Goal: Task Accomplishment & Management: Manage account settings

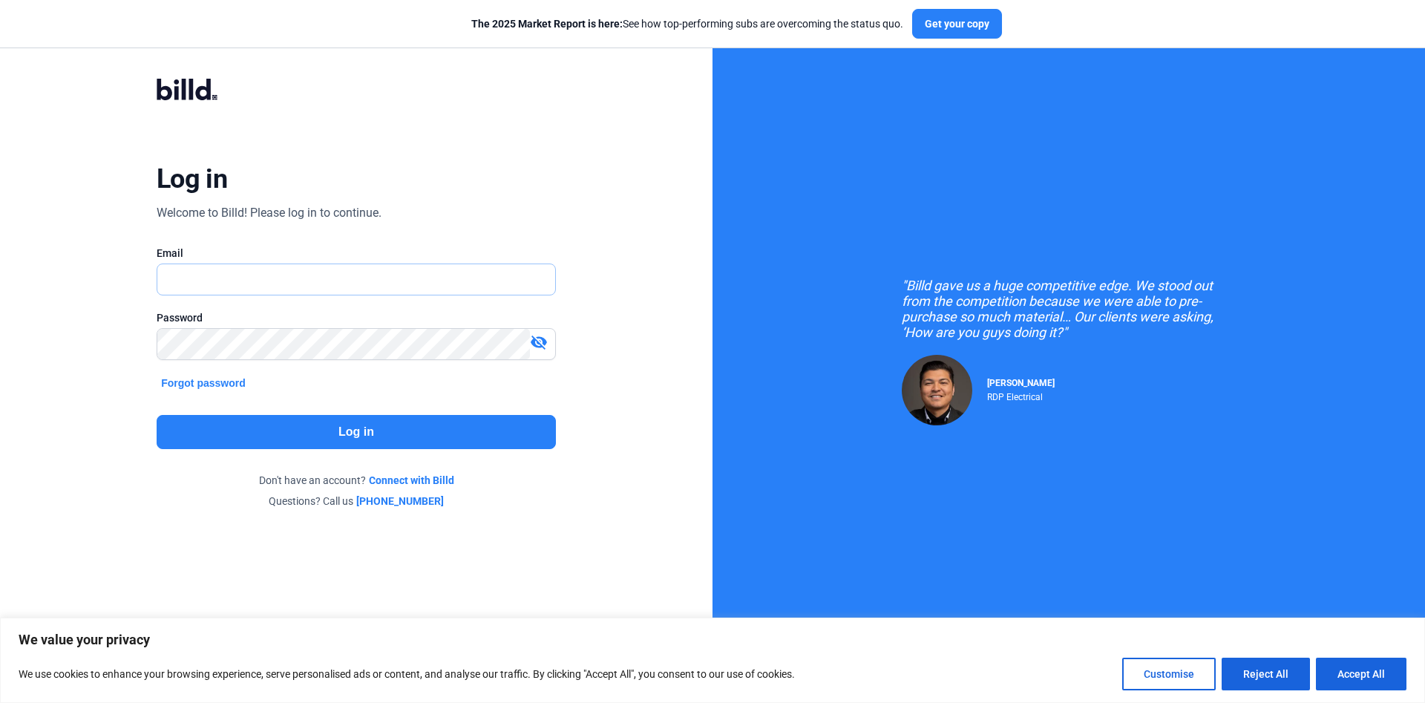
paste input "[PERSON_NAME][EMAIL_ADDRESS][PERSON_NAME][DOMAIN_NAME]"
type input "[PERSON_NAME][EMAIL_ADDRESS][PERSON_NAME][DOMAIN_NAME]"
click at [405, 436] on button "Log in" at bounding box center [356, 432] width 399 height 34
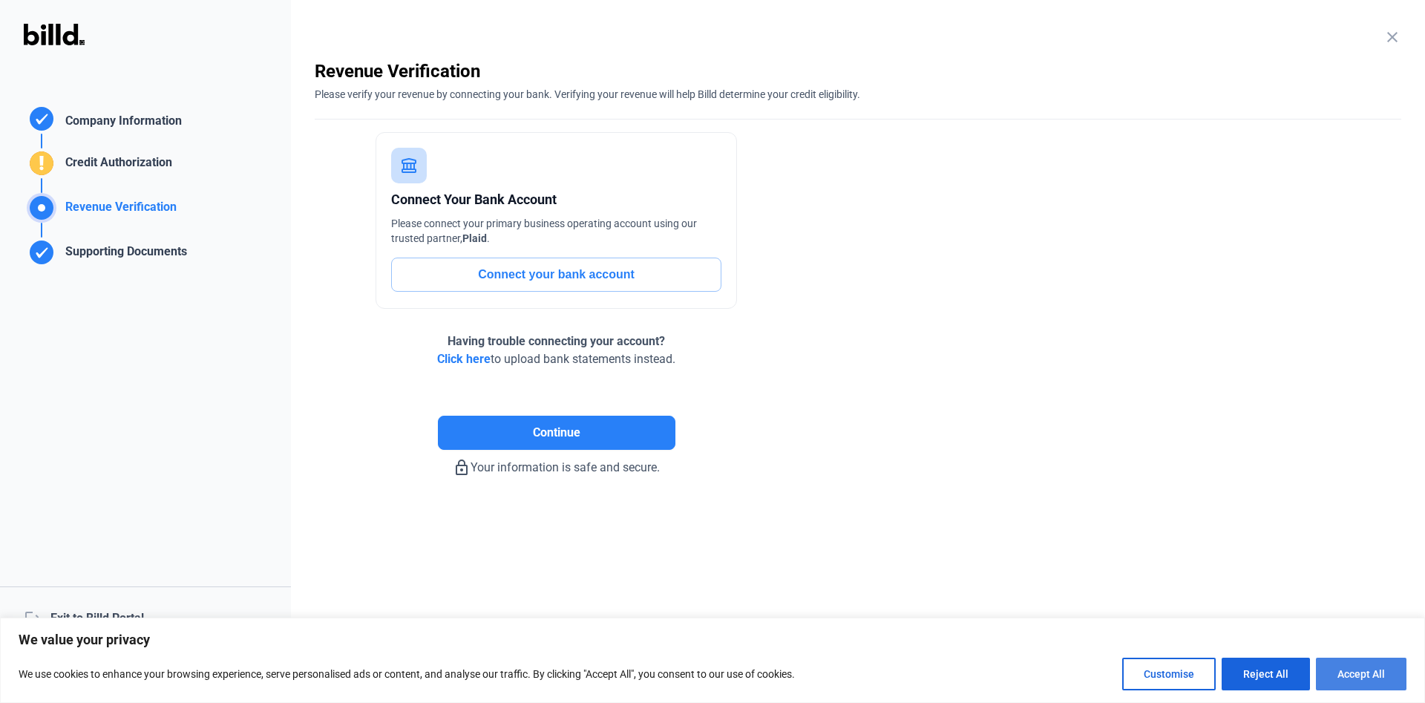
click at [1372, 672] on button "Accept All" at bounding box center [1361, 674] width 91 height 33
checkbox input "true"
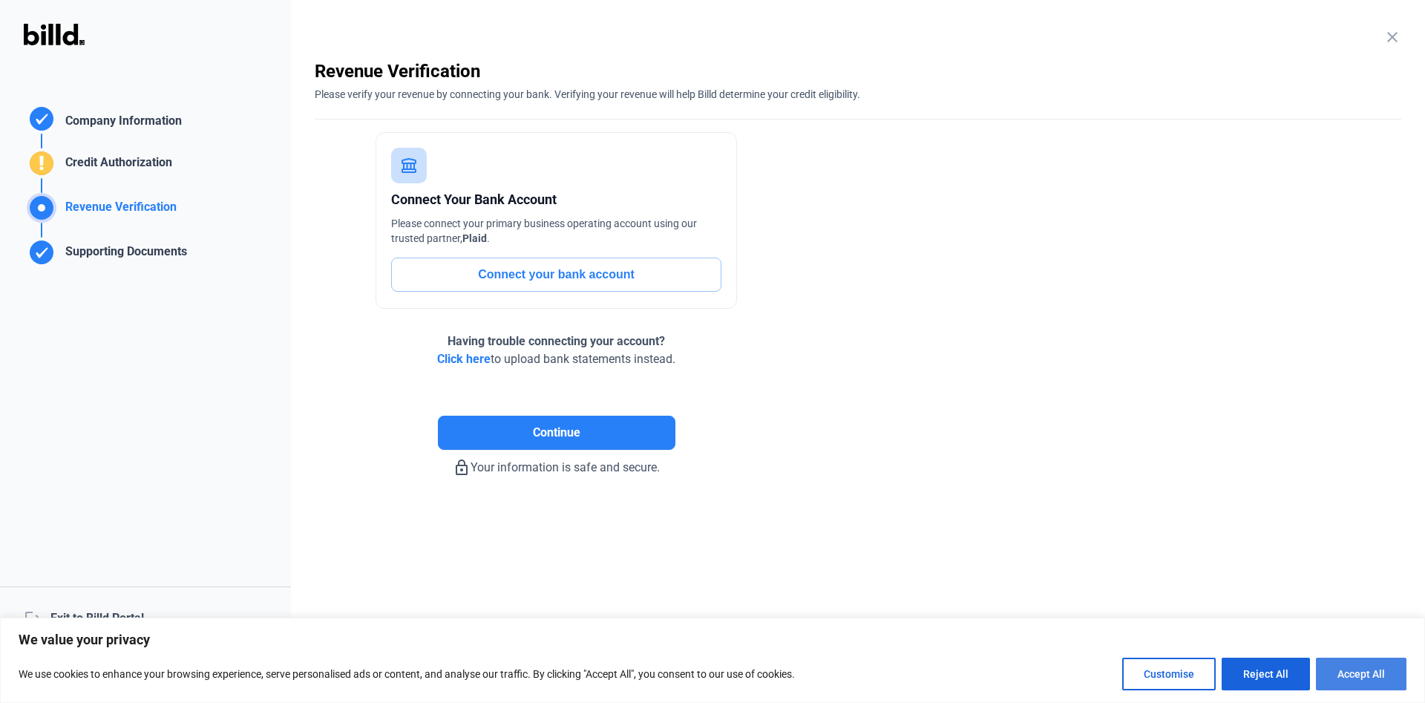
checkbox input "true"
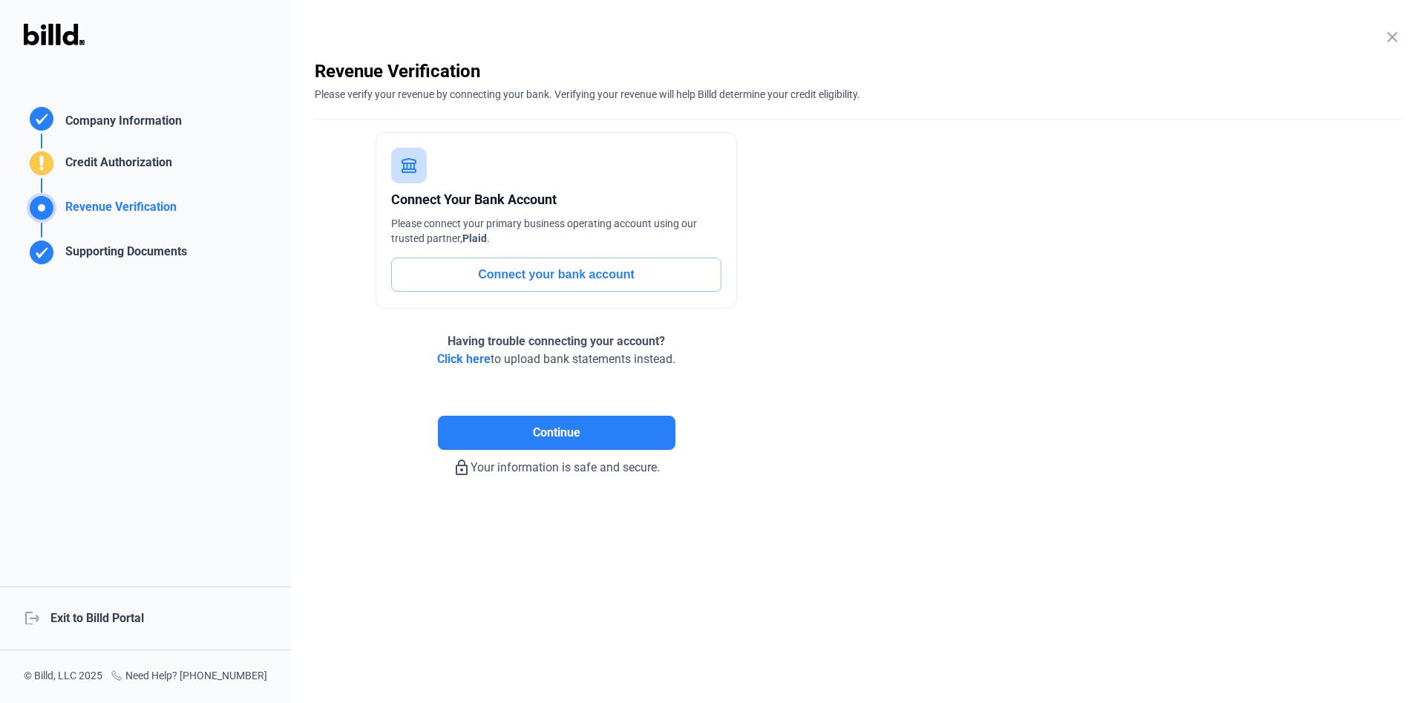
click at [111, 603] on div "logout Exit to Billd Portal" at bounding box center [145, 618] width 291 height 64
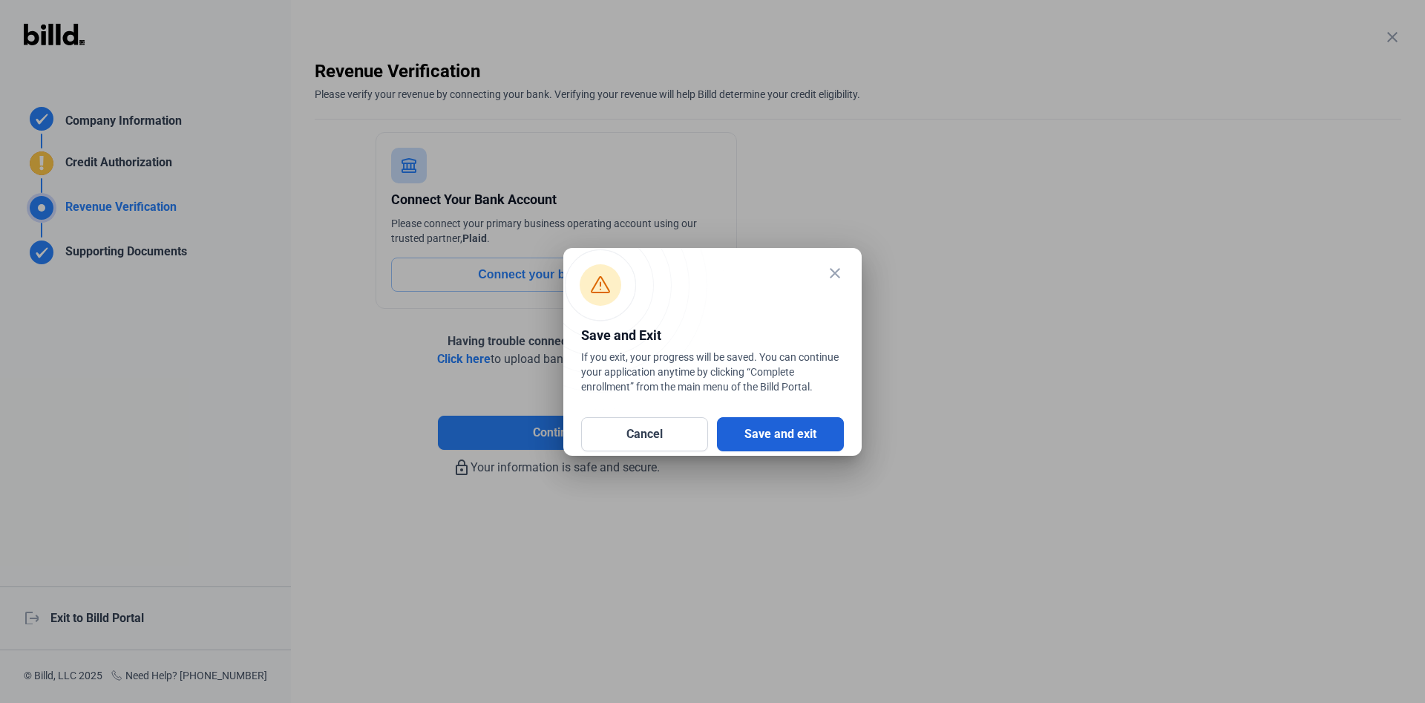
click at [770, 444] on button "Save and exit" at bounding box center [780, 434] width 127 height 34
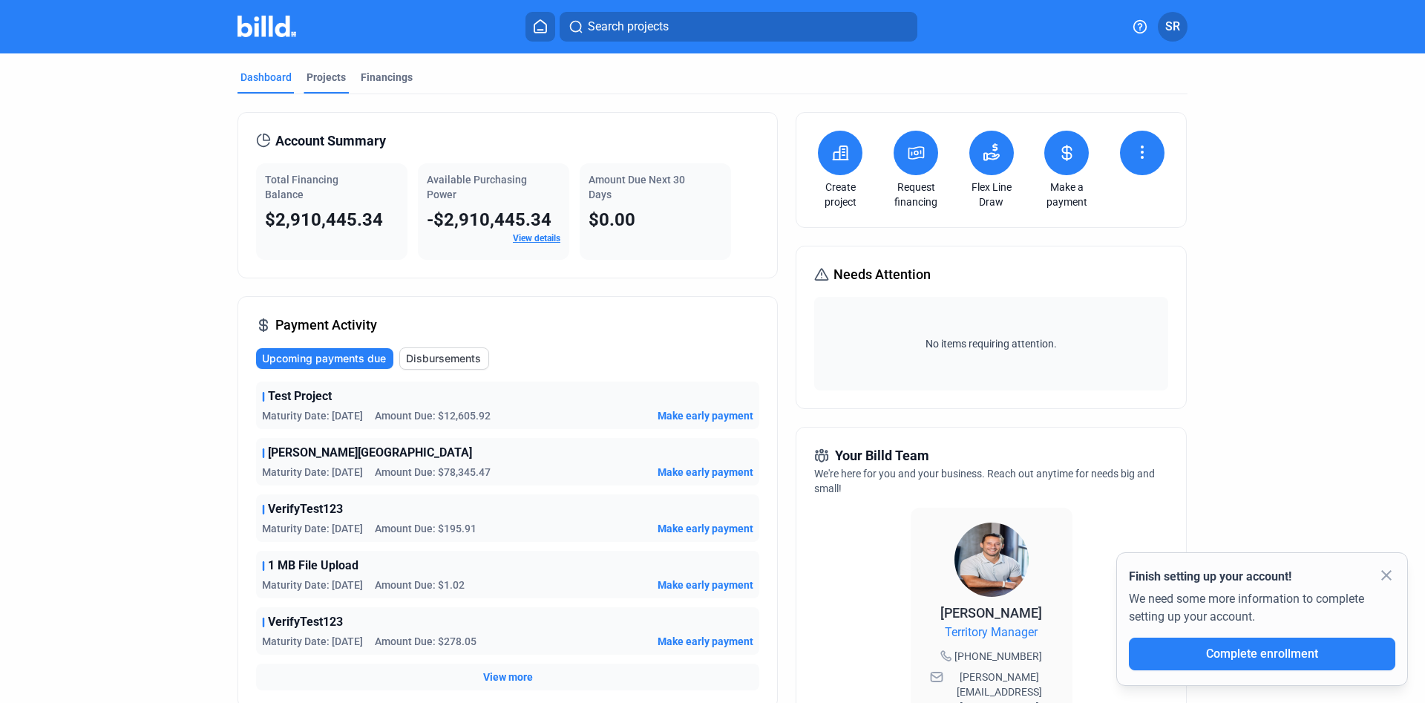
click at [320, 79] on div "Projects" at bounding box center [326, 77] width 39 height 15
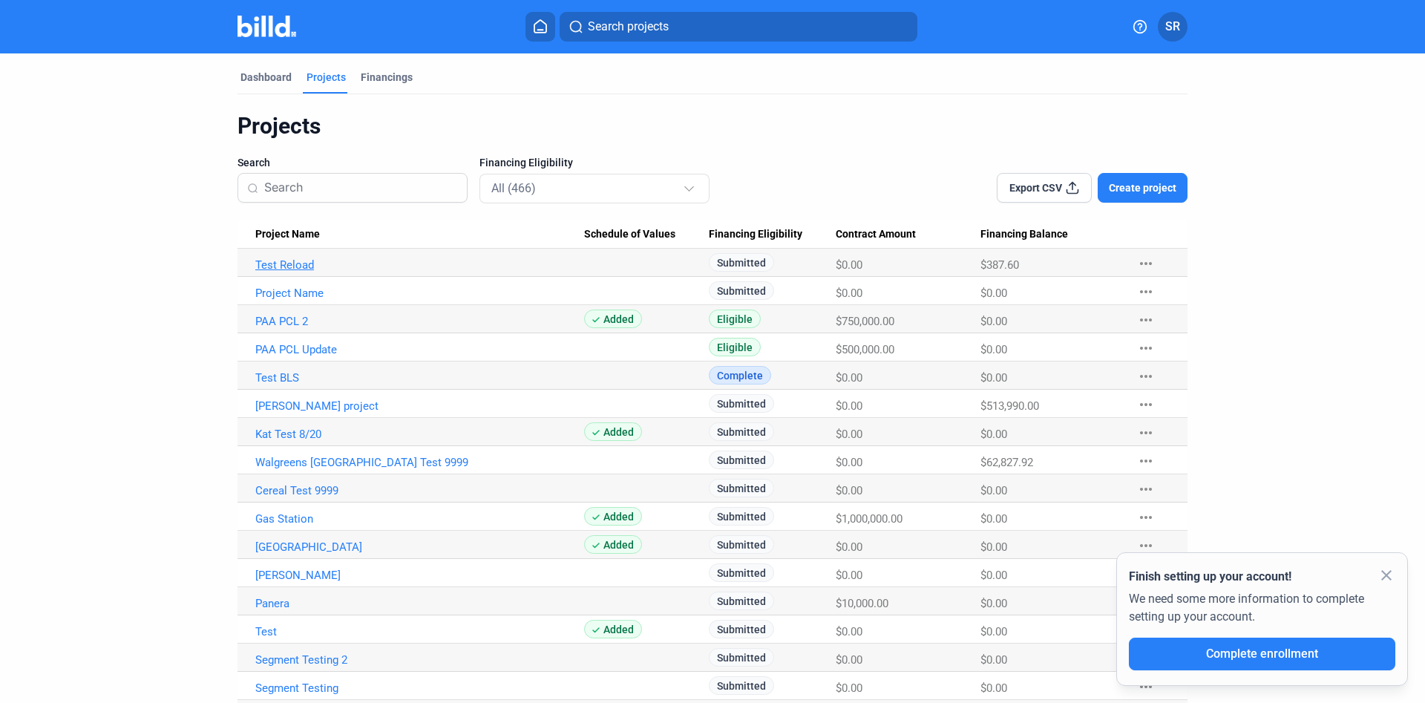
click at [301, 269] on link "Test Reload" at bounding box center [419, 264] width 329 height 13
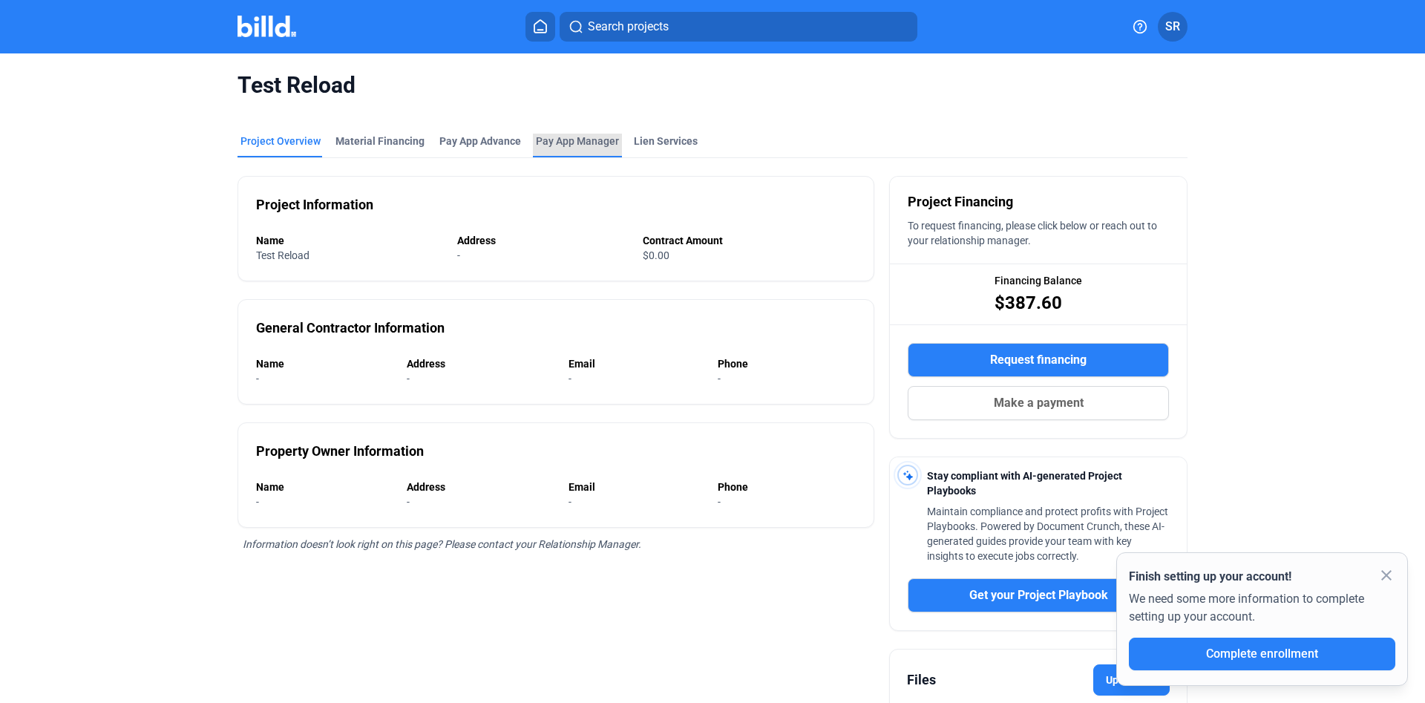
click at [577, 136] on span "Pay App Manager" at bounding box center [577, 141] width 83 height 15
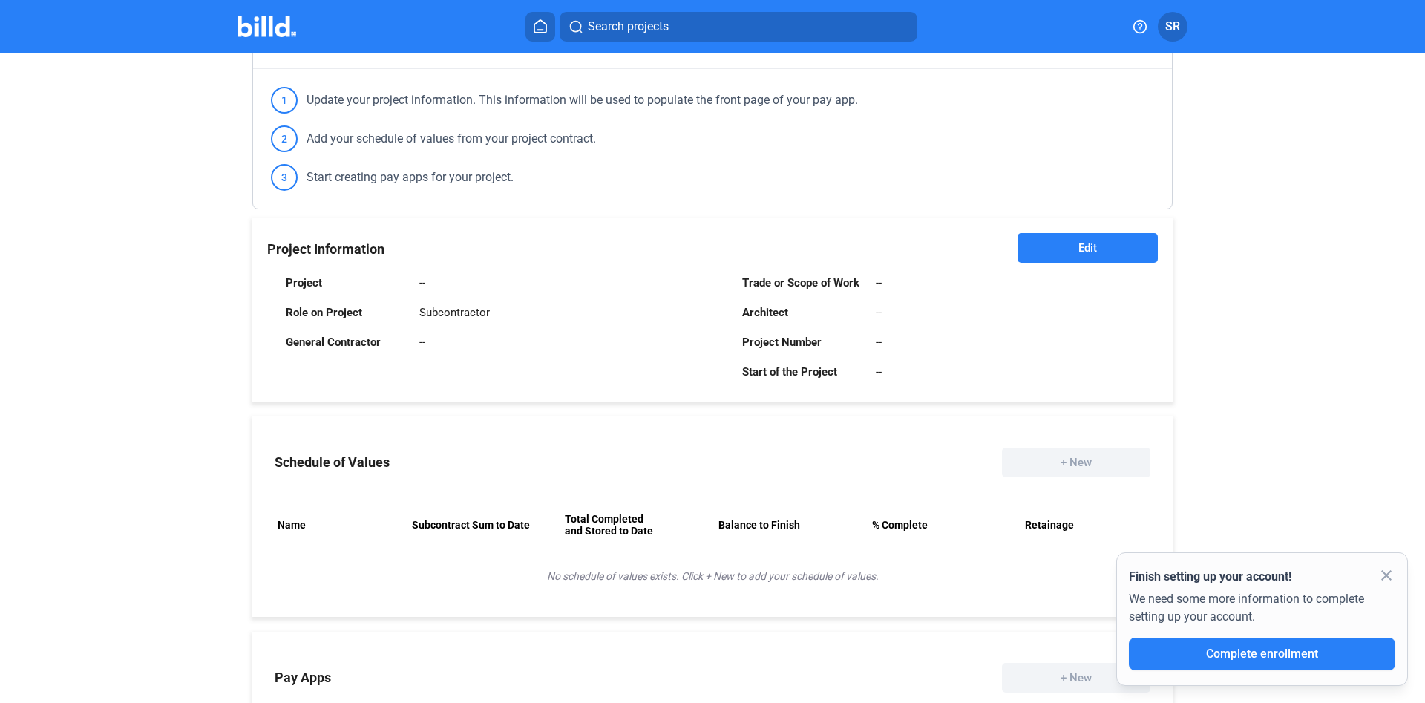
scroll to position [254, 0]
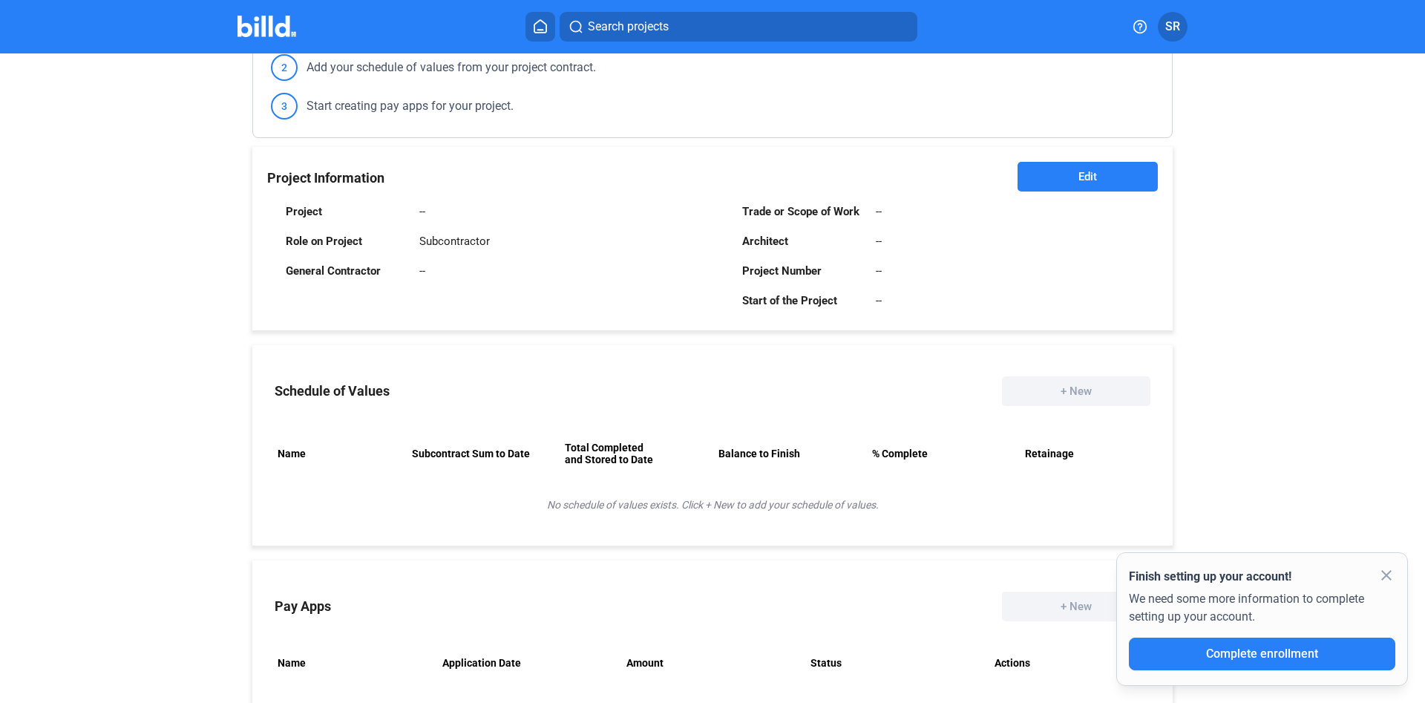
click at [1052, 186] on button "Edit" at bounding box center [1088, 177] width 140 height 30
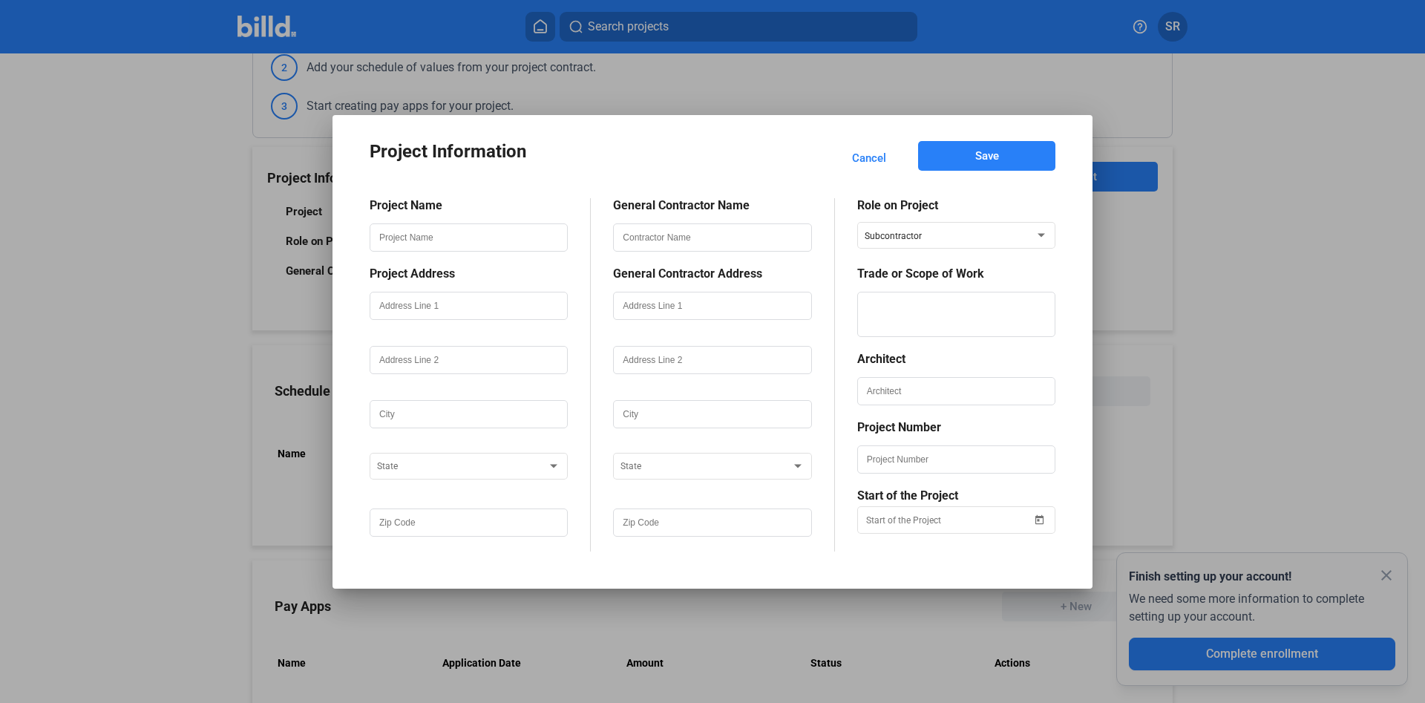
click at [885, 159] on span "Cancel" at bounding box center [869, 158] width 34 height 15
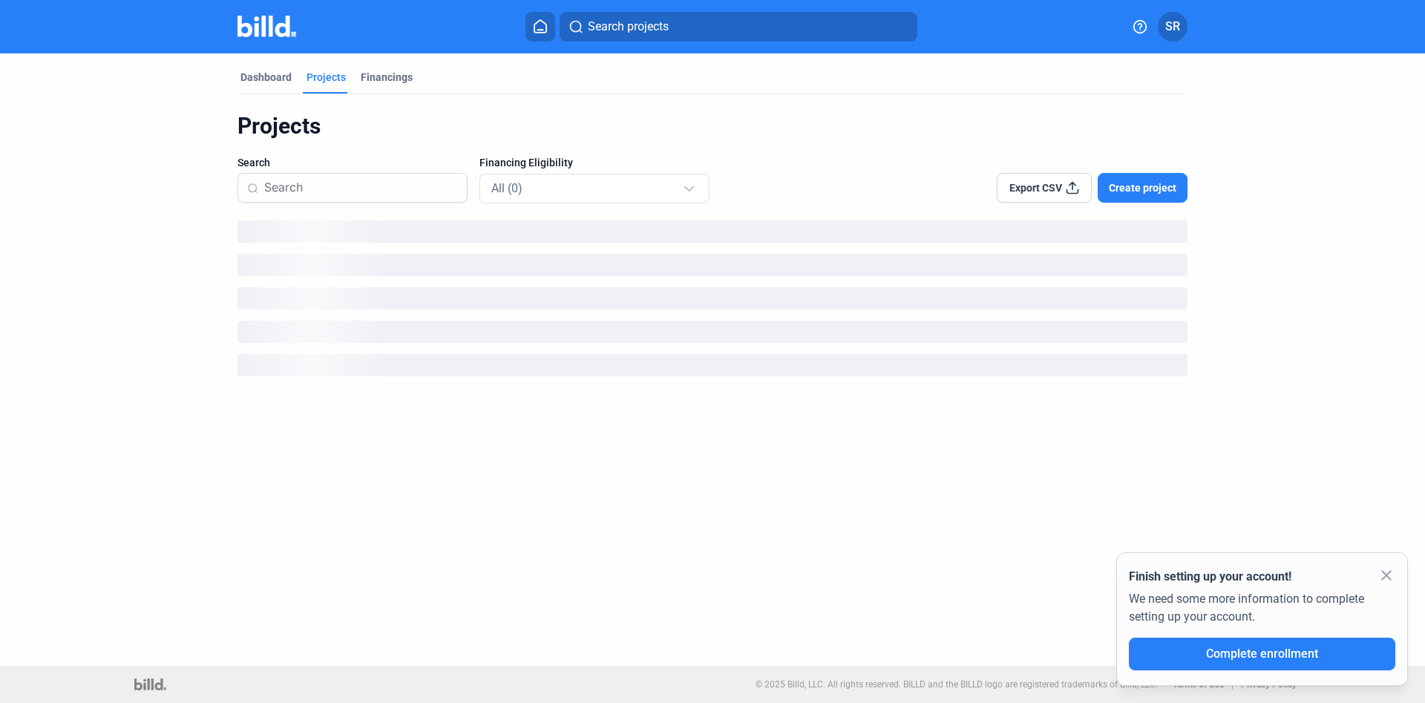
click at [1147, 25] on icon at bounding box center [1140, 26] width 13 height 13
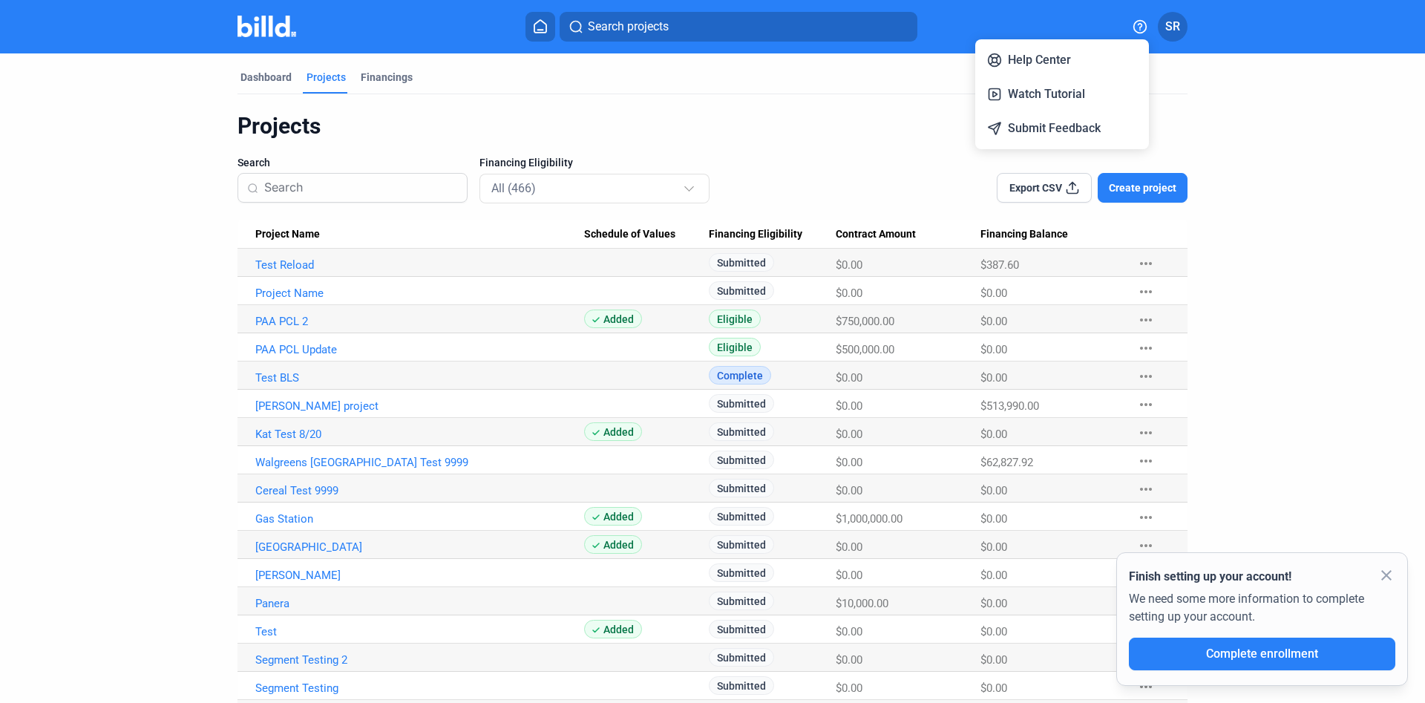
click at [840, 93] on div at bounding box center [712, 351] width 1425 height 703
click at [287, 326] on link "PAA PCL 2" at bounding box center [419, 321] width 329 height 13
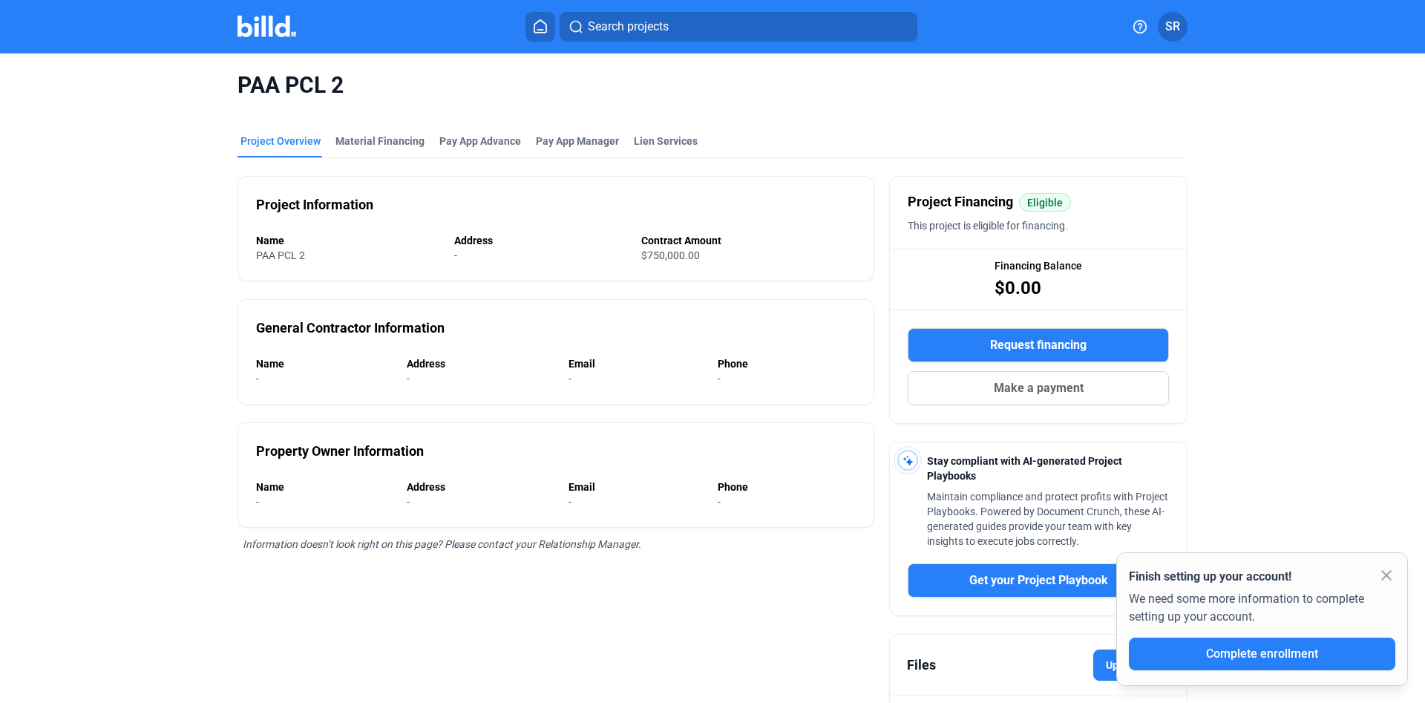
drag, startPoint x: 560, startPoint y: 111, endPoint x: 562, endPoint y: 127, distance: 15.7
click at [562, 118] on div "PAA PCL 2 Project Overview Material Financing Pay App Advance Pay App Manager L…" at bounding box center [712, 417] width 1197 height 728
click at [561, 137] on span "Pay App Manager" at bounding box center [577, 141] width 83 height 15
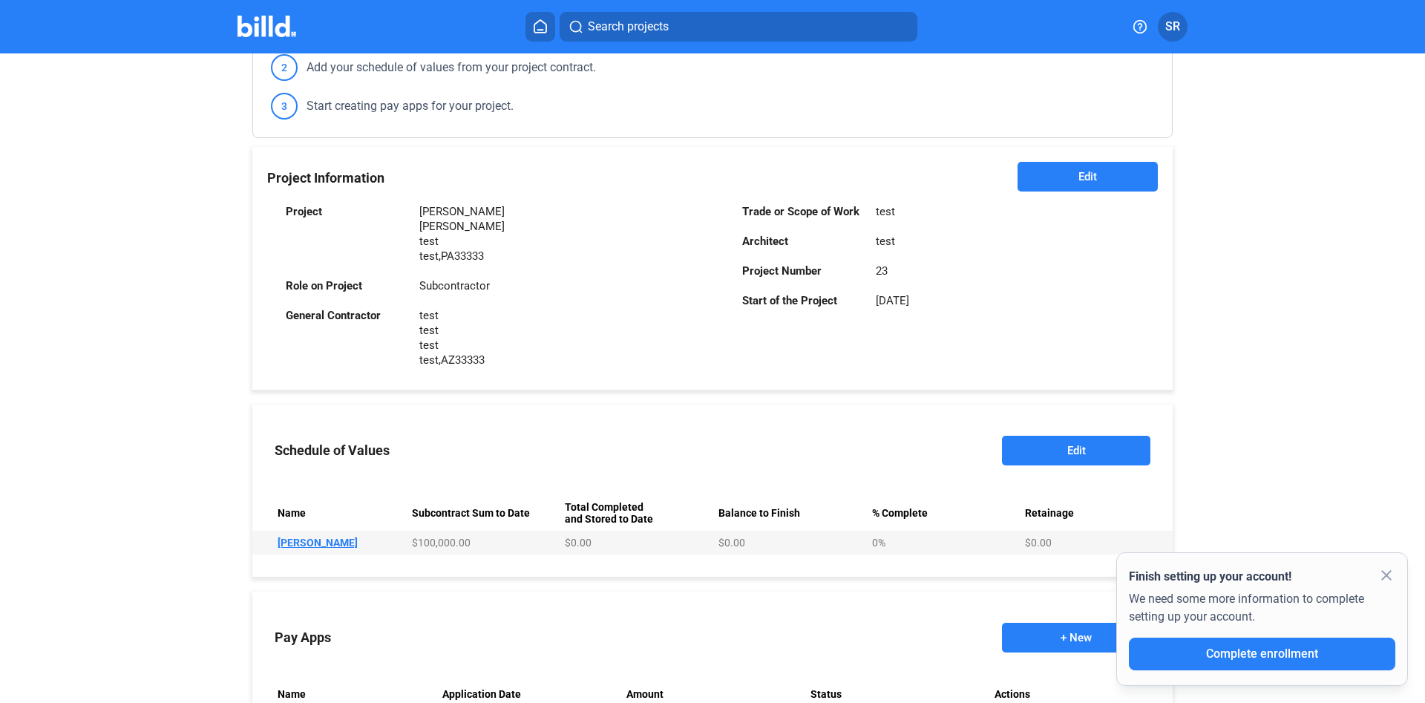
scroll to position [404, 0]
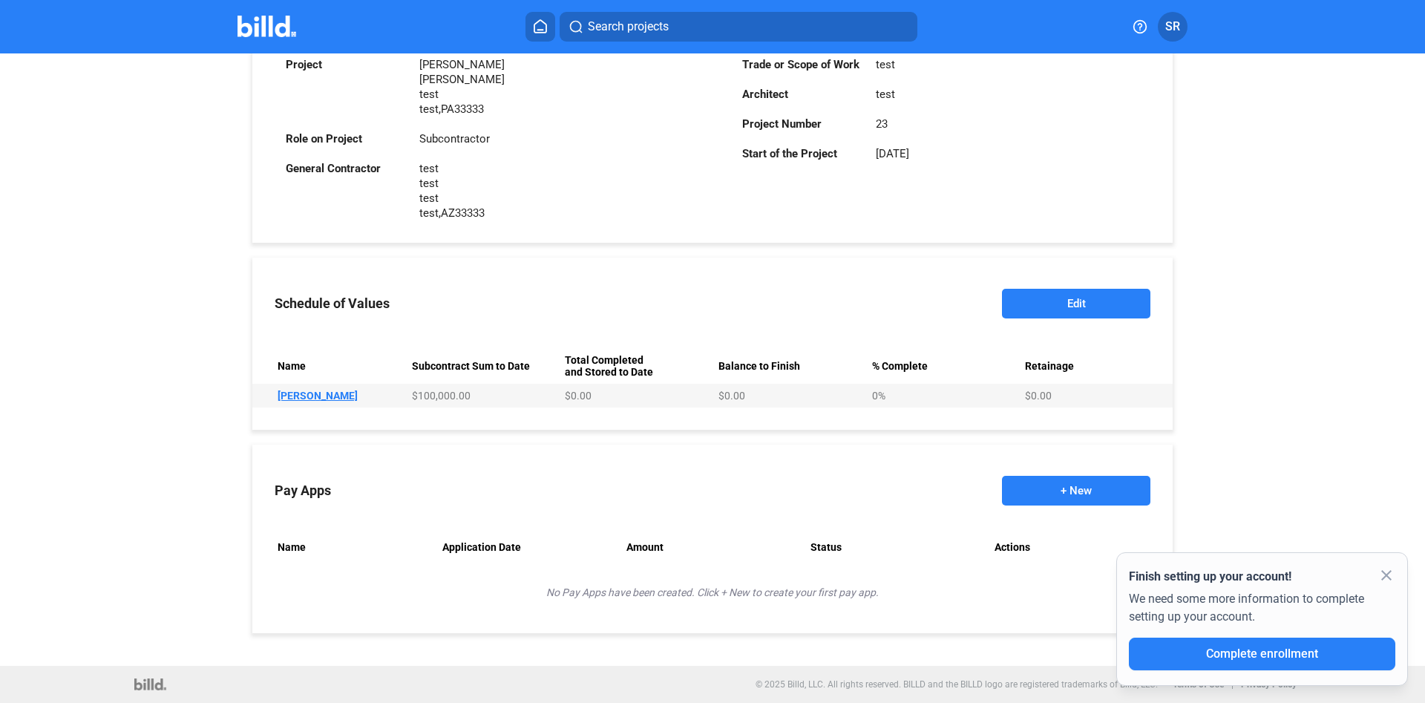
click at [1045, 300] on button "Edit" at bounding box center [1076, 304] width 148 height 30
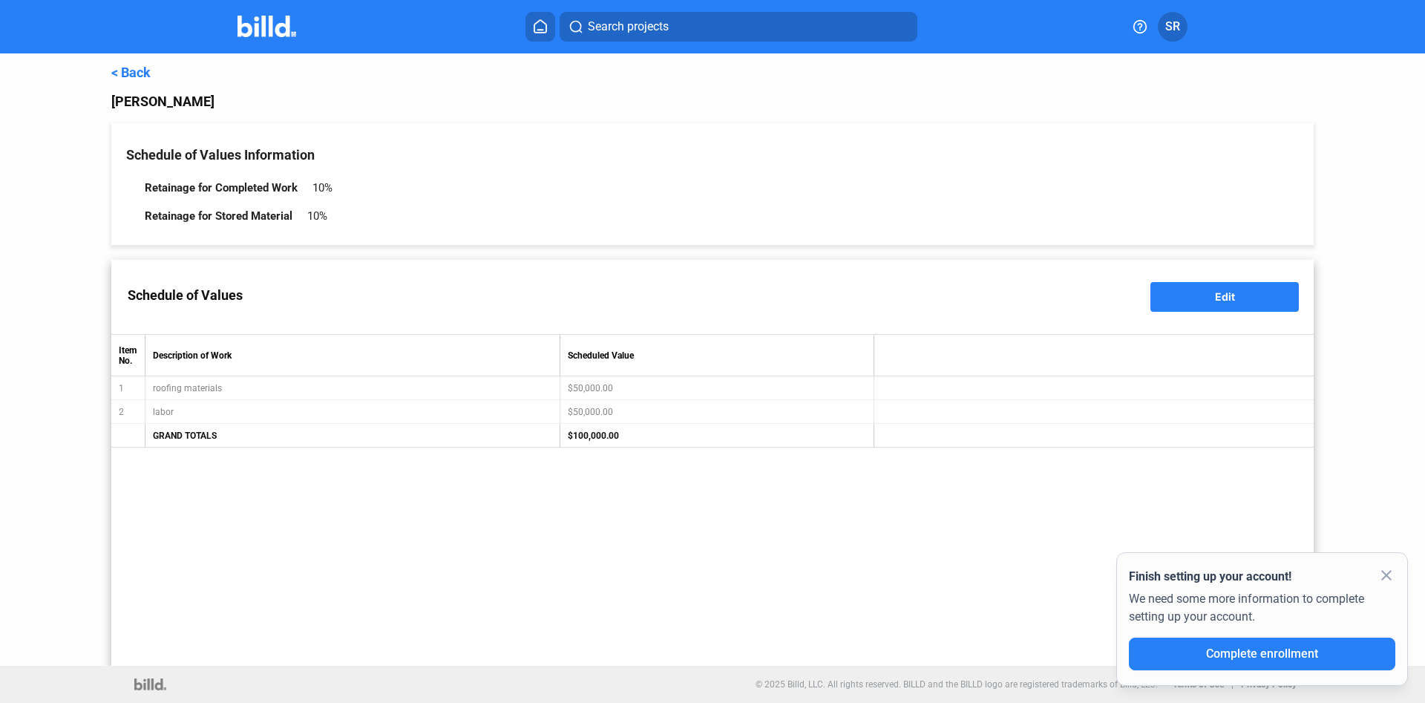
click at [1228, 301] on span "Edit" at bounding box center [1225, 296] width 20 height 13
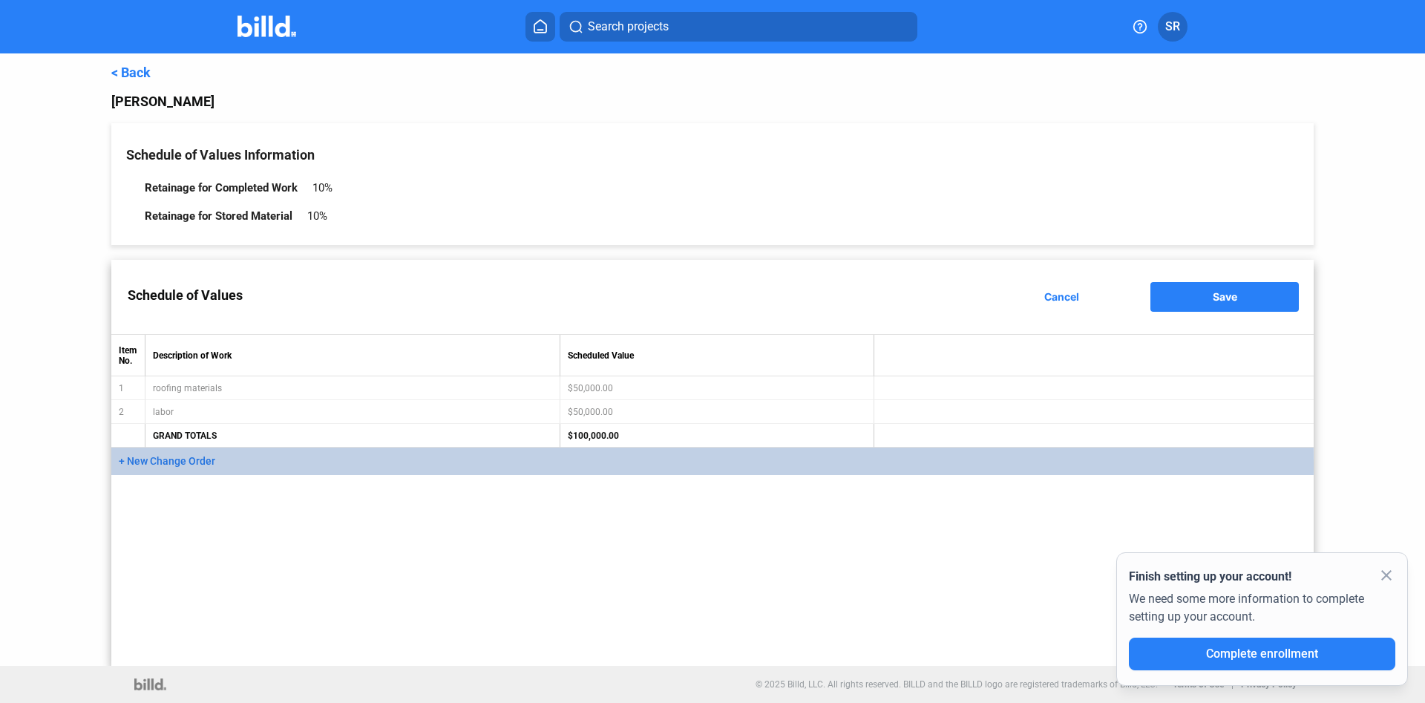
click at [187, 465] on span "+ New Change Order" at bounding box center [167, 461] width 96 height 12
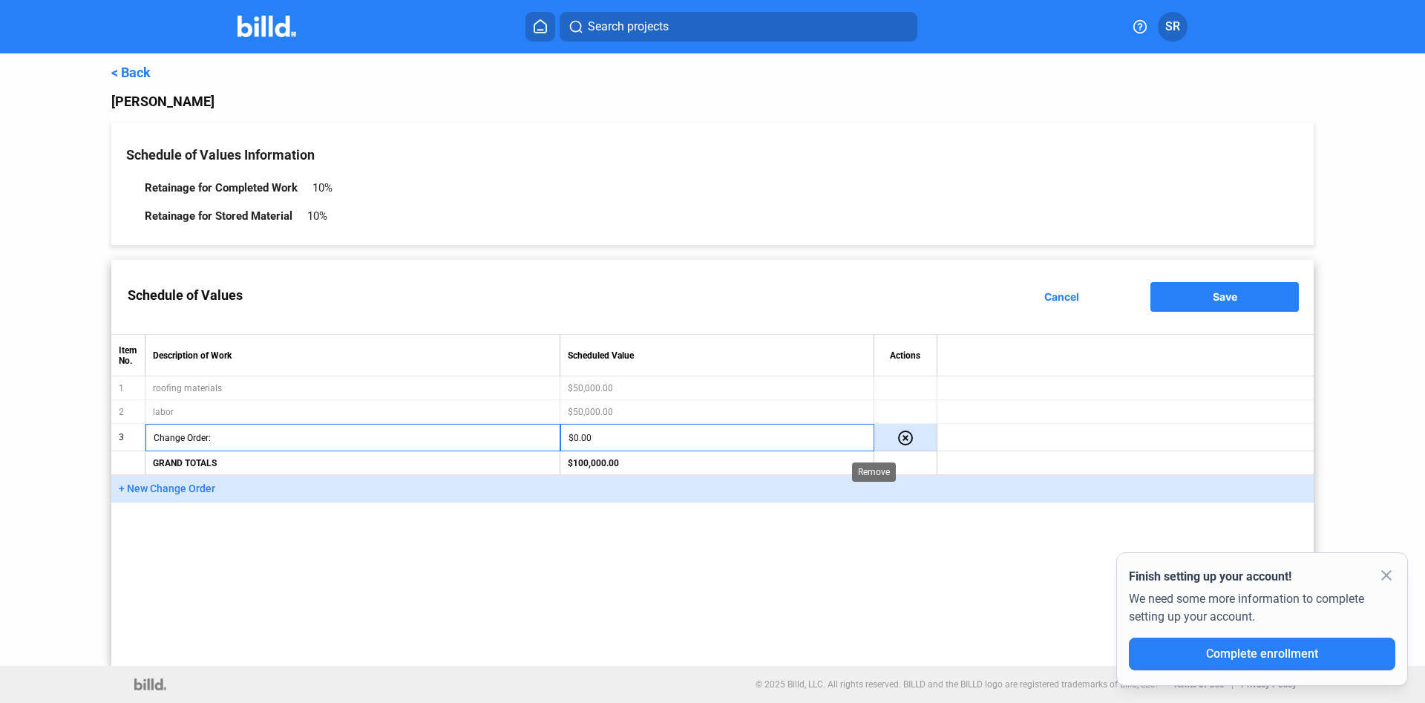
click at [897, 439] on mat-icon "highlight_remove" at bounding box center [906, 438] width 18 height 18
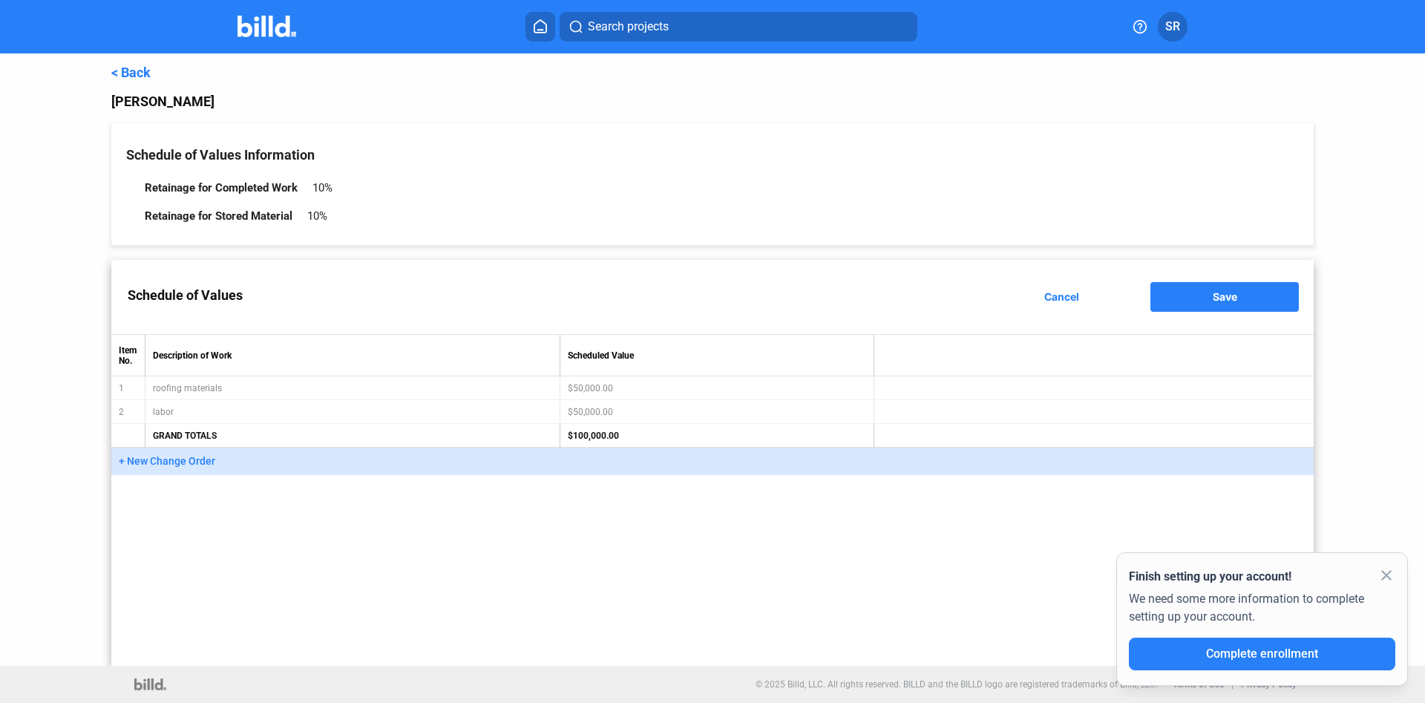
click at [786, 394] on table "Item No. Description of Work Scheduled Value 1 roofing materials $50,000.00 2 l…" at bounding box center [712, 391] width 1202 height 114
click at [737, 420] on table "Item No. Description of Work Scheduled Value 1 roofing materials $50,000.00 2 l…" at bounding box center [712, 391] width 1202 height 114
drag, startPoint x: 665, startPoint y: 427, endPoint x: 612, endPoint y: 420, distance: 53.1
click at [652, 422] on table "Item No. Description of Work Scheduled Value 1 roofing materials $50,000.00 2 l…" at bounding box center [712, 391] width 1202 height 114
drag, startPoint x: 612, startPoint y: 420, endPoint x: 592, endPoint y: 410, distance: 22.2
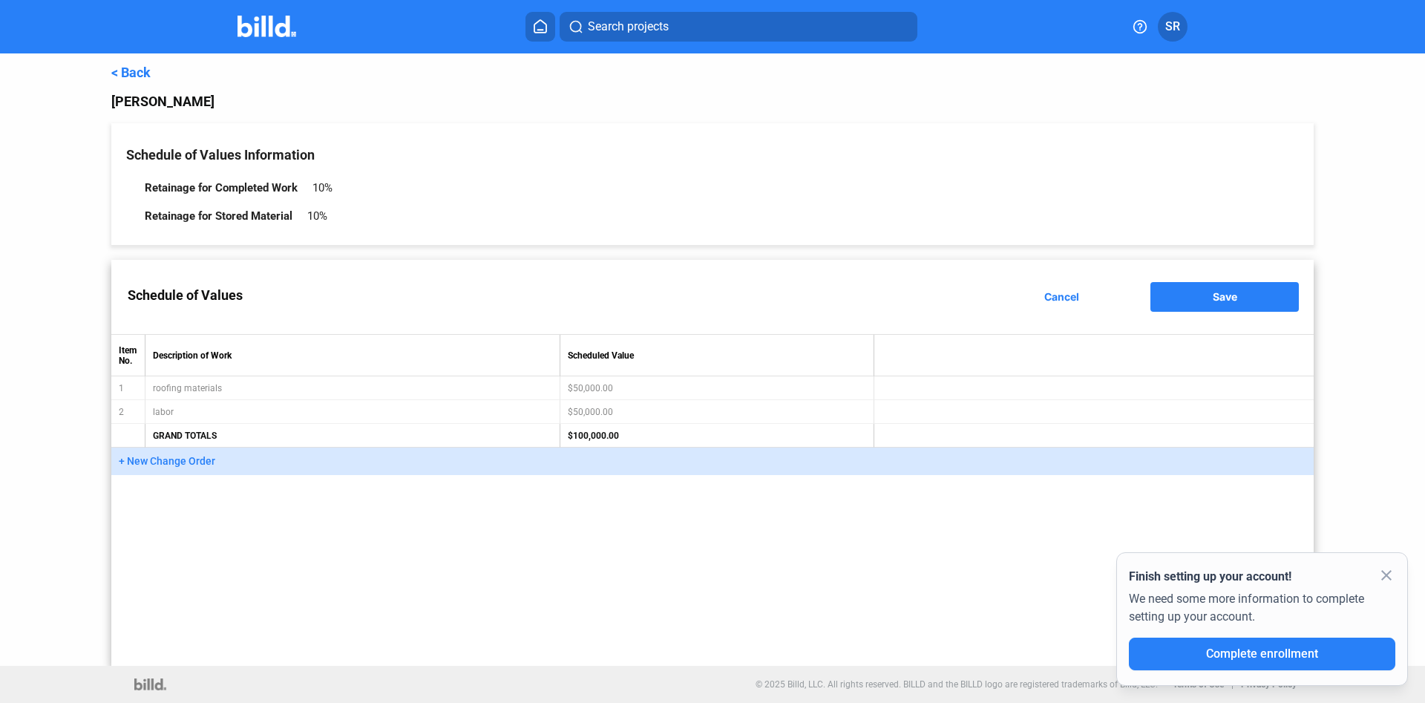
click at [597, 416] on table "Item No. Description of Work Scheduled Value 1 roofing materials $50,000.00 2 l…" at bounding box center [712, 391] width 1202 height 114
click at [115, 67] on link "< Back" at bounding box center [130, 73] width 39 height 16
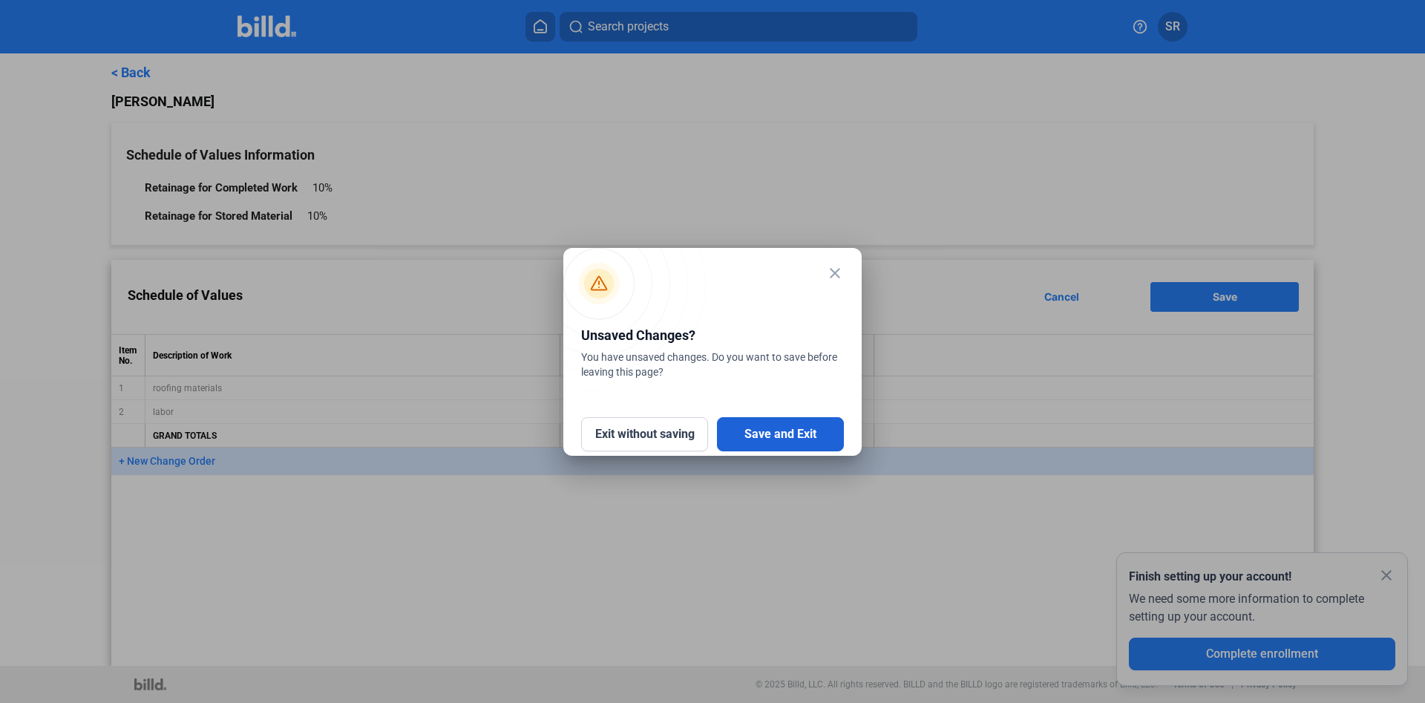
click at [750, 426] on button "Save and Exit" at bounding box center [780, 434] width 127 height 34
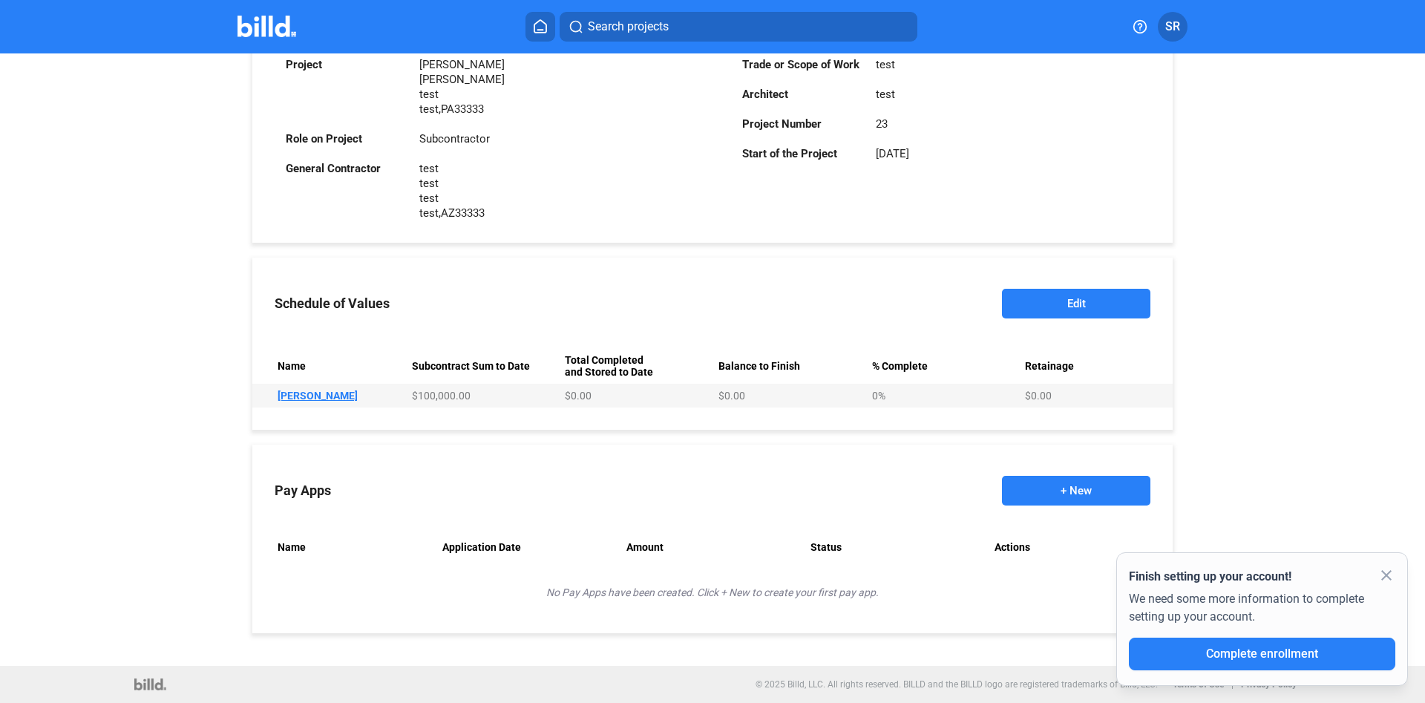
scroll to position [404, 0]
click at [1093, 484] on button "+ New" at bounding box center [1076, 491] width 148 height 30
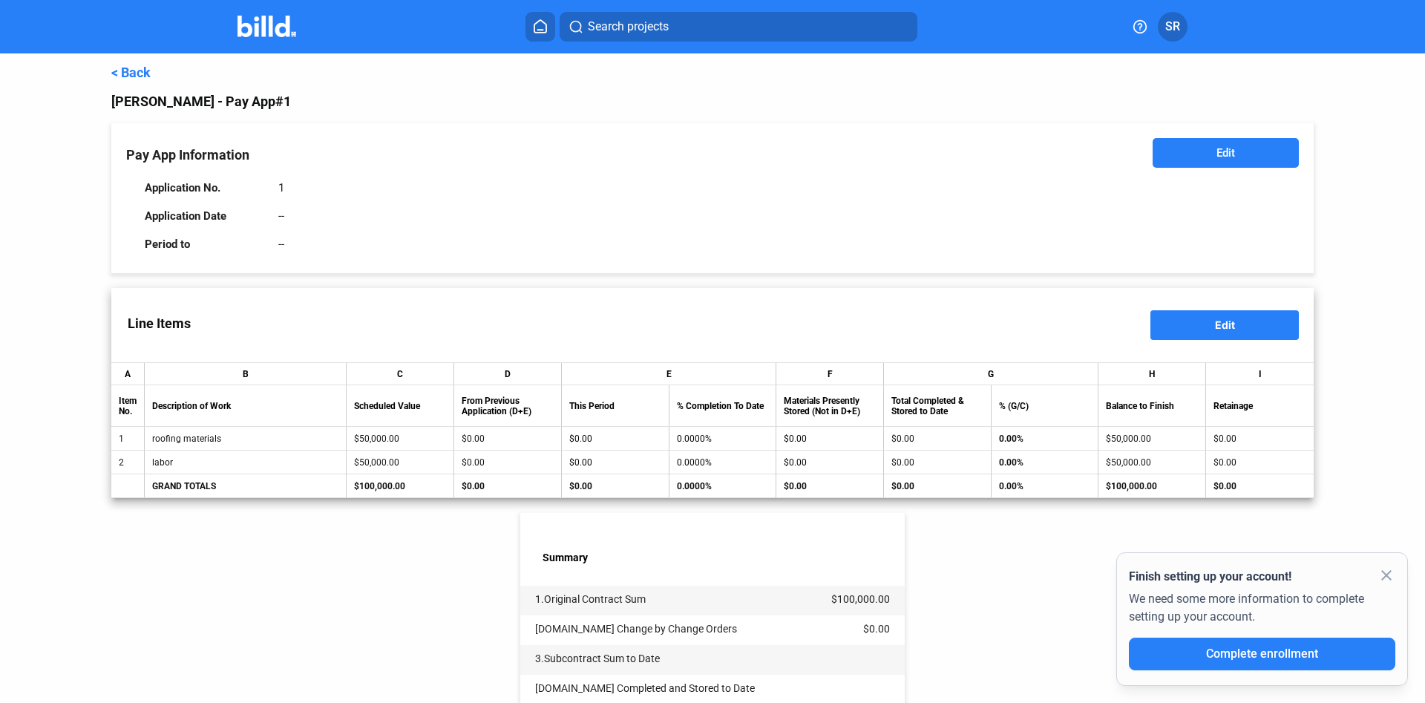
click at [433, 437] on div "$50,000.00" at bounding box center [400, 438] width 92 height 10
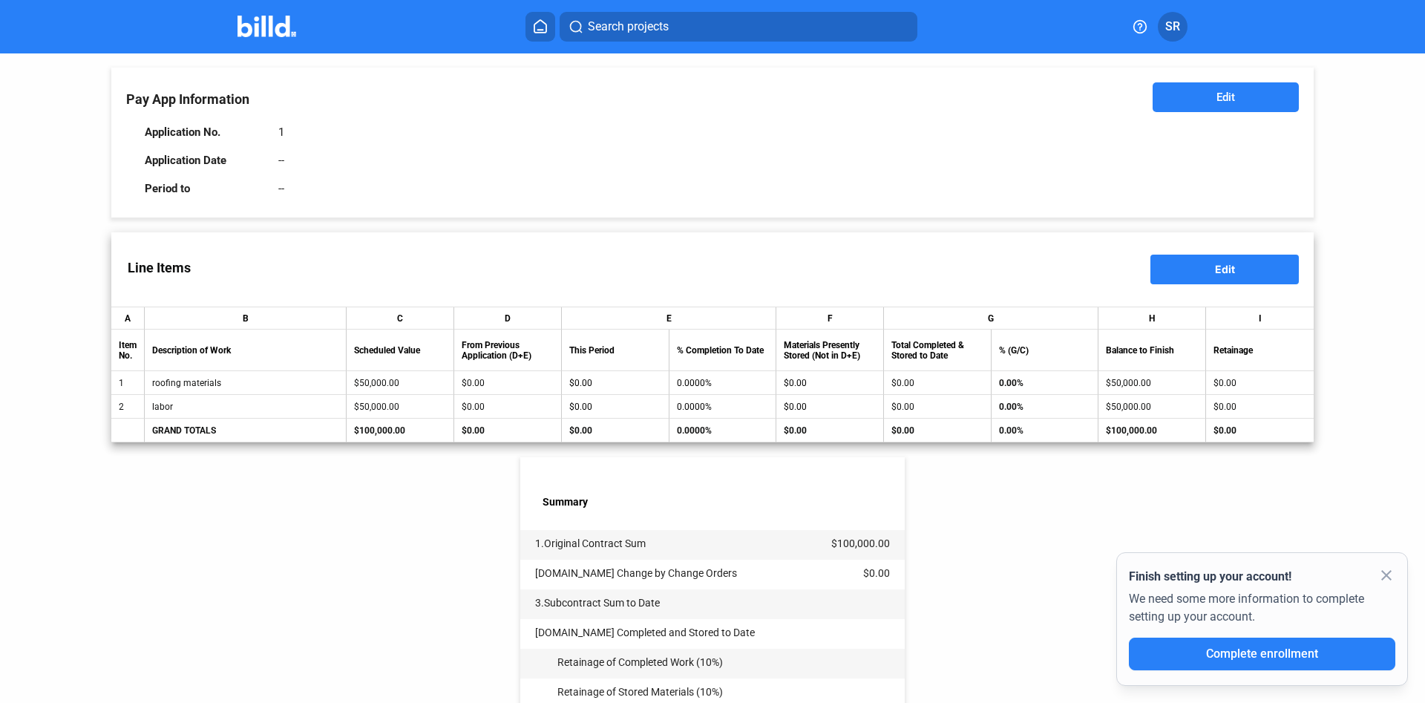
scroll to position [85, 0]
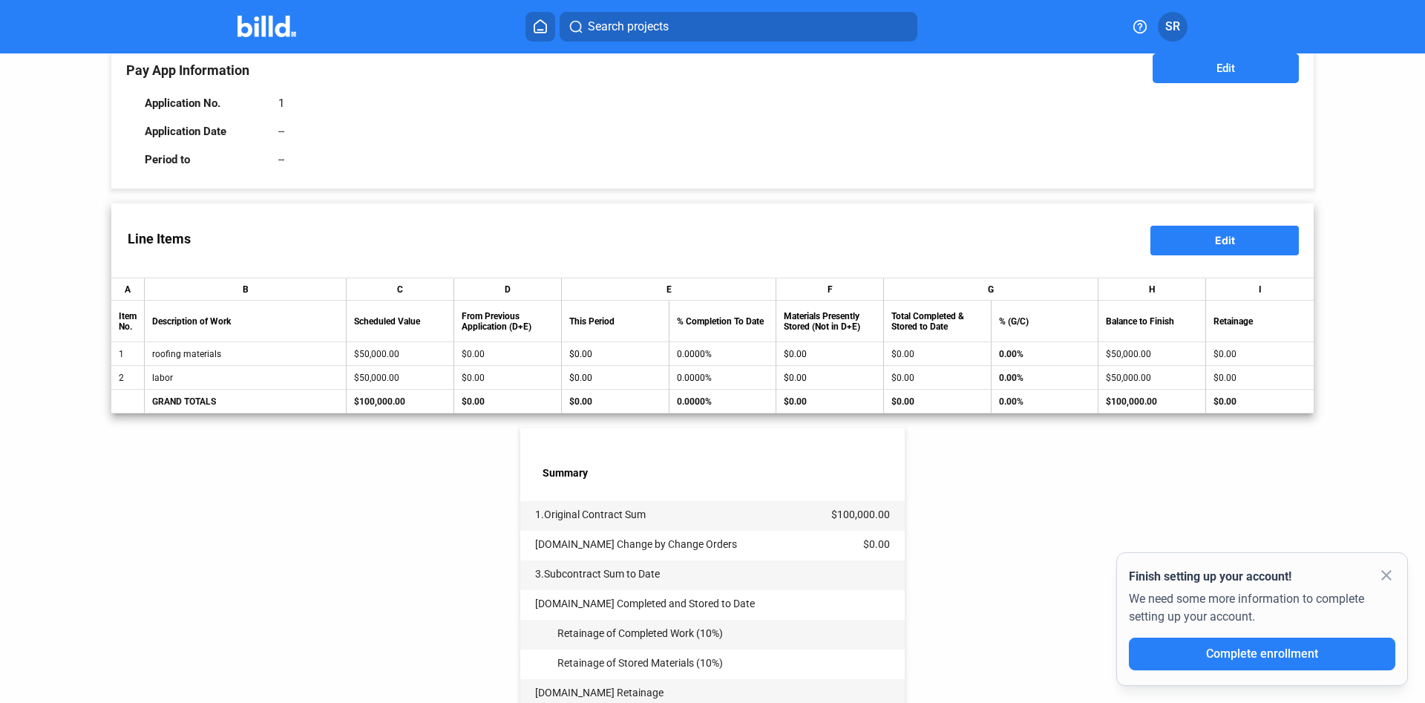
click at [134, 365] on td "1" at bounding box center [127, 354] width 33 height 24
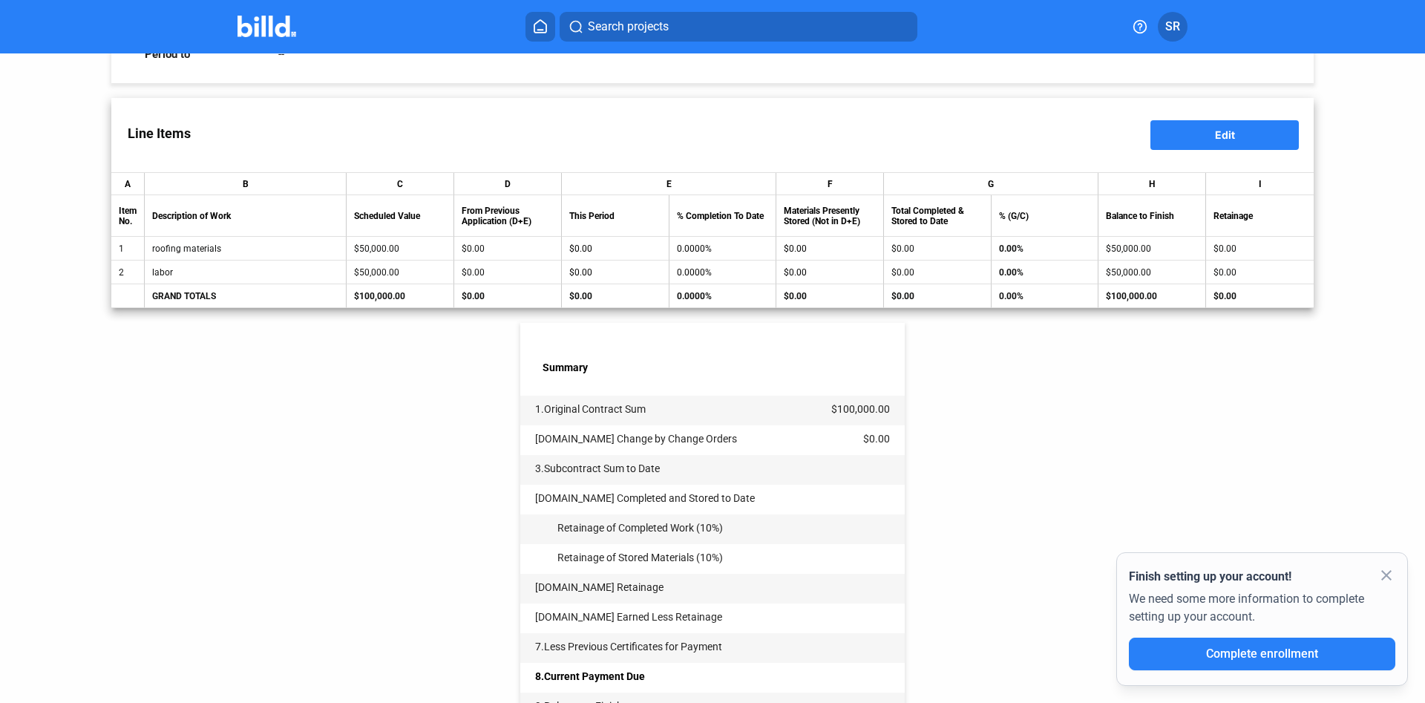
scroll to position [189, 0]
click at [600, 399] on td "1.Original Contract Sum" at bounding box center [675, 405] width 311 height 19
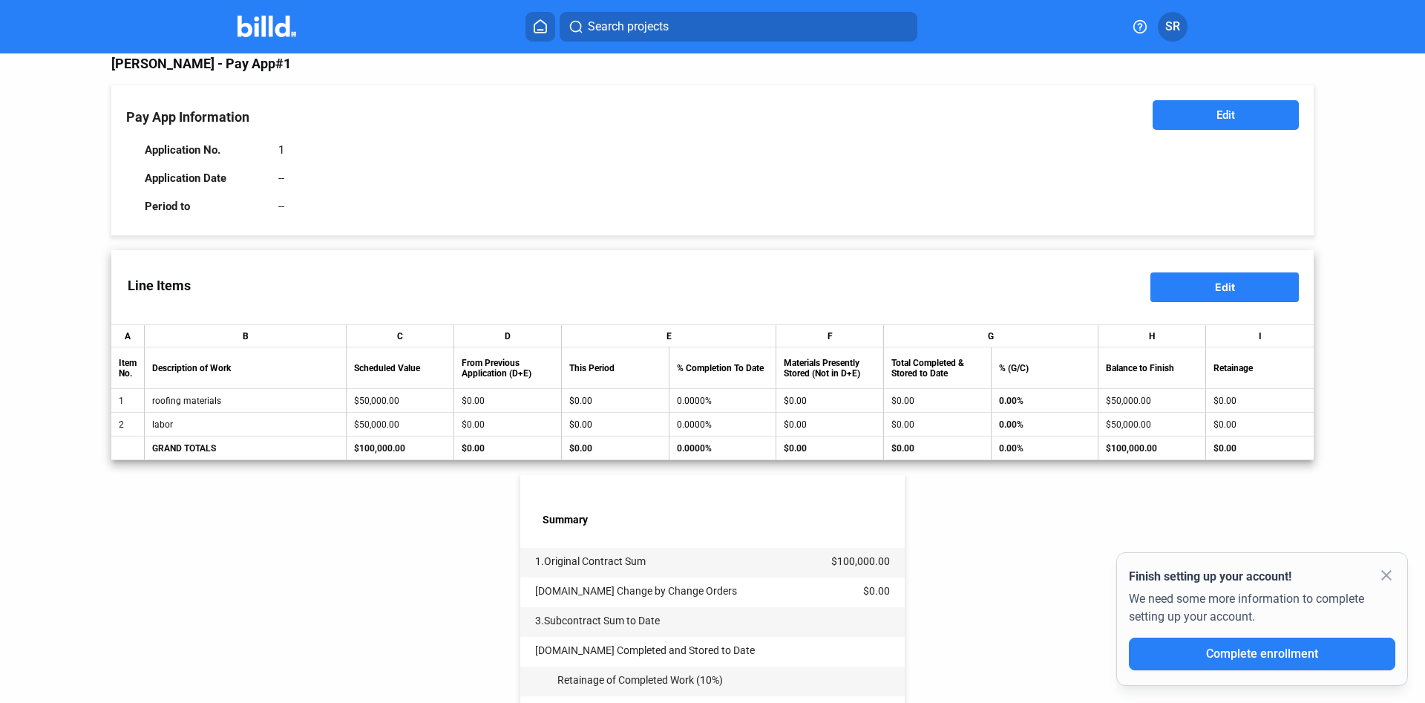
scroll to position [0, 0]
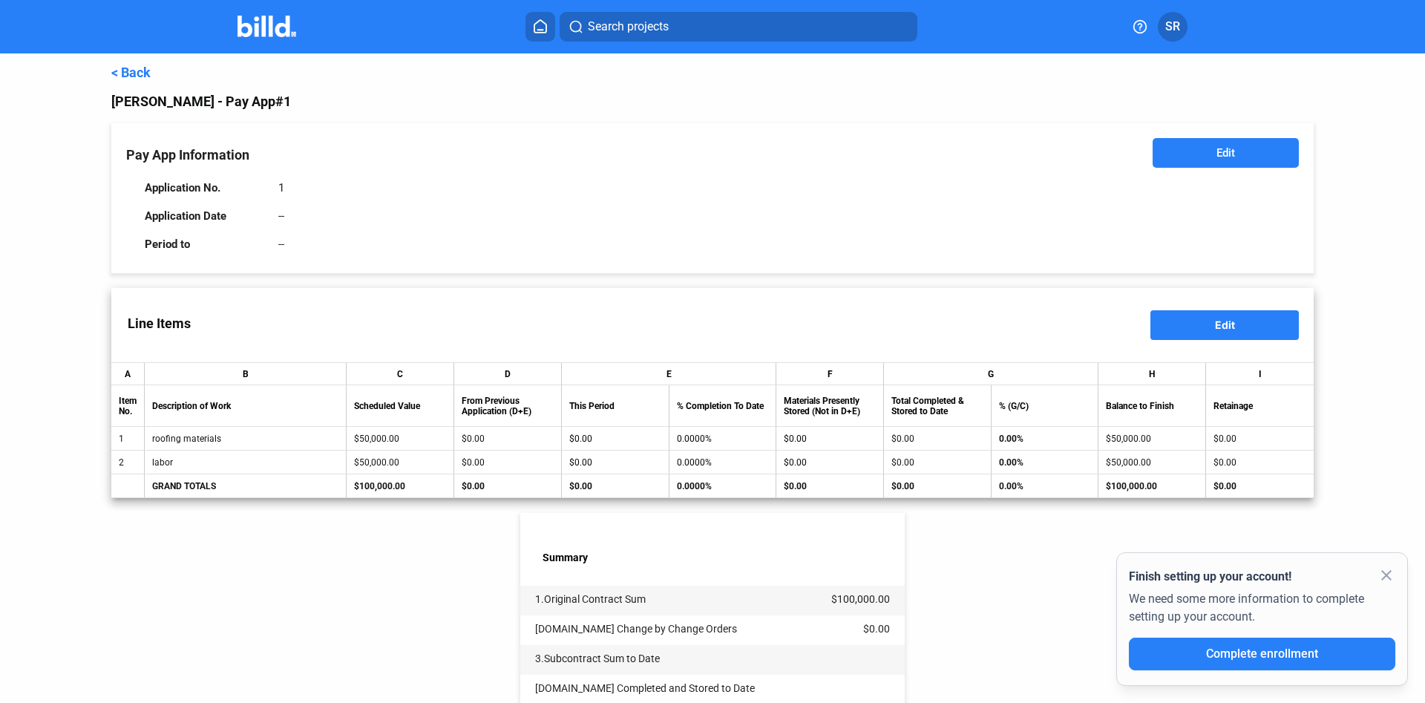
click at [1162, 158] on button "Edit" at bounding box center [1226, 153] width 146 height 30
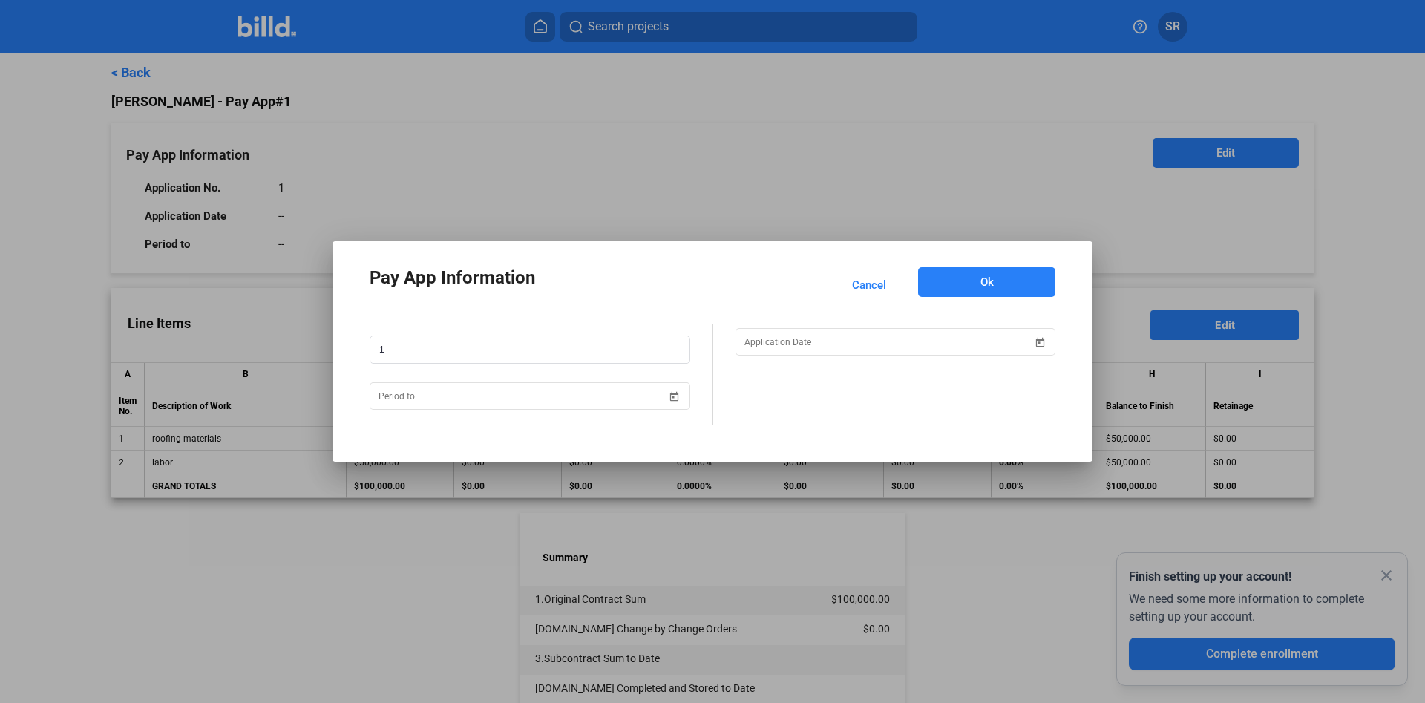
click at [577, 410] on div at bounding box center [530, 417] width 321 height 15
click at [647, 391] on input at bounding box center [523, 396] width 289 height 18
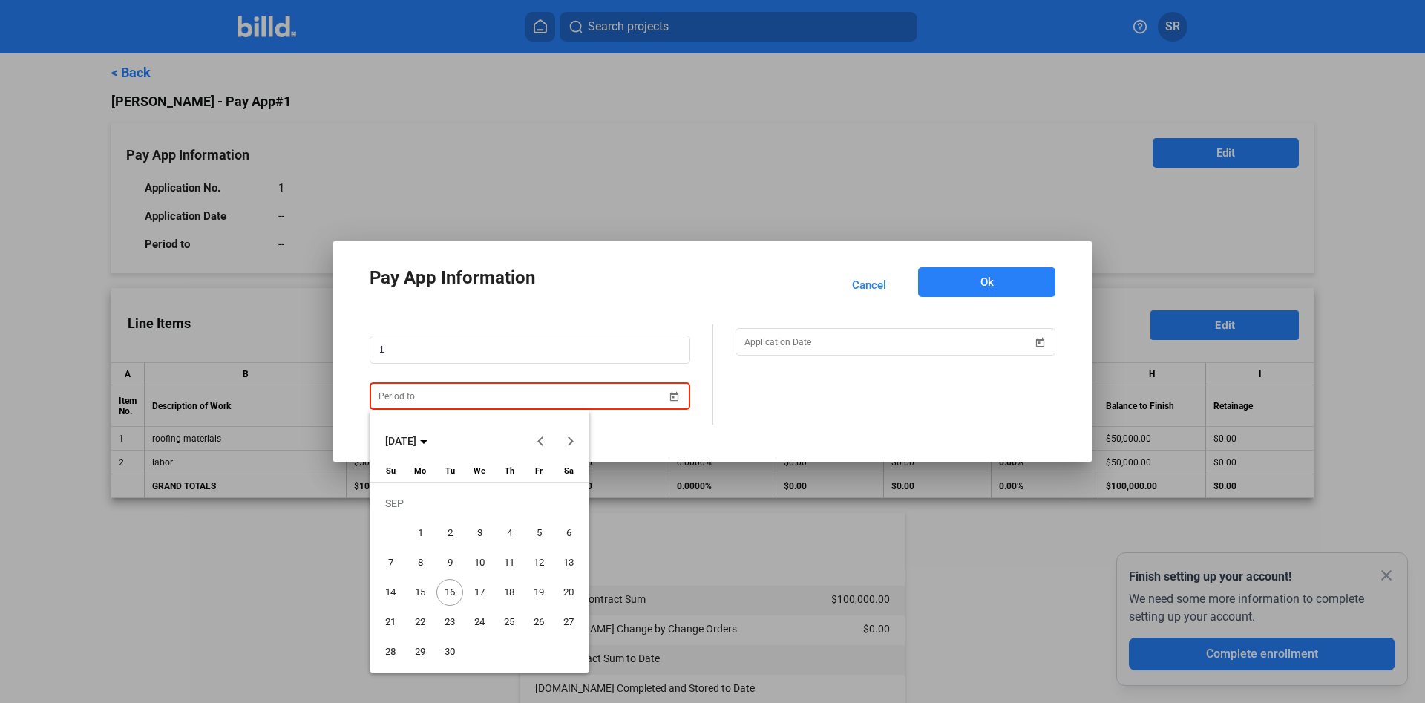
click at [480, 587] on span "17" at bounding box center [479, 592] width 27 height 27
type input "09/17/2025"
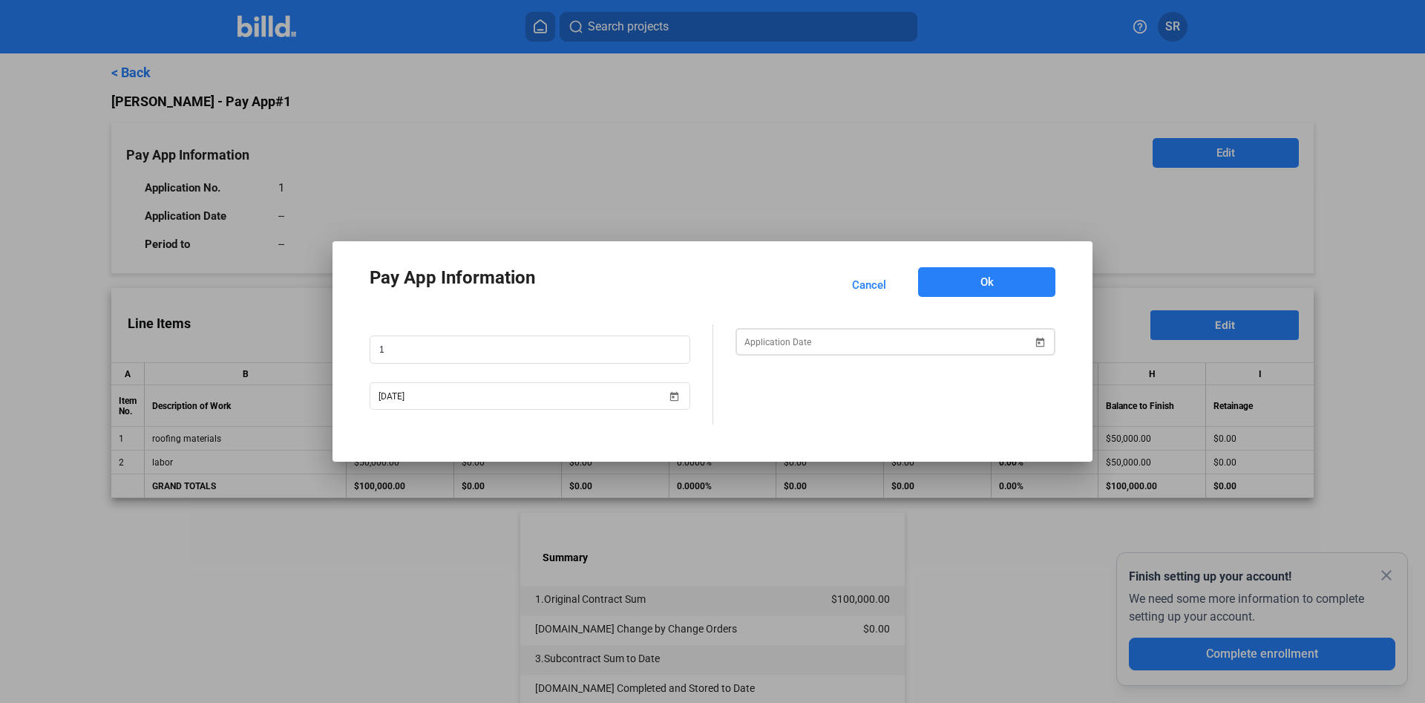
click at [1043, 341] on span "Open calendar" at bounding box center [1040, 333] width 36 height 36
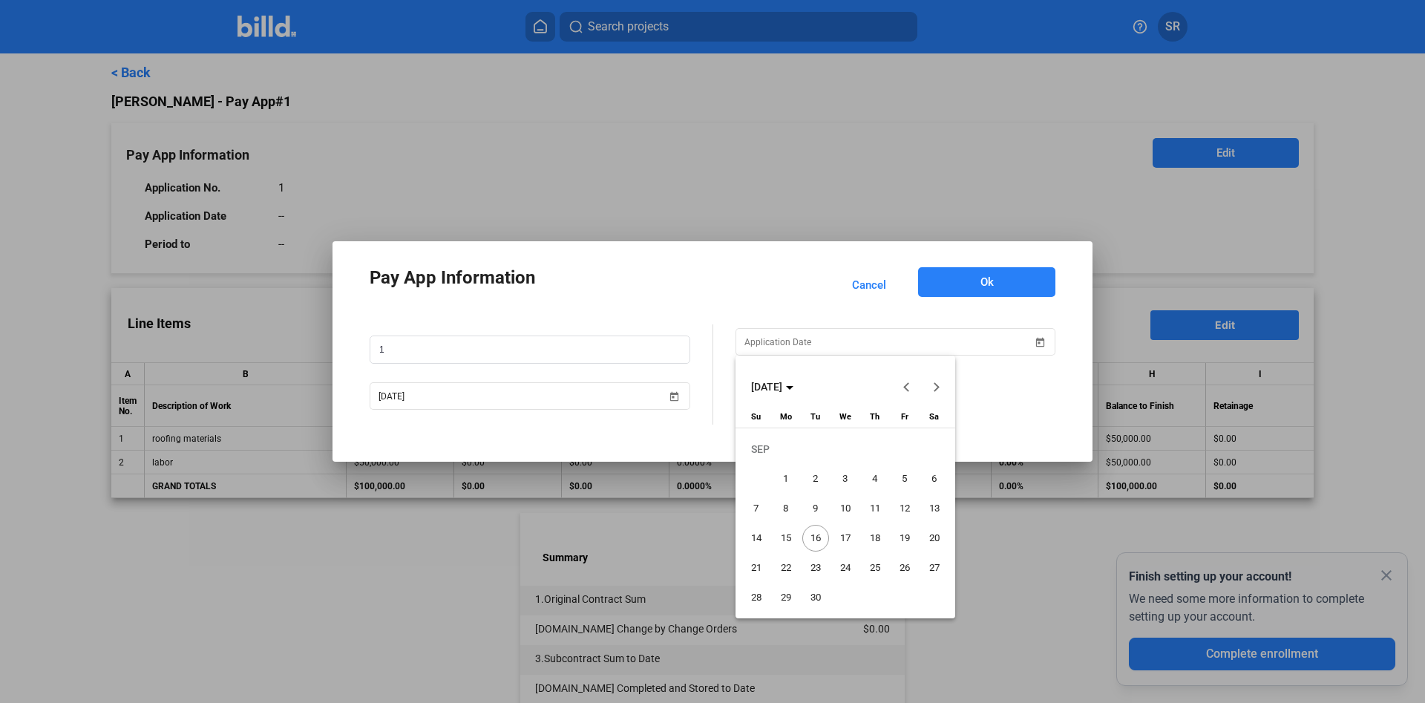
click at [849, 537] on span "17" at bounding box center [845, 538] width 27 height 27
type input "09/17/2025"
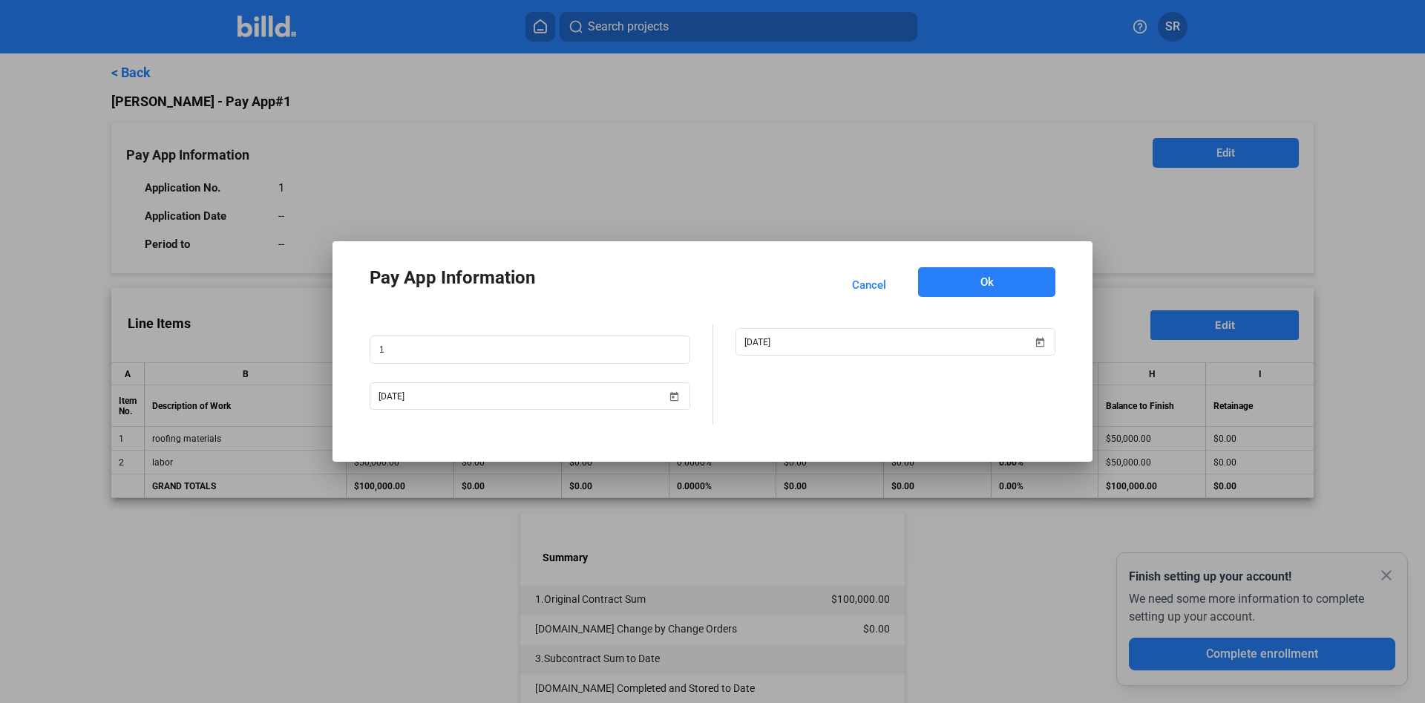
click at [997, 295] on button "Ok" at bounding box center [986, 282] width 137 height 30
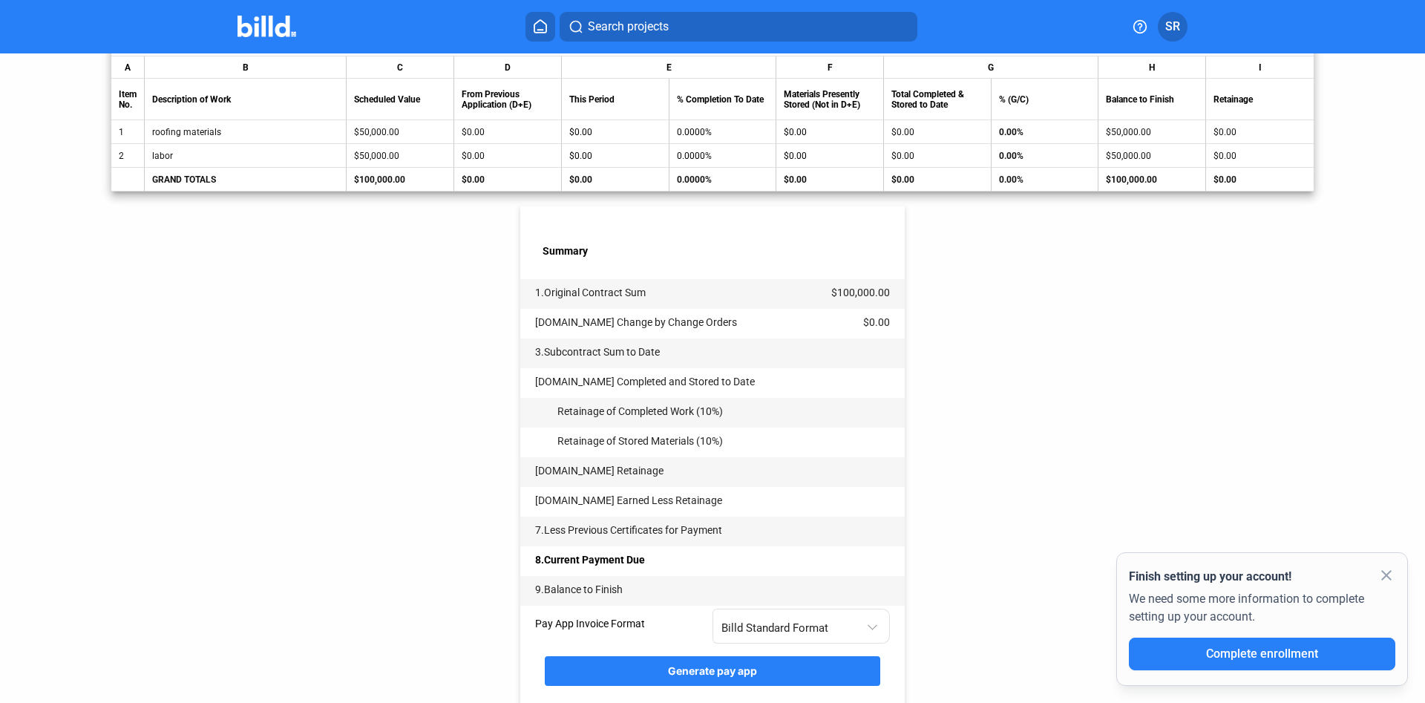
scroll to position [338, 0]
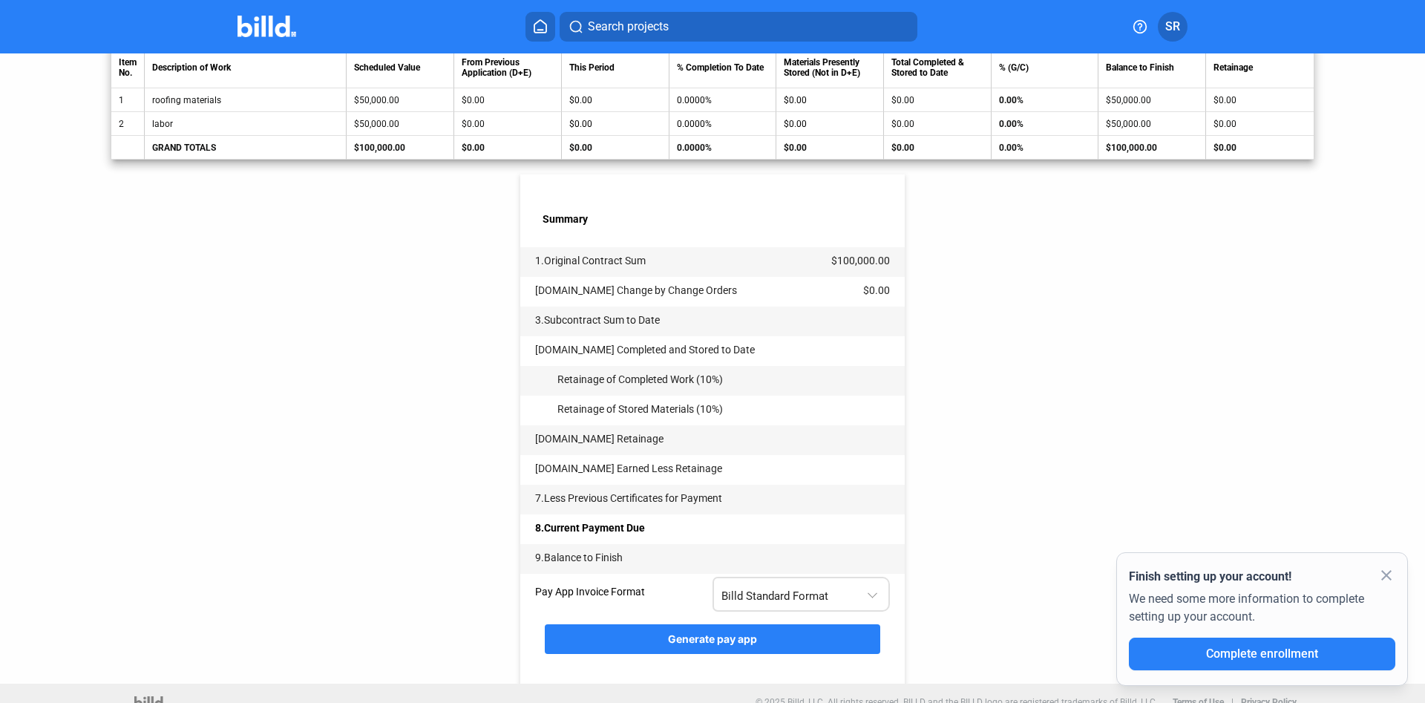
click at [793, 603] on div "Billd Standard Format" at bounding box center [793, 592] width 145 height 19
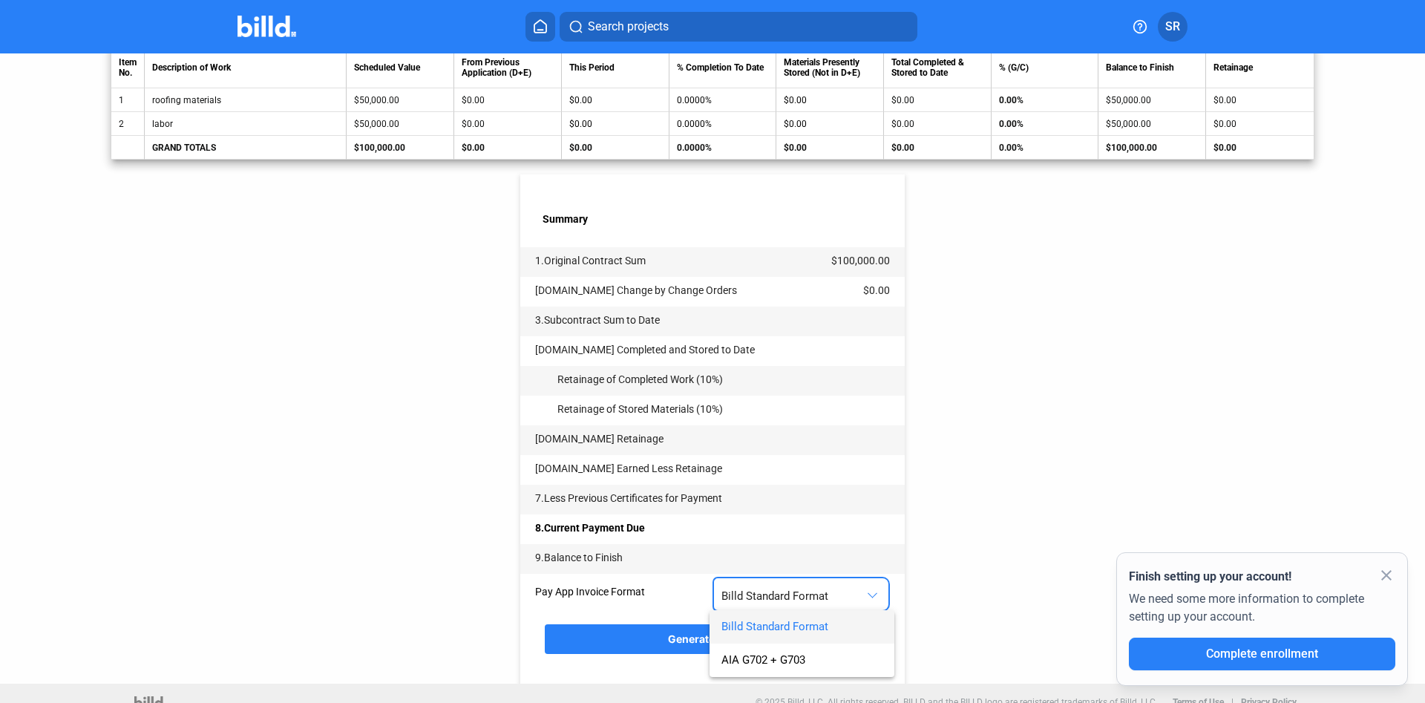
click at [794, 605] on div "Billd Standard Format AIA G702 + G703" at bounding box center [790, 628] width 161 height 96
click at [796, 593] on div "Billd Standard Format AIA G702 + G703" at bounding box center [790, 628] width 161 height 96
click at [953, 561] on div at bounding box center [712, 351] width 1425 height 703
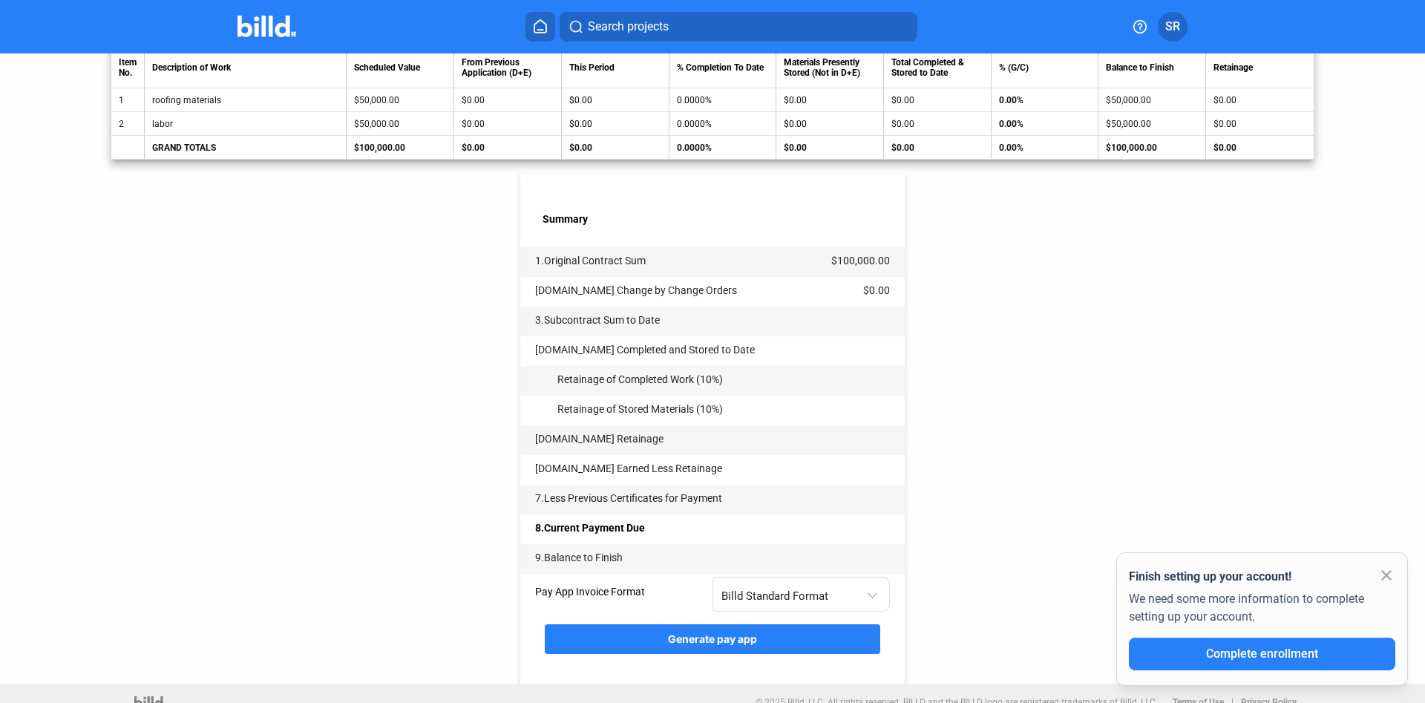
drag, startPoint x: 961, startPoint y: 536, endPoint x: 962, endPoint y: 528, distance: 7.5
click at [962, 528] on div "< Back Russ - Pay App #1 Pay App Information Edit Application No. 1 Application…" at bounding box center [712, 199] width 1202 height 969
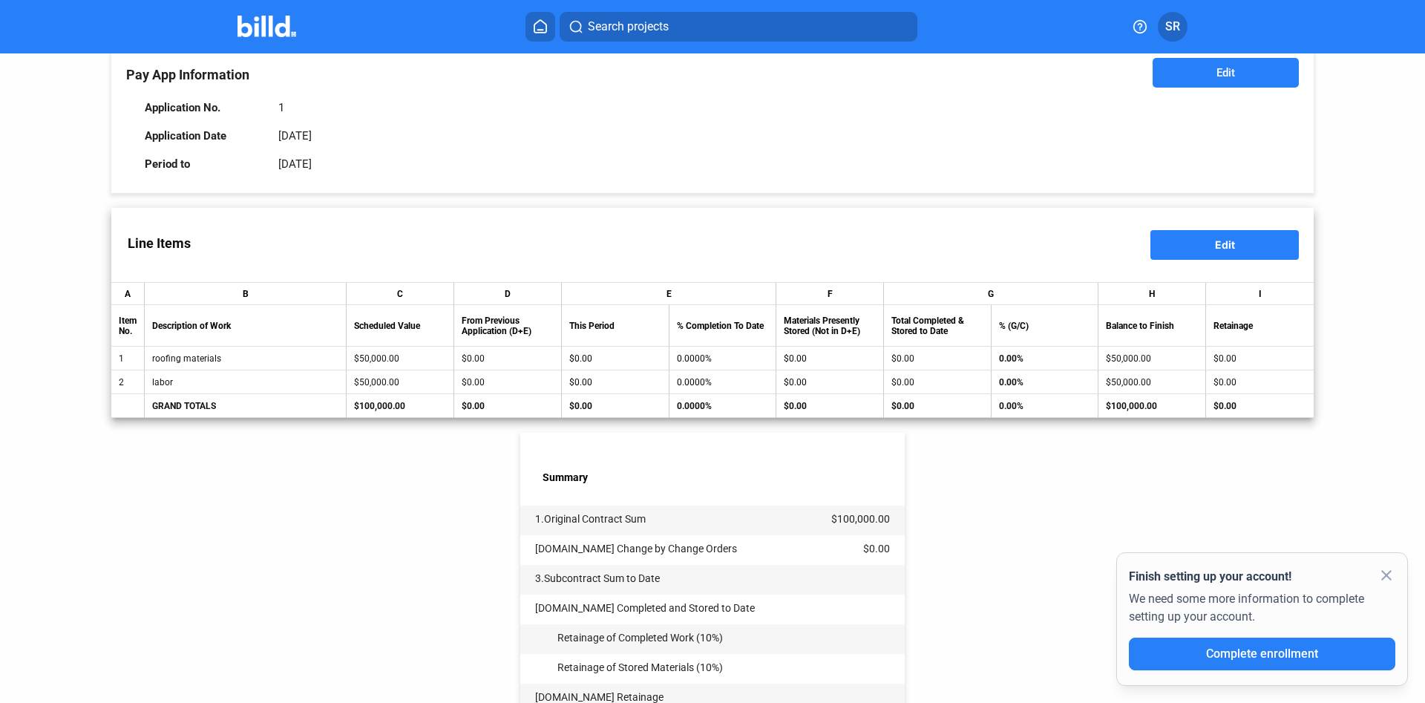
scroll to position [169, 0]
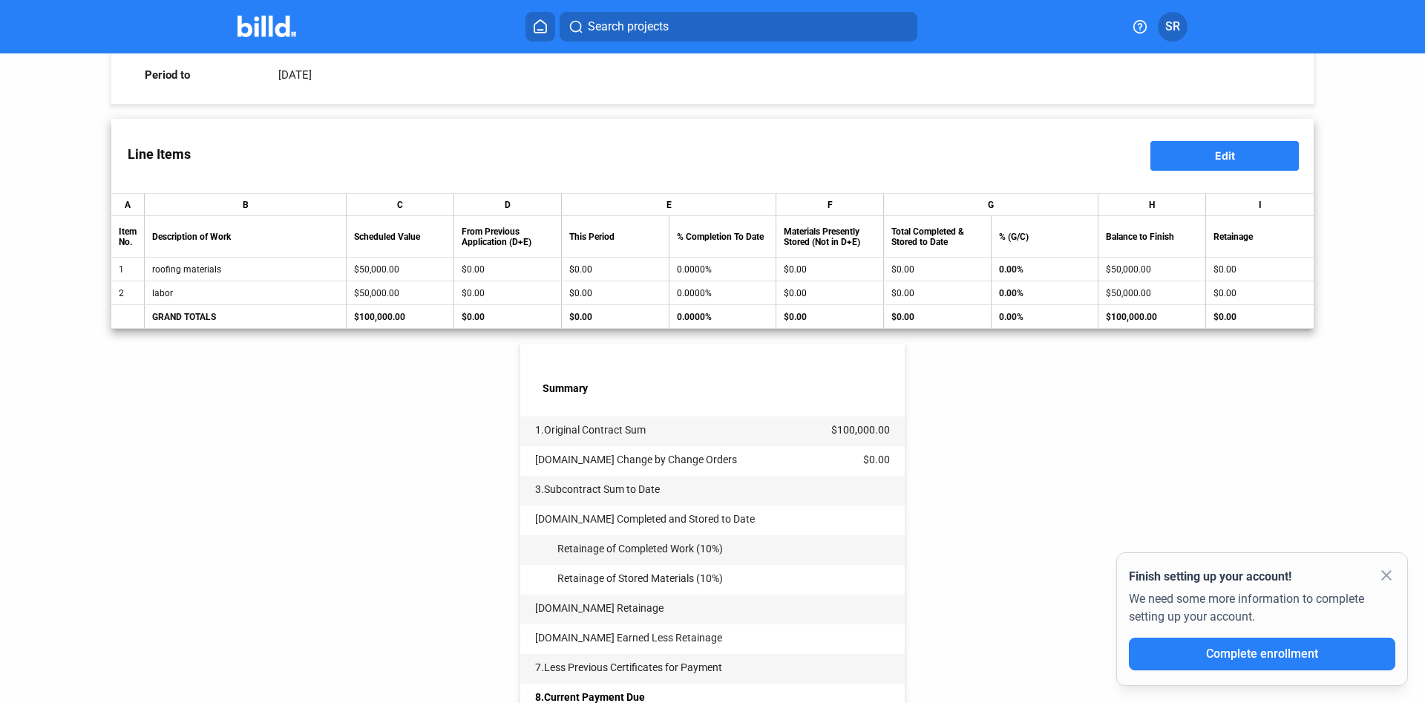
click at [1164, 161] on button "Edit" at bounding box center [1224, 156] width 148 height 30
click at [636, 289] on input "$0.00" at bounding box center [615, 293] width 91 height 22
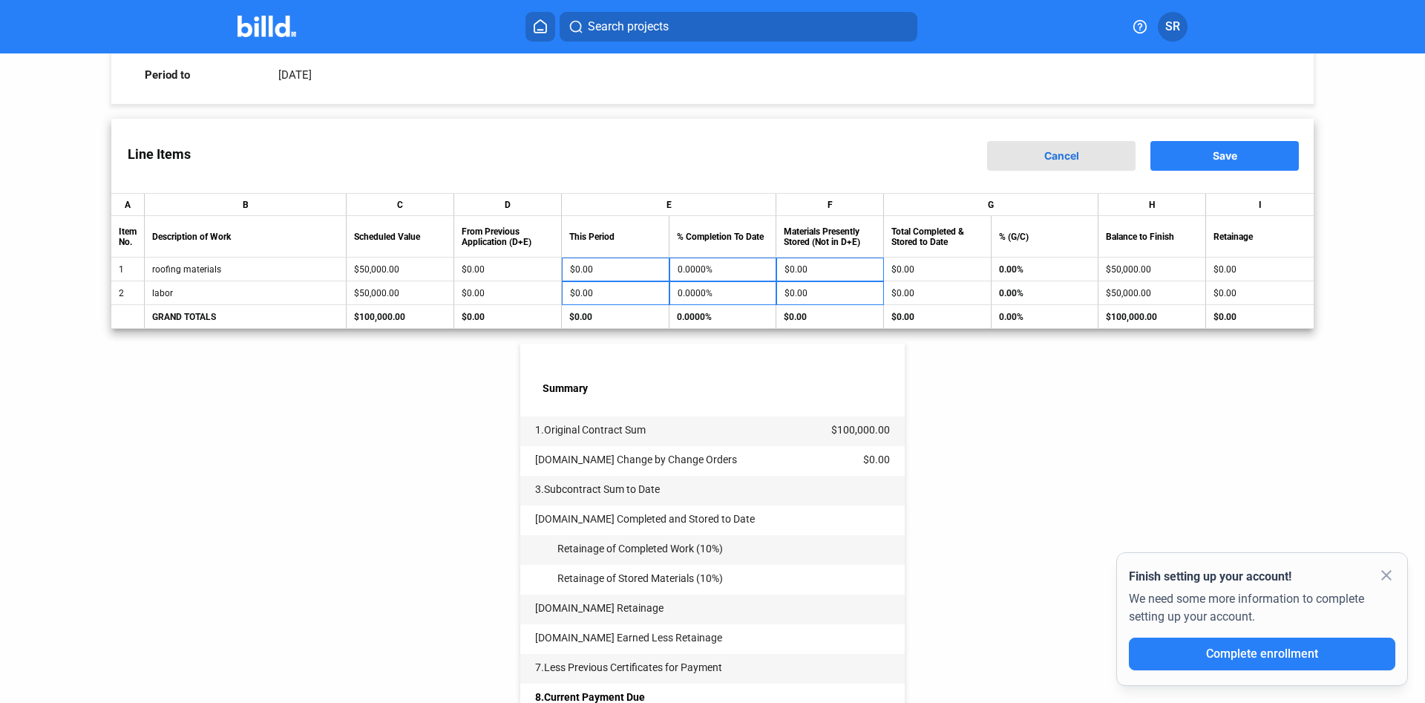
click at [1040, 160] on button "Cancel" at bounding box center [1061, 156] width 148 height 30
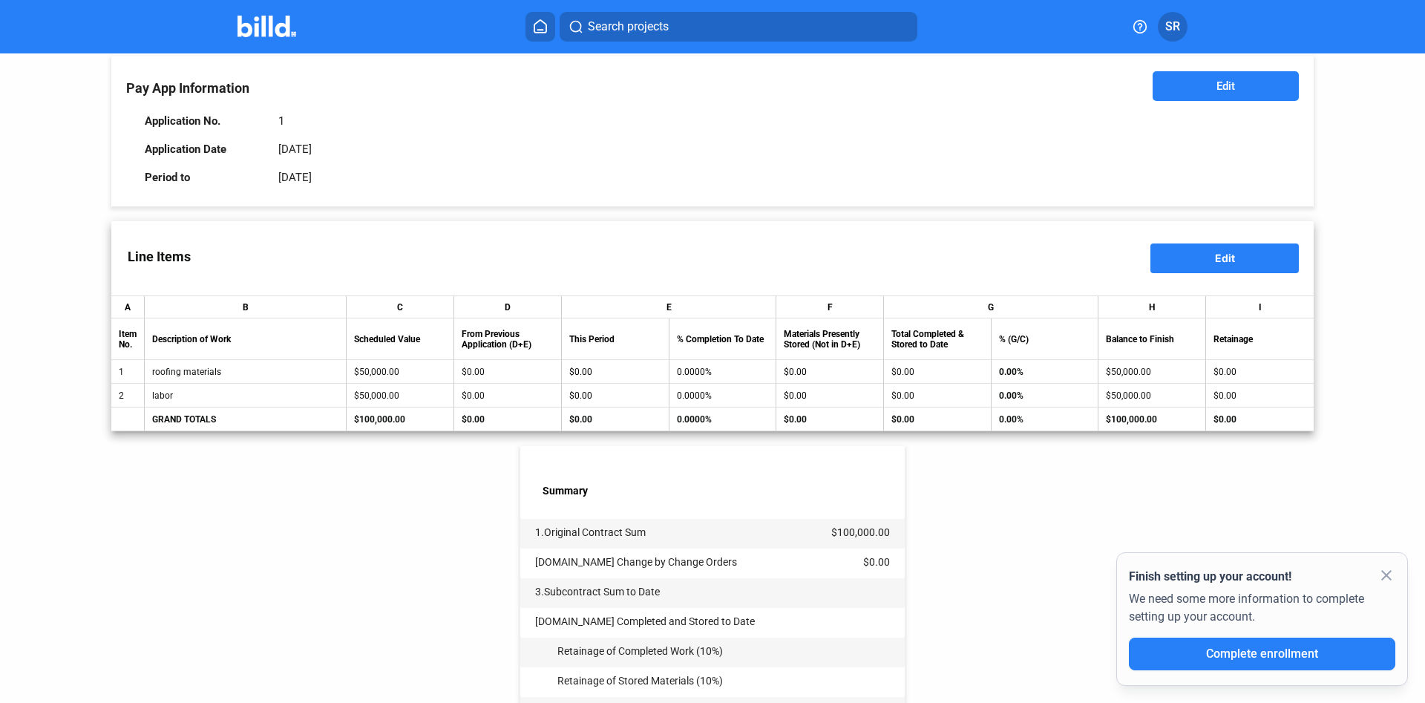
scroll to position [0, 0]
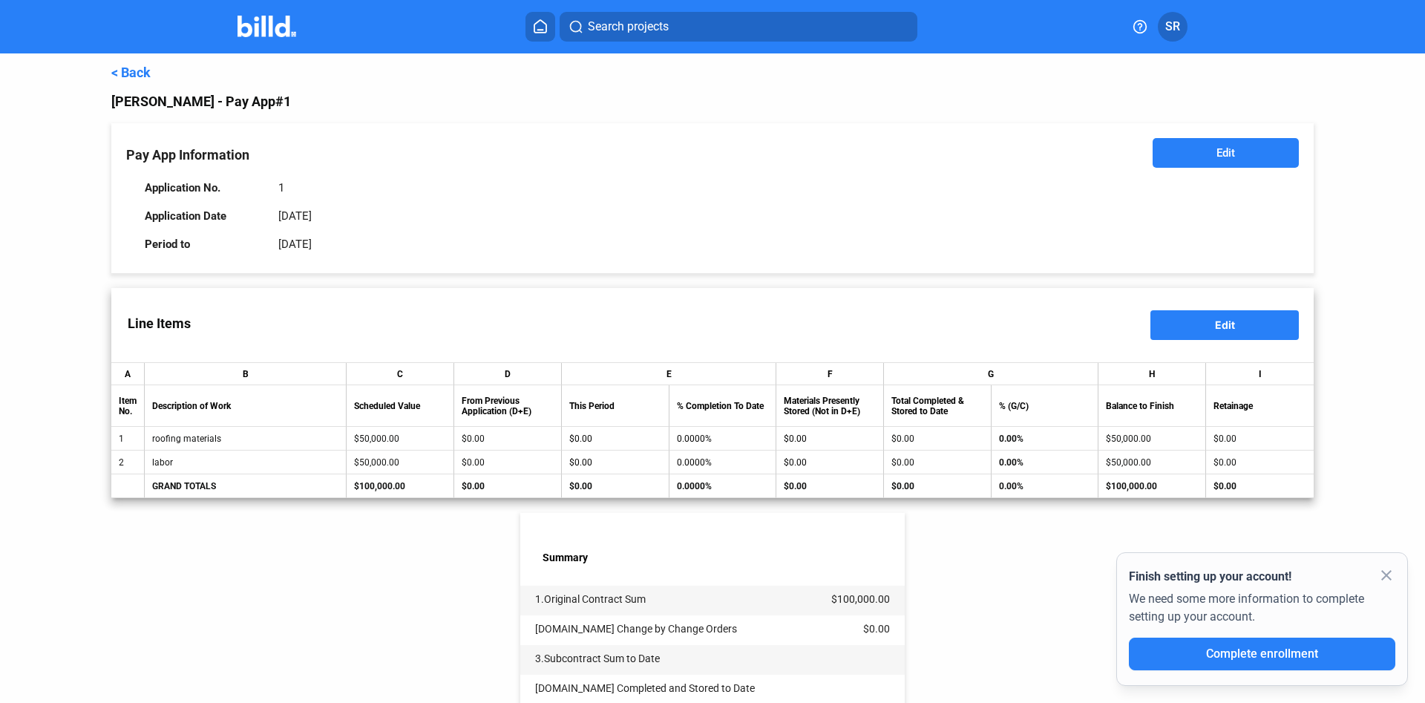
click at [1244, 148] on button "Edit" at bounding box center [1226, 153] width 146 height 30
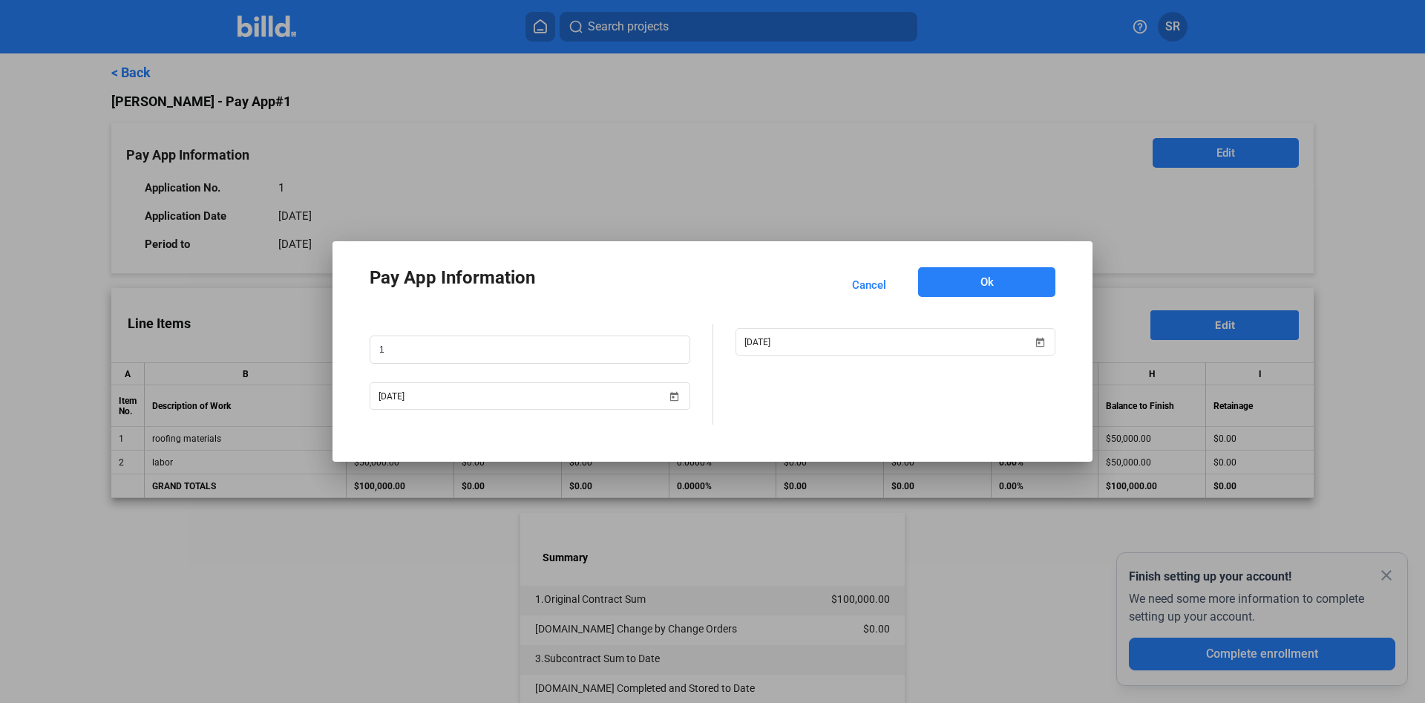
click at [973, 290] on button "Ok" at bounding box center [986, 282] width 137 height 30
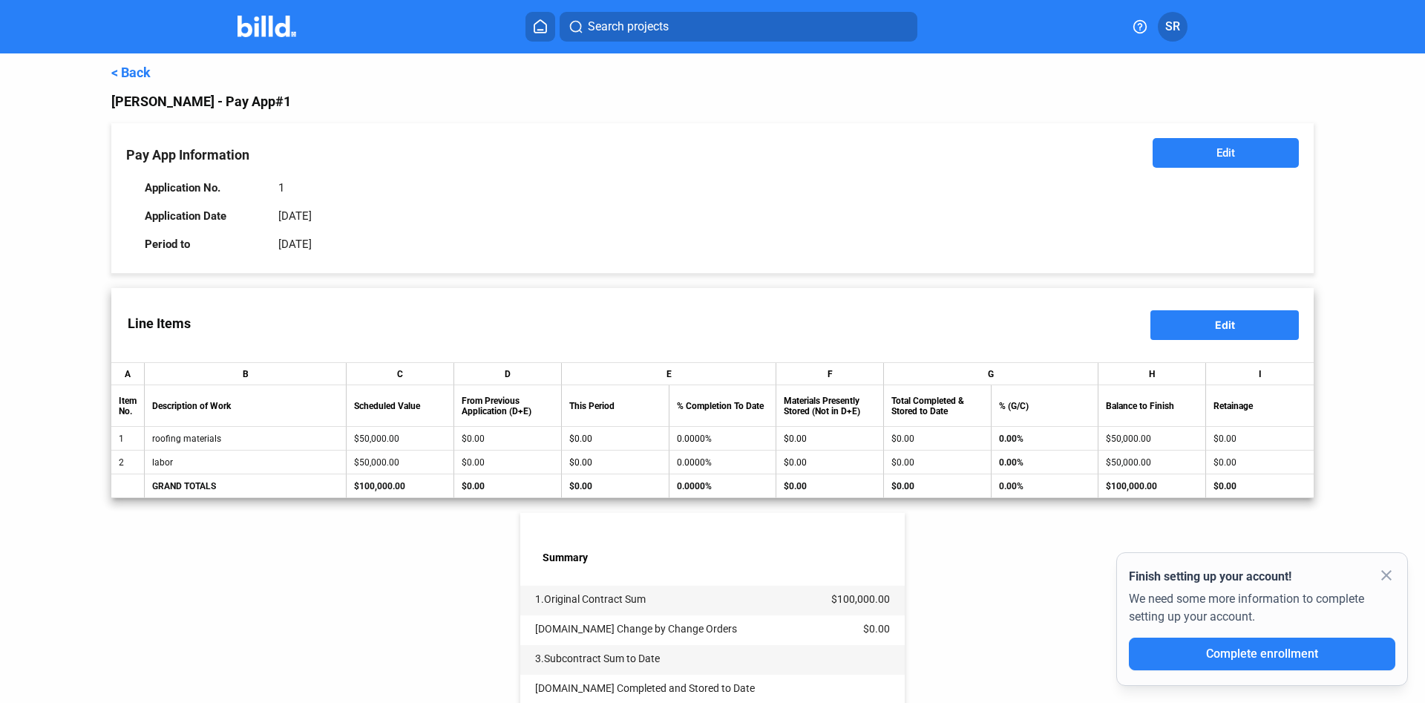
click at [1234, 330] on span "Edit" at bounding box center [1225, 324] width 20 height 13
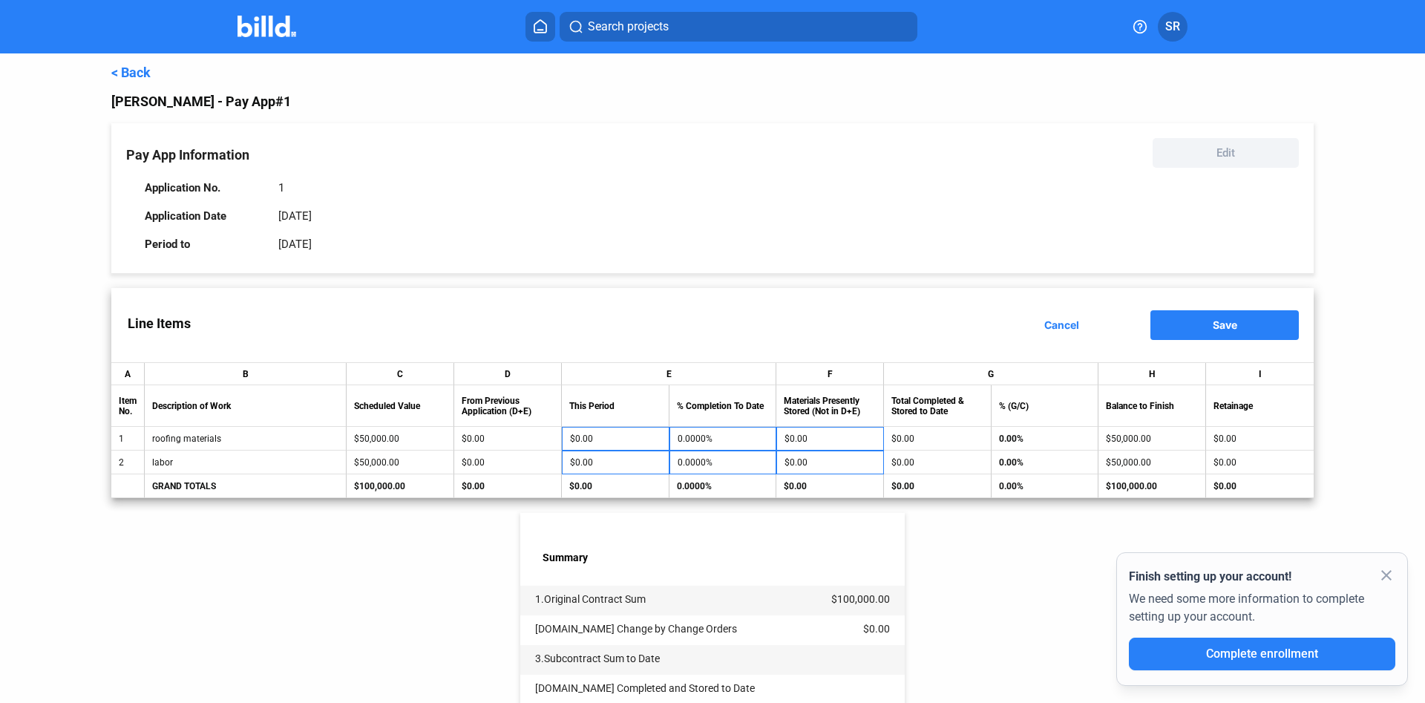
click at [1225, 331] on span "Save" at bounding box center [1225, 324] width 24 height 13
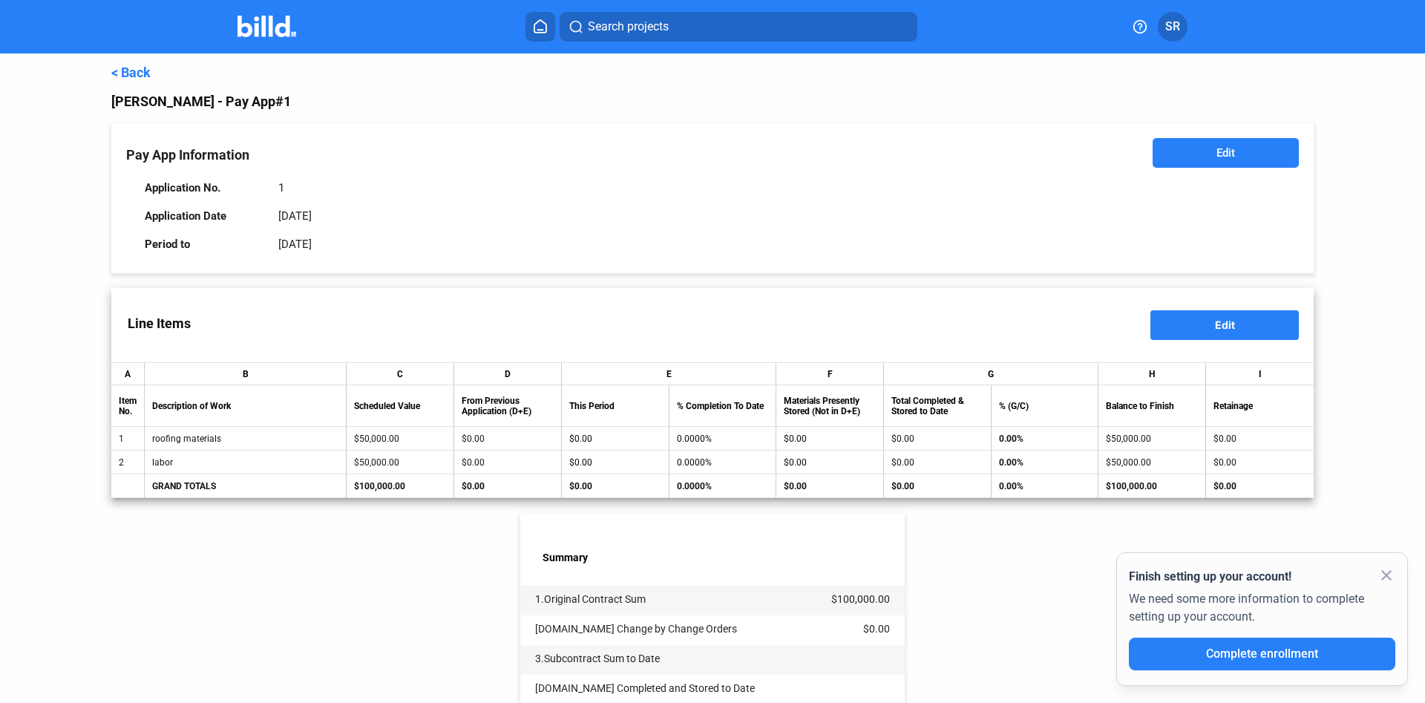
click at [1387, 574] on mat-icon "close" at bounding box center [1387, 575] width 18 height 18
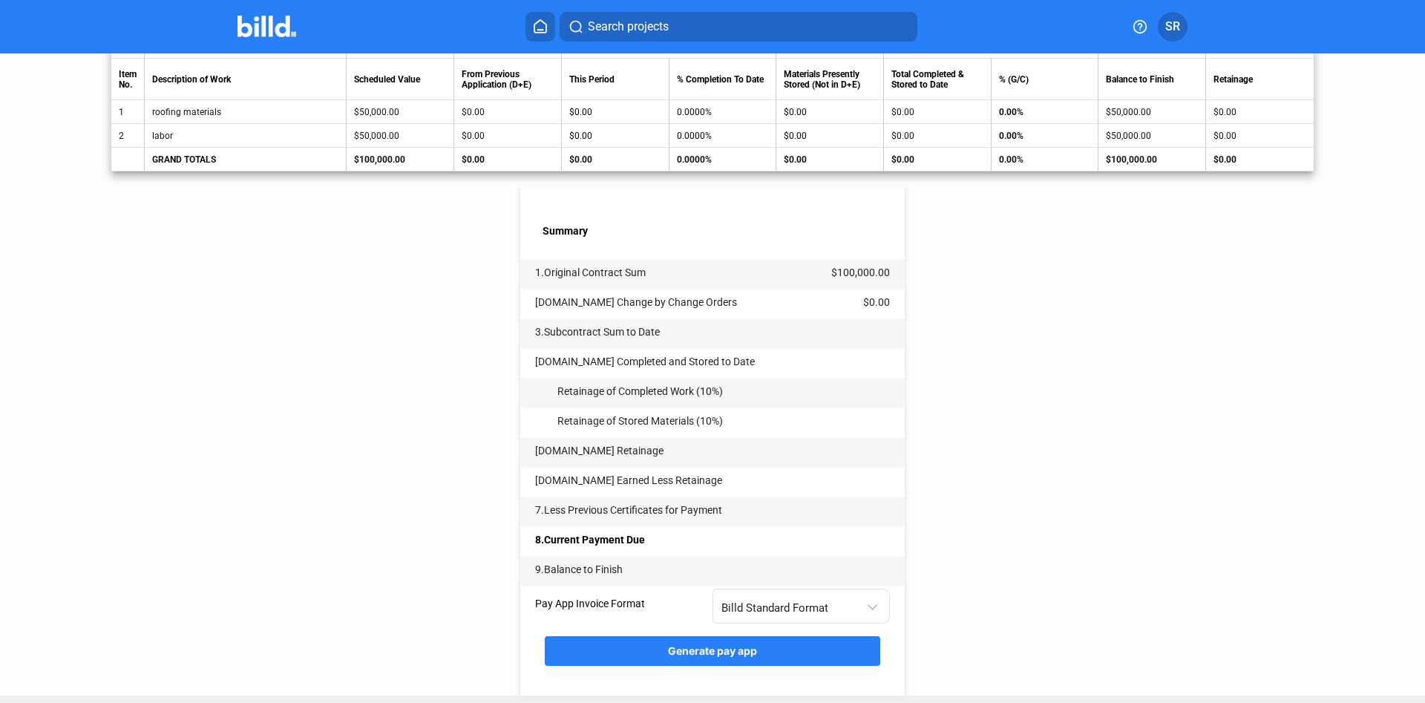
scroll to position [358, 0]
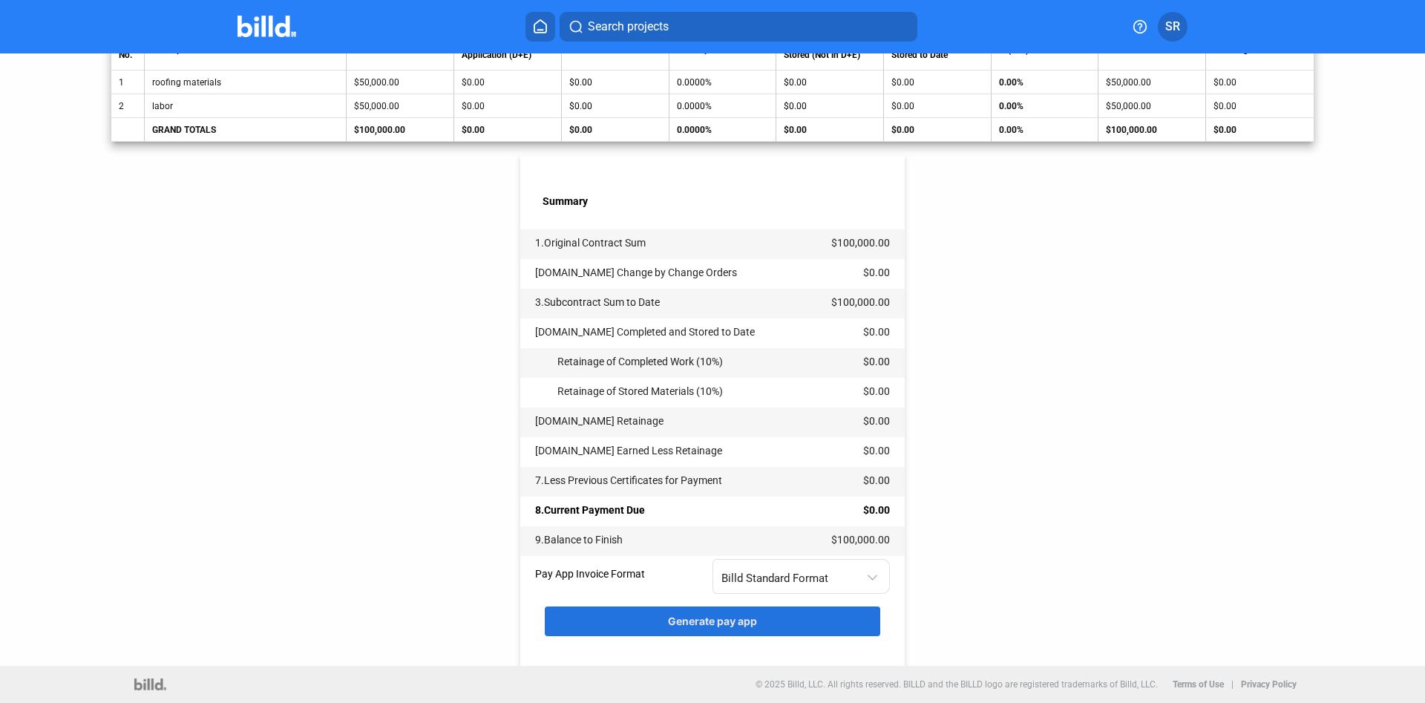
click at [710, 614] on button "Generate pay app" at bounding box center [712, 621] width 335 height 30
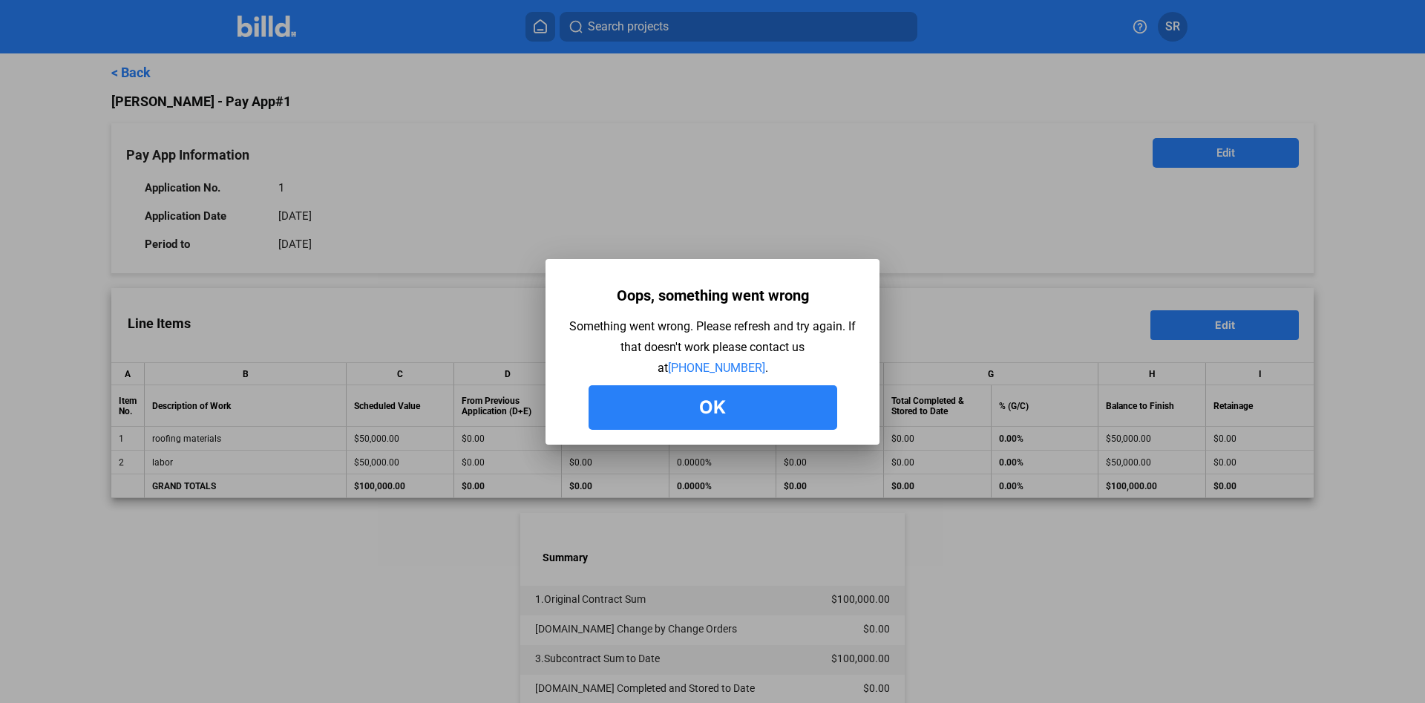
click at [794, 410] on button "Ok" at bounding box center [713, 407] width 249 height 45
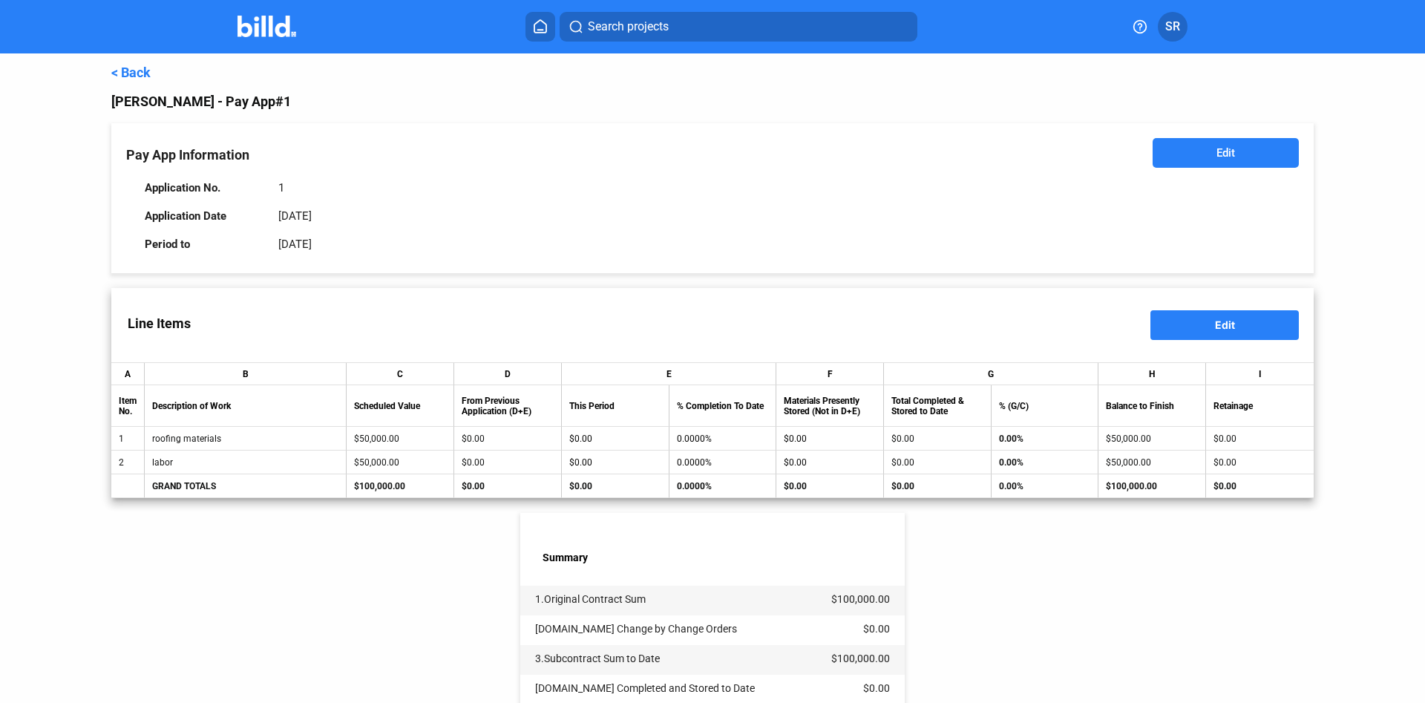
click at [1182, 155] on button "Edit" at bounding box center [1226, 153] width 146 height 30
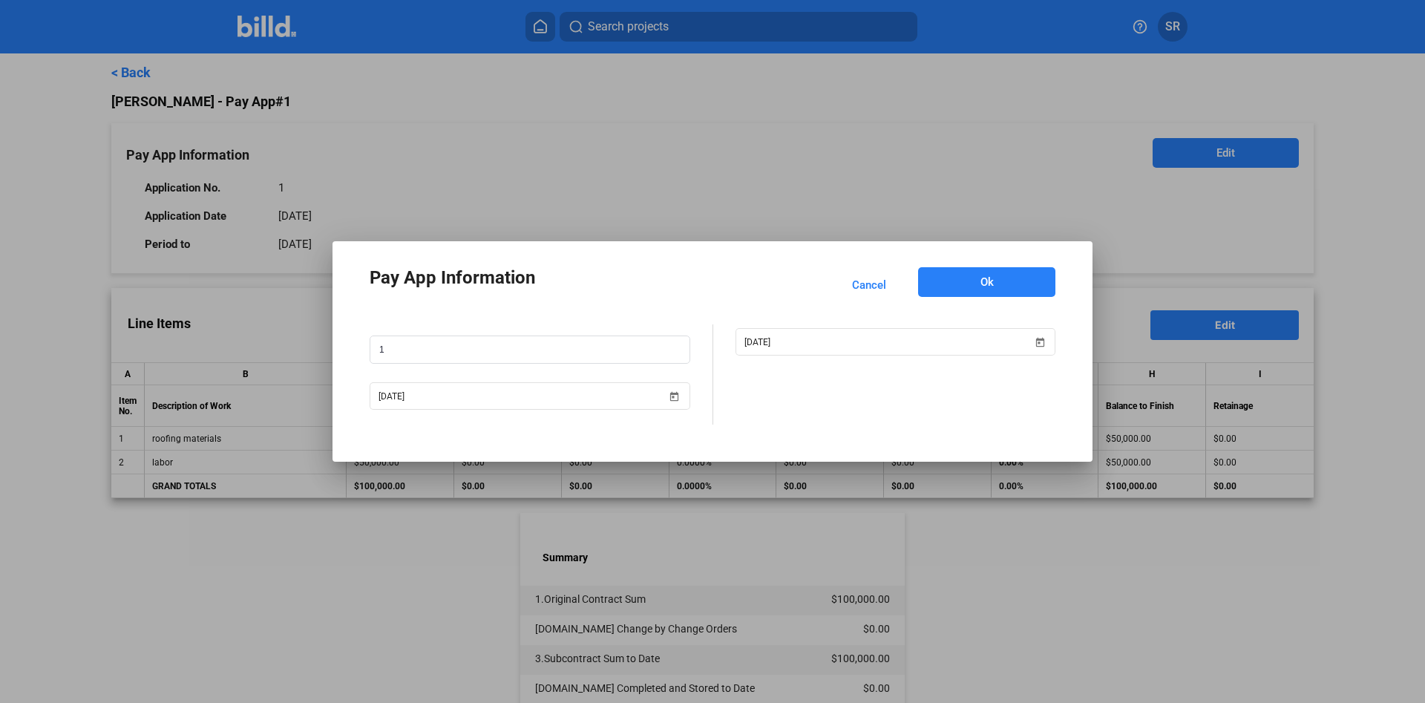
click at [885, 286] on span "Cancel" at bounding box center [869, 285] width 34 height 15
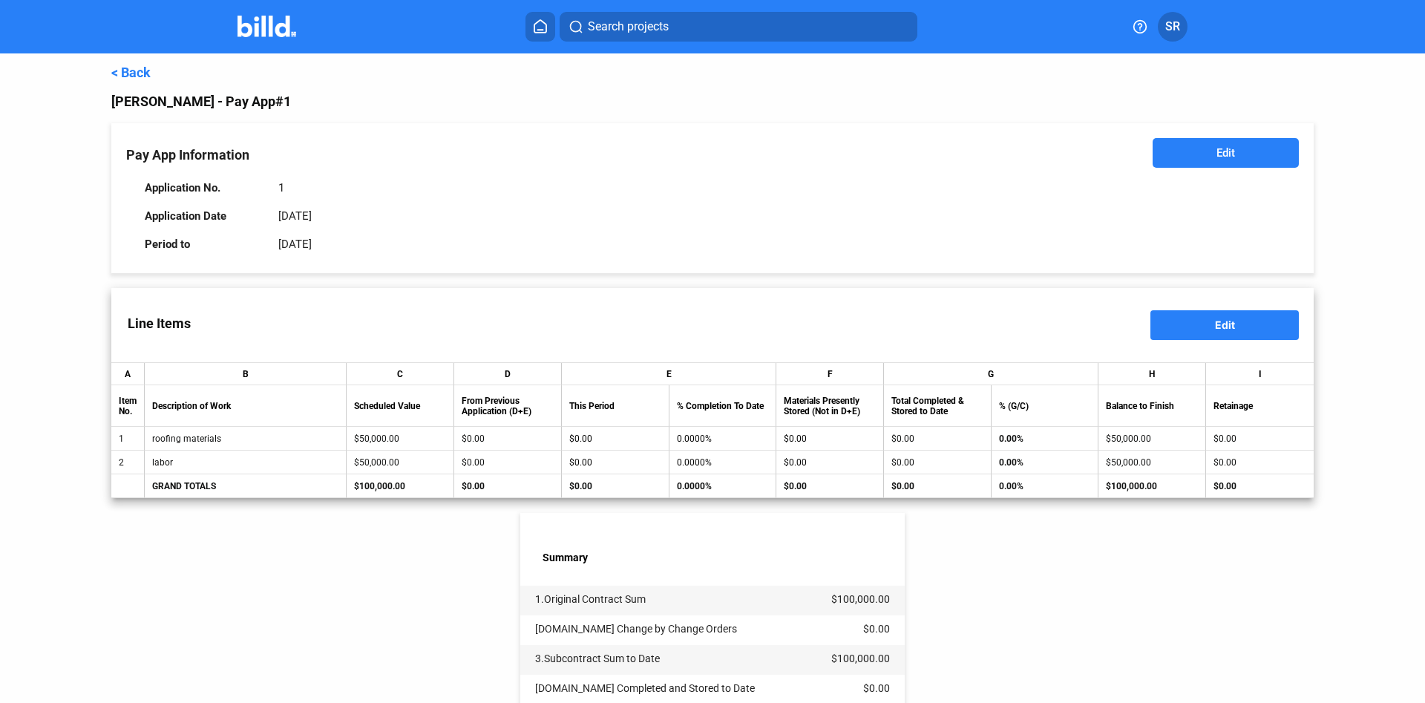
click at [122, 73] on link "< Back" at bounding box center [130, 73] width 39 height 16
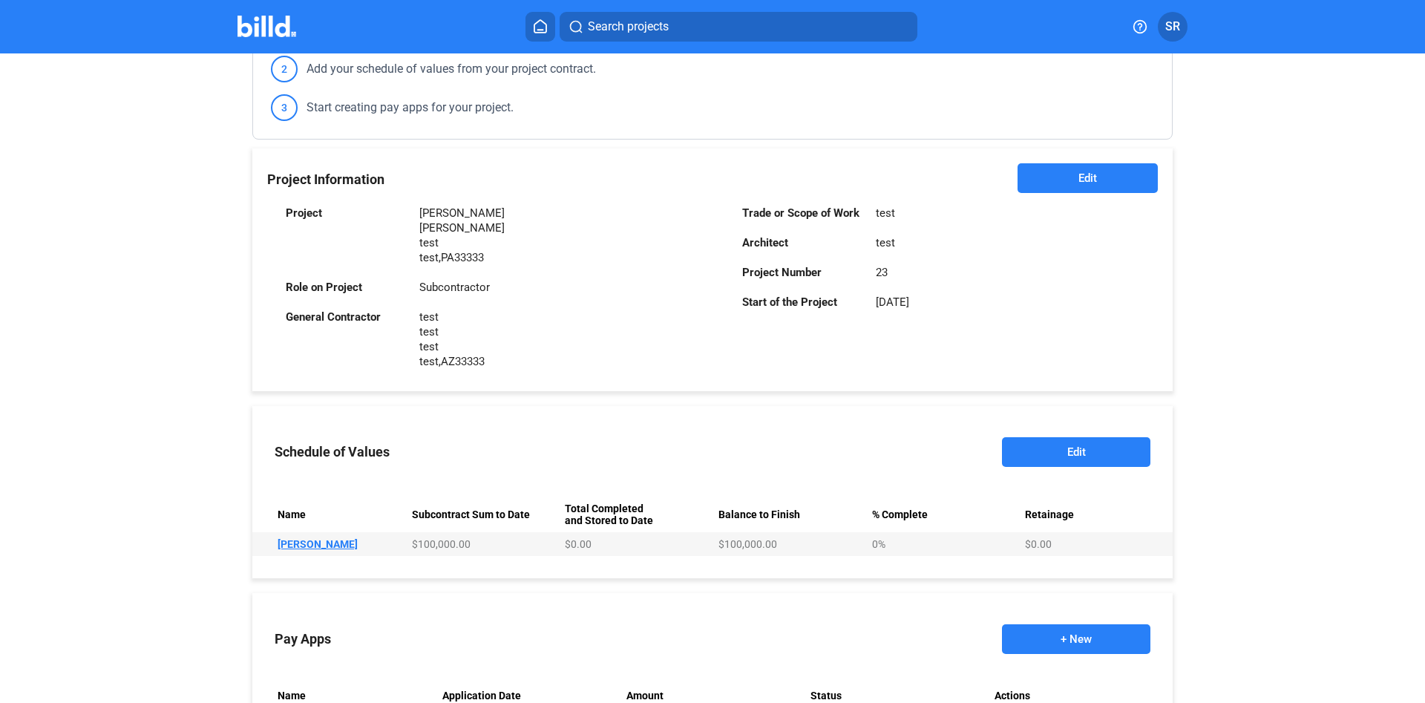
scroll to position [338, 0]
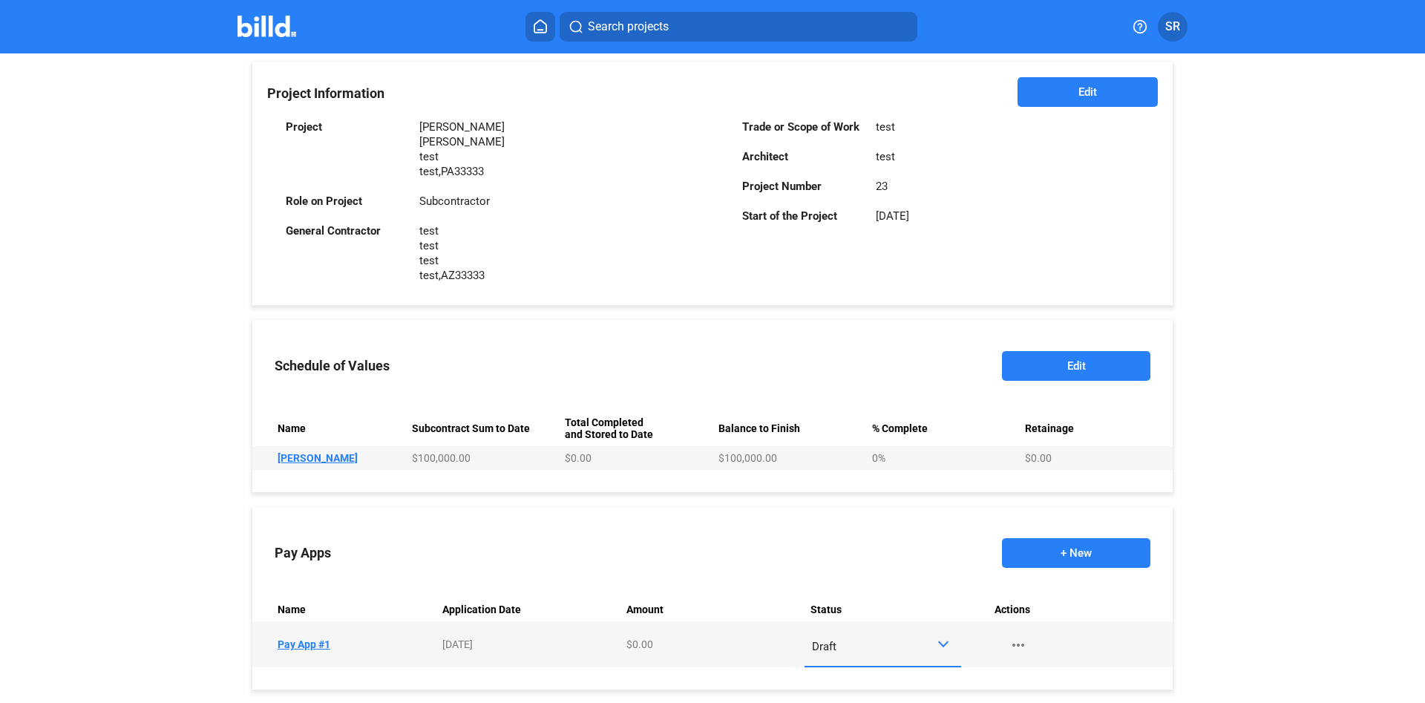
drag, startPoint x: 1044, startPoint y: 358, endPoint x: 969, endPoint y: 452, distance: 120.0
click at [987, 440] on div "Schedule of Values Edit Name Subcontract Sum to Date Total Completed and Stored…" at bounding box center [712, 406] width 920 height 172
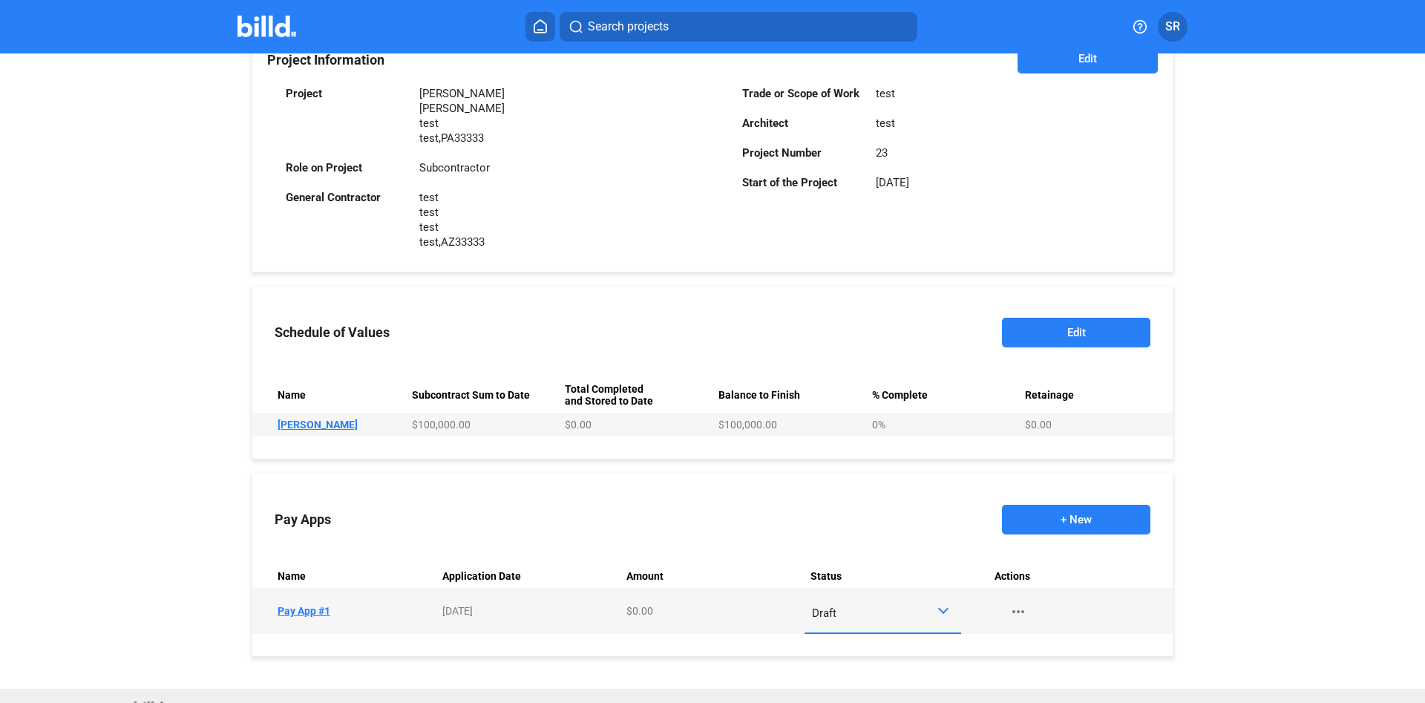
scroll to position [398, 0]
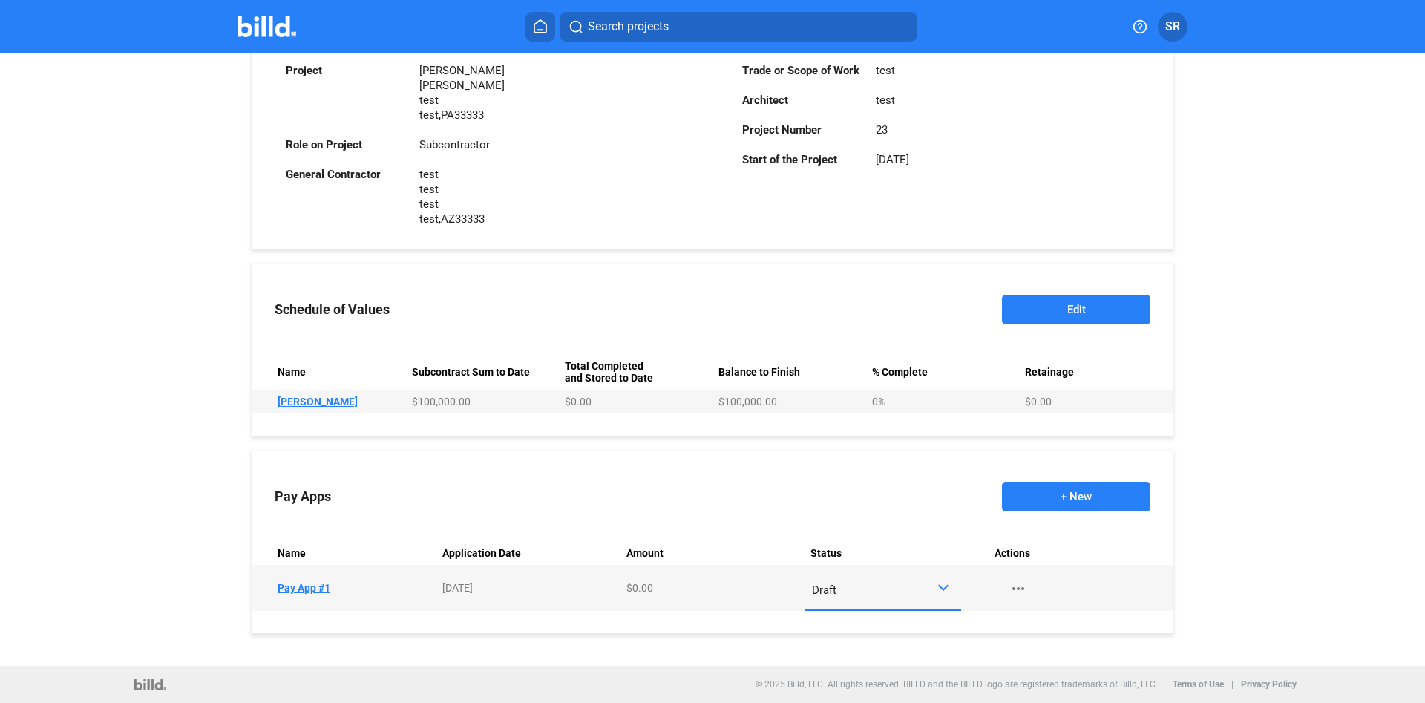
click at [897, 599] on div "Draft" at bounding box center [883, 587] width 142 height 29
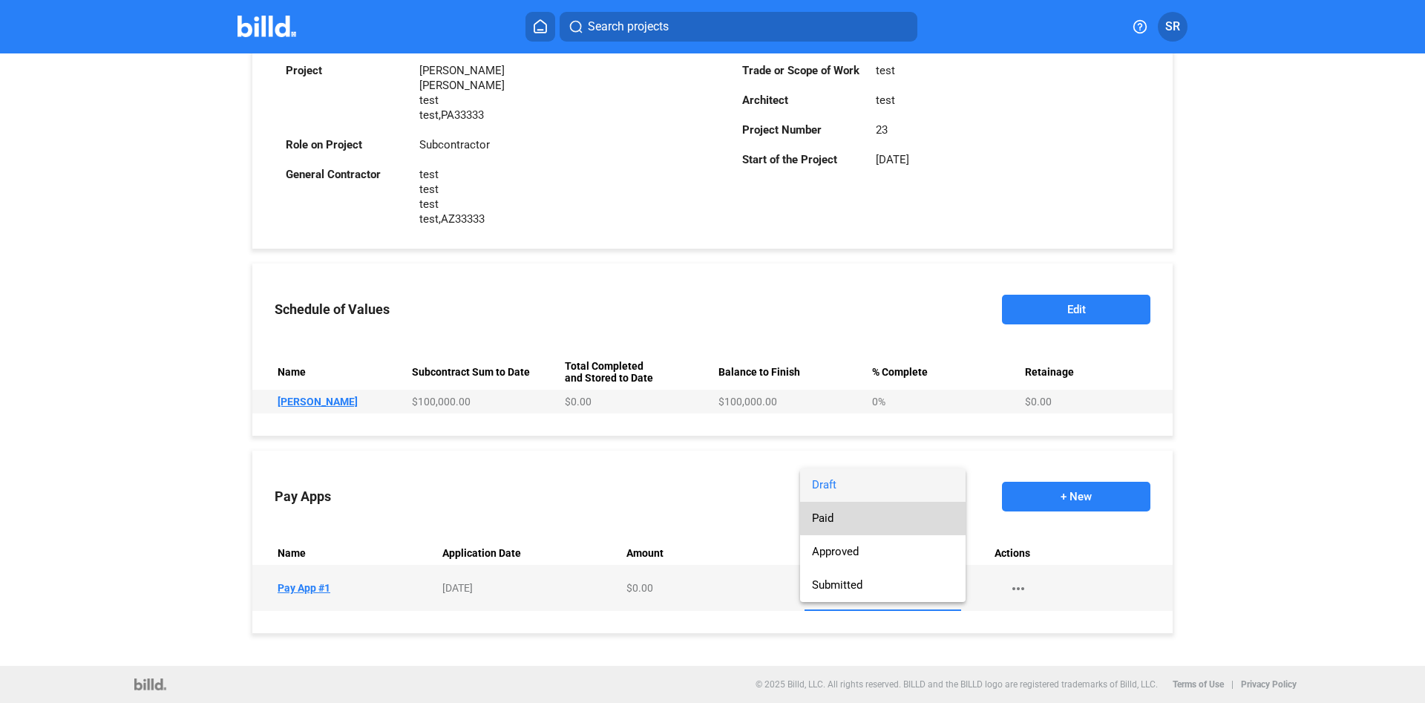
click at [886, 517] on span "Paid" at bounding box center [883, 518] width 142 height 33
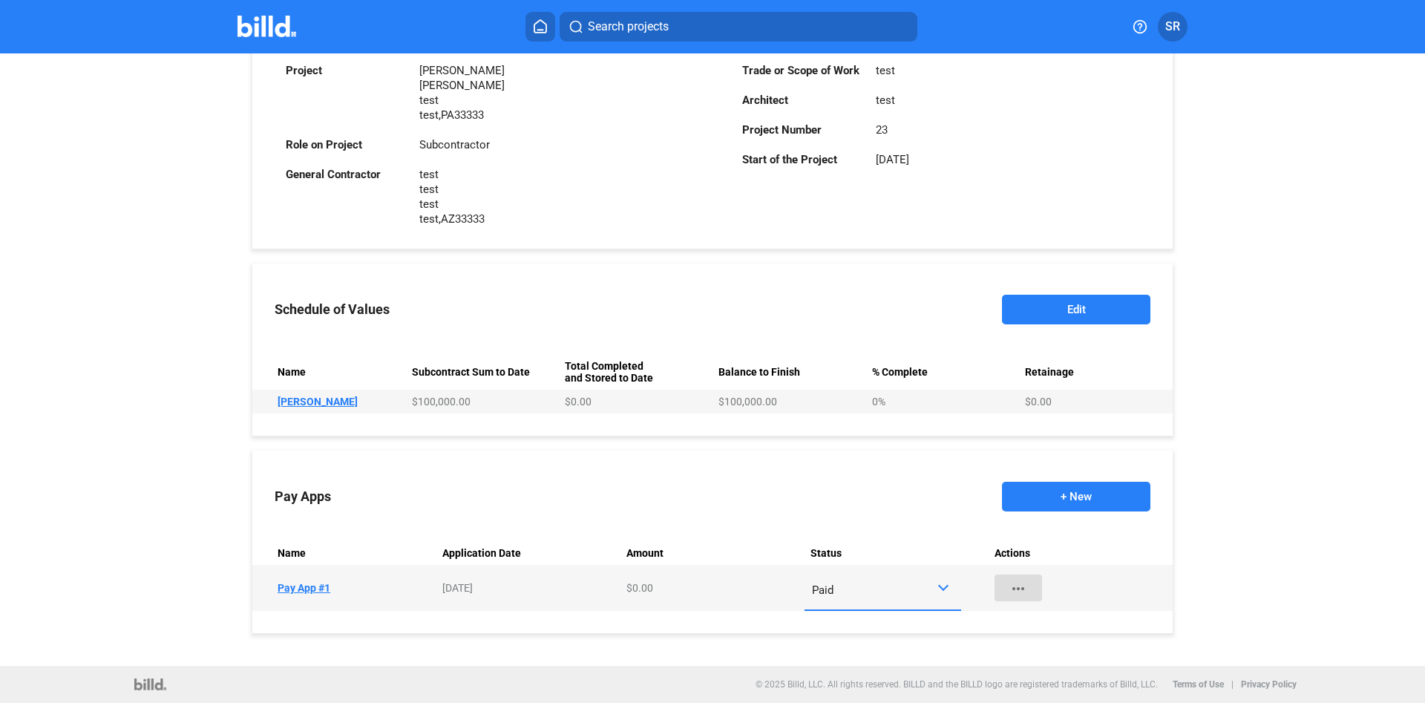
click at [1018, 586] on mat-icon "more_horiz" at bounding box center [1018, 589] width 18 height 18
click at [1018, 586] on div at bounding box center [712, 351] width 1425 height 703
click at [320, 585] on td "Name Pay App #1" at bounding box center [344, 588] width 184 height 46
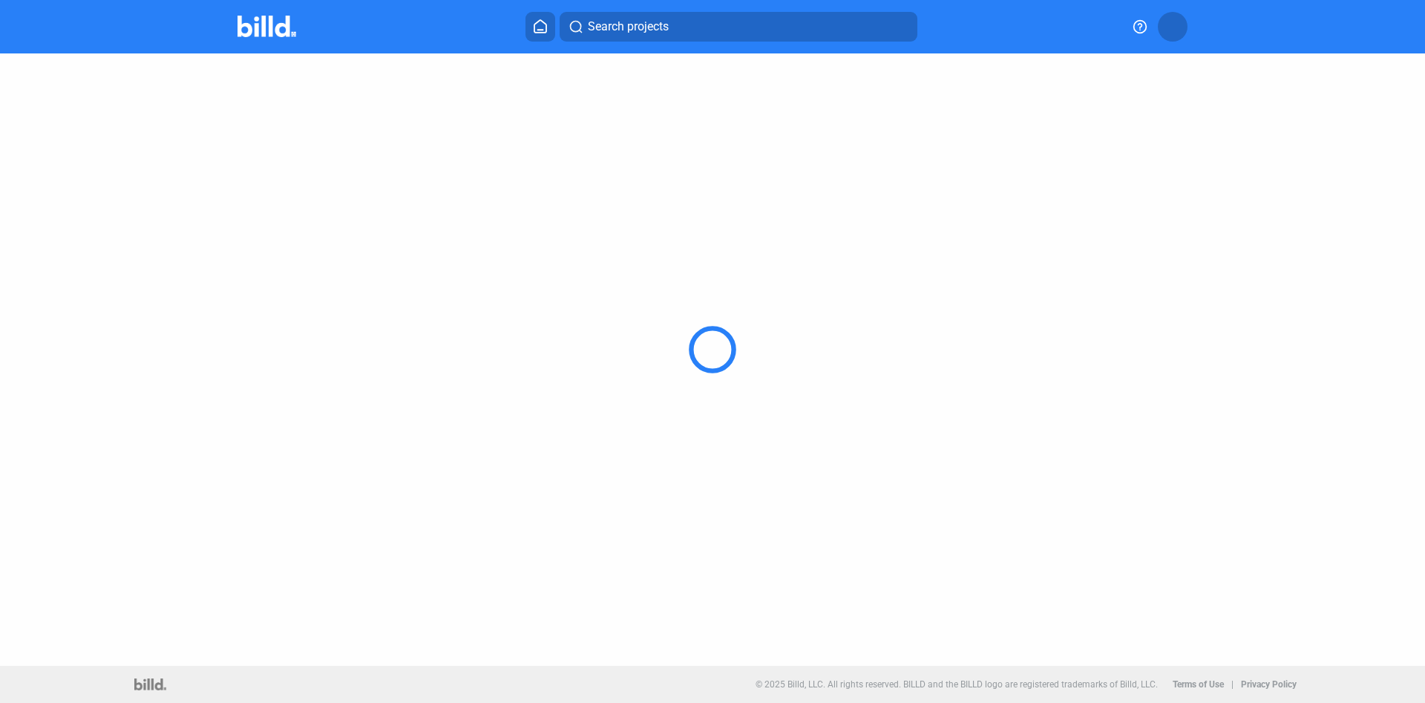
click at [318, 585] on div at bounding box center [712, 349] width 1283 height 592
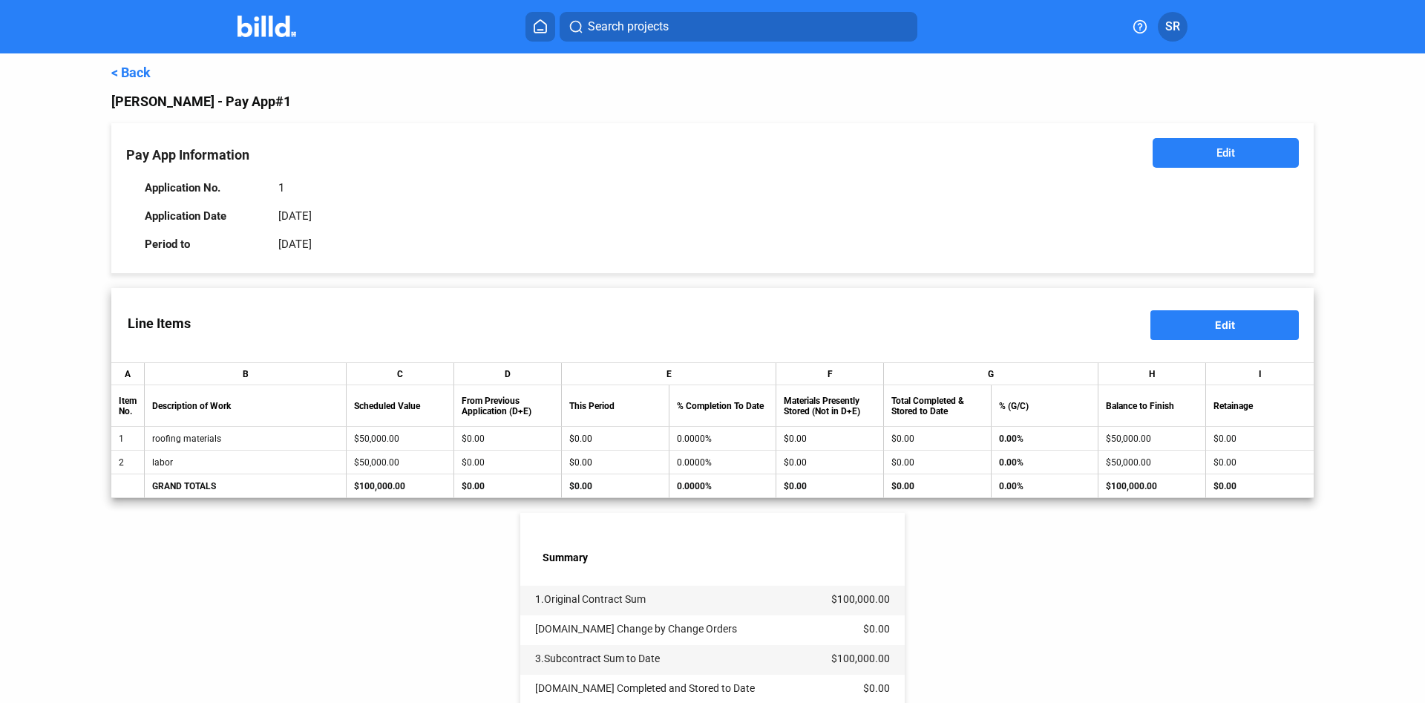
click at [1183, 142] on button "Edit" at bounding box center [1226, 153] width 146 height 30
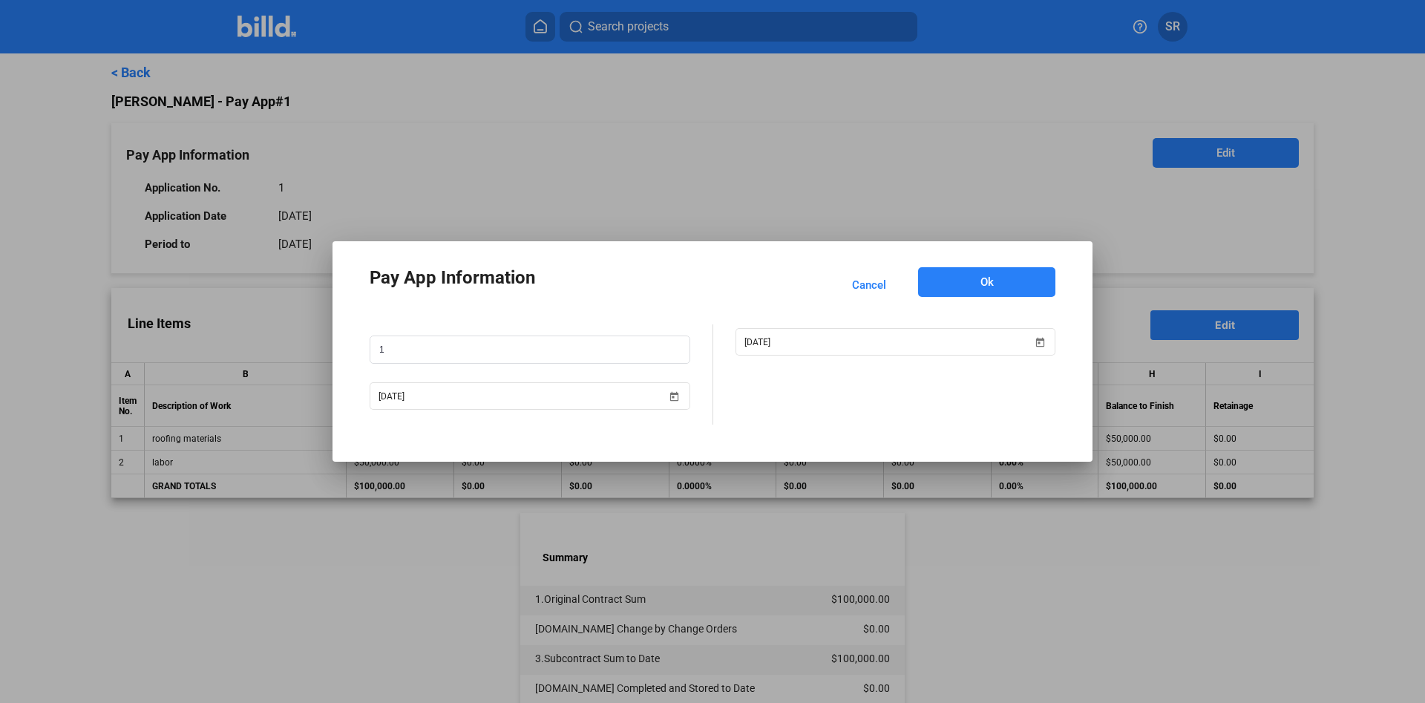
click at [412, 148] on div at bounding box center [712, 351] width 1425 height 703
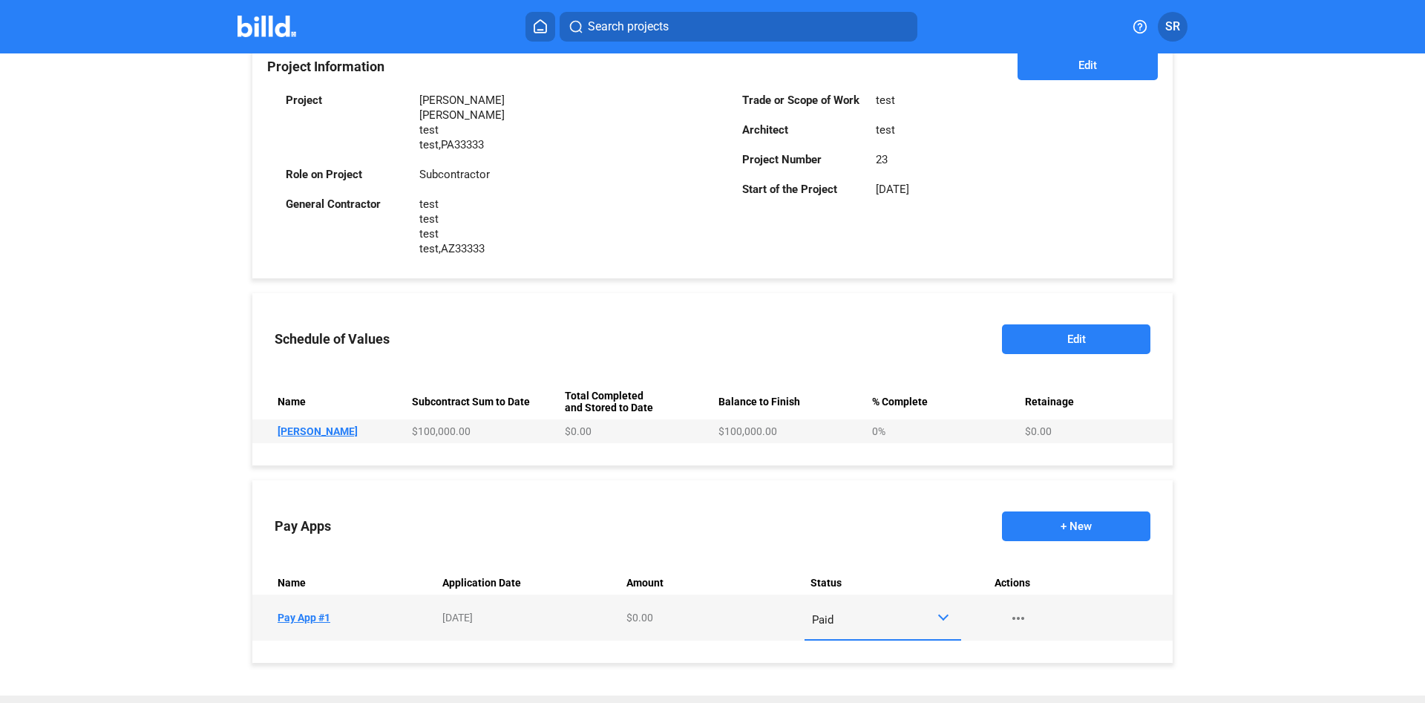
scroll to position [398, 0]
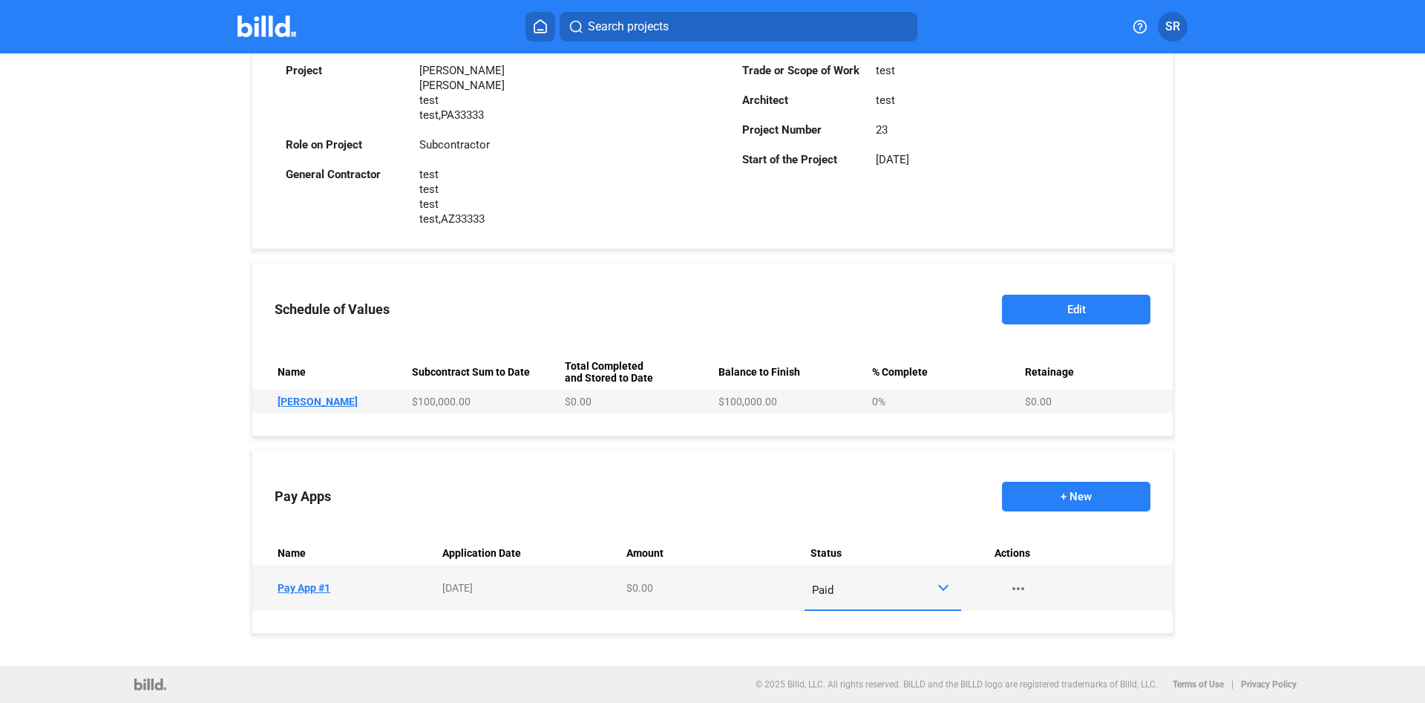
click at [1011, 590] on mat-icon "more_horiz" at bounding box center [1018, 589] width 18 height 18
click at [1012, 591] on div at bounding box center [712, 351] width 1425 height 703
click at [842, 586] on div "Paid" at bounding box center [874, 586] width 125 height 19
click at [1122, 528] on div at bounding box center [712, 351] width 1425 height 703
click at [1090, 491] on button "+ New" at bounding box center [1076, 497] width 148 height 30
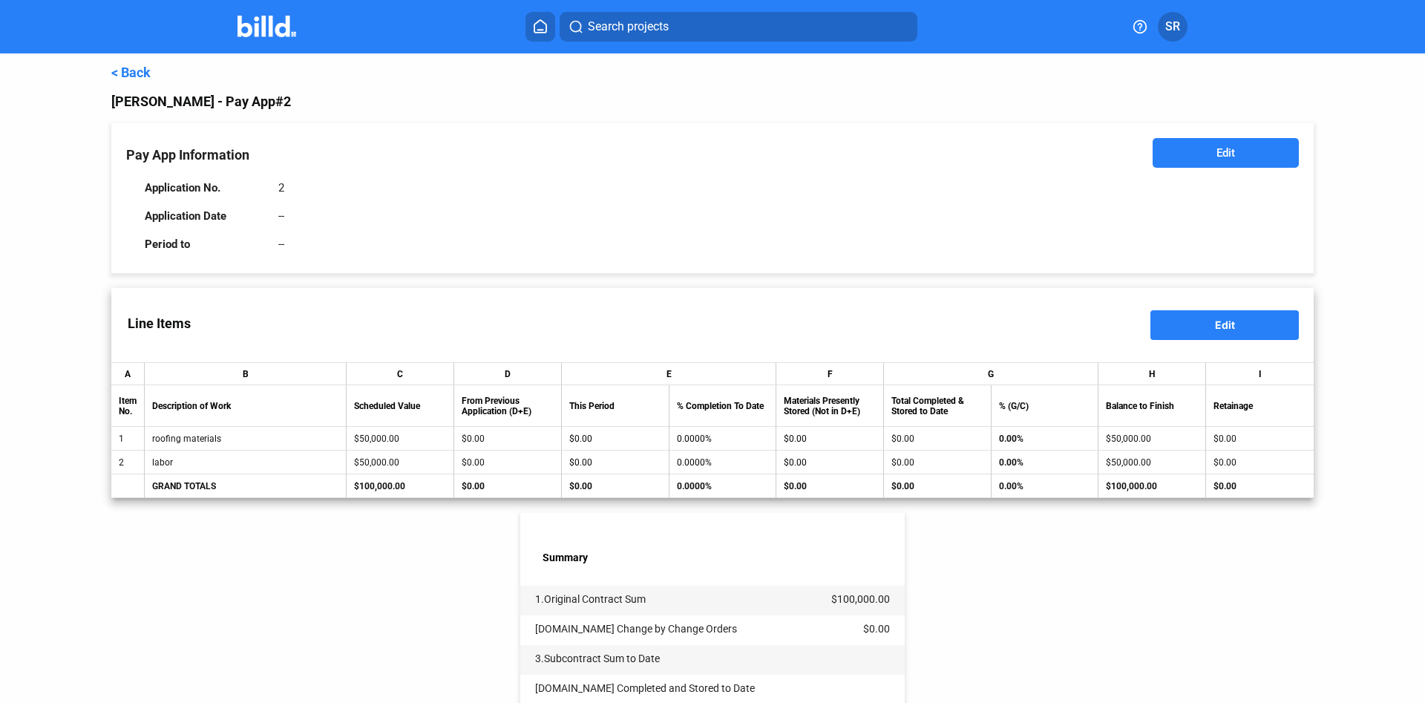
click at [1208, 148] on button "Edit" at bounding box center [1226, 153] width 146 height 30
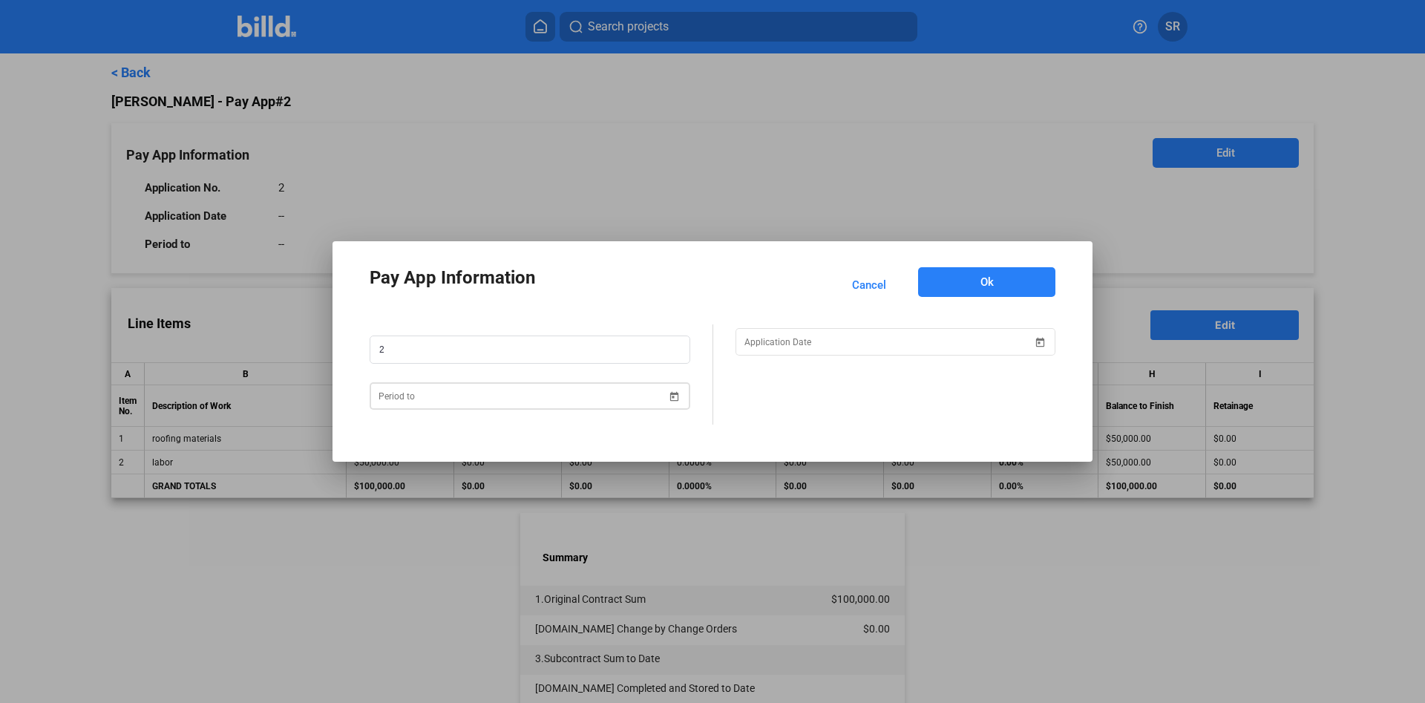
click at [620, 396] on input at bounding box center [523, 396] width 289 height 18
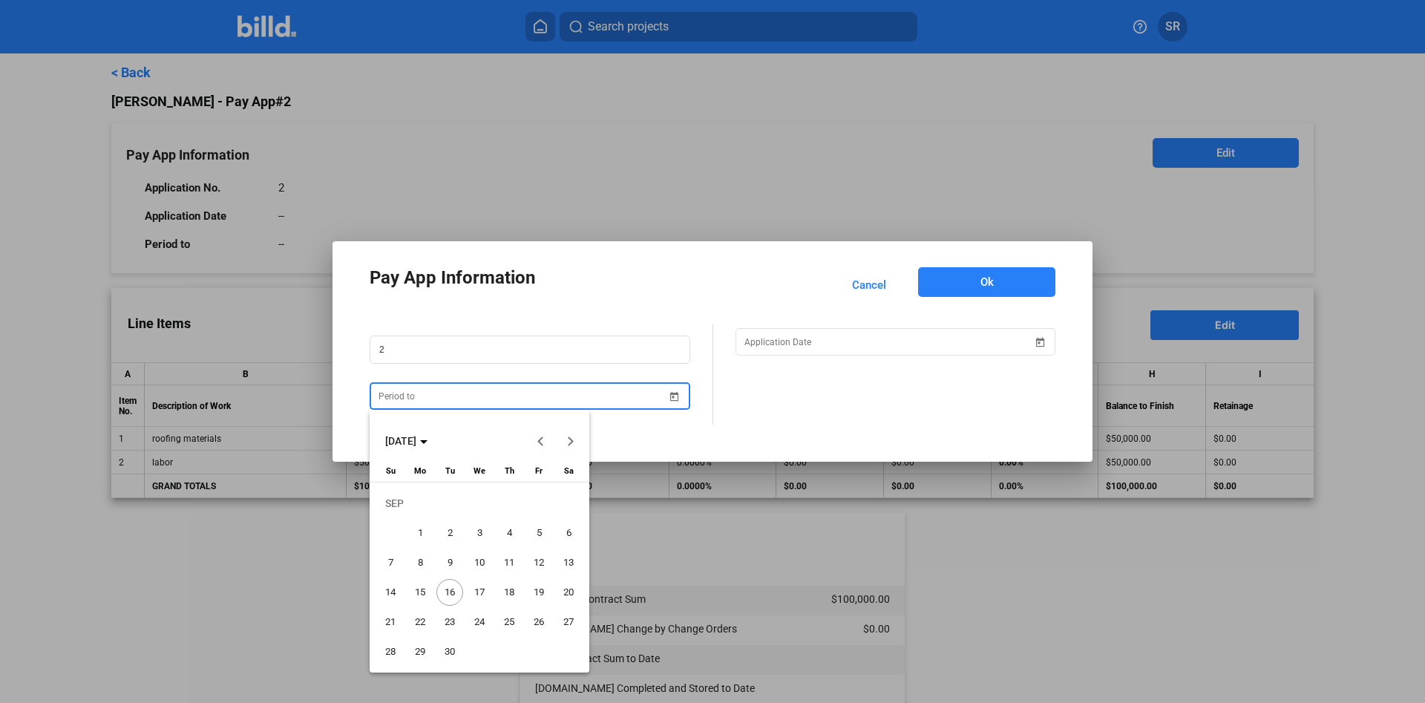
click at [425, 646] on span "29" at bounding box center [420, 651] width 27 height 27
type input "09/29/2025"
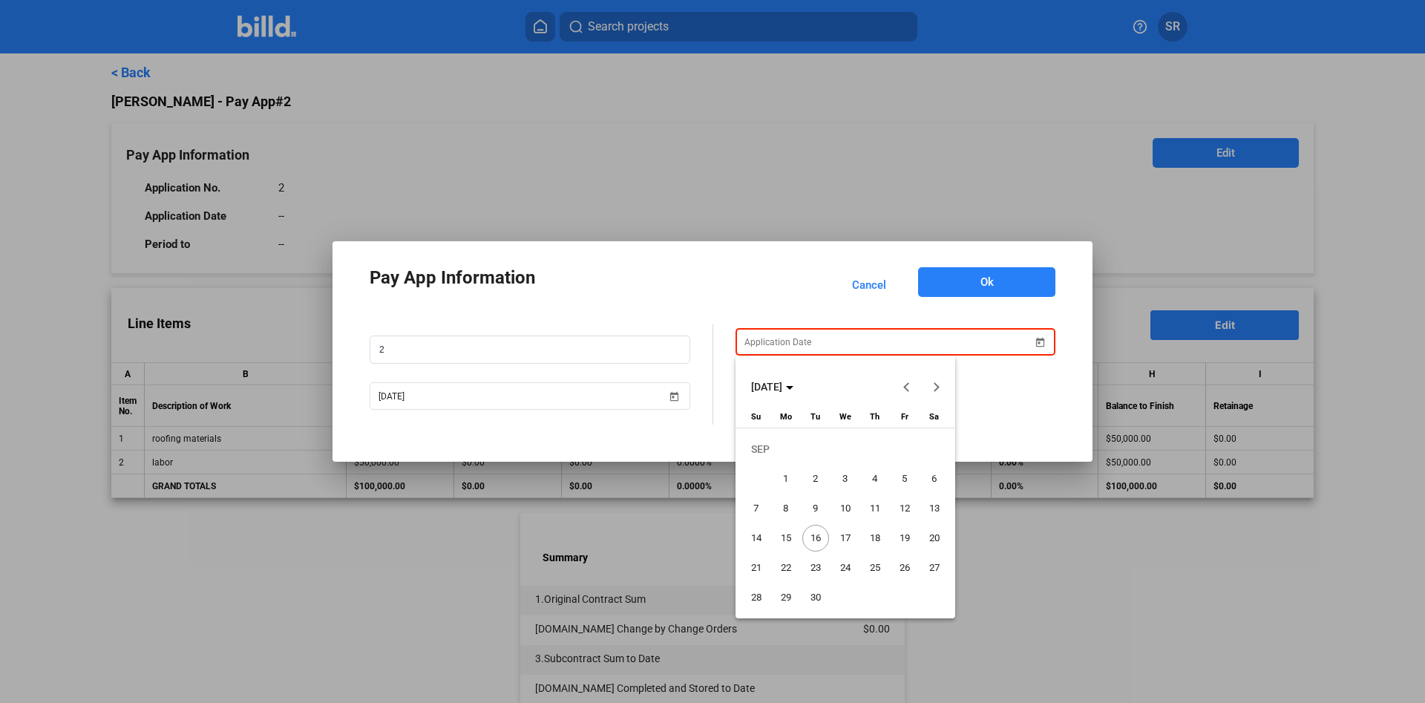
click at [831, 341] on input at bounding box center [888, 342] width 289 height 18
click at [819, 593] on span "30" at bounding box center [815, 597] width 27 height 27
type input "09/30/2025"
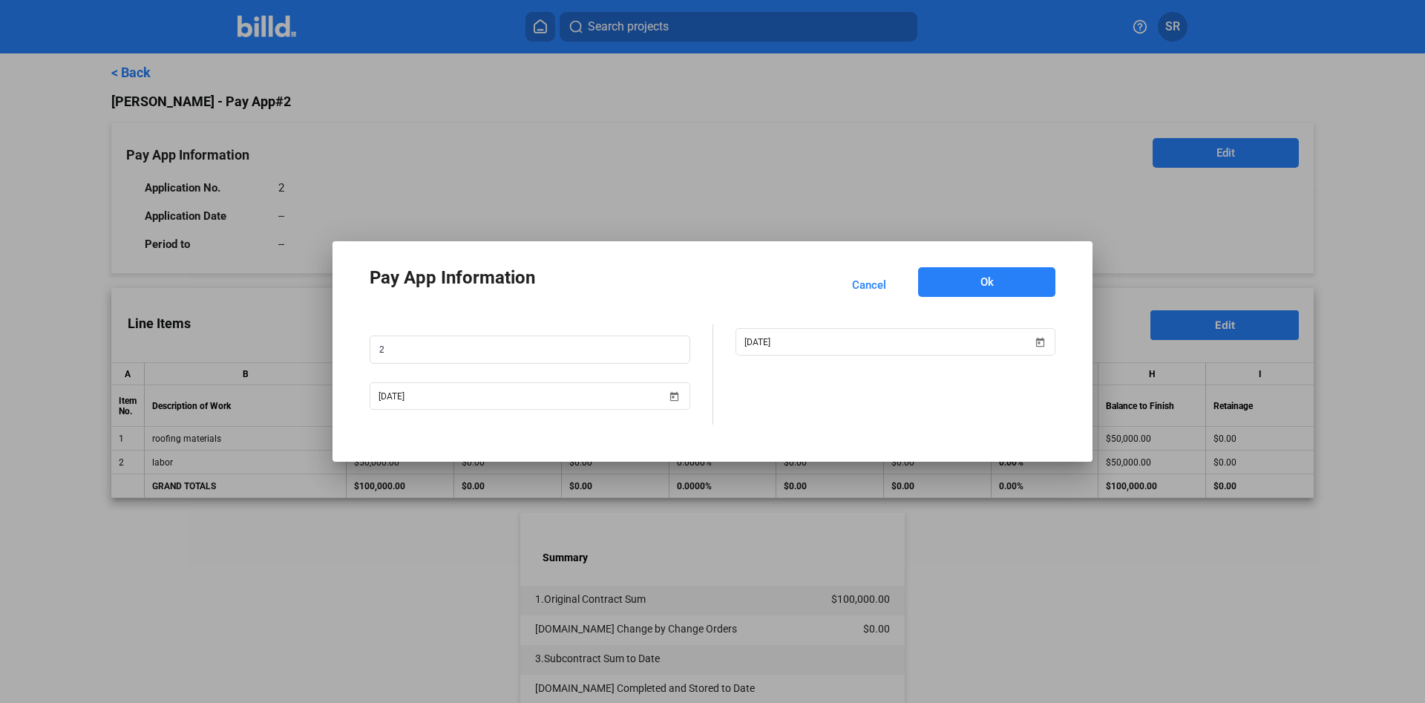
click at [950, 283] on button "Ok" at bounding box center [986, 282] width 137 height 30
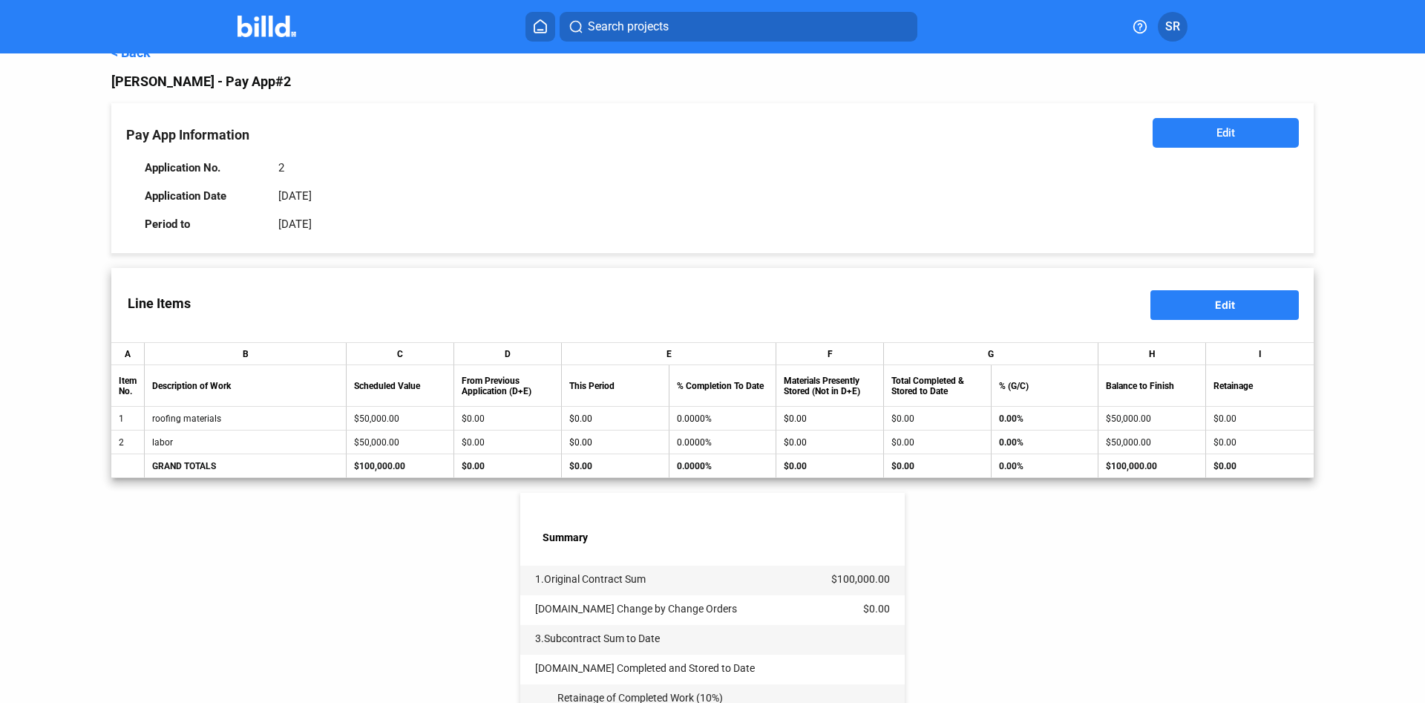
scroll to position [358, 0]
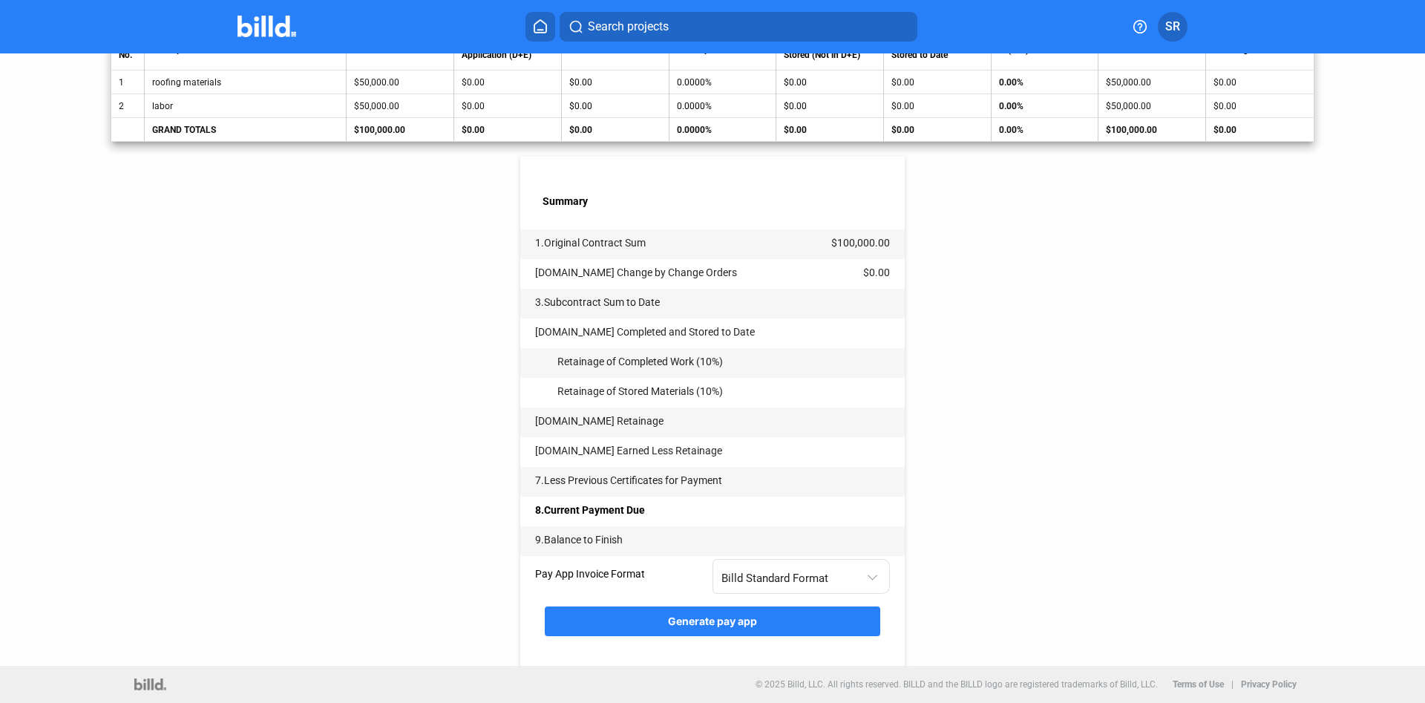
click at [659, 606] on div "Generate pay app" at bounding box center [712, 629] width 335 height 74
click at [663, 618] on button "Generate pay app" at bounding box center [712, 621] width 335 height 30
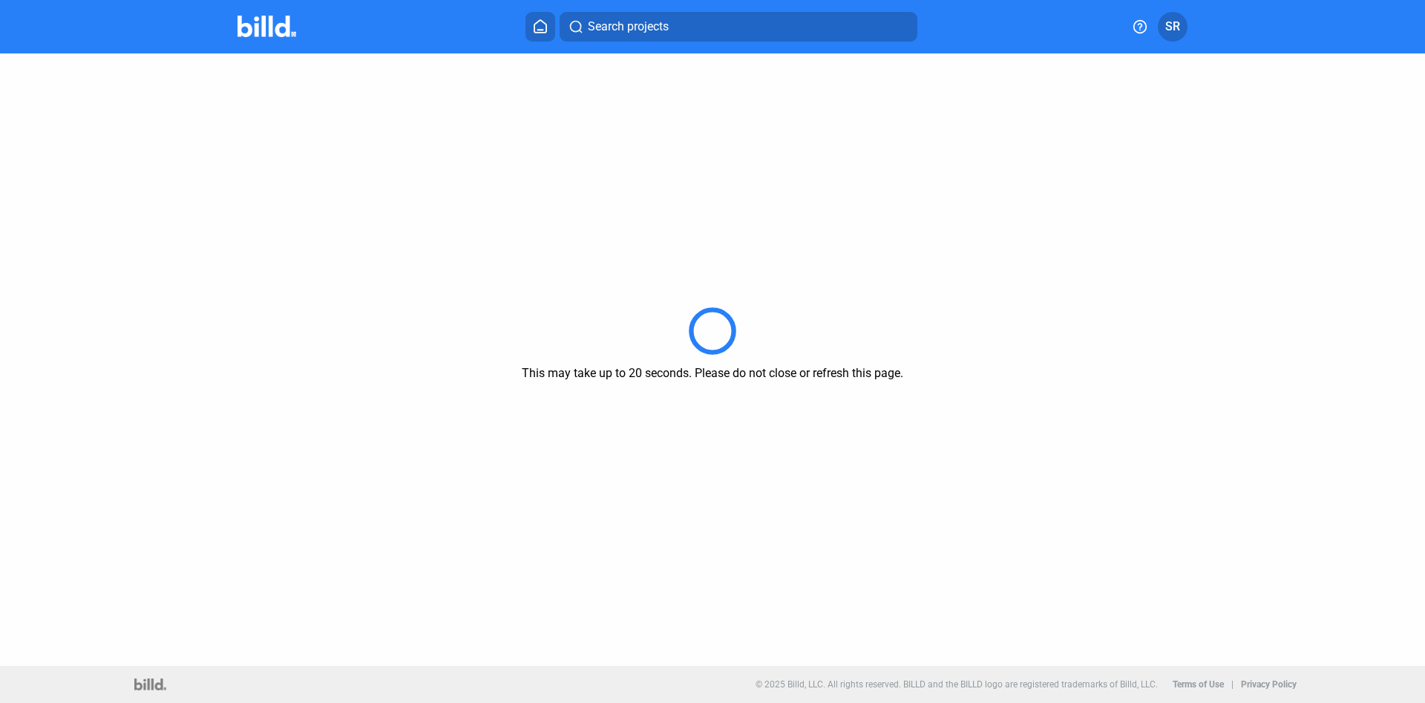
scroll to position [0, 0]
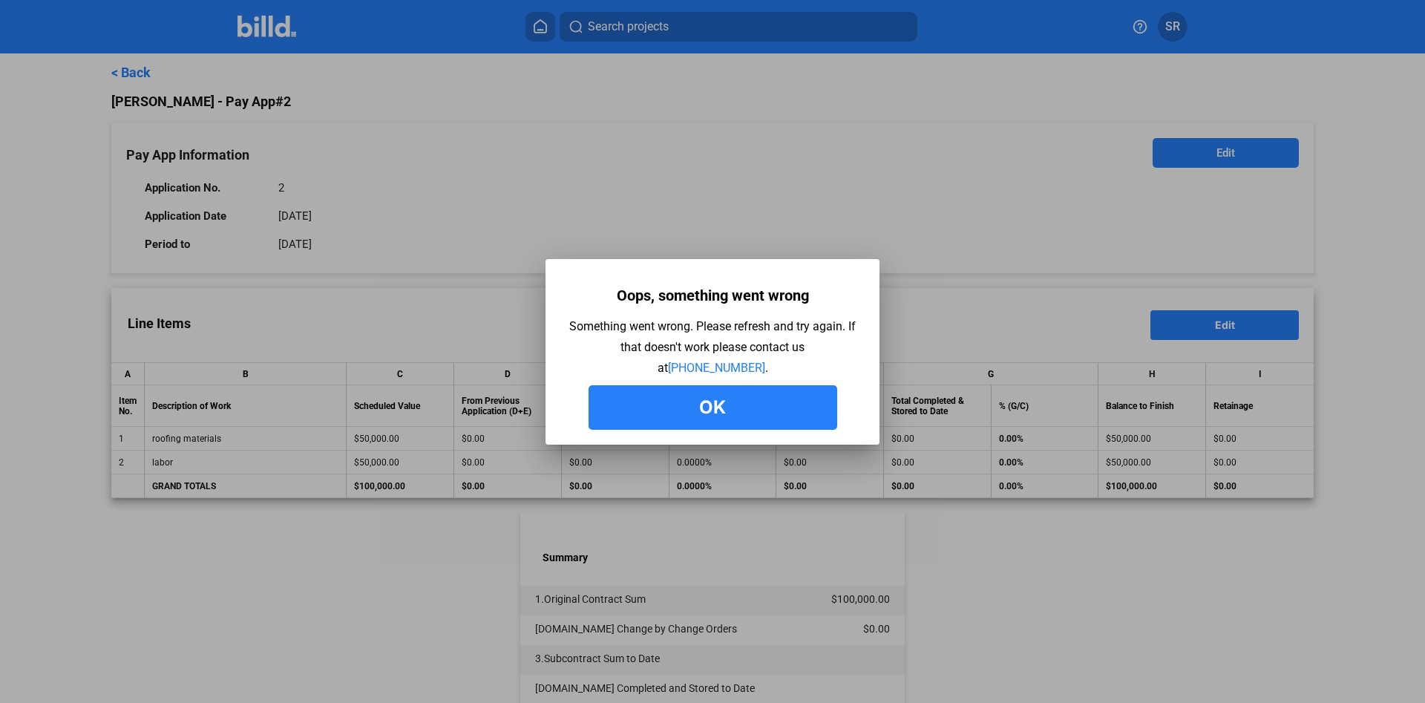
click at [742, 407] on button "Ok" at bounding box center [713, 407] width 249 height 45
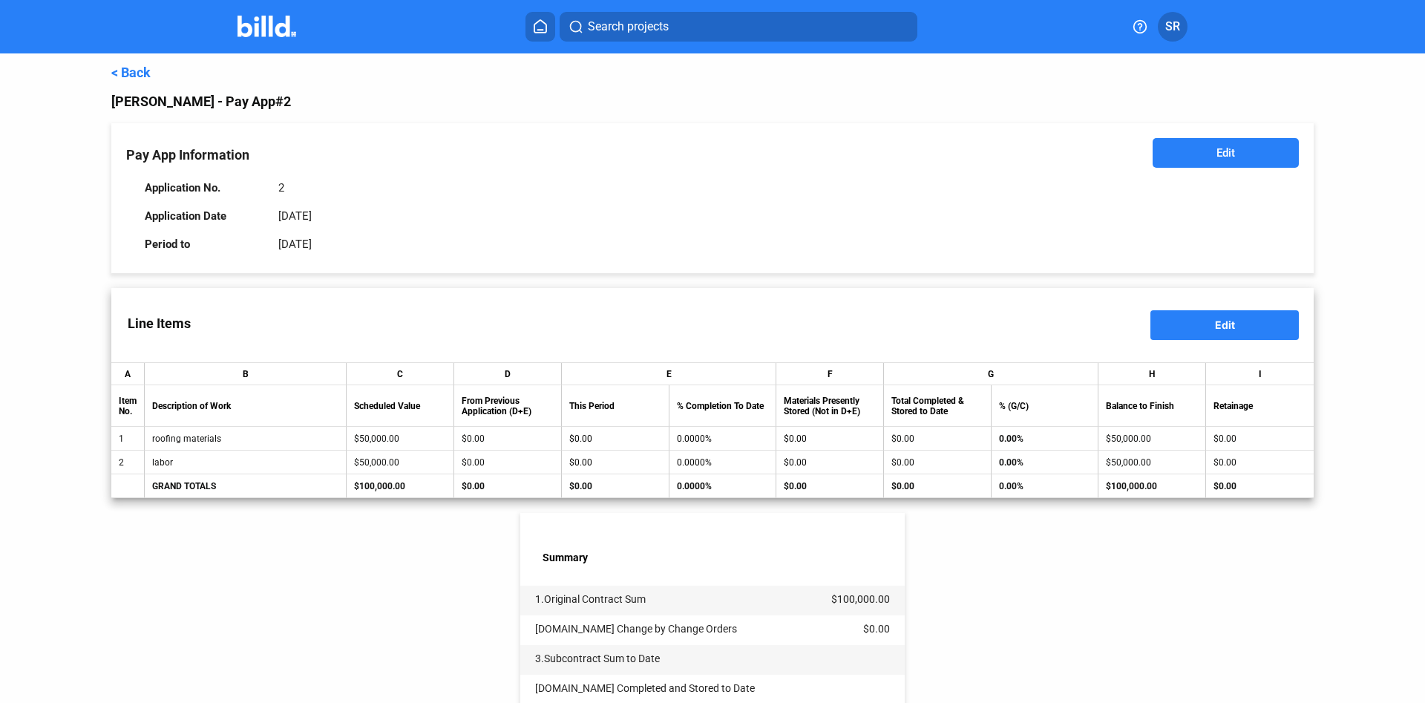
click at [117, 72] on link "< Back" at bounding box center [130, 73] width 39 height 16
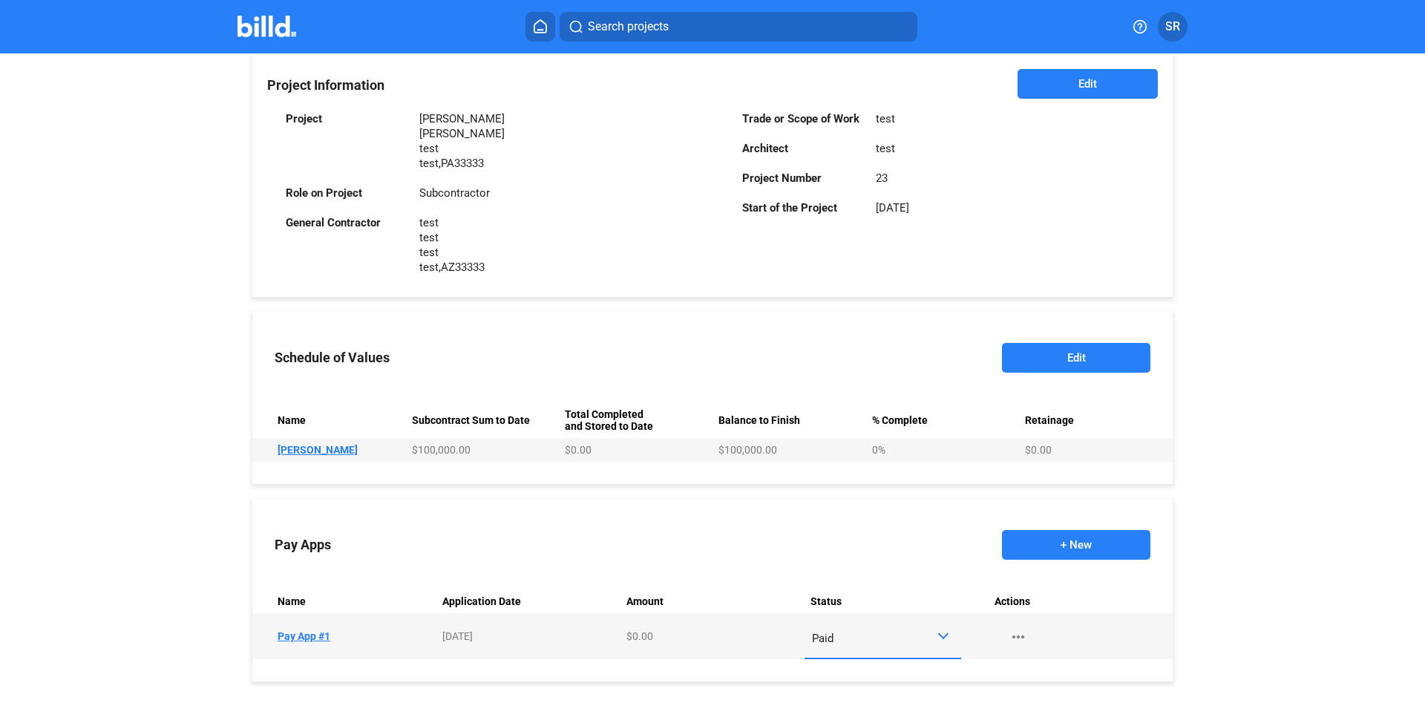
scroll to position [398, 0]
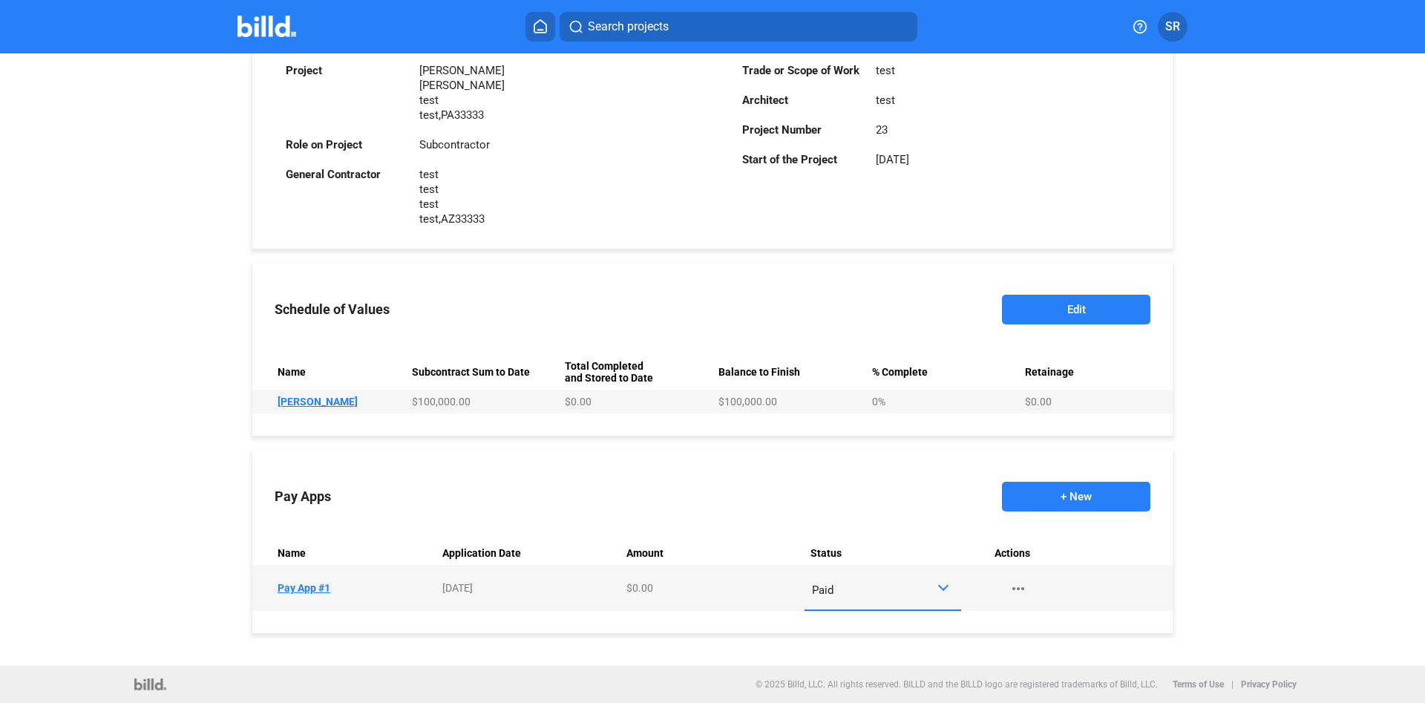
click at [940, 584] on div at bounding box center [945, 587] width 17 height 12
click at [842, 487] on span "Draft" at bounding box center [883, 484] width 142 height 33
click at [1024, 583] on mat-icon "more_horiz" at bounding box center [1018, 589] width 18 height 18
click at [953, 445] on div at bounding box center [712, 351] width 1425 height 703
click at [1071, 312] on button "Edit" at bounding box center [1076, 310] width 148 height 30
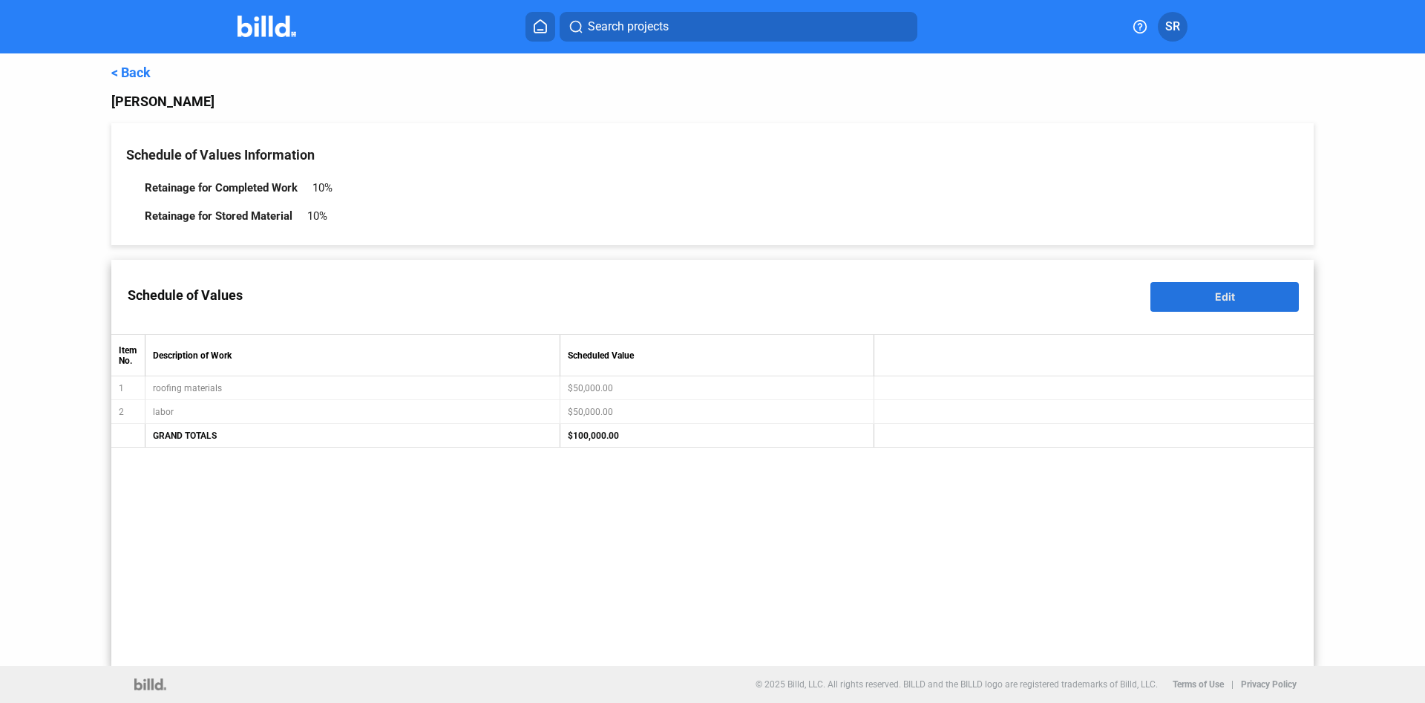
click at [1216, 302] on span "Edit" at bounding box center [1225, 296] width 20 height 13
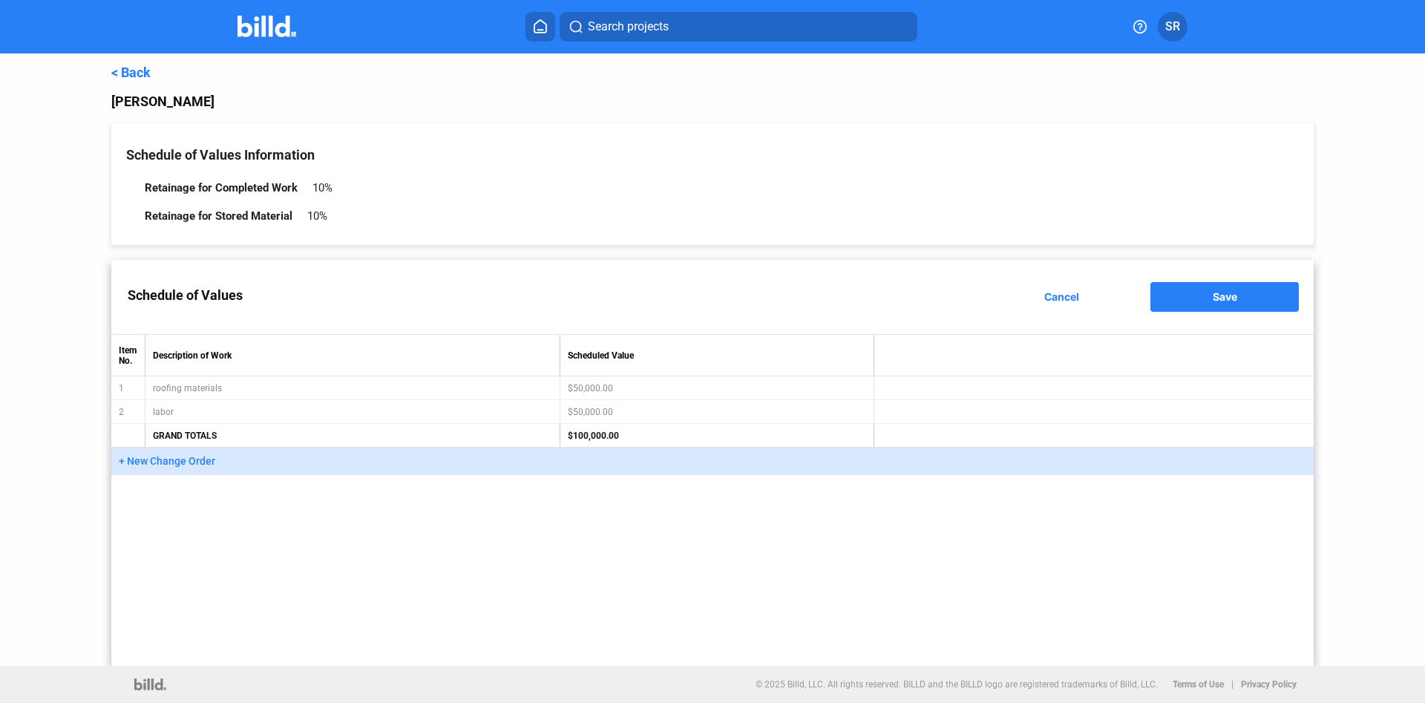
click at [186, 463] on span "+ New Change Order" at bounding box center [167, 461] width 96 height 12
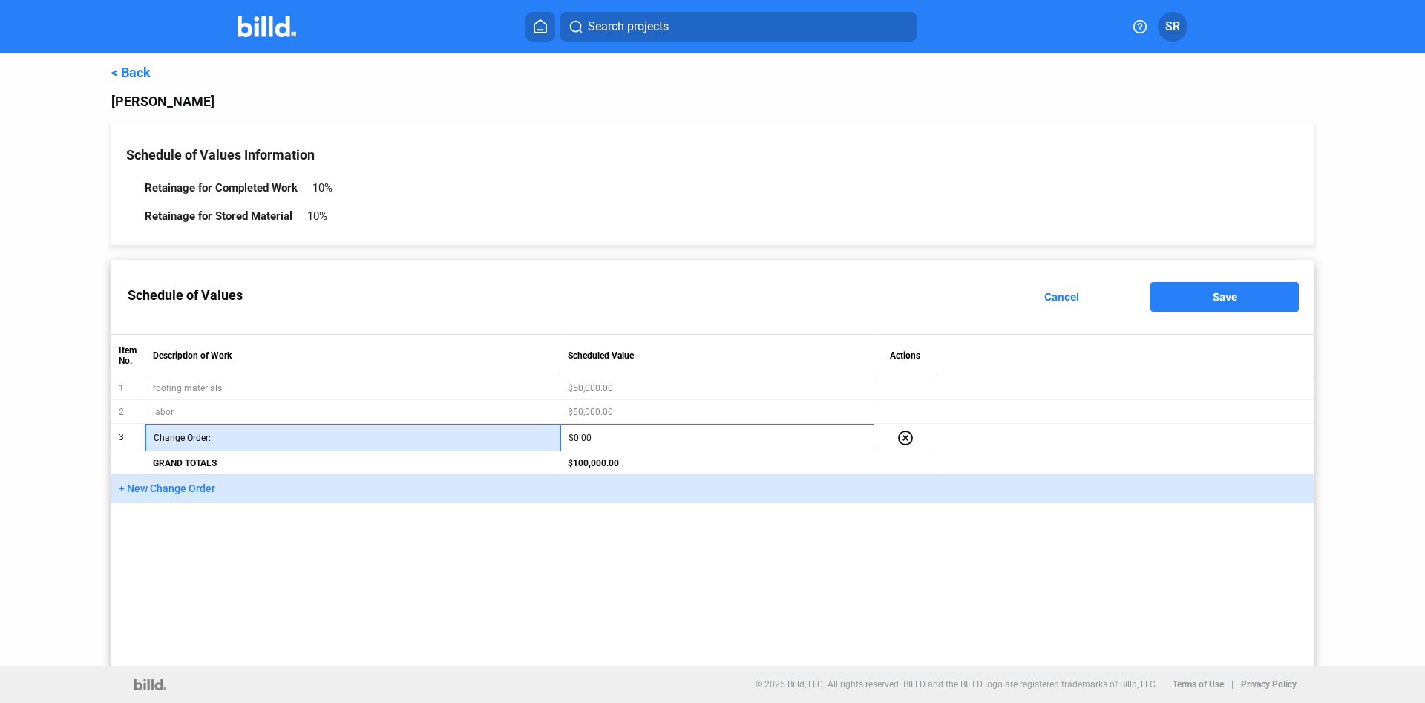
click at [386, 440] on input "text" at bounding box center [383, 438] width 338 height 22
type input "w"
type input "test"
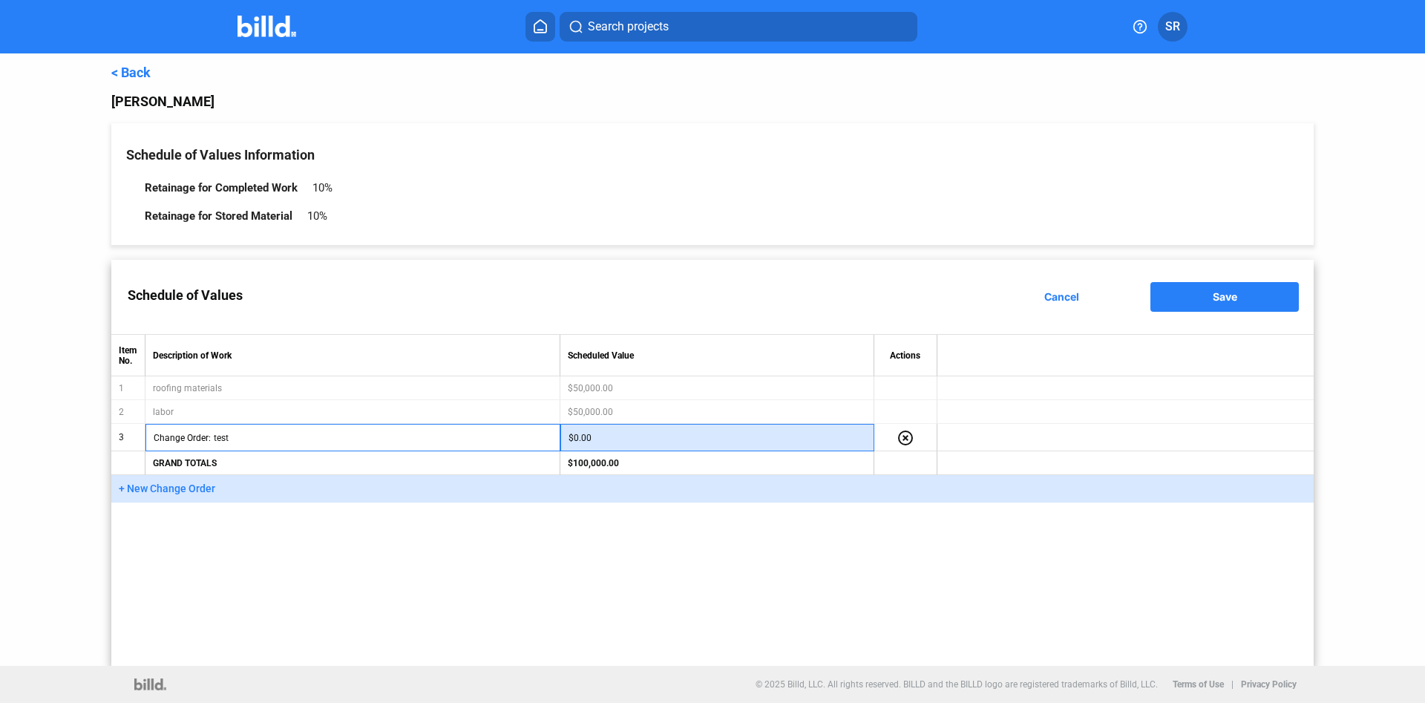
click at [569, 437] on input "$0.00" at bounding box center [718, 438] width 298 height 22
type input "$25.00"
click at [1172, 36] on button "SR" at bounding box center [1173, 27] width 30 height 30
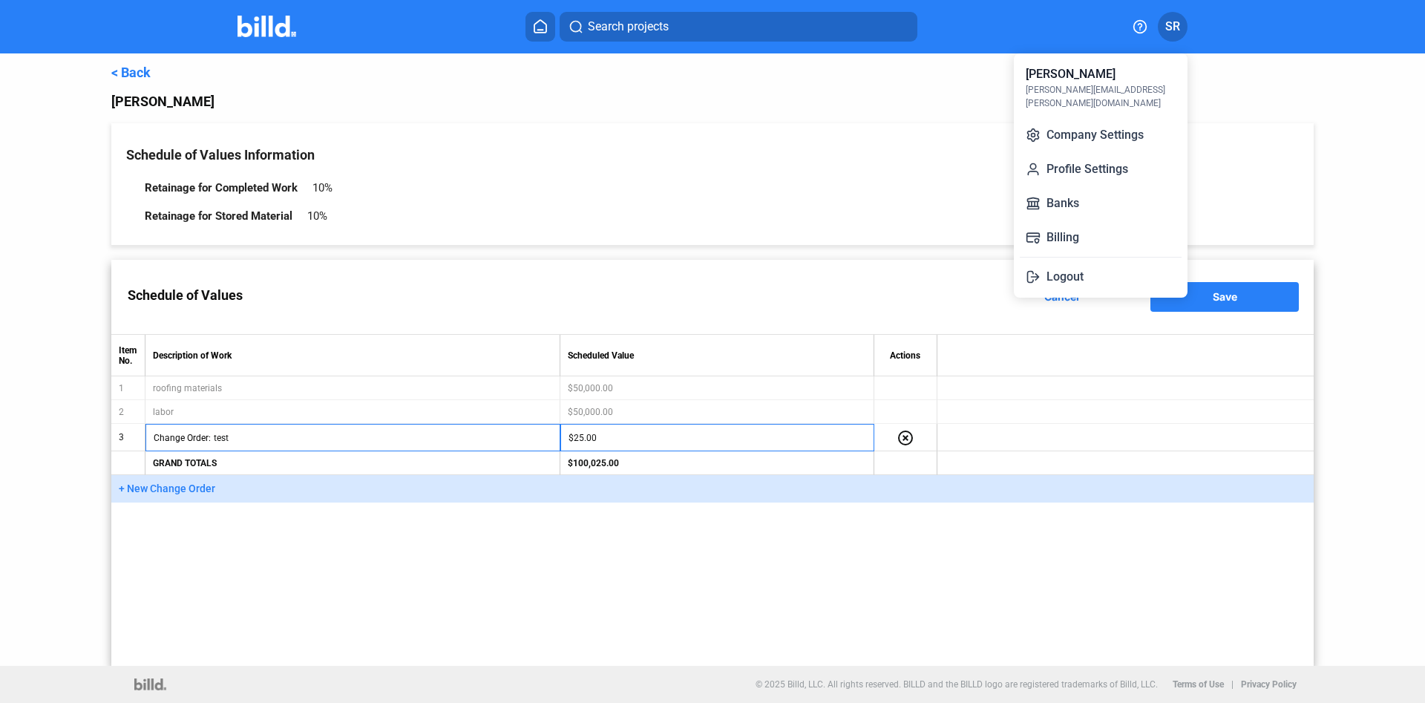
drag, startPoint x: 908, startPoint y: 116, endPoint x: 946, endPoint y: 60, distance: 67.3
click at [911, 109] on div at bounding box center [712, 351] width 1425 height 703
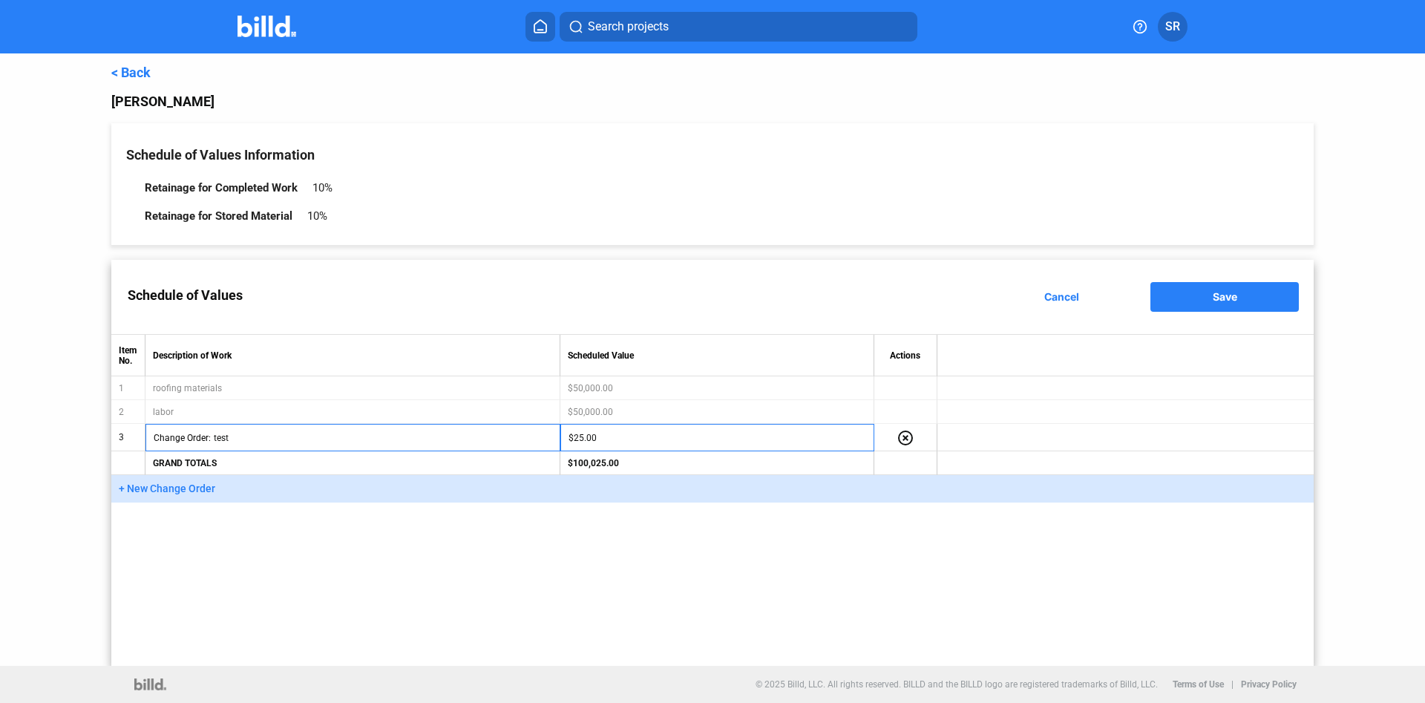
click at [1175, 29] on span "SR" at bounding box center [1172, 27] width 15 height 18
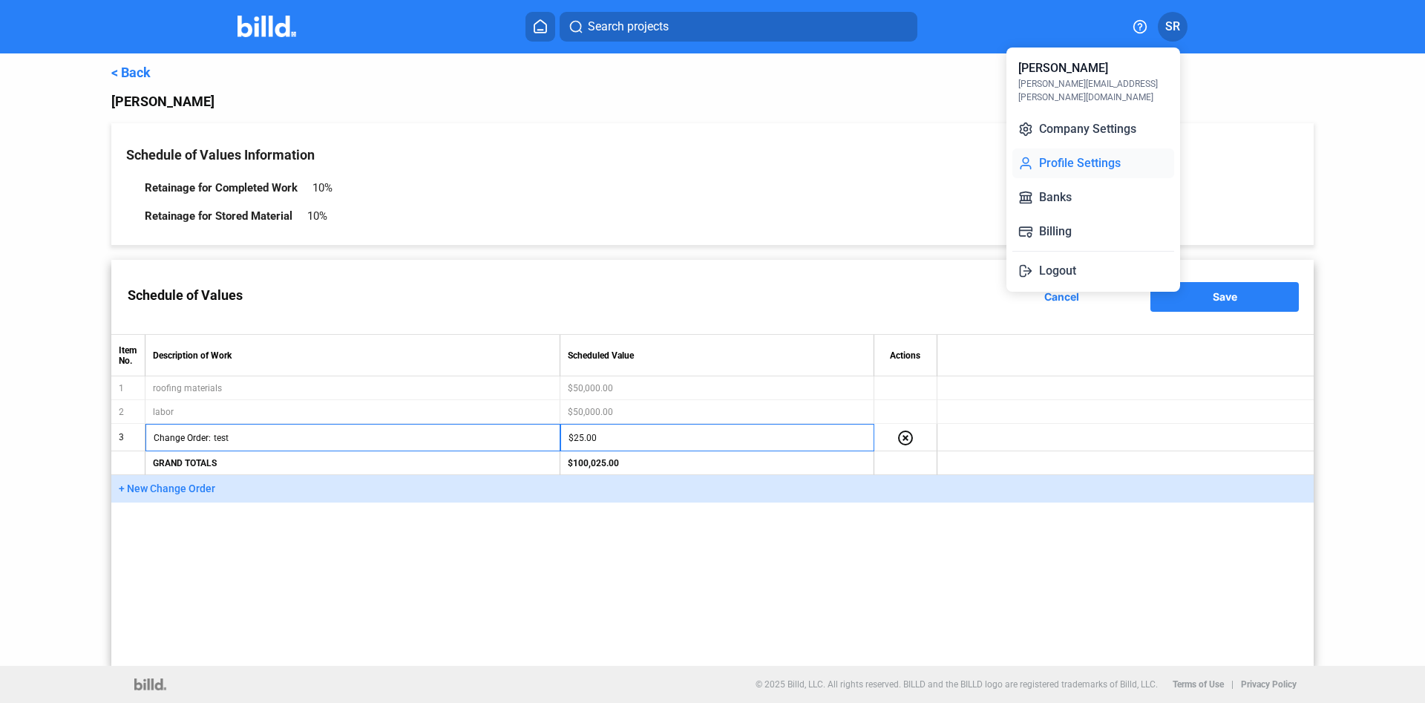
click at [1052, 148] on button "Profile Settings" at bounding box center [1093, 163] width 162 height 30
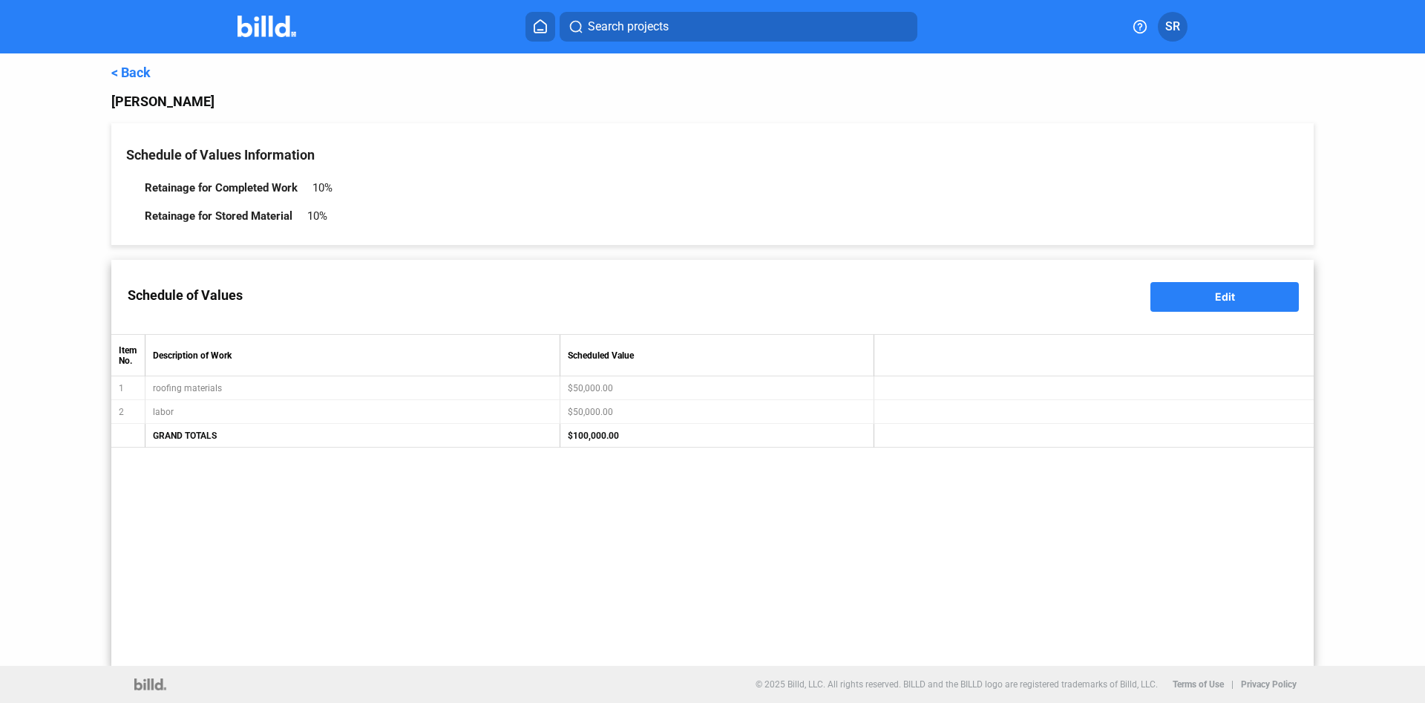
click at [283, 42] on mat-toolbar "Search projects SR" at bounding box center [712, 26] width 1425 height 53
click at [277, 33] on img at bounding box center [267, 27] width 59 height 22
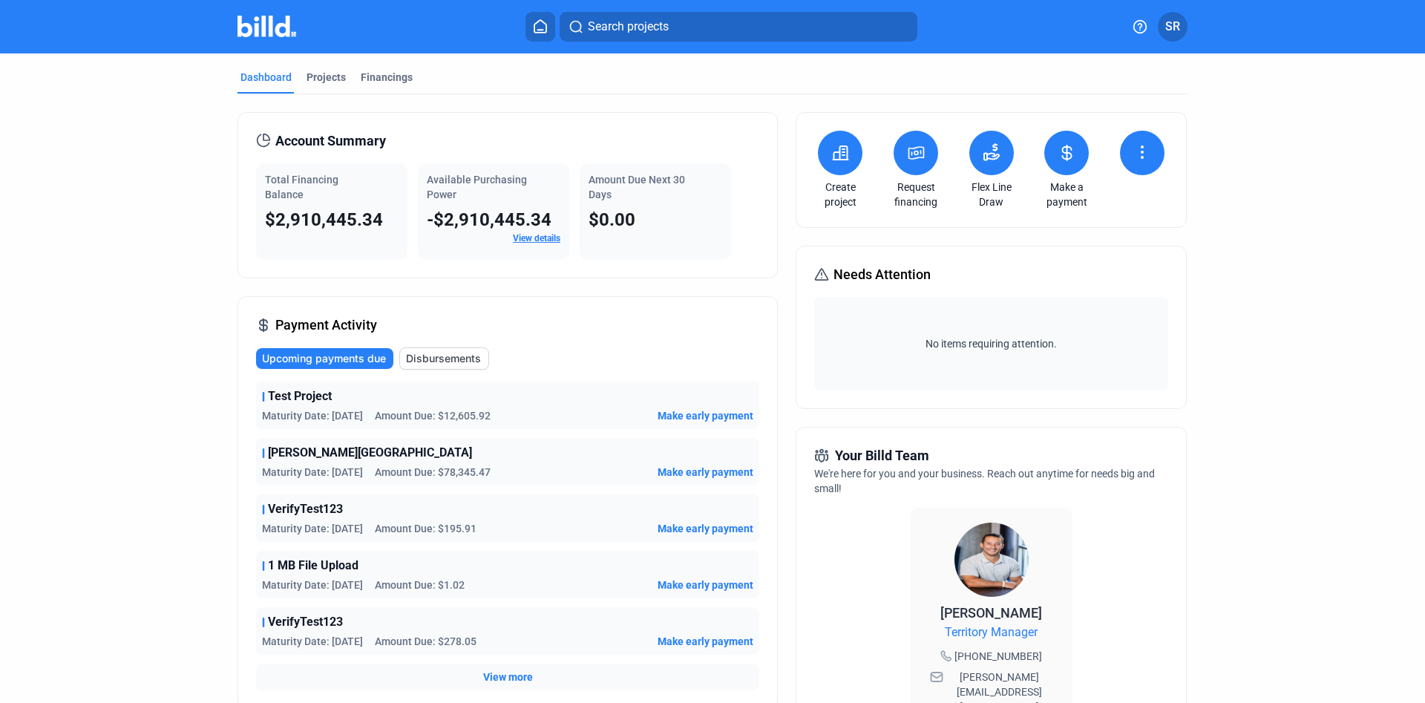
click at [1339, 244] on dashboard "Dashboard Projects Financings Account Summary Total Financing Balance $2,910,44…" at bounding box center [712, 566] width 1283 height 1026
click at [1178, 33] on span "SR" at bounding box center [1172, 27] width 15 height 18
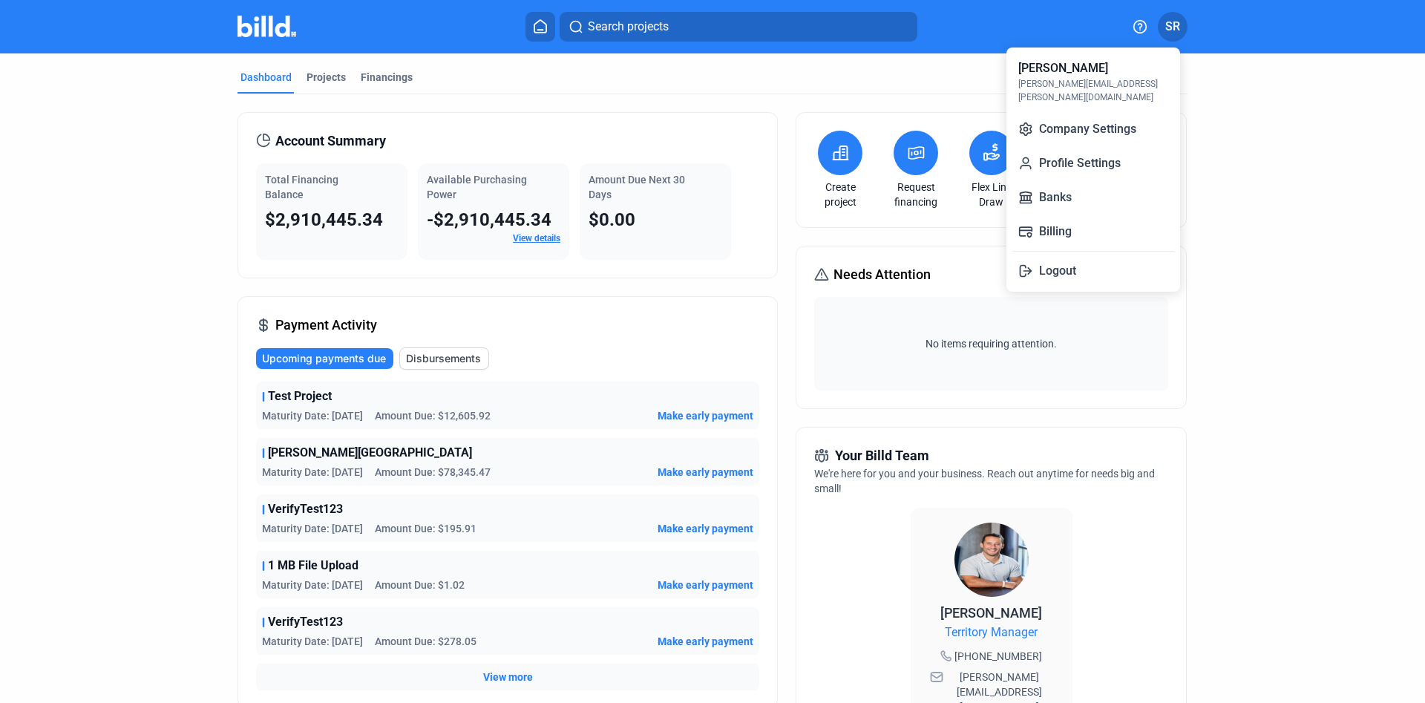
drag, startPoint x: 1021, startPoint y: 65, endPoint x: 1120, endPoint y: 58, distance: 99.7
click at [1120, 58] on div "Saul Rodriguez saul.rodriguez@billd.com" at bounding box center [1093, 81] width 162 height 56
click at [1282, 94] on div at bounding box center [712, 351] width 1425 height 703
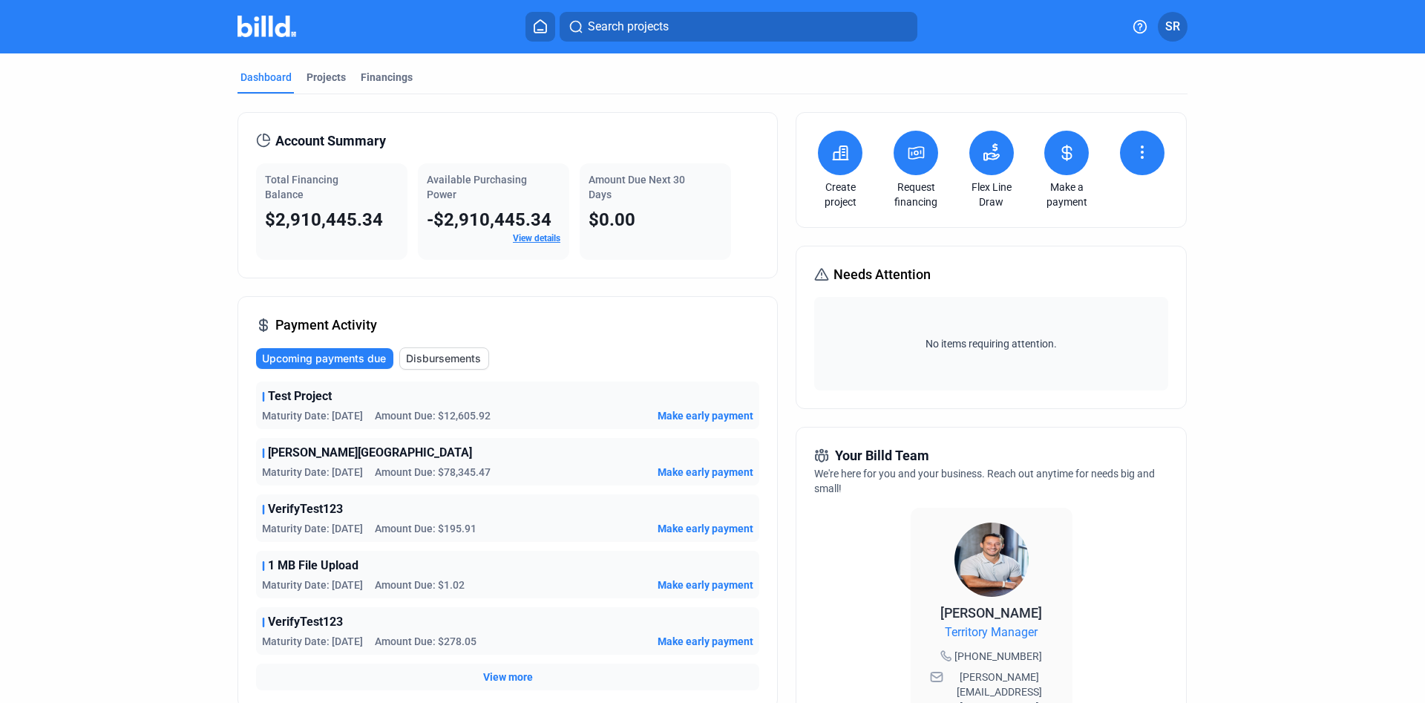
click at [1164, 28] on button "SR" at bounding box center [1173, 27] width 30 height 30
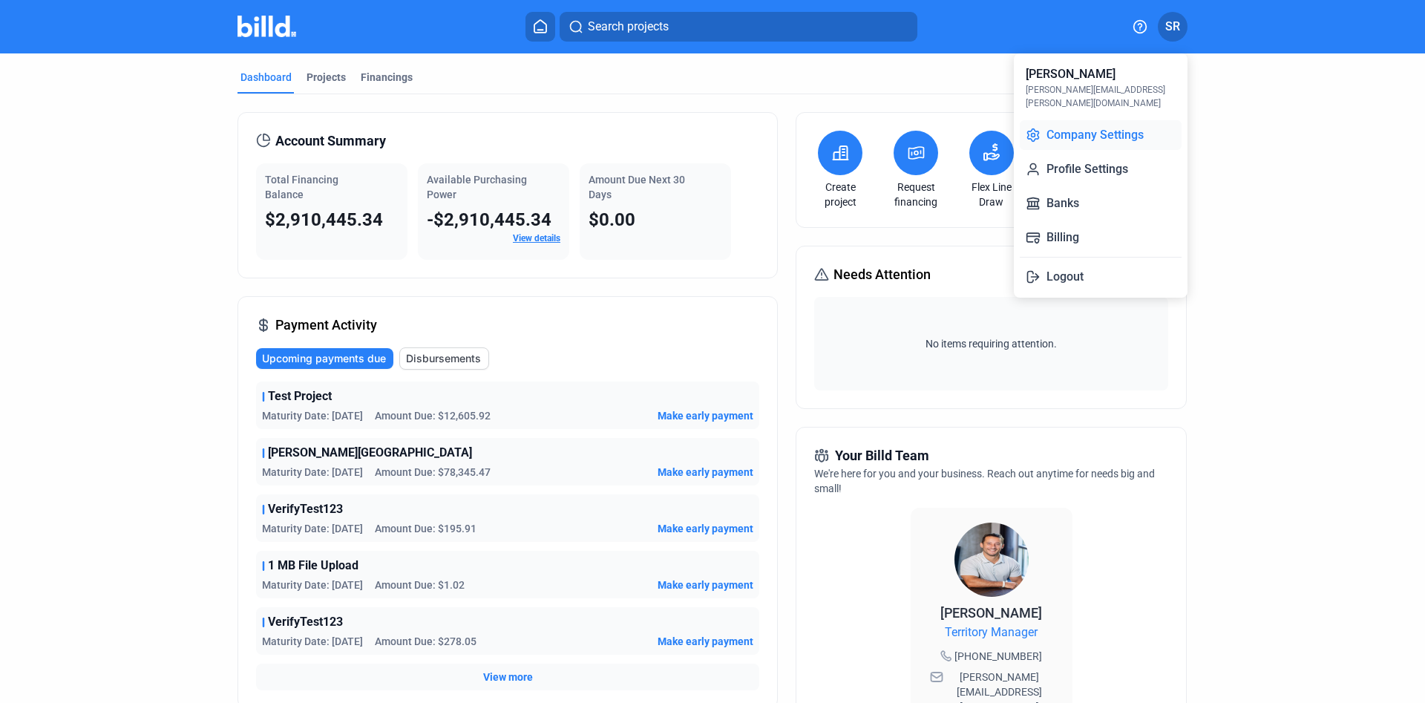
click at [1104, 120] on button "Company Settings" at bounding box center [1101, 135] width 162 height 30
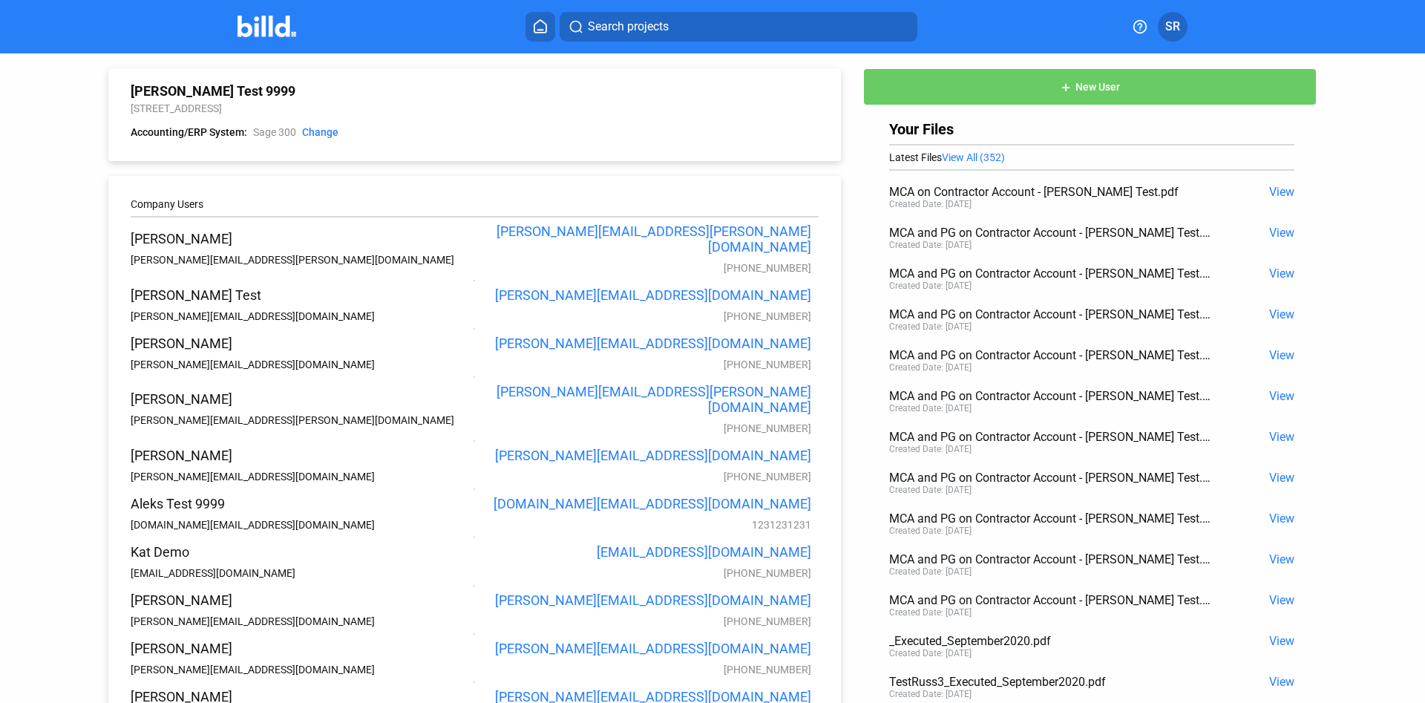
drag, startPoint x: 134, startPoint y: 87, endPoint x: 350, endPoint y: 66, distance: 217.7
click at [350, 66] on div "Joe Dirt Test 9999 123 Business Blvd, Austin, NY 78906 Accounting/ERP System: S…" at bounding box center [456, 384] width 770 height 662
click at [258, 32] on img at bounding box center [267, 27] width 59 height 22
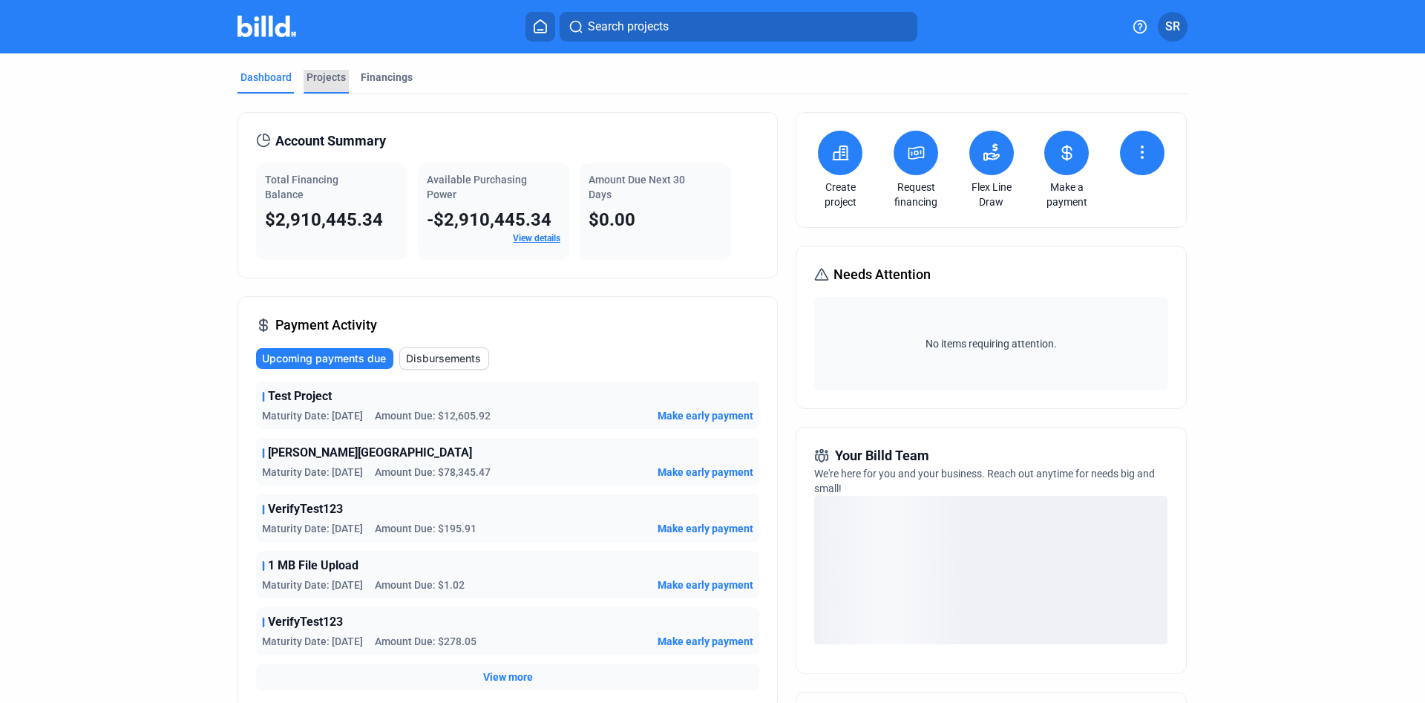
click at [326, 82] on div "Projects" at bounding box center [326, 77] width 39 height 15
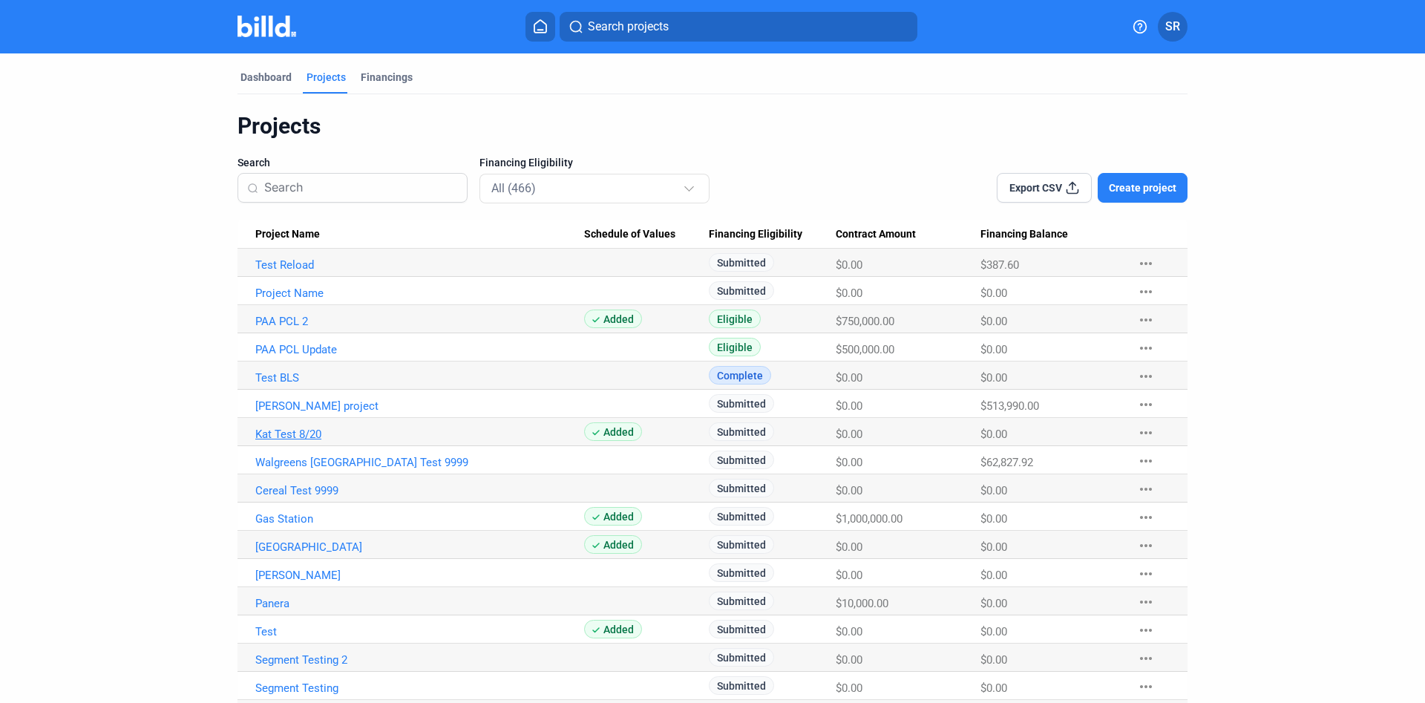
click at [273, 430] on link "Kat Test 8/20" at bounding box center [419, 434] width 329 height 13
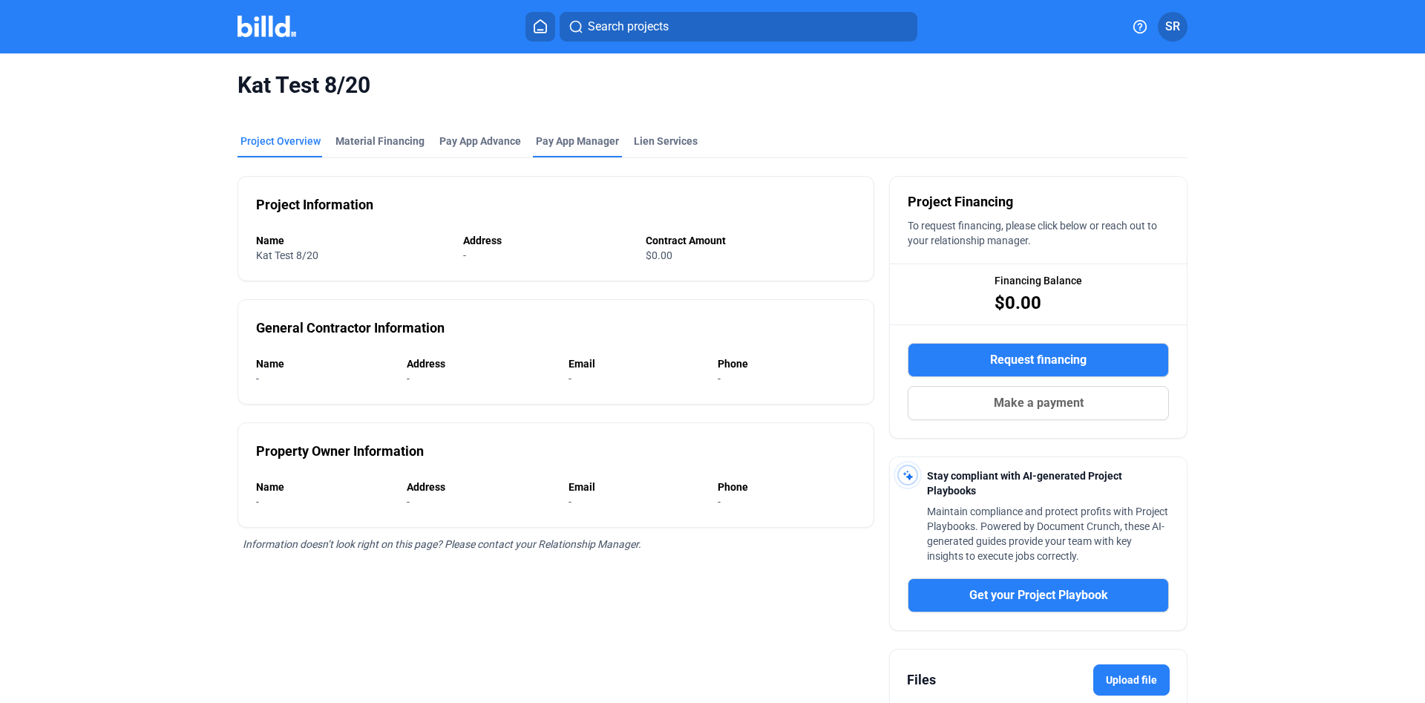
click at [574, 141] on span "Pay App Manager" at bounding box center [577, 141] width 83 height 15
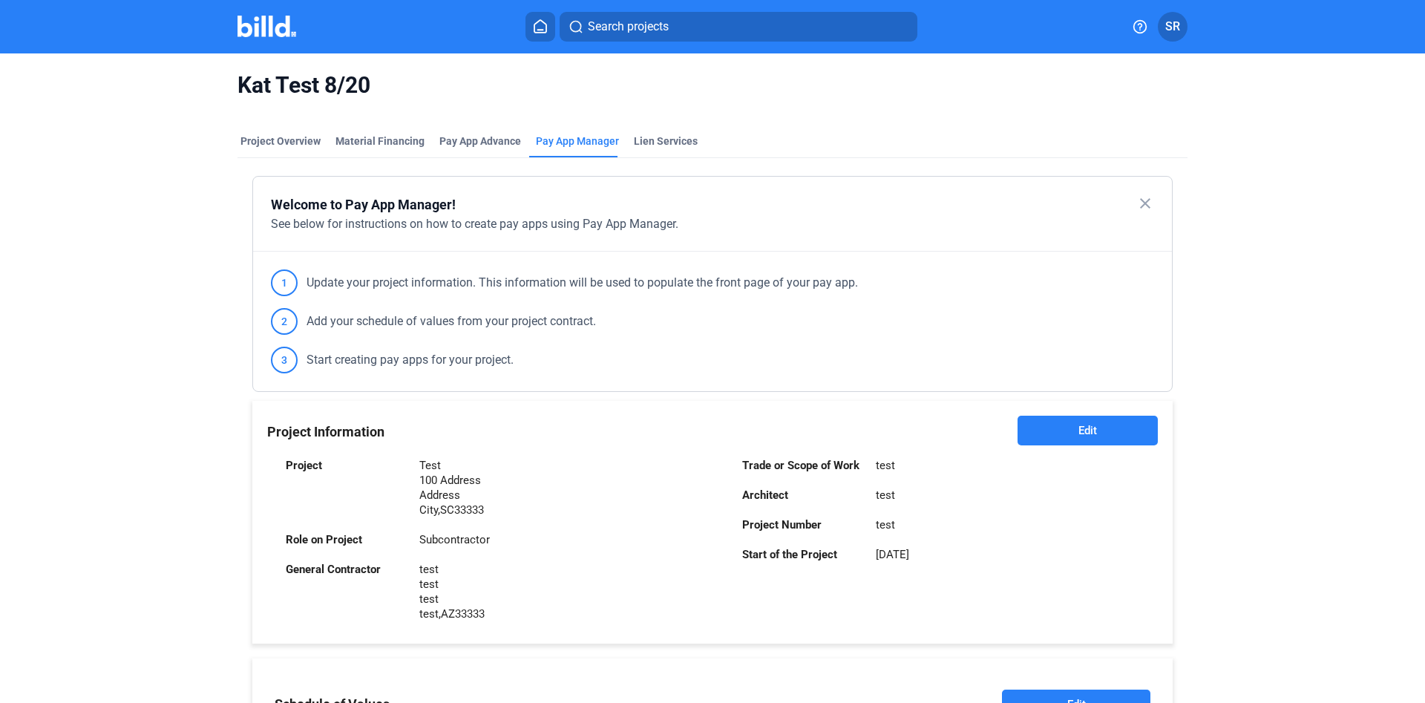
click at [1142, 202] on mat-icon "close" at bounding box center [1145, 203] width 18 height 18
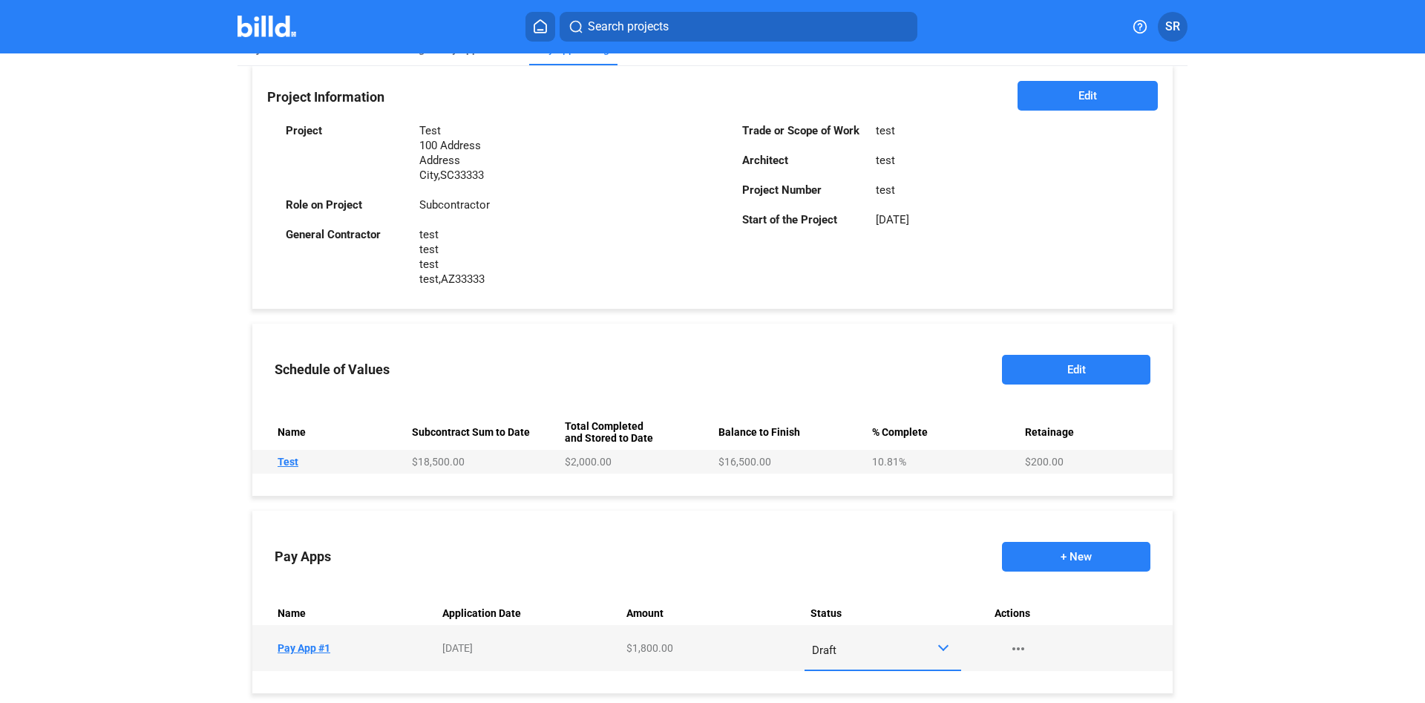
scroll to position [155, 0]
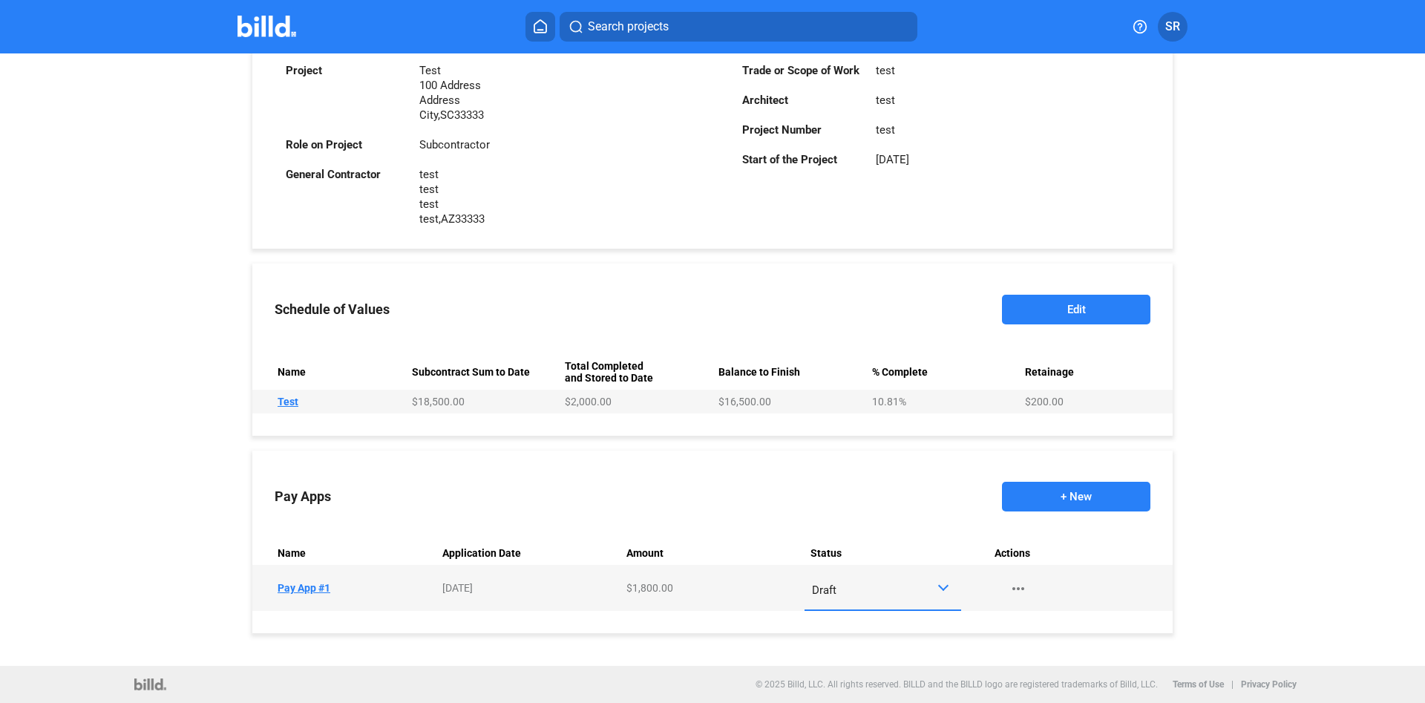
drag, startPoint x: 284, startPoint y: 309, endPoint x: 291, endPoint y: 336, distance: 28.4
click at [417, 308] on div "Schedule of Values Edit" at bounding box center [712, 309] width 920 height 74
drag, startPoint x: 276, startPoint y: 490, endPoint x: 407, endPoint y: 471, distance: 132.7
click at [407, 471] on div "Pay Apps + New" at bounding box center [712, 496] width 920 height 74
click at [122, 399] on div "Kat Test 8/20 Project Overview Material Financing Pay App Advance Pay App Manag…" at bounding box center [712, 283] width 1197 height 764
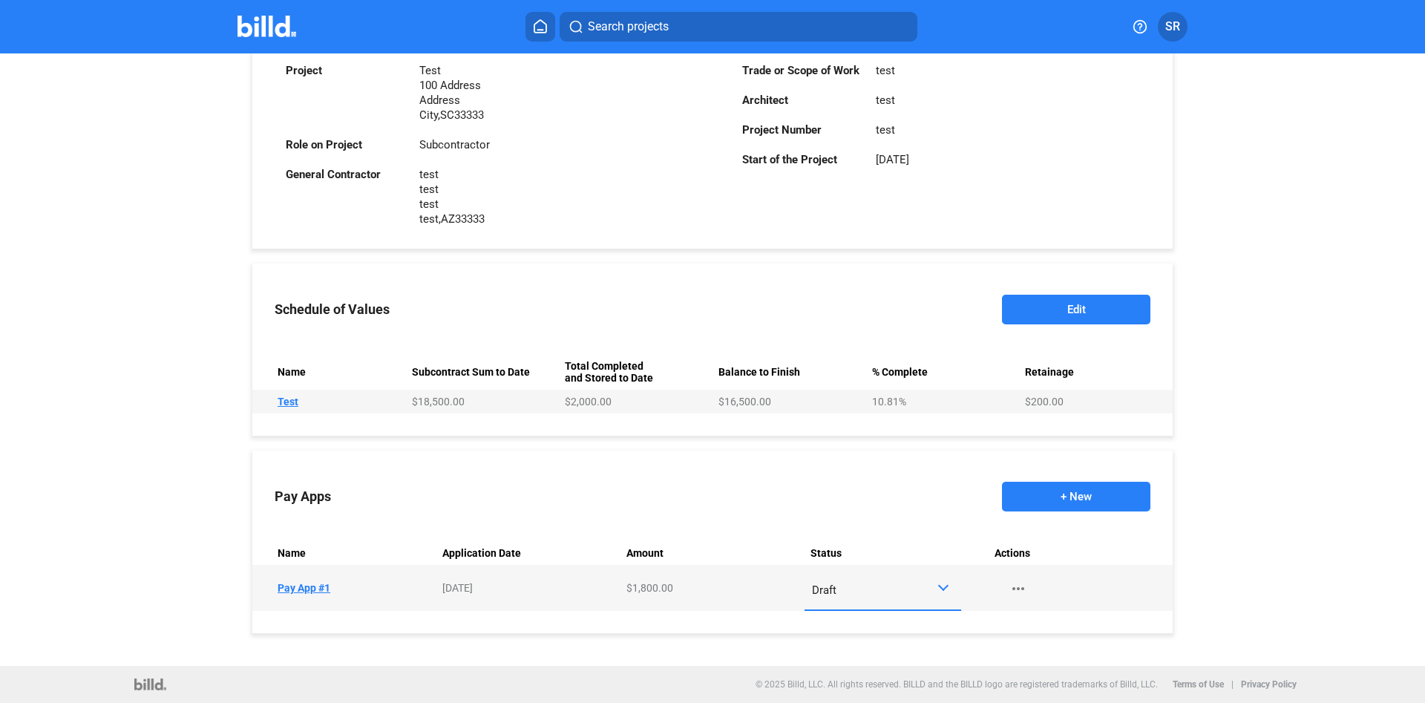
click at [1055, 491] on button "+ New" at bounding box center [1076, 497] width 148 height 30
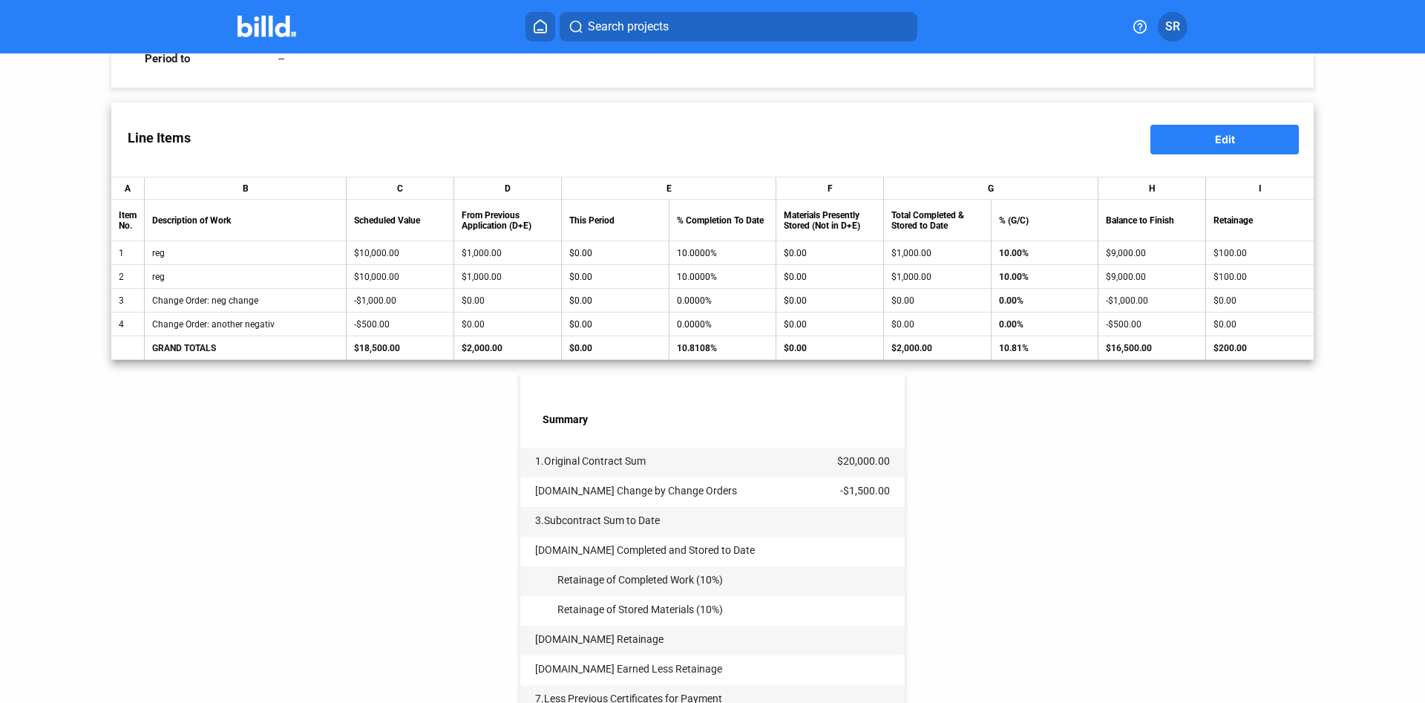
scroll to position [152, 0]
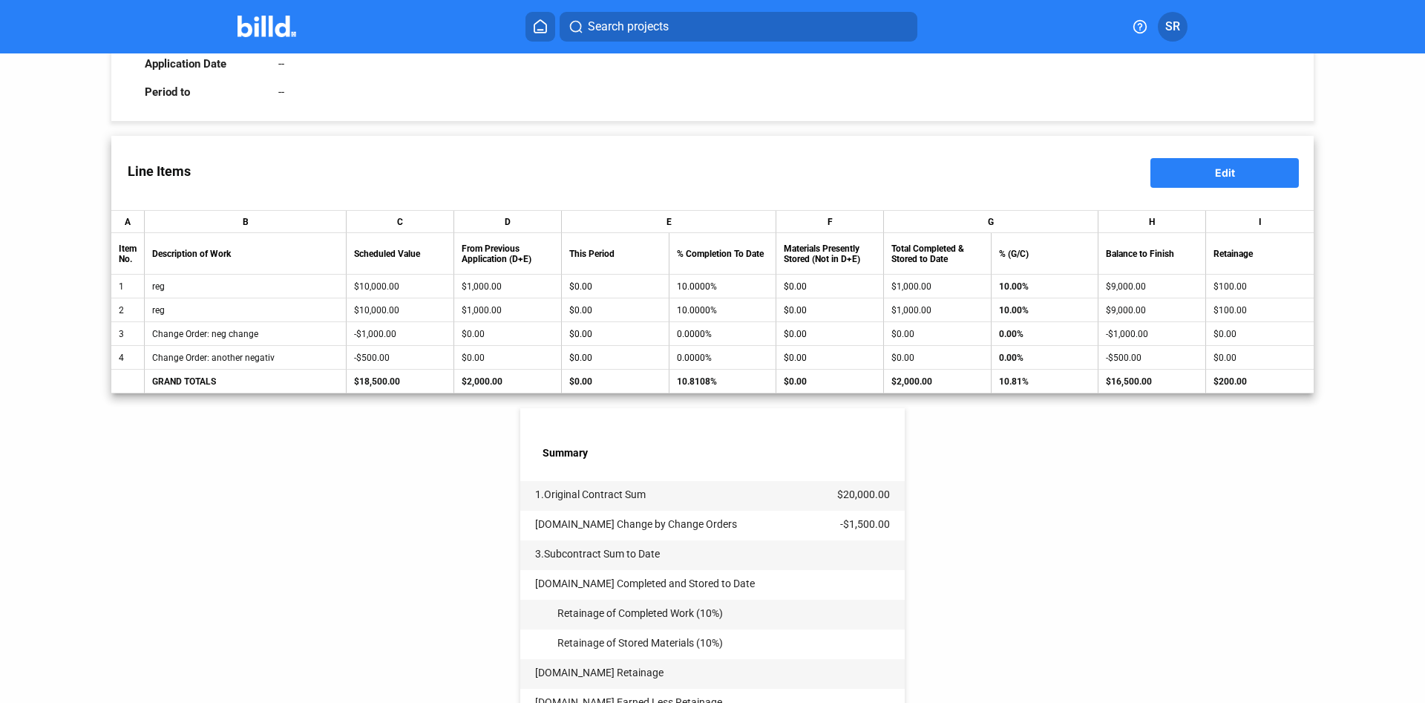
click at [1240, 166] on button "Edit" at bounding box center [1224, 173] width 148 height 30
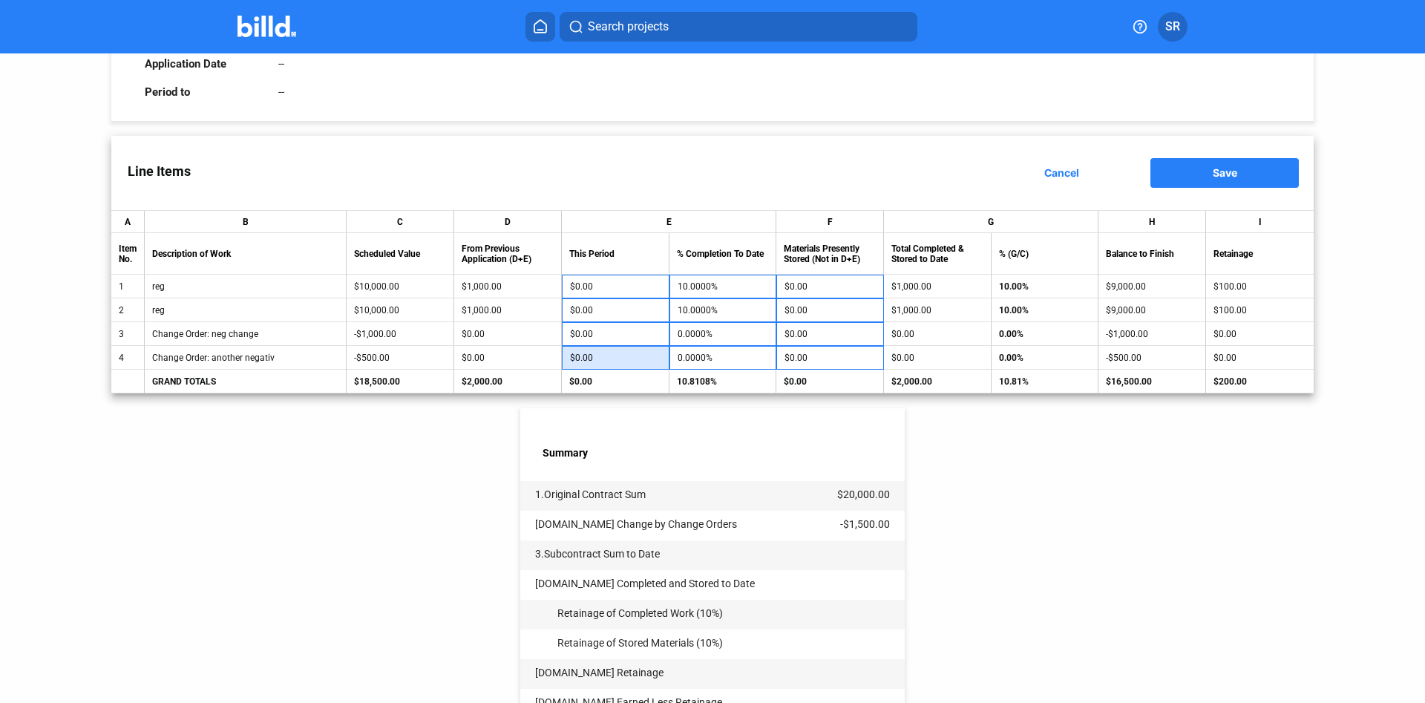
click at [587, 361] on input "$0.00" at bounding box center [615, 358] width 91 height 22
click at [608, 295] on input "$0.00" at bounding box center [615, 286] width 91 height 22
click at [1110, 464] on div "< Back Test - Pay App #2 Pay App Information Edit Application No. 2 Application…" at bounding box center [712, 409] width 1202 height 1016
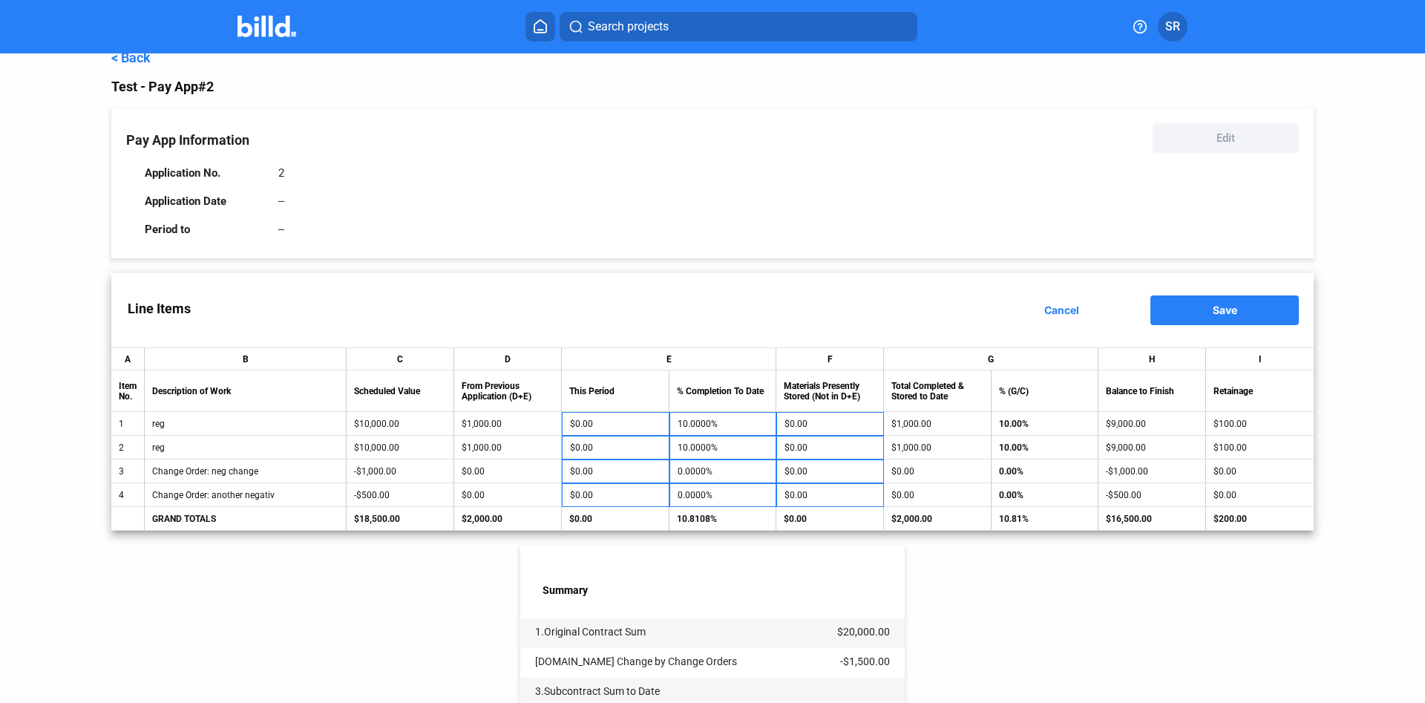
scroll to position [0, 0]
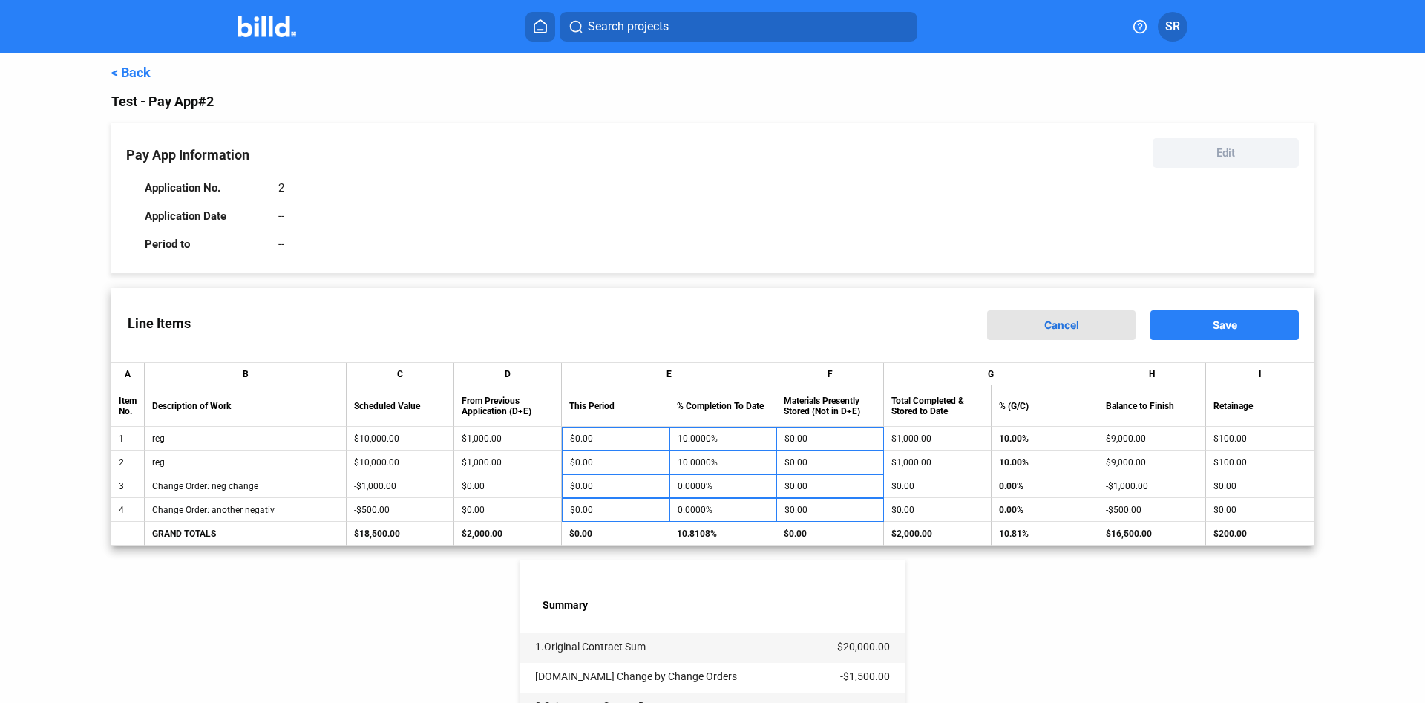
click at [1071, 333] on button "Cancel" at bounding box center [1061, 325] width 148 height 30
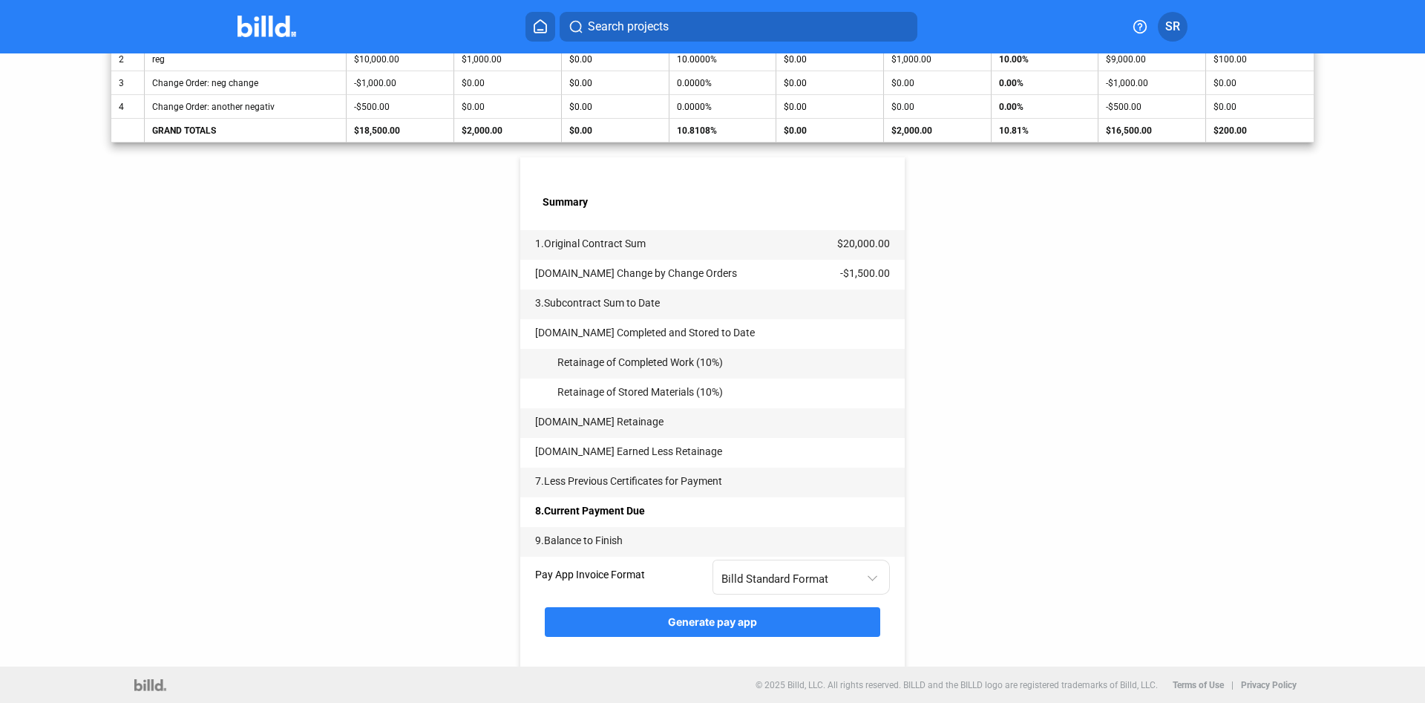
scroll to position [406, 0]
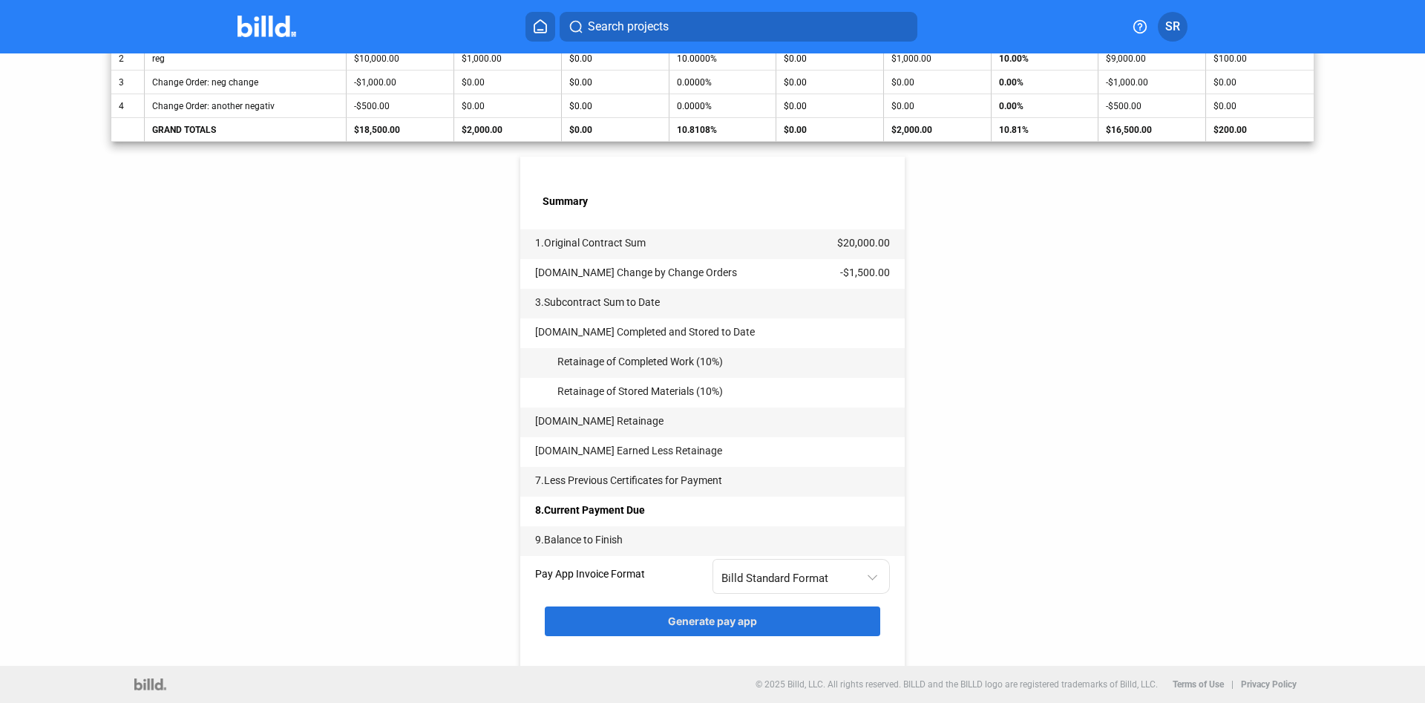
click at [710, 615] on button "Generate pay app" at bounding box center [712, 621] width 335 height 30
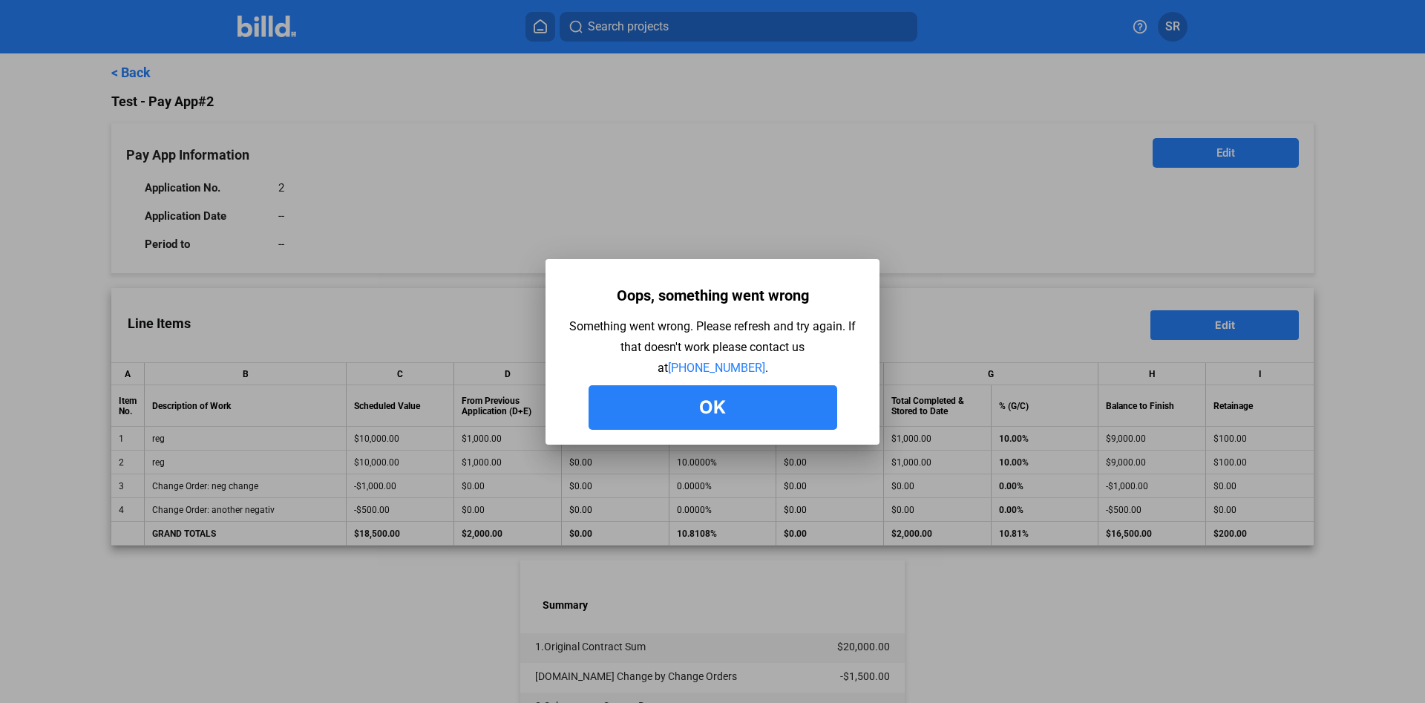
click at [768, 398] on button "Ok" at bounding box center [713, 407] width 249 height 45
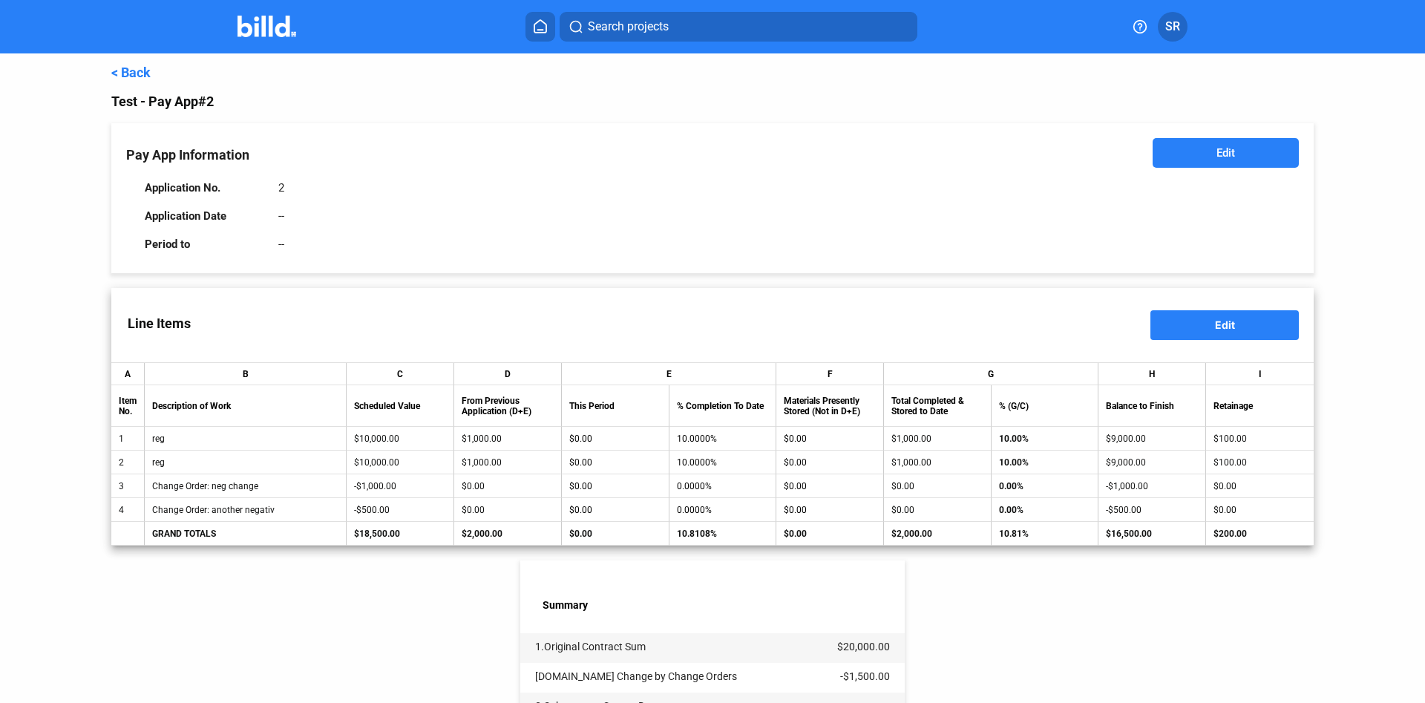
click at [1196, 137] on div "Pay App Information Edit Application No. 2 Application Date -- Period to --" at bounding box center [712, 198] width 1202 height 150
click at [1200, 143] on button "Edit" at bounding box center [1226, 153] width 146 height 30
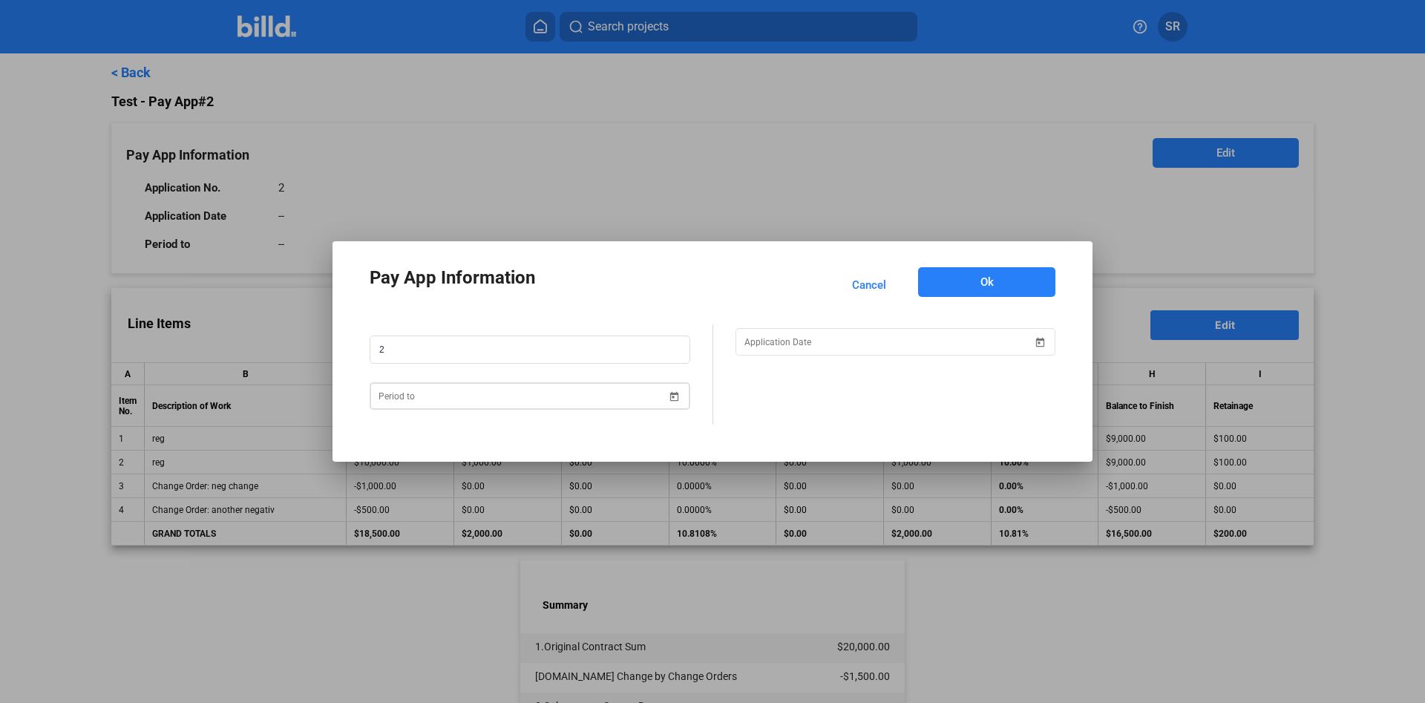
click at [501, 399] on input at bounding box center [523, 396] width 289 height 18
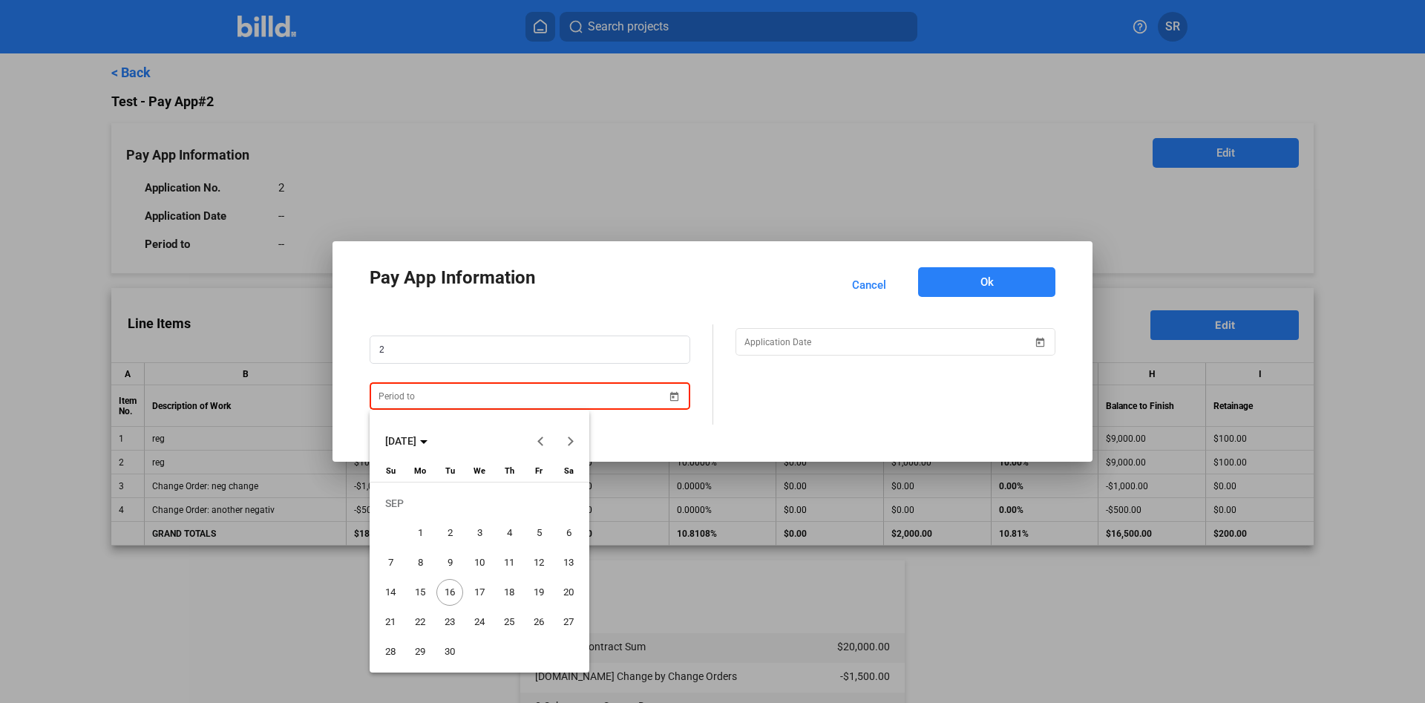
click at [449, 592] on span "16" at bounding box center [449, 592] width 27 height 27
type input "[DATE]"
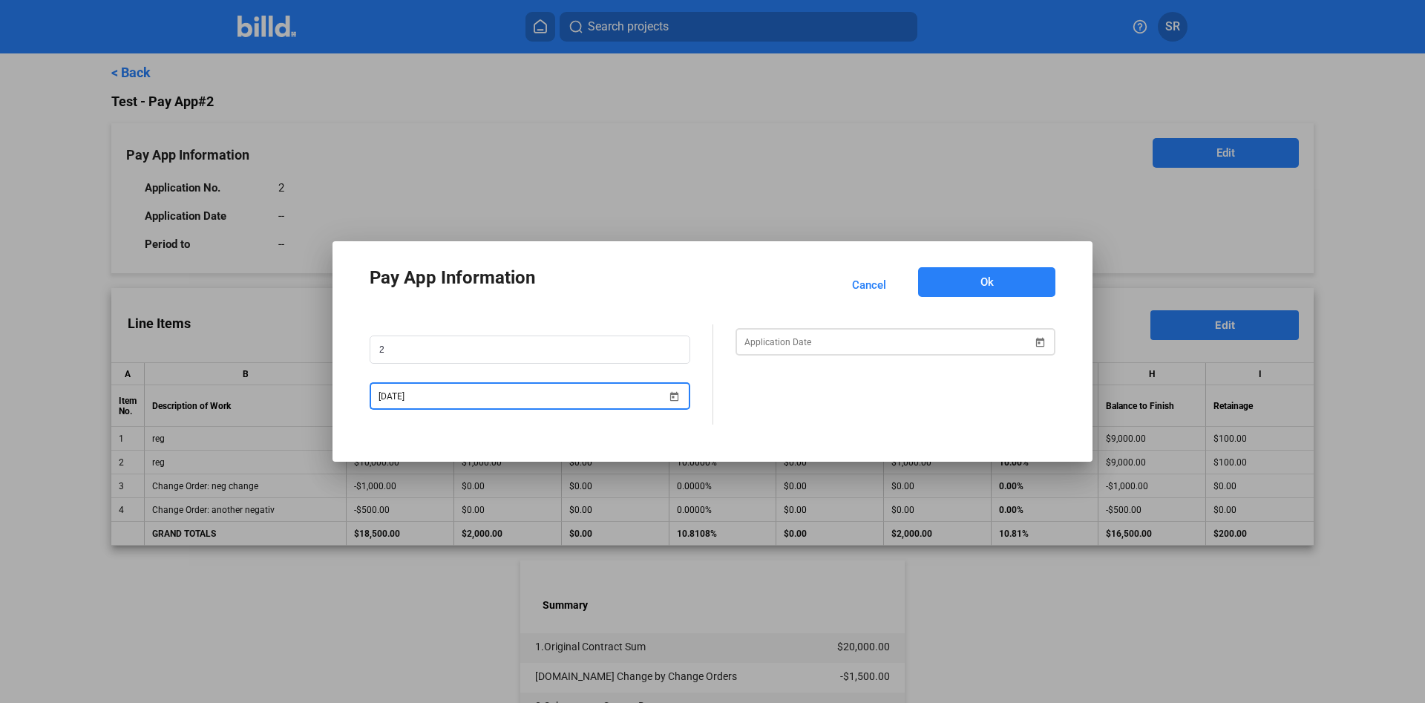
click at [903, 333] on div at bounding box center [888, 342] width 289 height 27
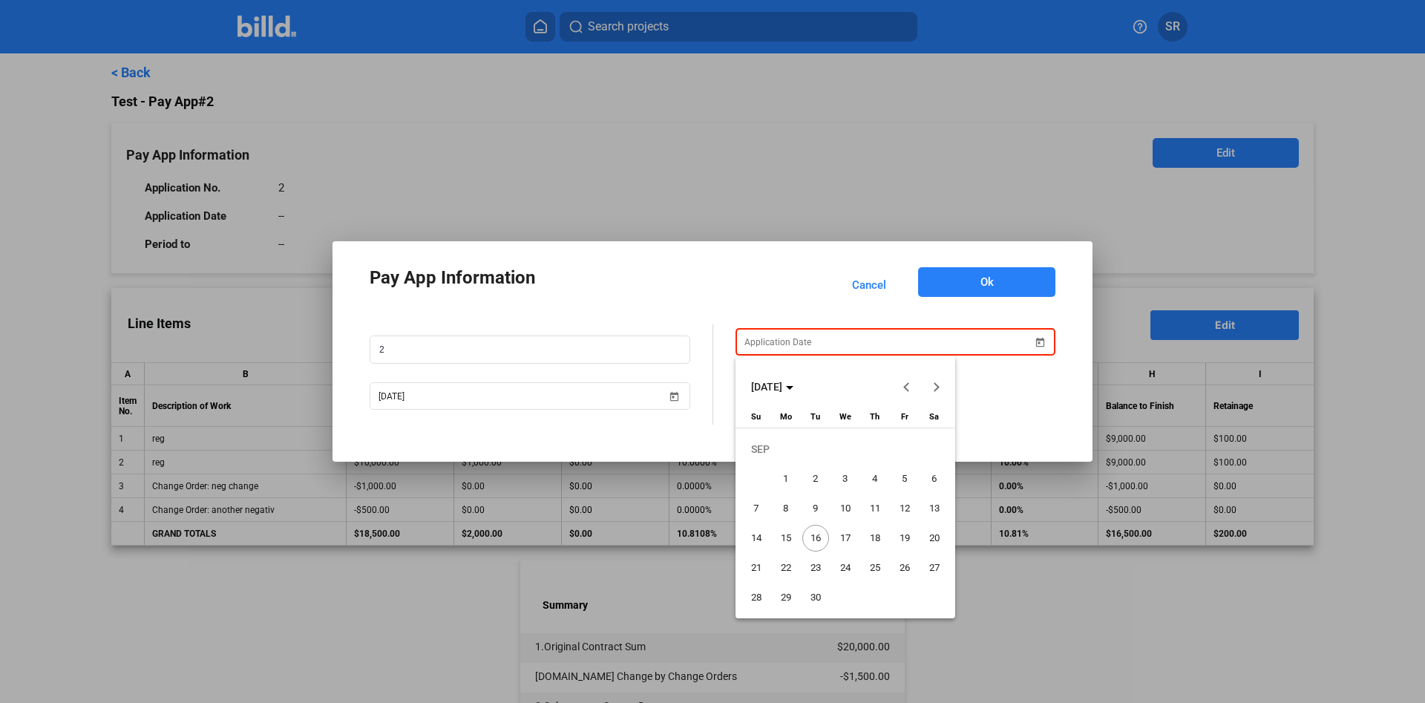
click at [877, 356] on div "[DATE]" at bounding box center [846, 379] width 220 height 46
click at [819, 537] on span "16" at bounding box center [815, 538] width 27 height 27
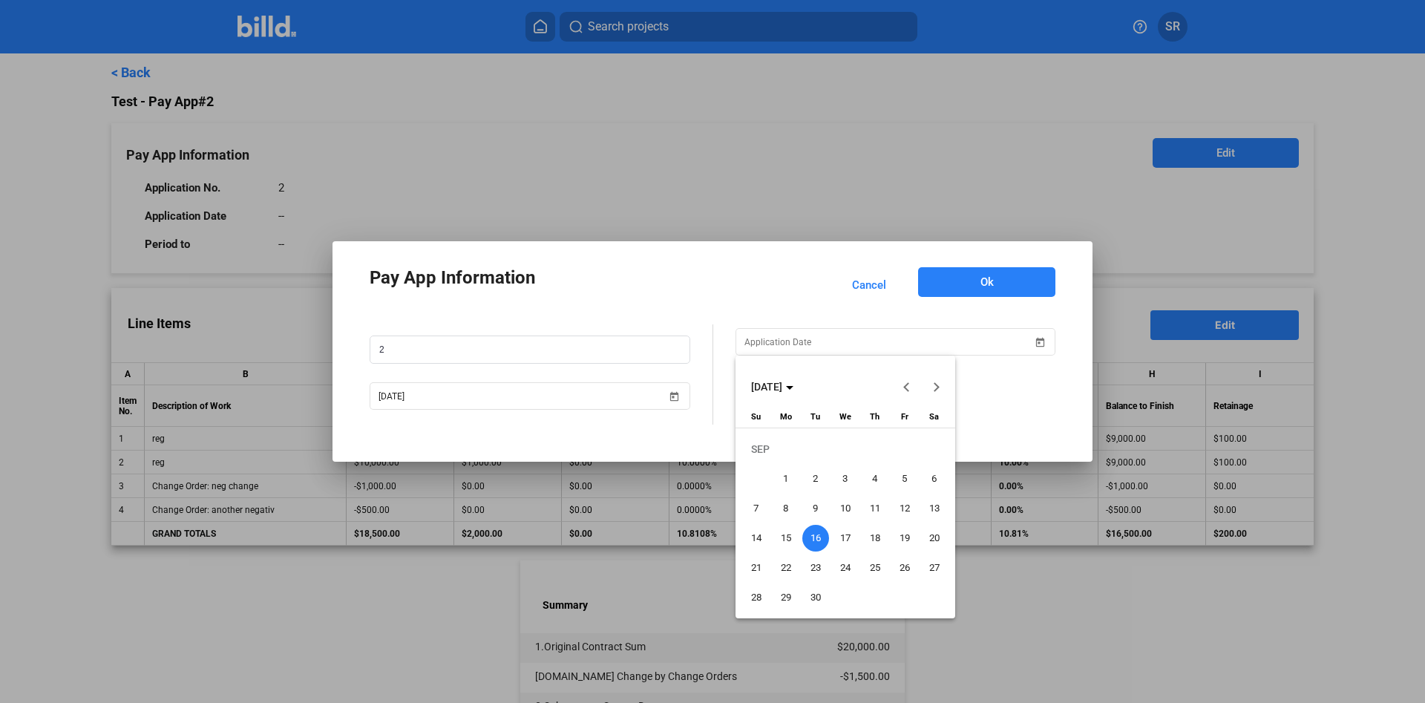
type input "[DATE]"
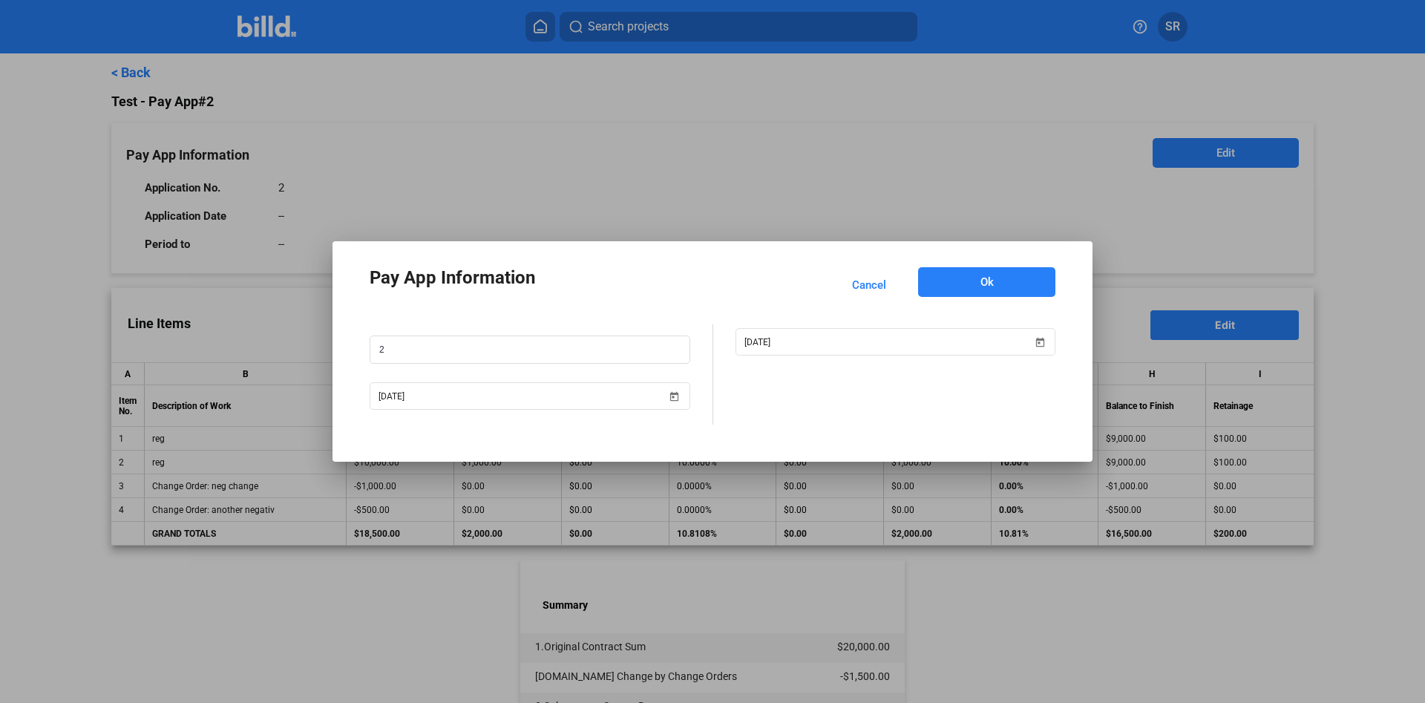
click at [1009, 283] on button "Ok" at bounding box center [986, 282] width 137 height 30
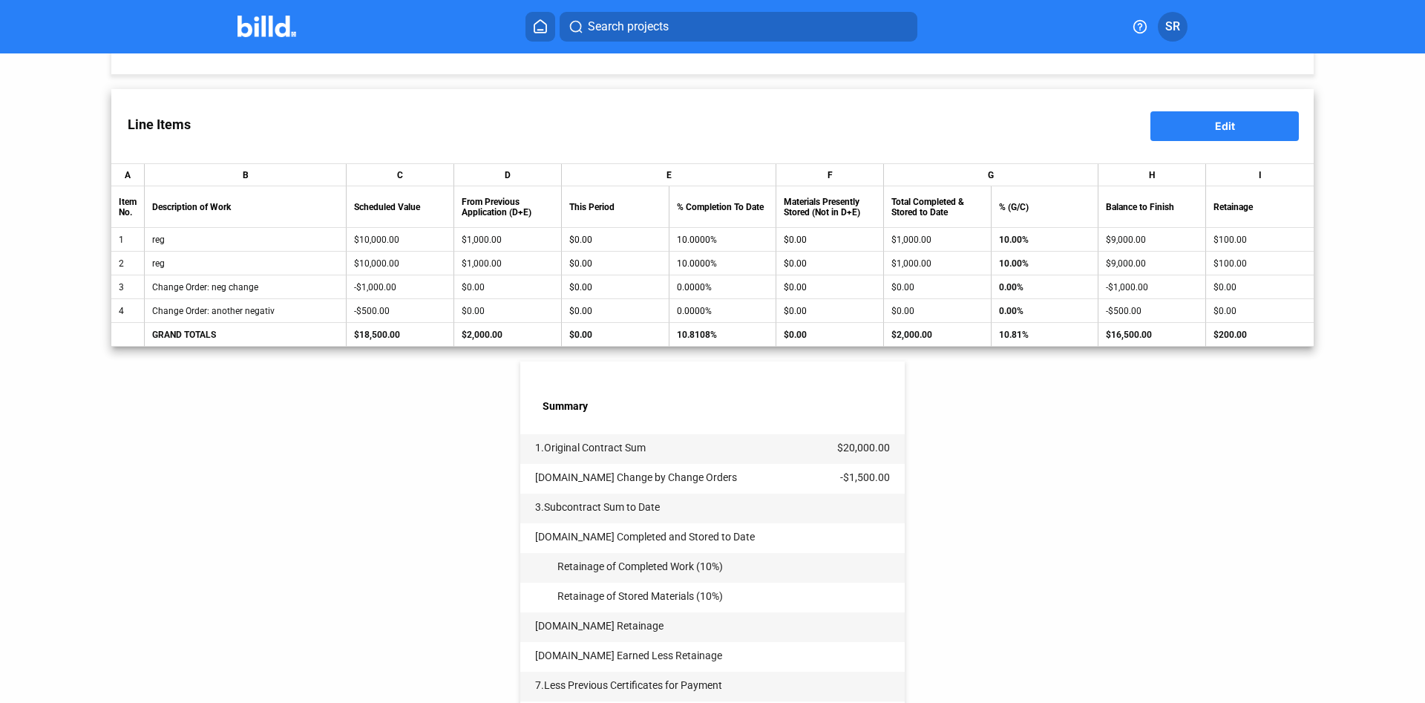
scroll to position [85, 0]
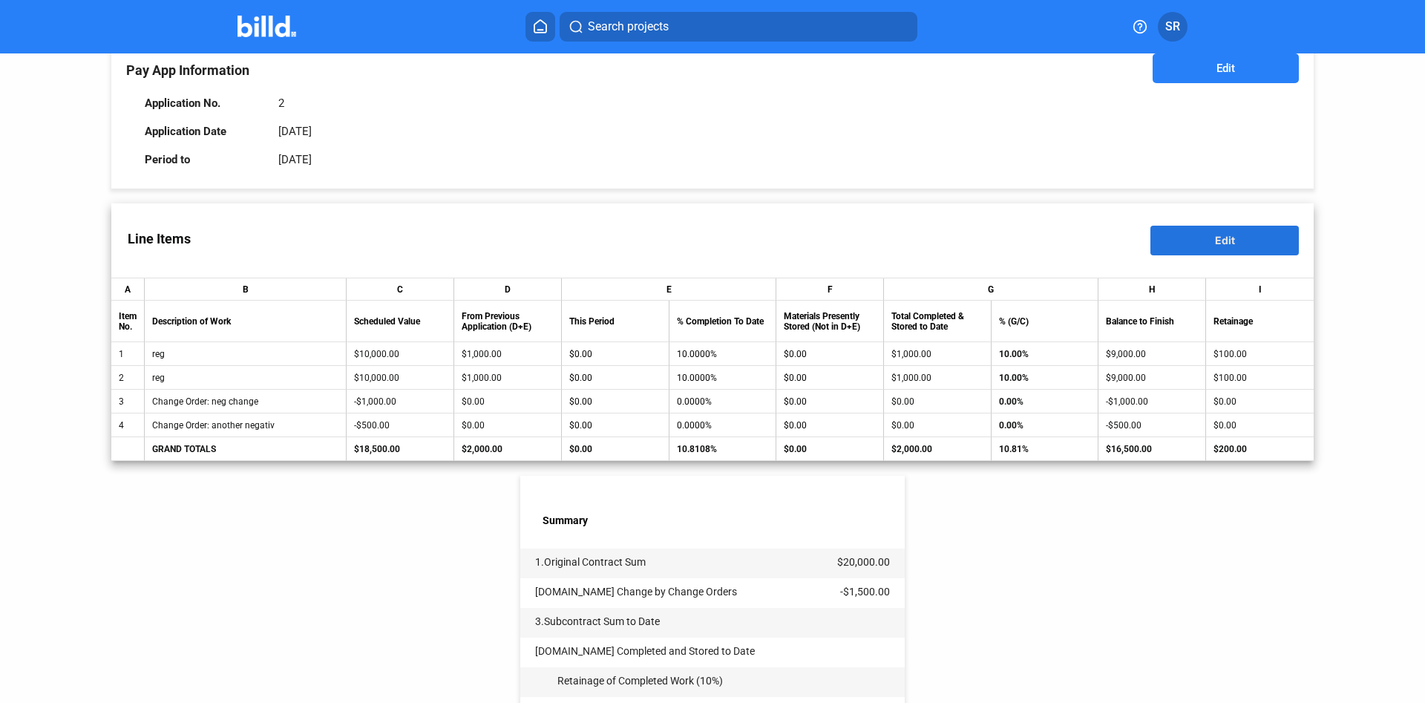
click at [1175, 229] on button "Edit" at bounding box center [1224, 241] width 148 height 30
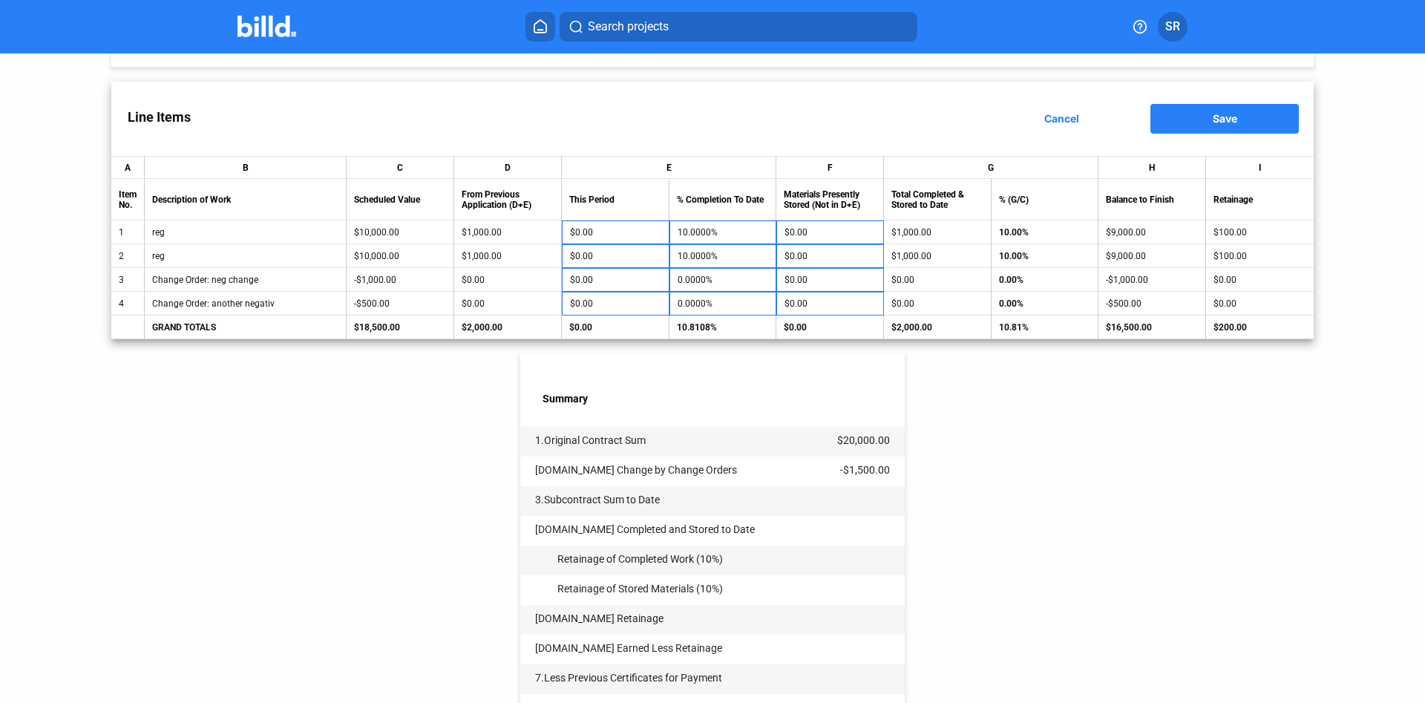
scroll to position [254, 0]
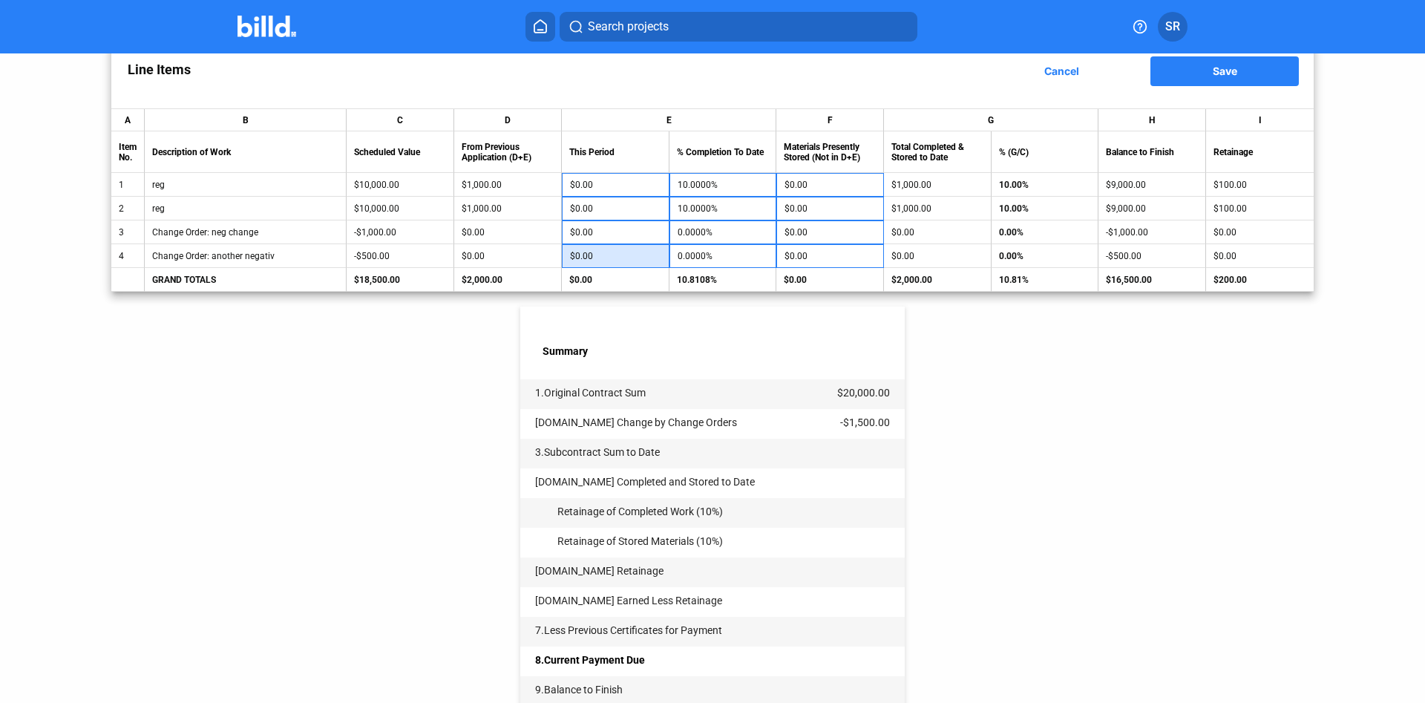
click at [611, 263] on input "$0.00" at bounding box center [615, 256] width 91 height 22
type input "2"
type input "0.4000%"
click at [1115, 375] on div "< Back Test - Pay App #2 Pay App Information Edit Application No. 2 Application…" at bounding box center [712, 308] width 1202 height 1016
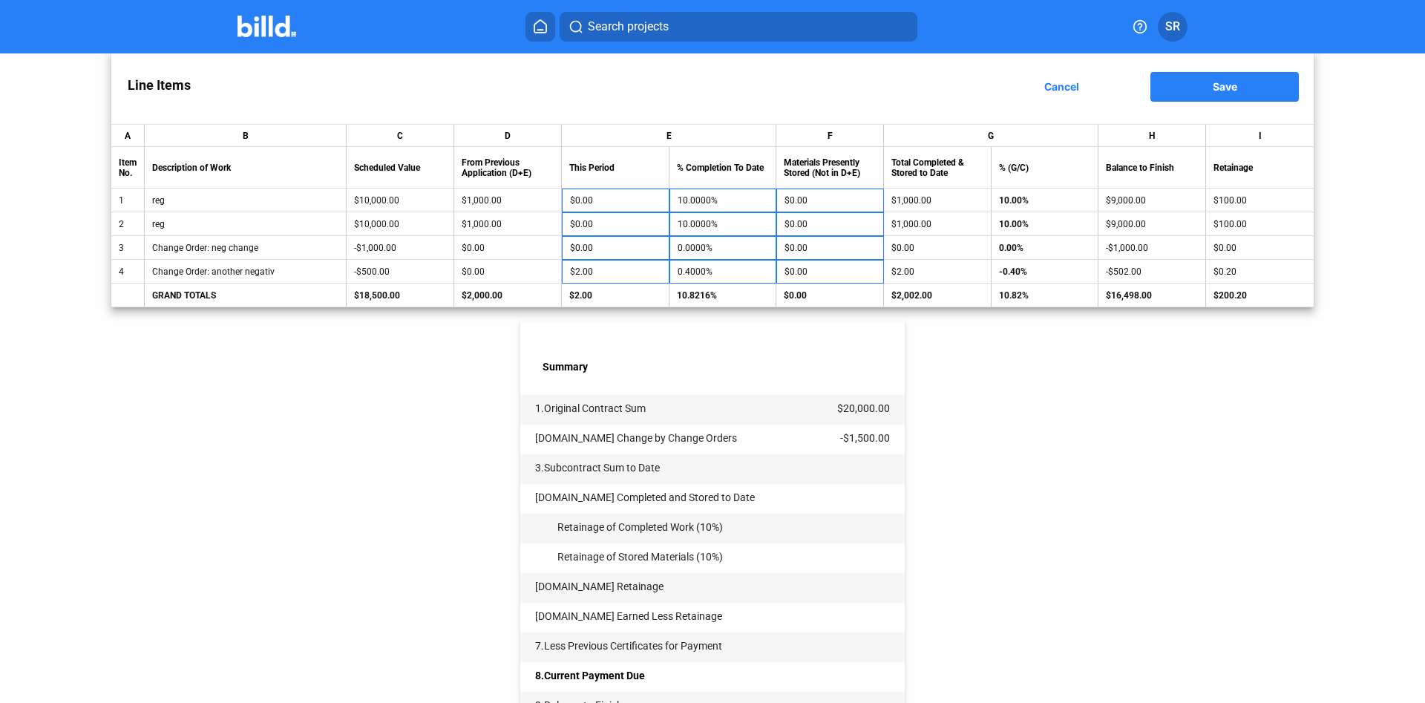
scroll to position [237, 0]
click at [600, 272] on input "$2.00" at bounding box center [615, 273] width 91 height 22
type input "2.00"
click at [623, 278] on input "2.00" at bounding box center [615, 273] width 91 height 22
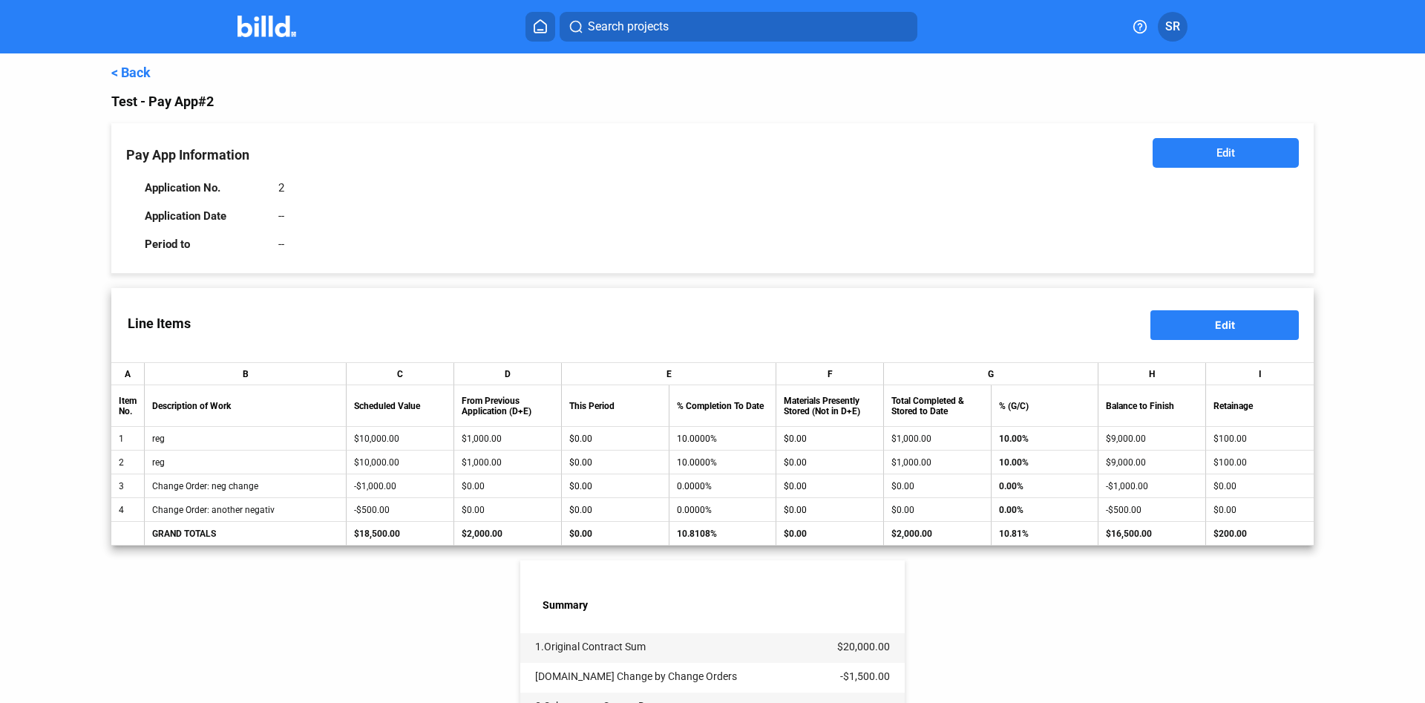
click at [1195, 155] on button "Edit" at bounding box center [1226, 153] width 146 height 30
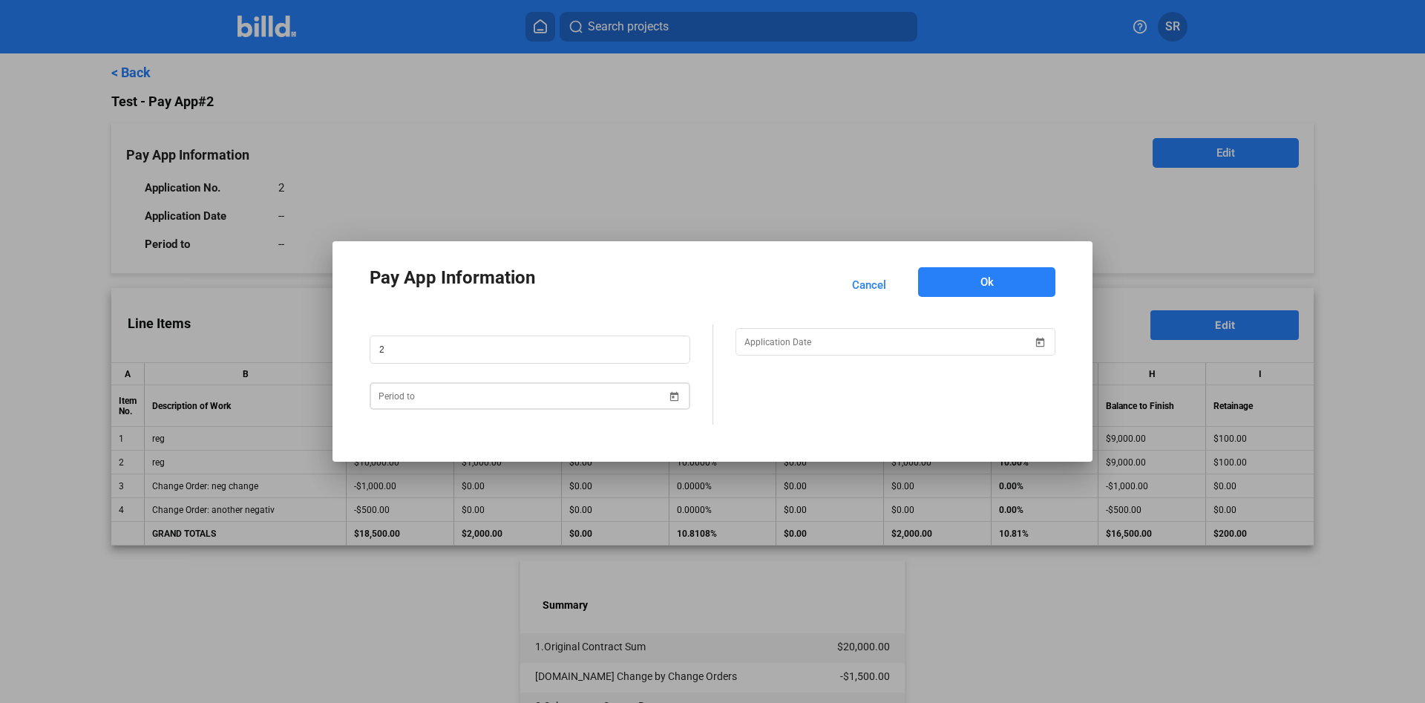
click at [536, 401] on input at bounding box center [523, 396] width 289 height 18
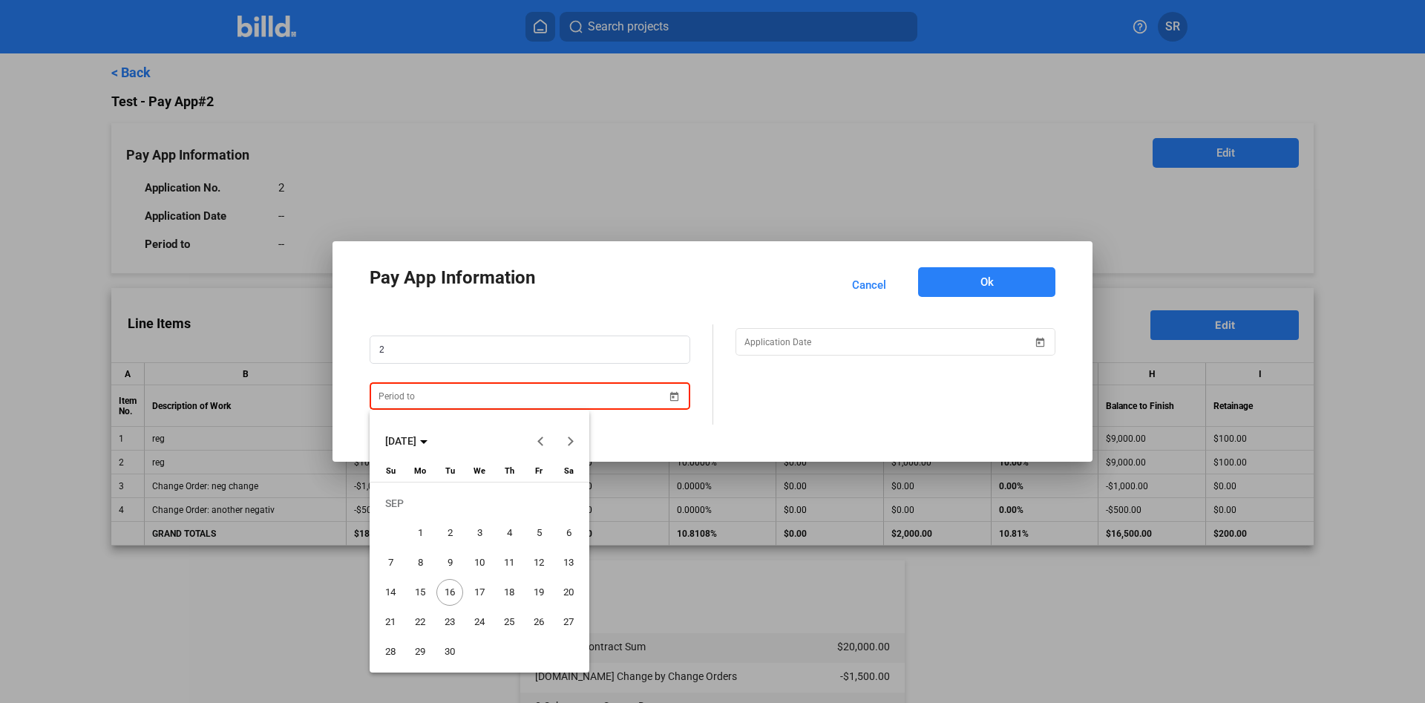
click at [445, 587] on span "16" at bounding box center [449, 592] width 27 height 27
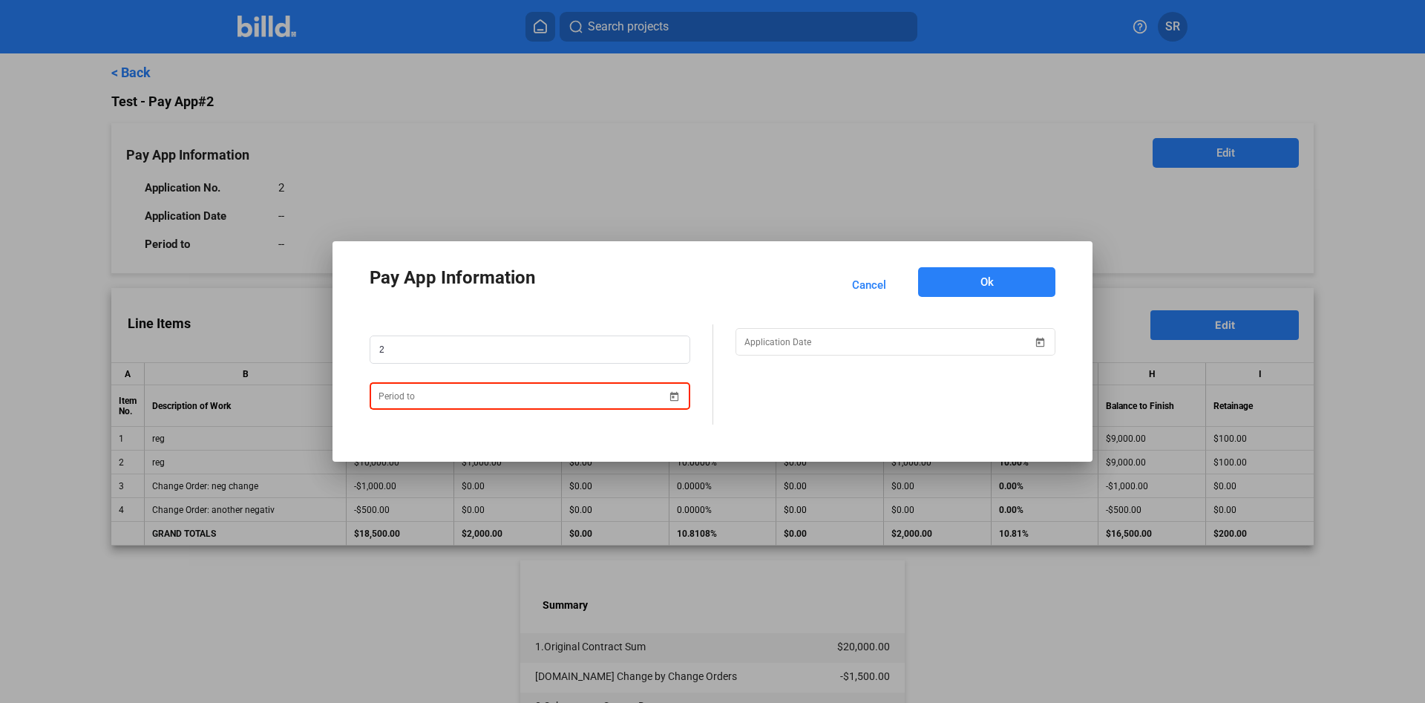
type input "[DATE]"
click at [831, 337] on input at bounding box center [888, 342] width 289 height 18
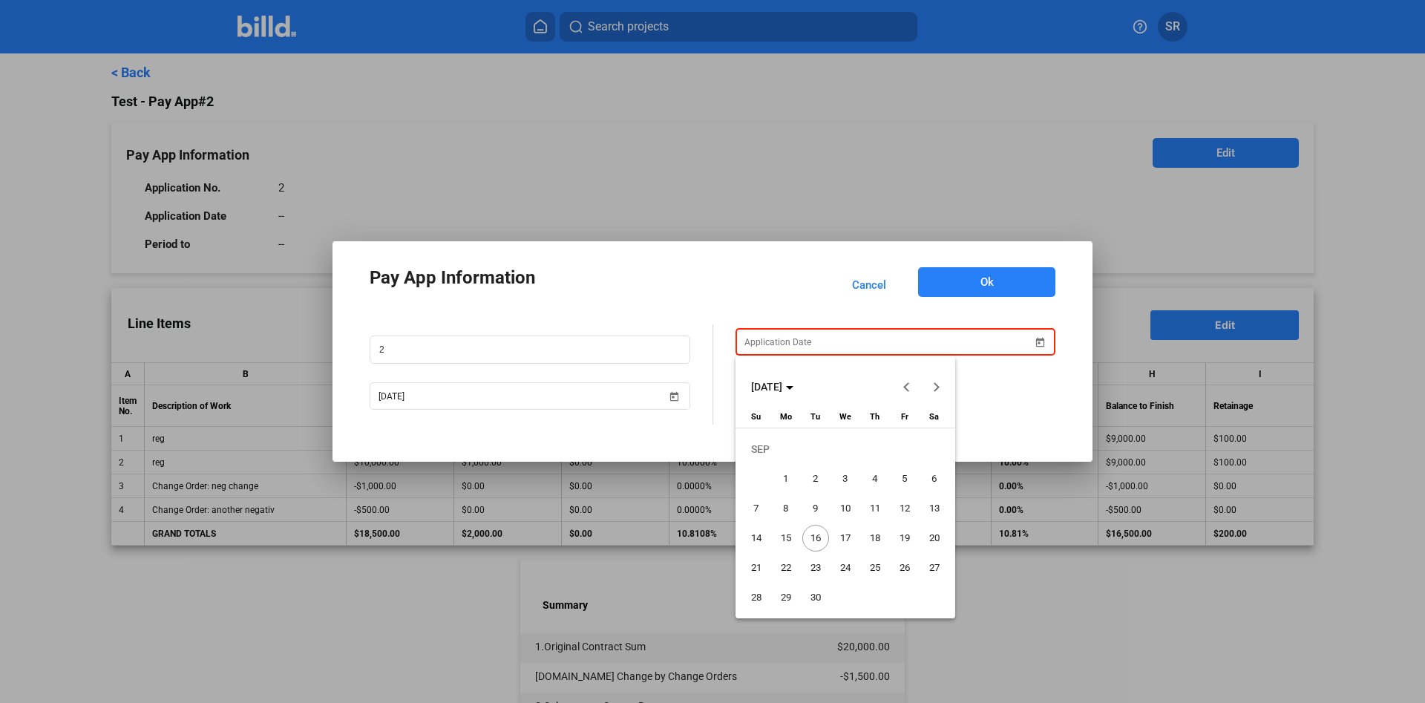
click at [817, 543] on span "16" at bounding box center [815, 538] width 27 height 27
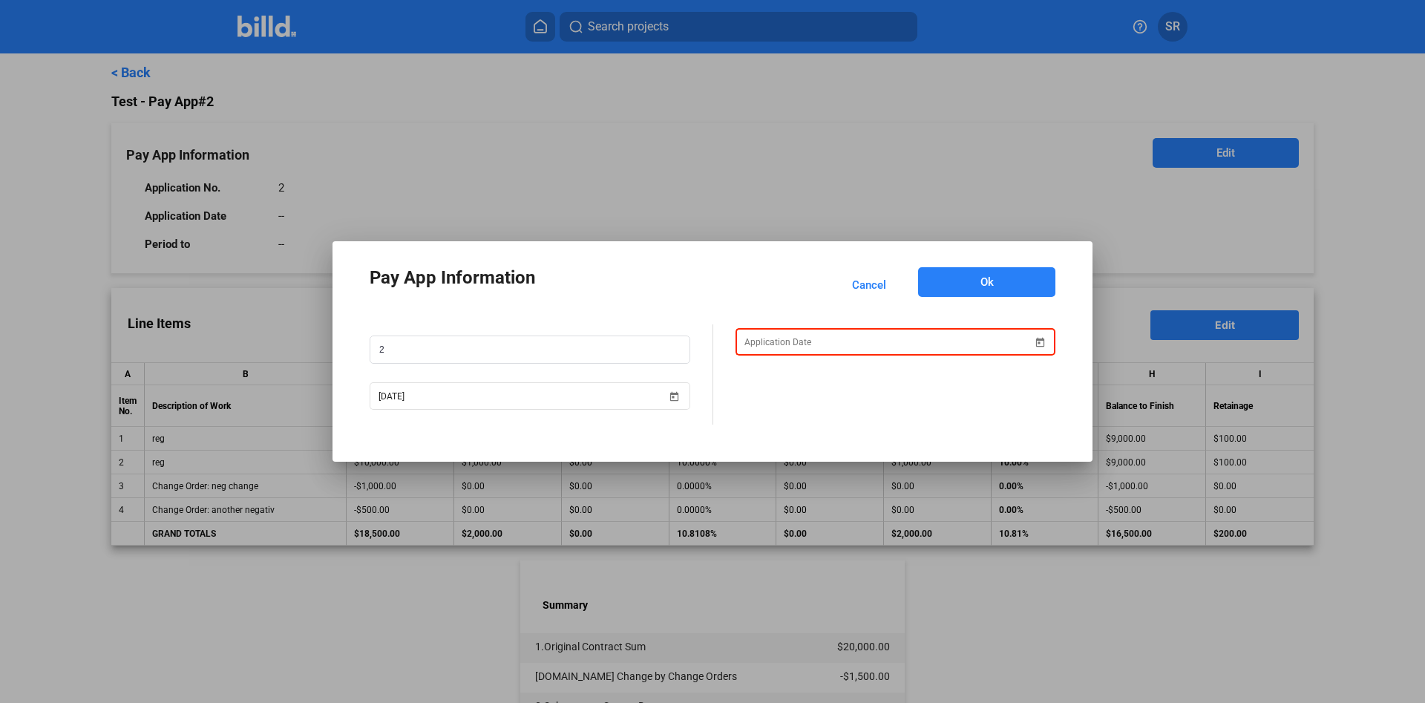
type input "[DATE]"
click at [967, 256] on mat-dialog-container "Pay App Information Cancel Ok 2 [DATE] [DATE]" at bounding box center [713, 351] width 760 height 220
click at [968, 266] on div "Pay App Information Cancel Ok 2 [DATE] [DATE]" at bounding box center [712, 351] width 715 height 176
drag, startPoint x: 968, startPoint y: 272, endPoint x: 952, endPoint y: 280, distance: 17.3
click at [968, 273] on button "Ok" at bounding box center [986, 282] width 137 height 30
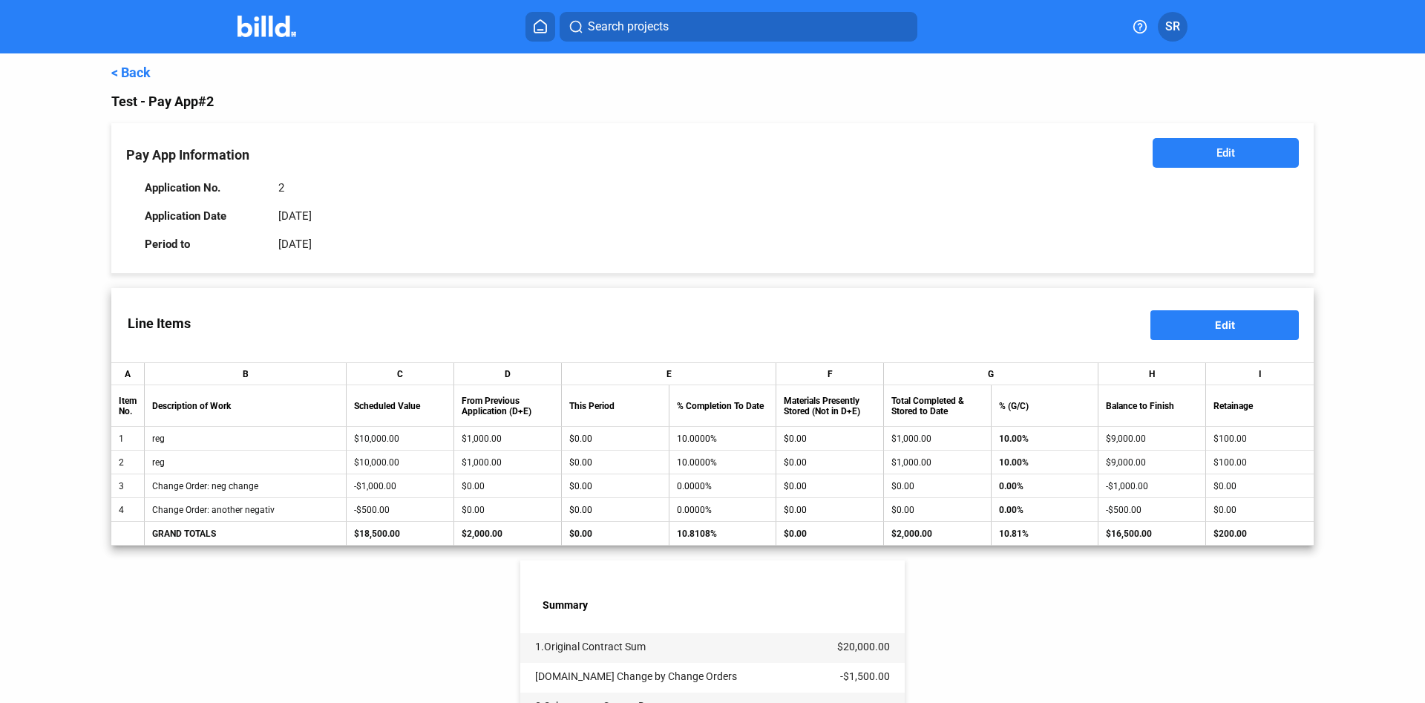
click at [364, 505] on td "-$500.00" at bounding box center [401, 510] width 108 height 24
click at [565, 511] on td "$0.00" at bounding box center [615, 510] width 107 height 24
click at [1174, 333] on button "Edit" at bounding box center [1224, 325] width 148 height 30
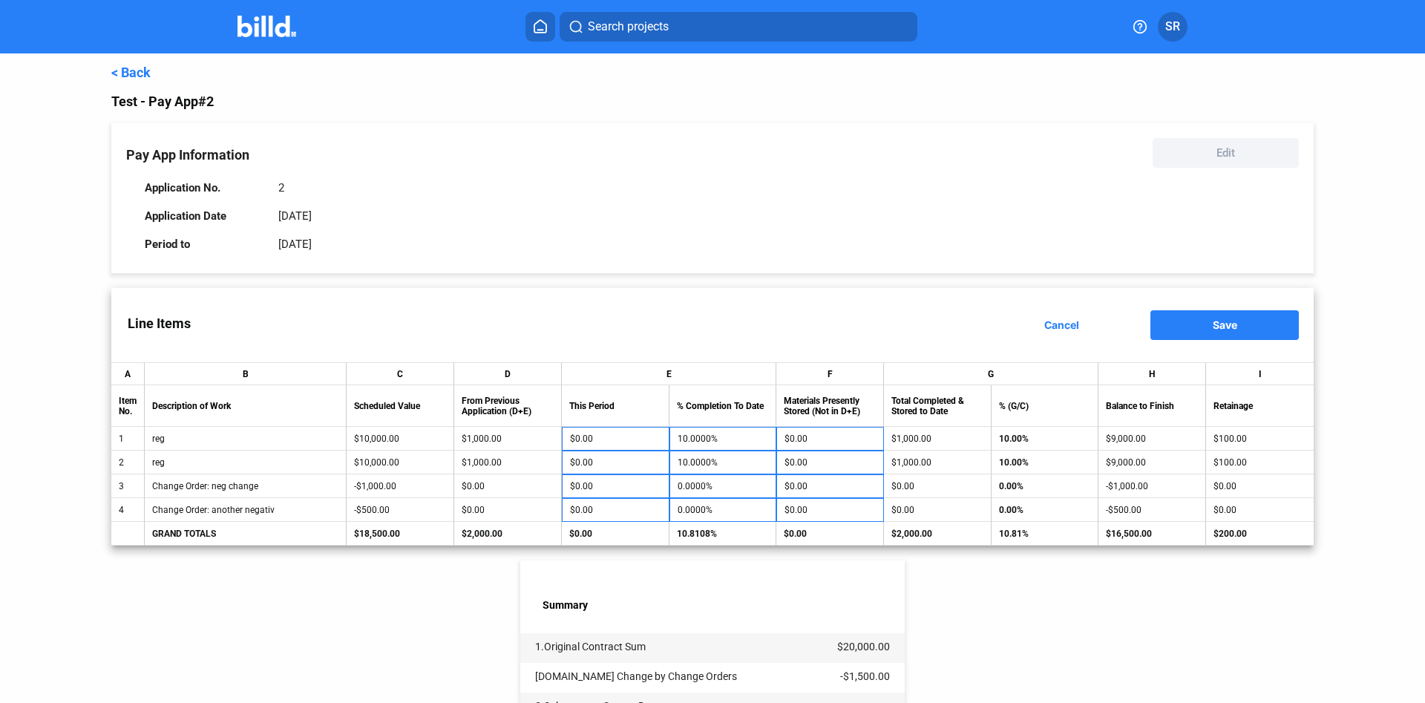
click at [523, 488] on div "$0.00" at bounding box center [508, 486] width 92 height 10
click at [607, 487] on input "$0.00" at bounding box center [615, 486] width 91 height 22
click at [624, 461] on input "$0.00" at bounding box center [615, 462] width 91 height 22
click at [606, 506] on input "$0.00" at bounding box center [615, 510] width 91 height 22
type input "1"
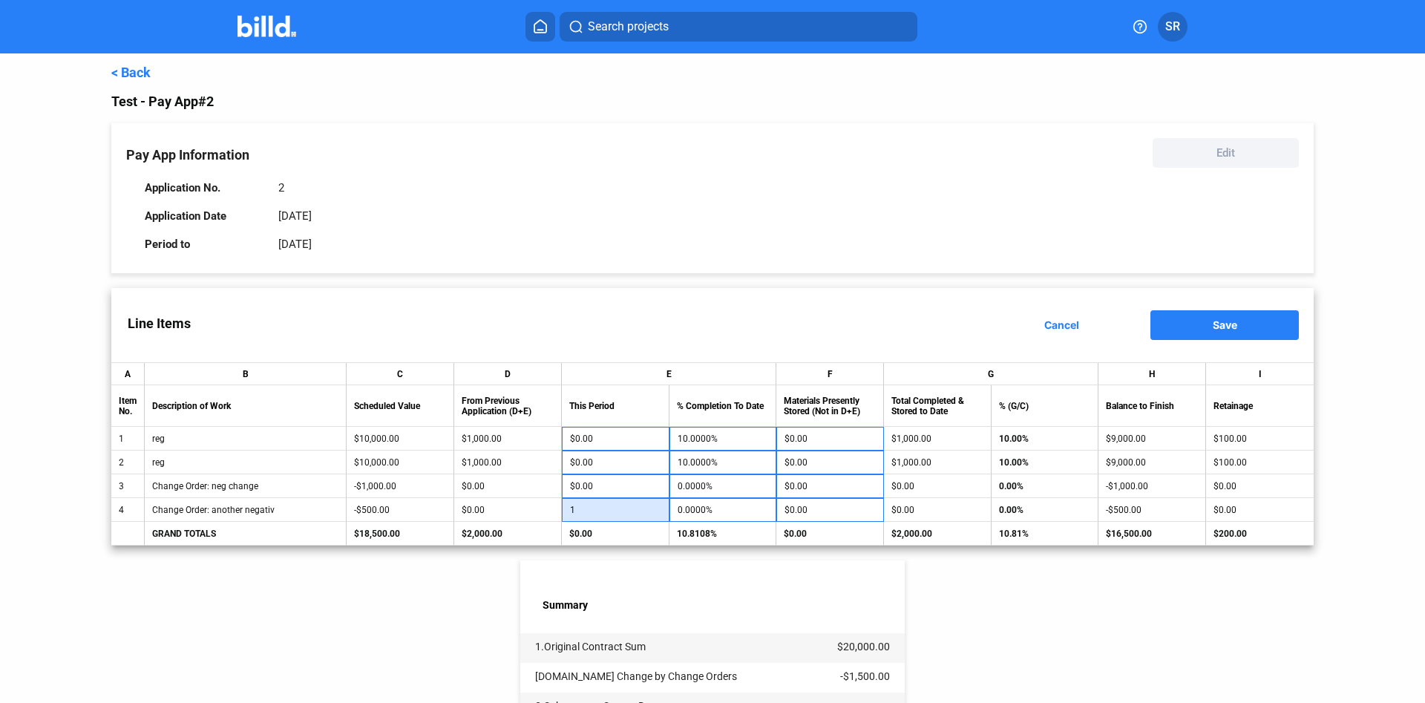
type input "0.2000%"
type input "11"
type input "2.2000%"
type input "111"
type input "22.2000%"
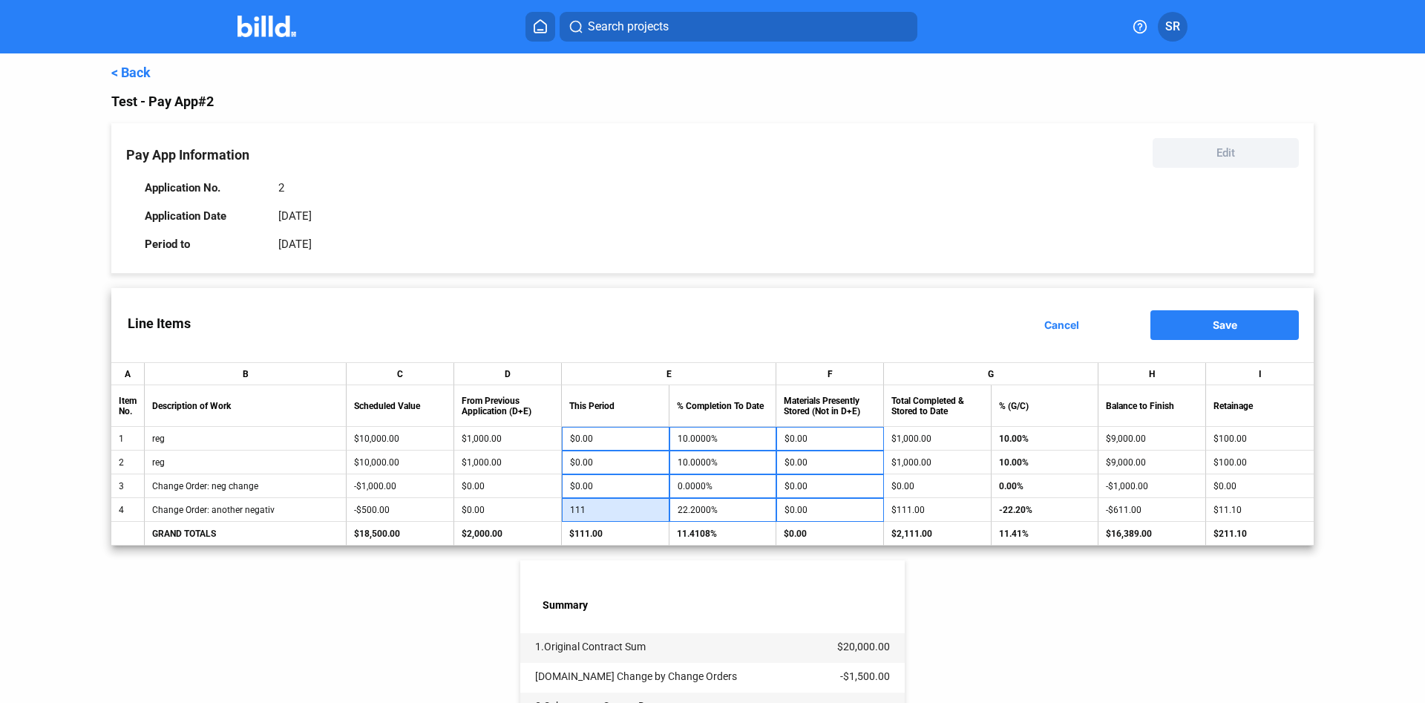
type input "1111"
type input "222.2000%"
type input "$1,111.00"
click at [793, 505] on input "$0.00" at bounding box center [830, 510] width 91 height 22
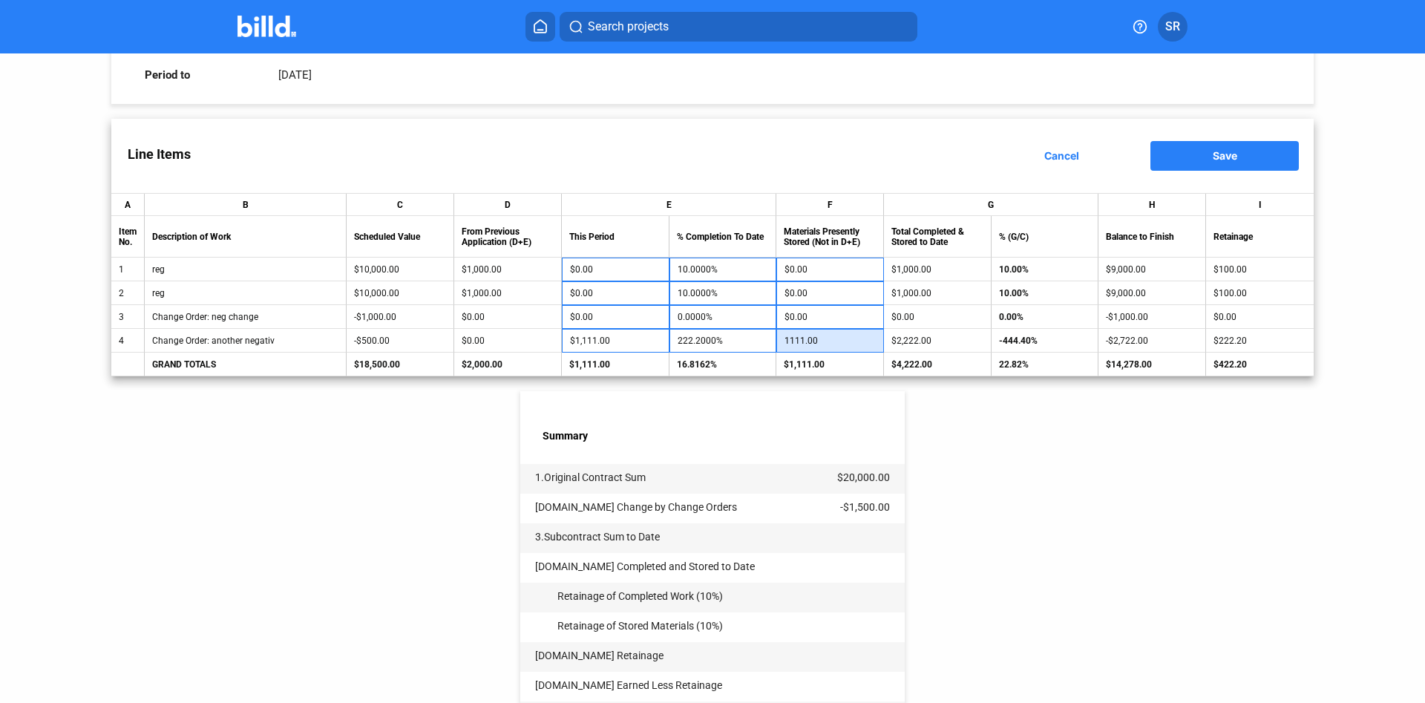
scroll to position [254, 0]
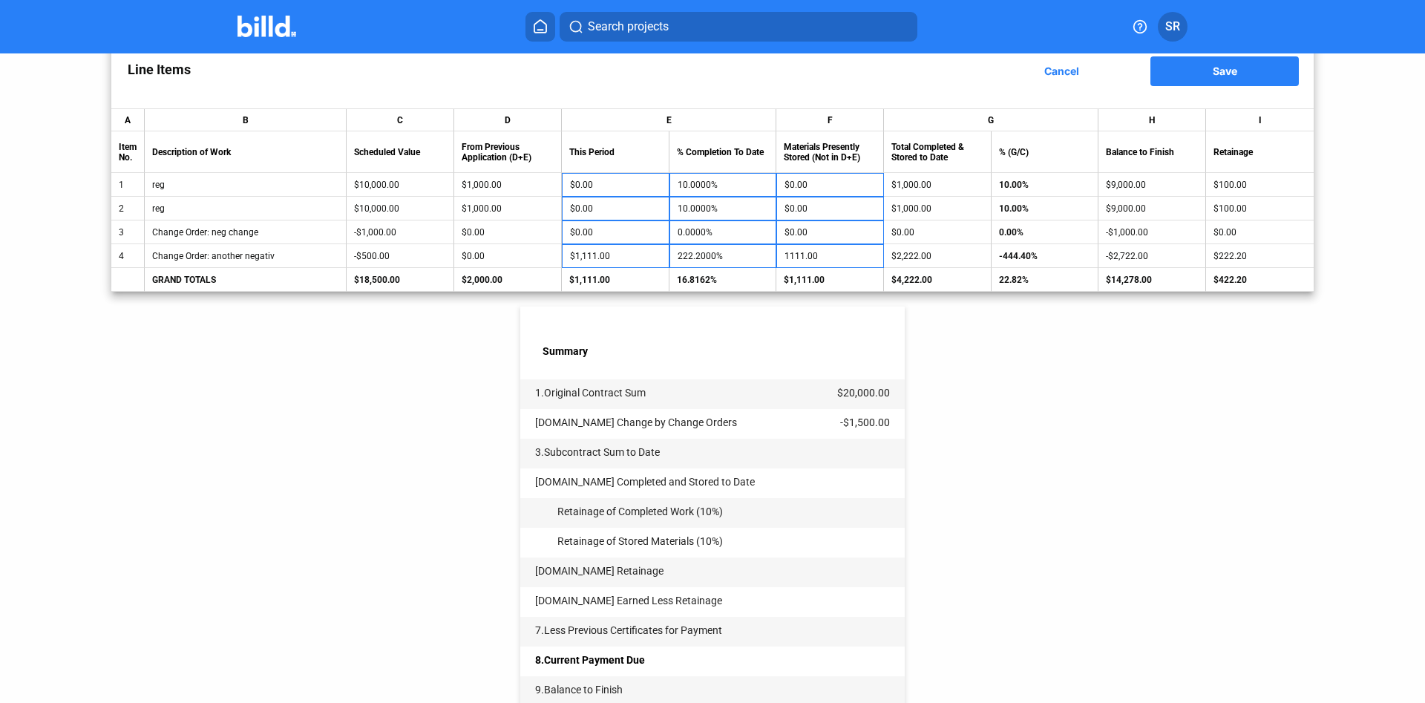
type input "$1,111.00"
click at [979, 356] on div "< Back Test - Pay App #2 Pay App Information Edit Application No. 2 Application…" at bounding box center [712, 308] width 1202 height 1016
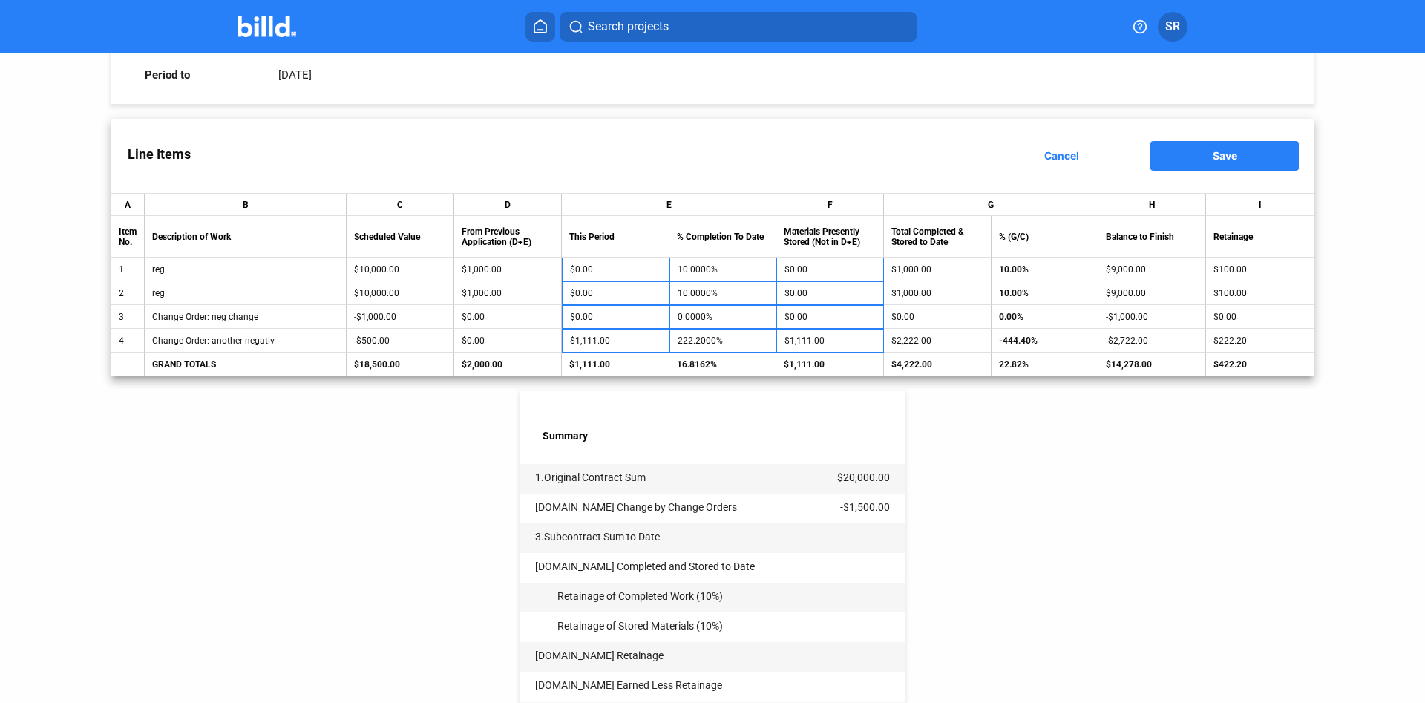
scroll to position [152, 0]
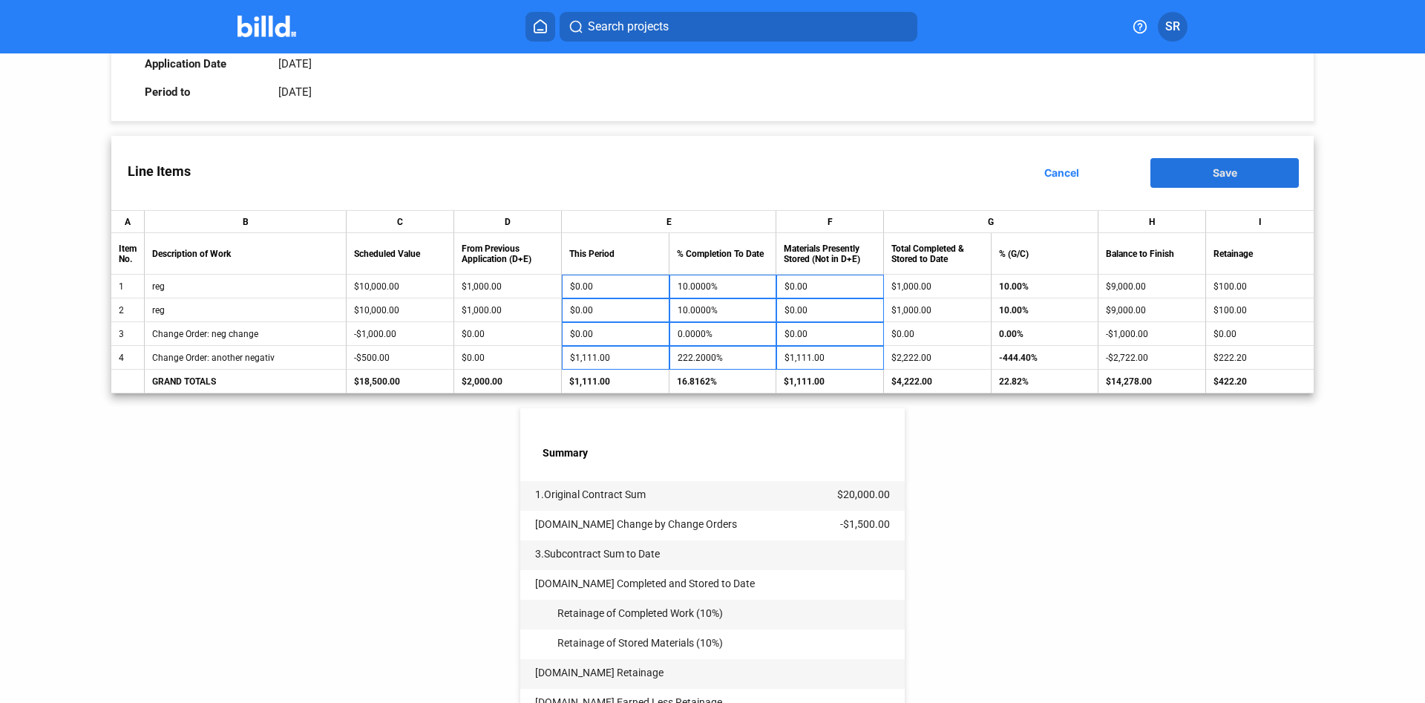
click at [1208, 166] on button "Save" at bounding box center [1224, 173] width 148 height 30
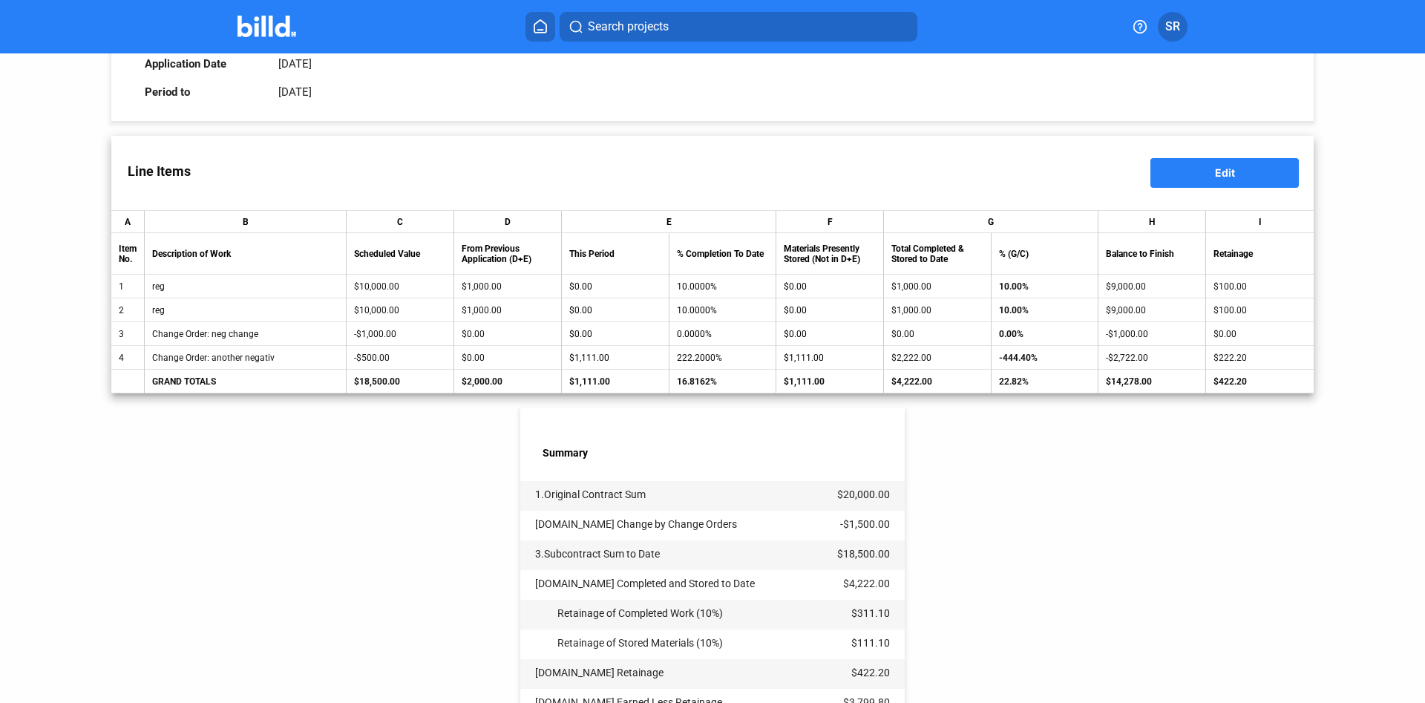
scroll to position [406, 0]
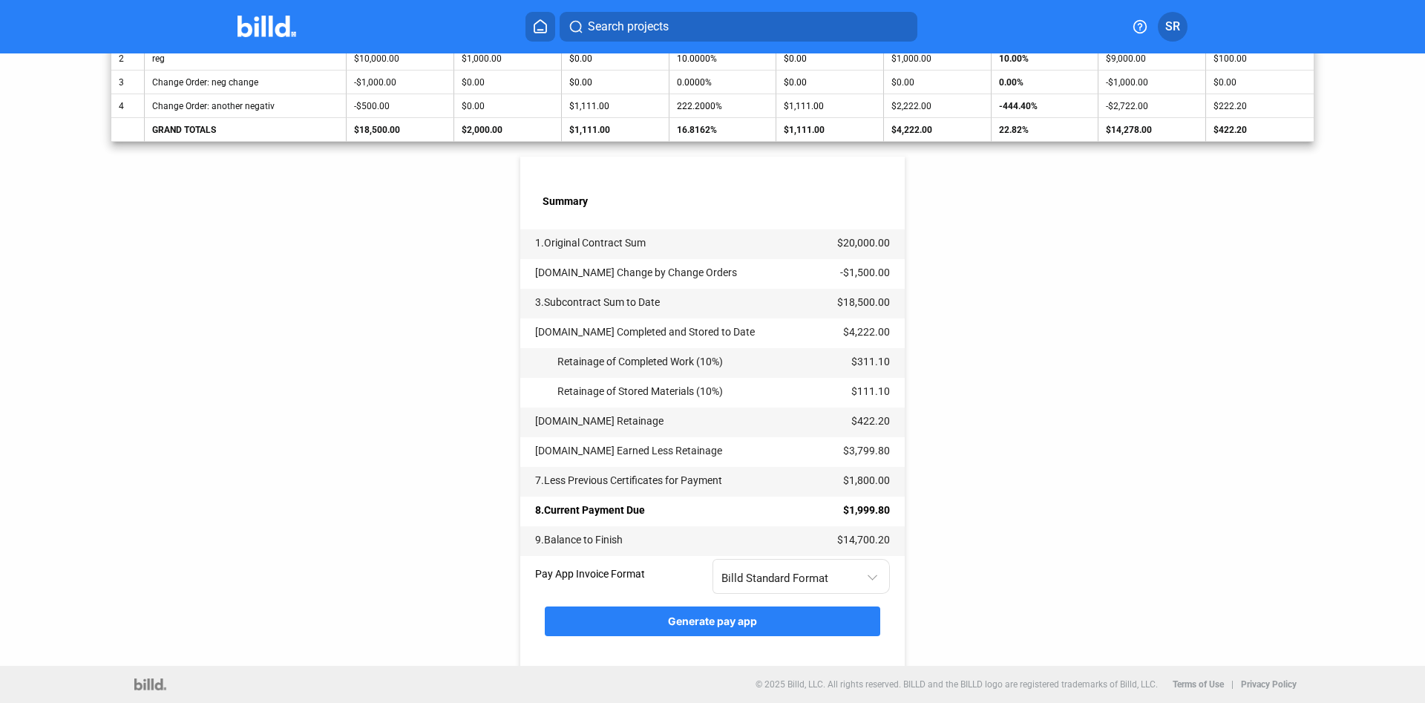
click at [747, 618] on span "Generate pay app" at bounding box center [712, 621] width 89 height 13
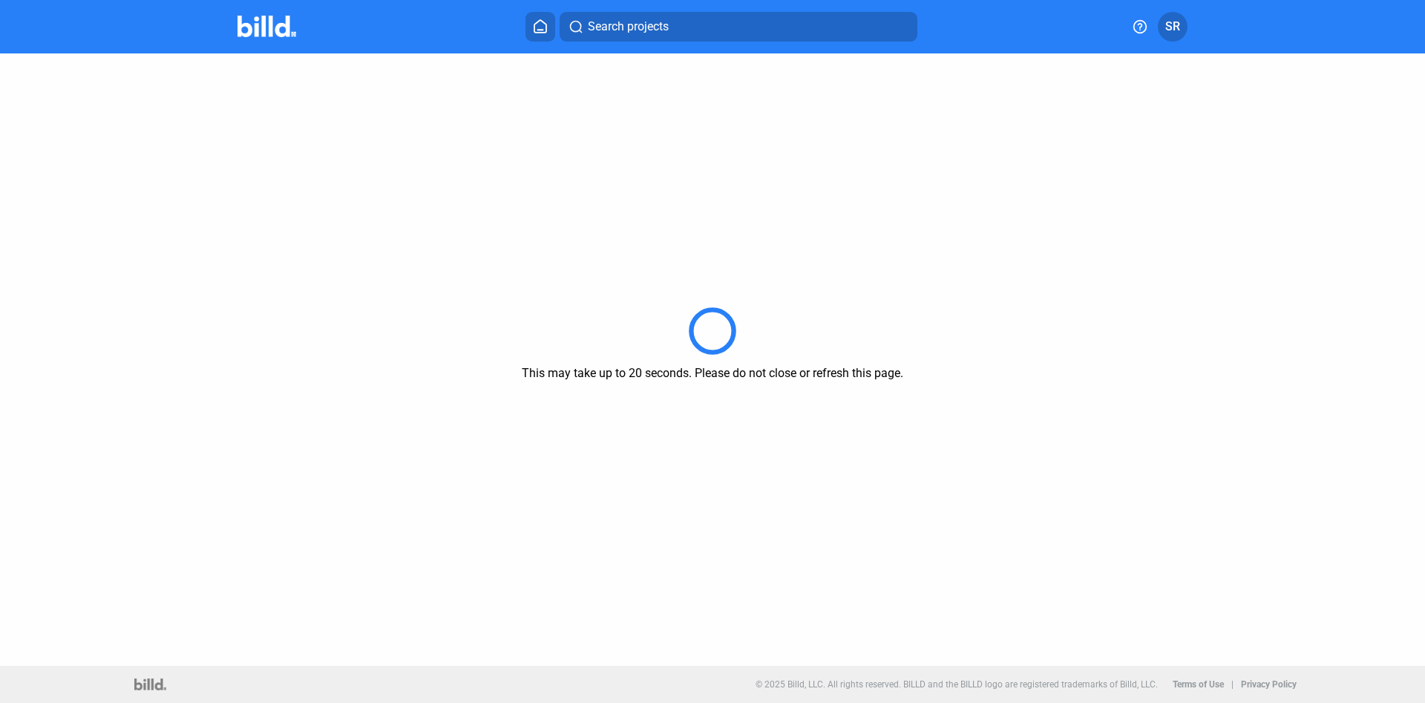
scroll to position [0, 0]
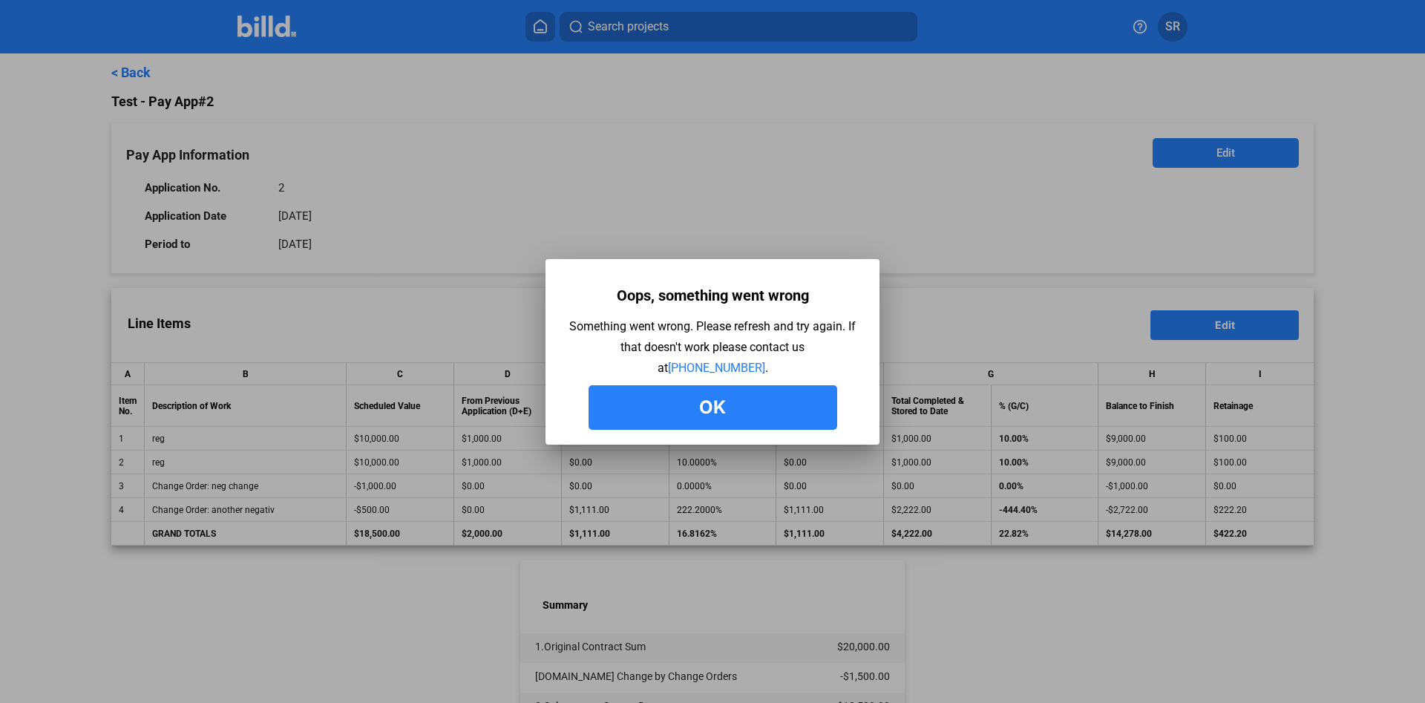
click at [744, 392] on button "Ok" at bounding box center [713, 407] width 249 height 45
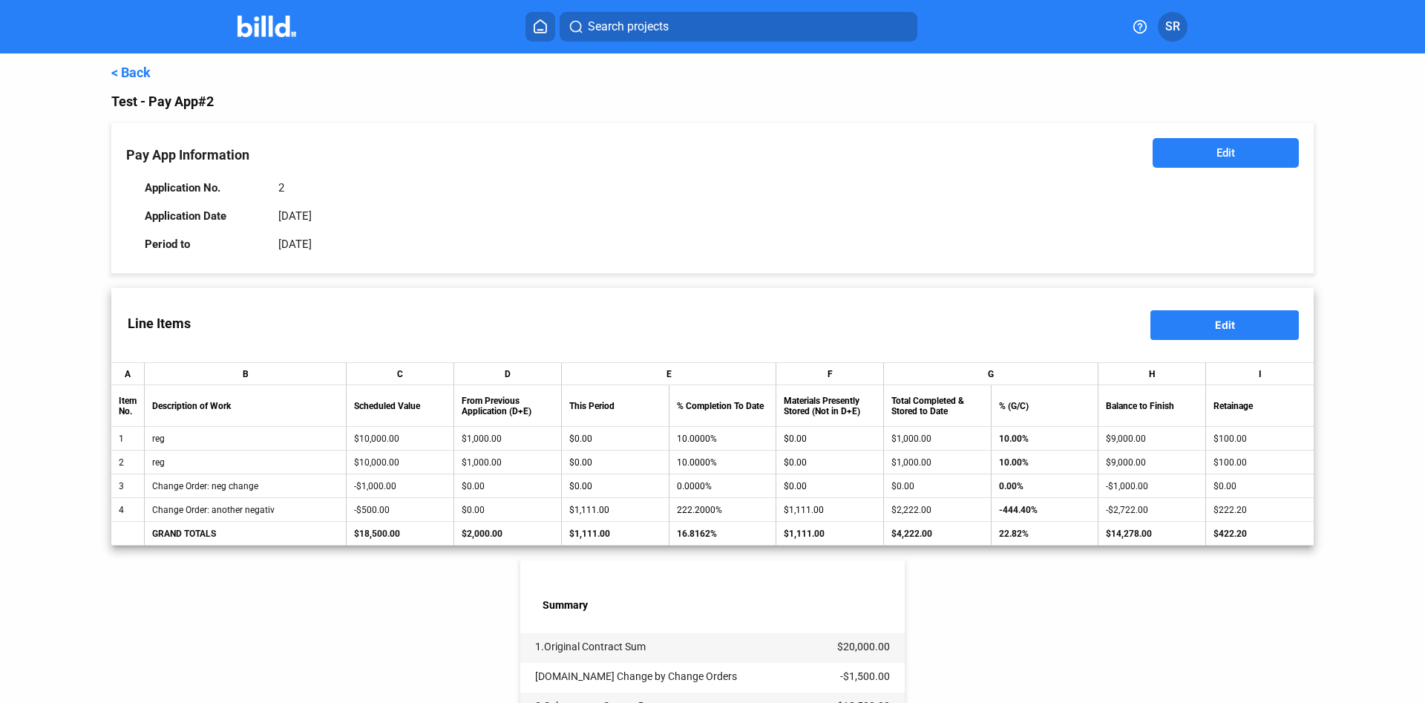
scroll to position [406, 0]
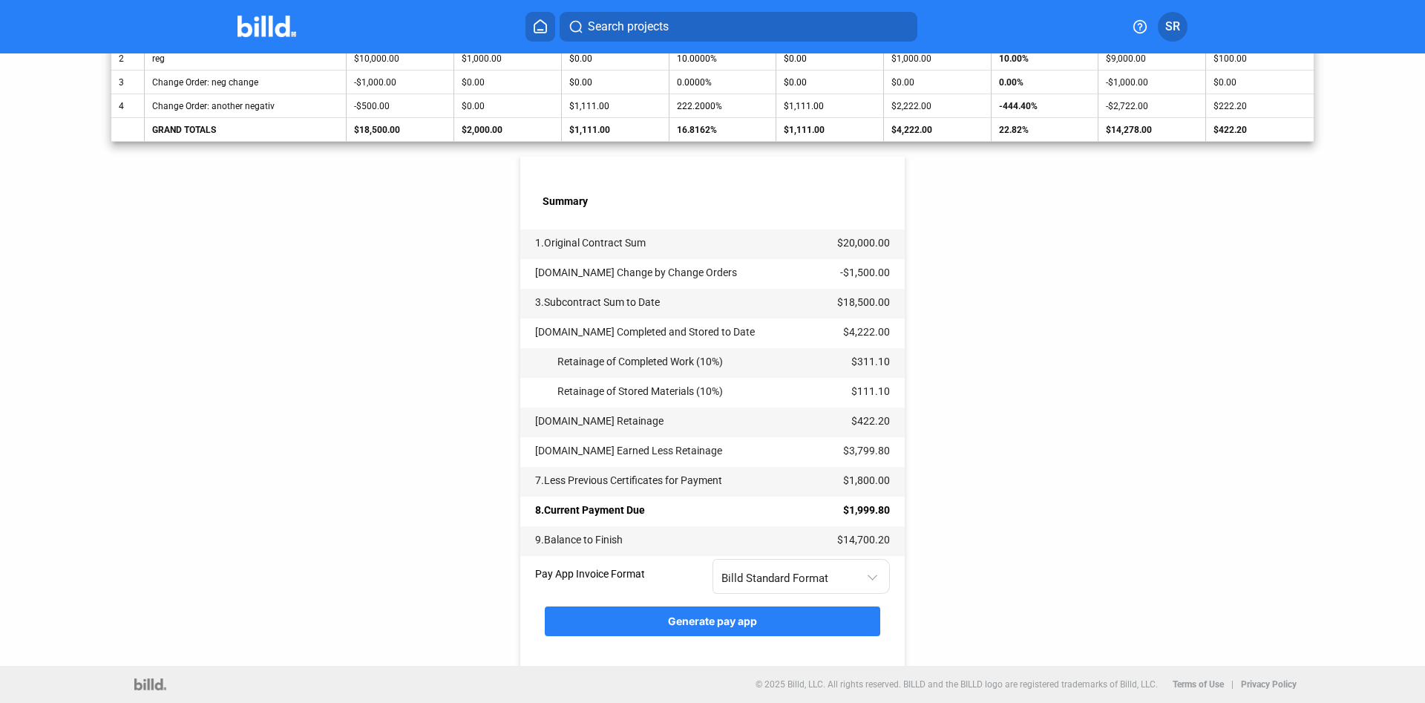
drag, startPoint x: 245, startPoint y: 458, endPoint x: 255, endPoint y: 458, distance: 9.6
click at [247, 461] on div "< Back Test - Pay App #2 Pay App Information Edit Application No. 2 Application…" at bounding box center [712, 158] width 1202 height 1016
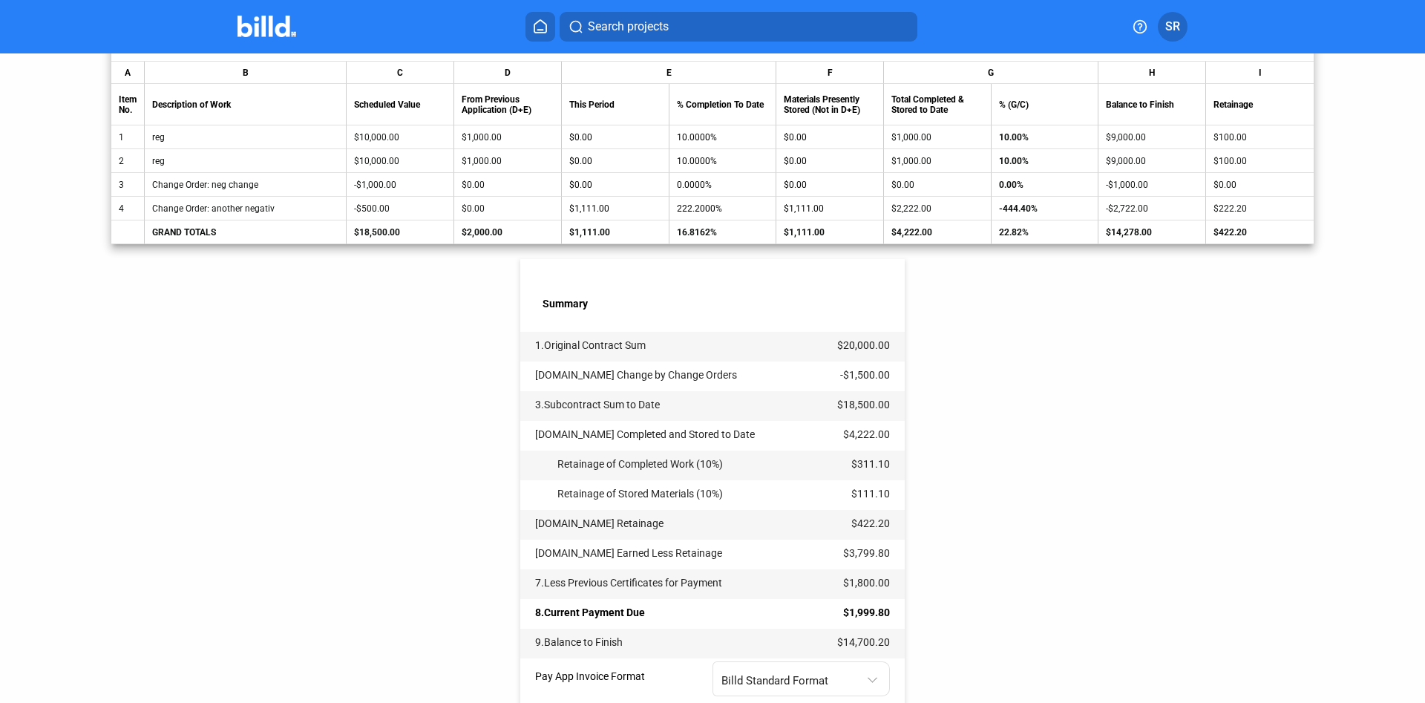
scroll to position [152, 0]
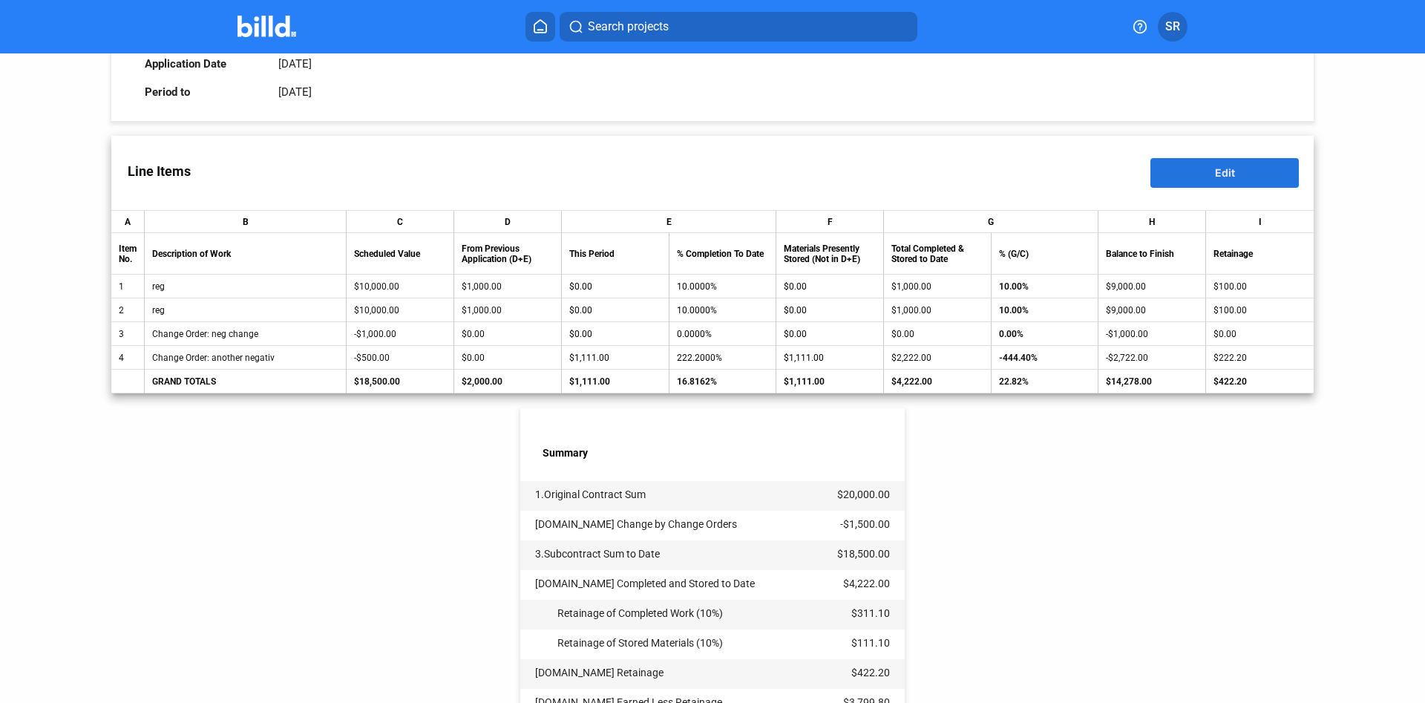
click at [1207, 177] on button "Edit" at bounding box center [1224, 173] width 148 height 30
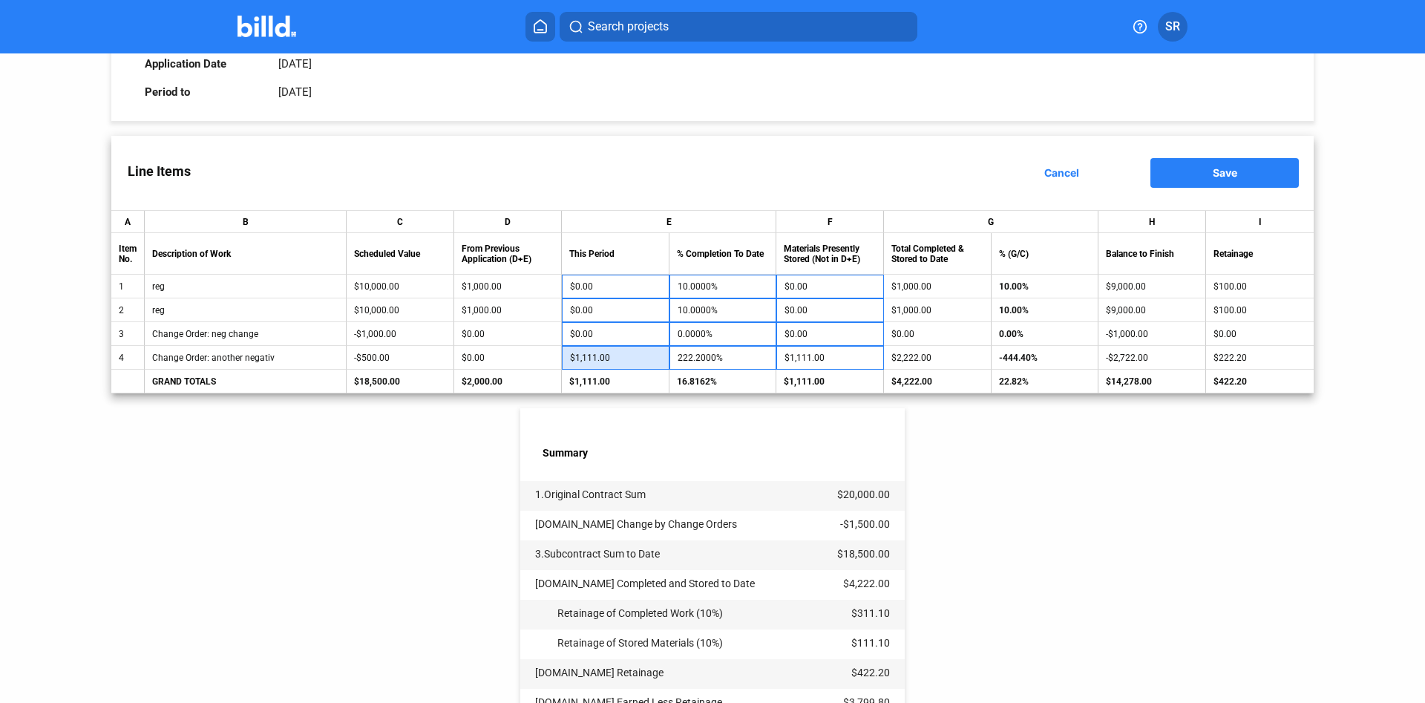
click at [608, 358] on input "$1,111.00" at bounding box center [615, 358] width 91 height 22
type input "4"
type input "0.8000%"
type input "40"
type input "8.0000%"
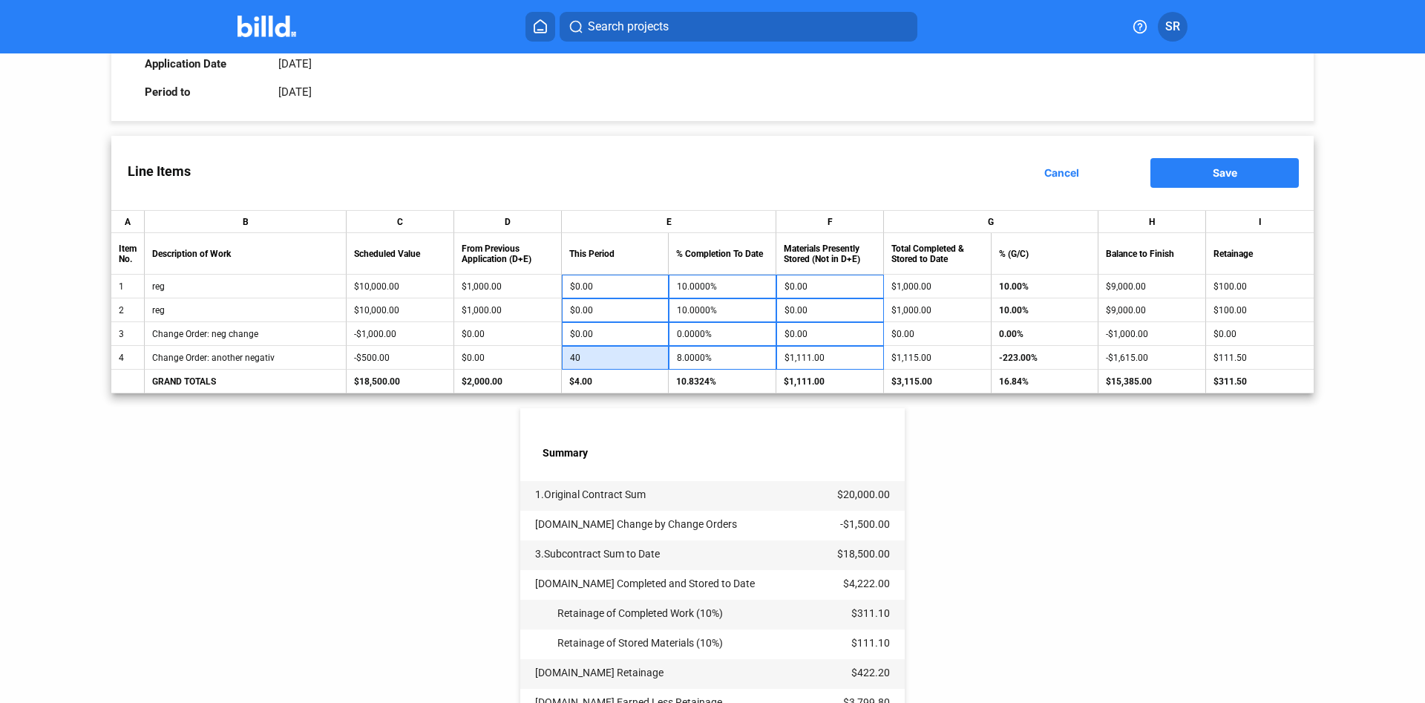
type input "400"
type input "80.0000%"
type input "4000"
type input "800.0000%"
type input "400"
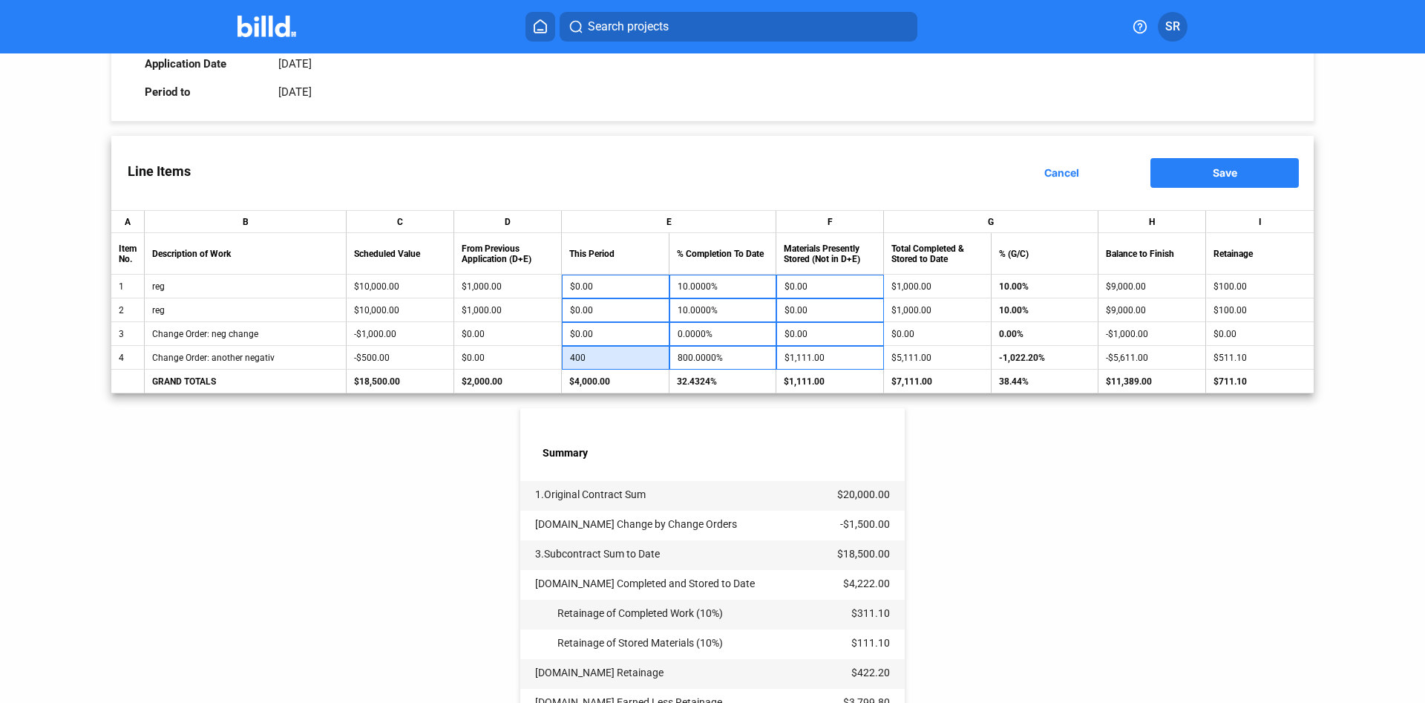
type input "80.0000%"
type input "40"
type input "8.0000%"
type input "4"
type input "0.8000%"
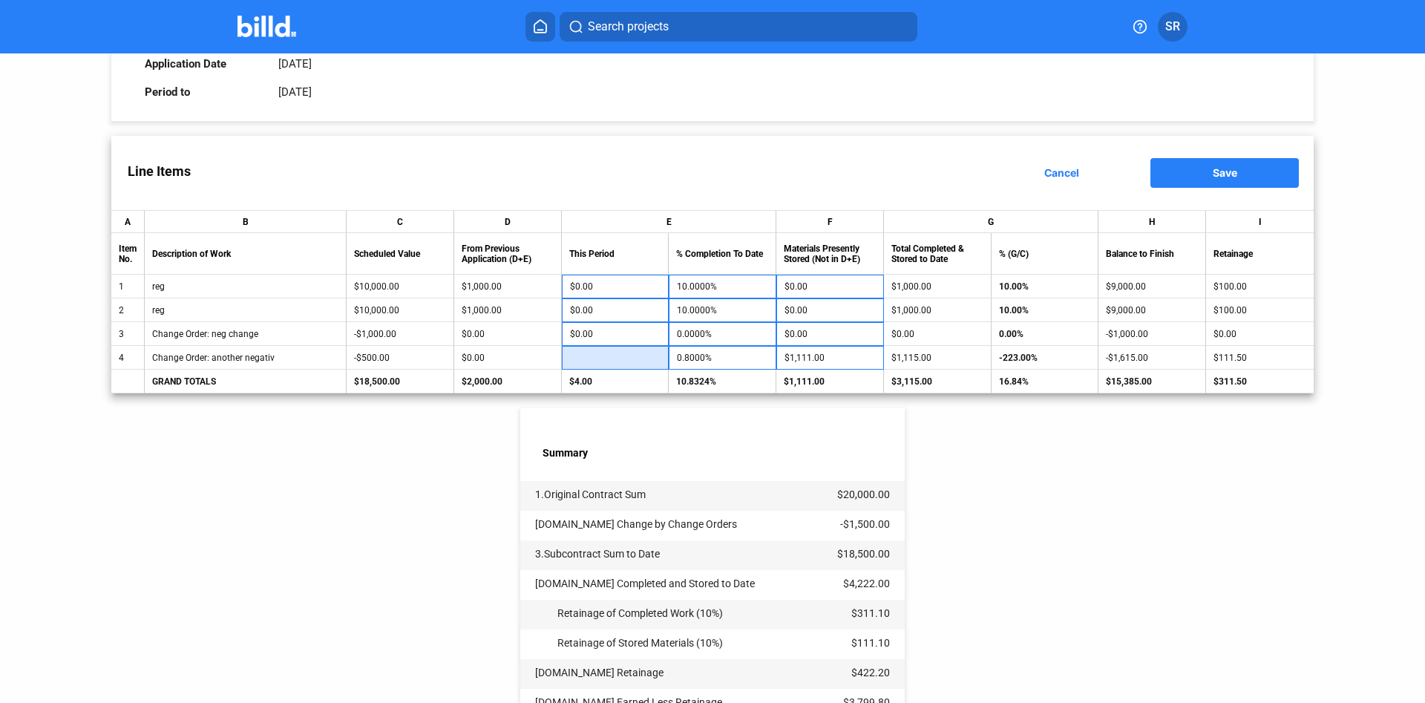
type input "0.0000%"
type input "4000"
type input "800.0000%"
type input "1111.00"
type input "222.2000%"
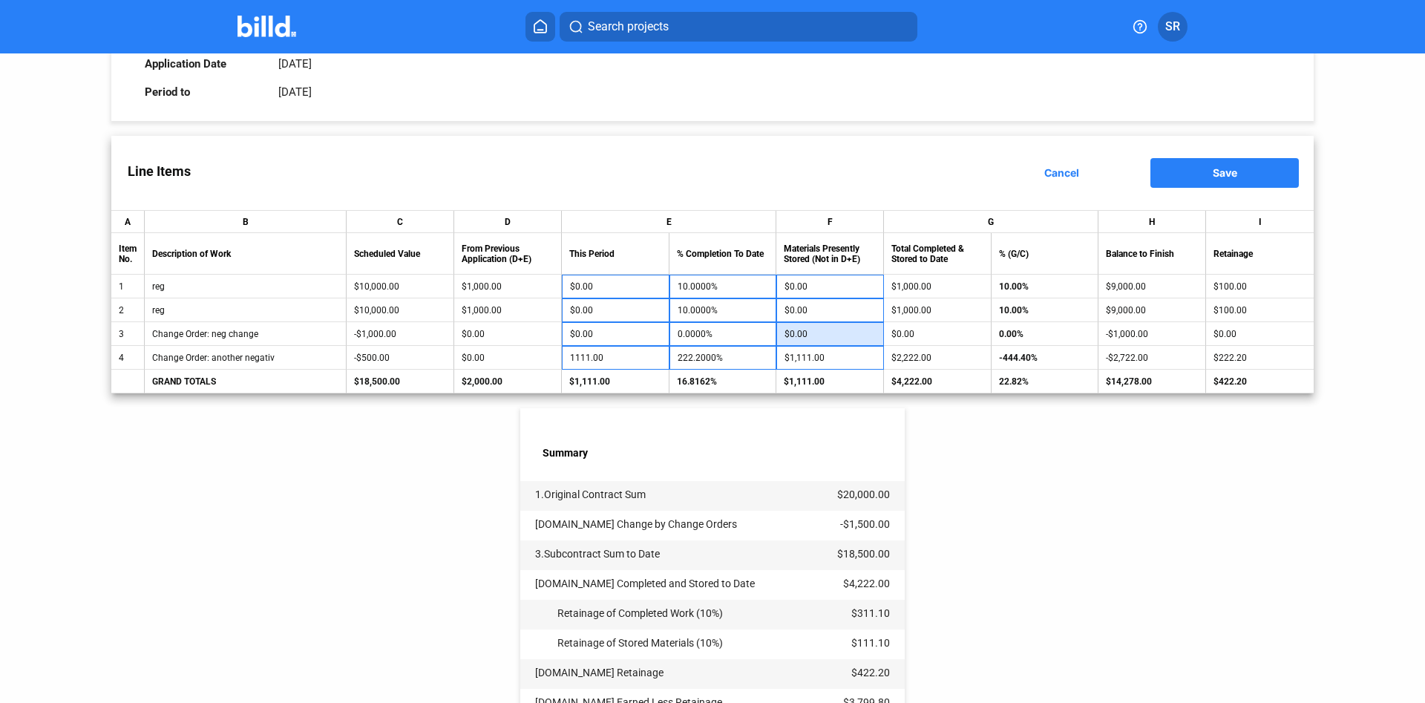
type input "$1,111.00"
click at [848, 345] on input "$0.00" at bounding box center [830, 334] width 91 height 22
click at [825, 362] on input "$1,111.00" at bounding box center [830, 358] width 91 height 22
type input "2"
type input "3"
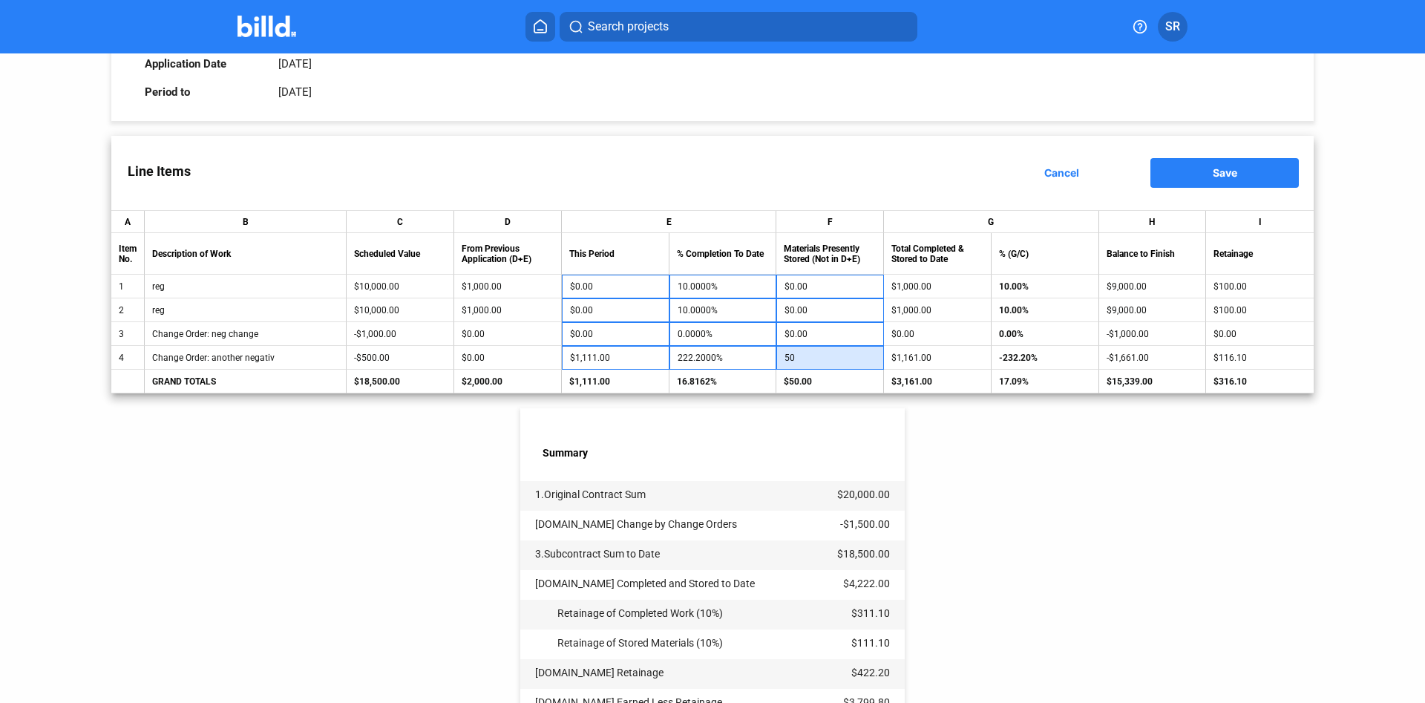
type input "5"
type input "1"
type input "$23.12"
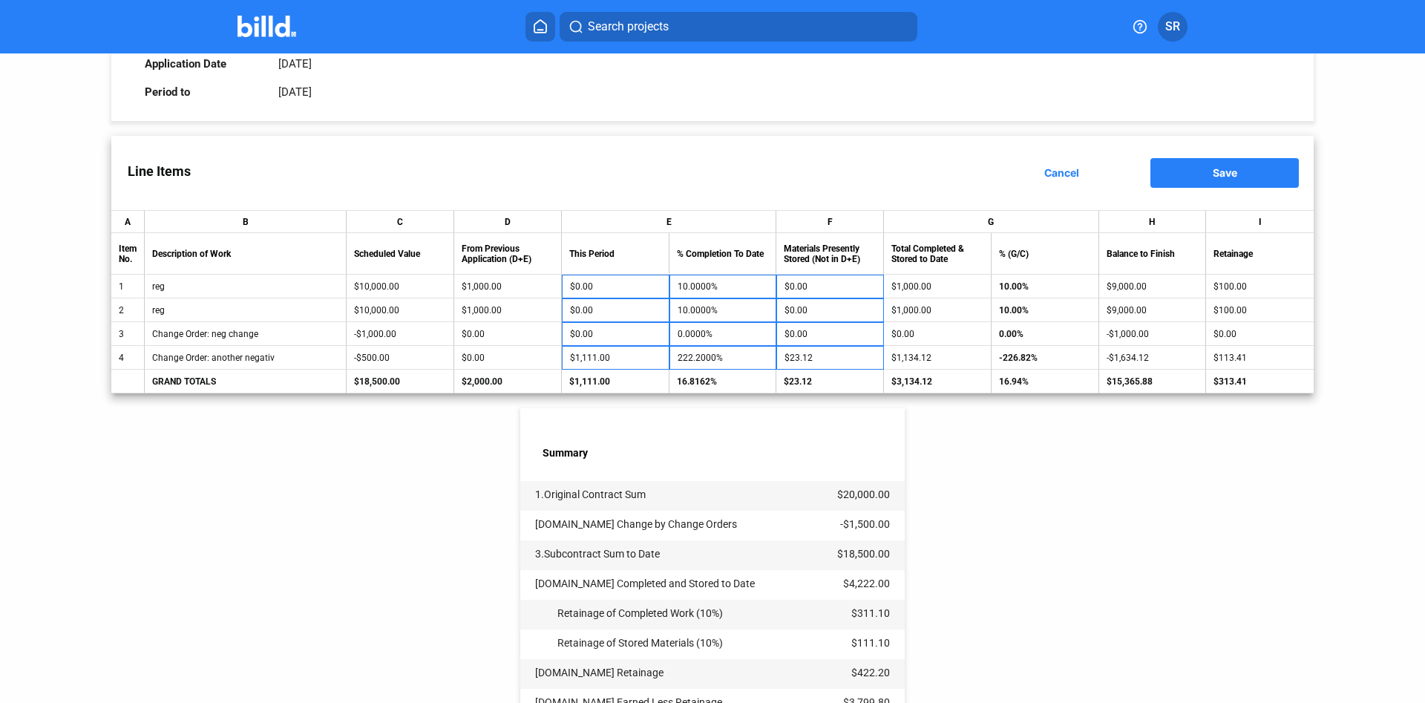
click at [1073, 418] on div "< Back Test - Pay App #2 Pay App Information Edit Application No. 2 Application…" at bounding box center [712, 409] width 1202 height 1016
click at [1184, 174] on button "Save" at bounding box center [1224, 173] width 148 height 30
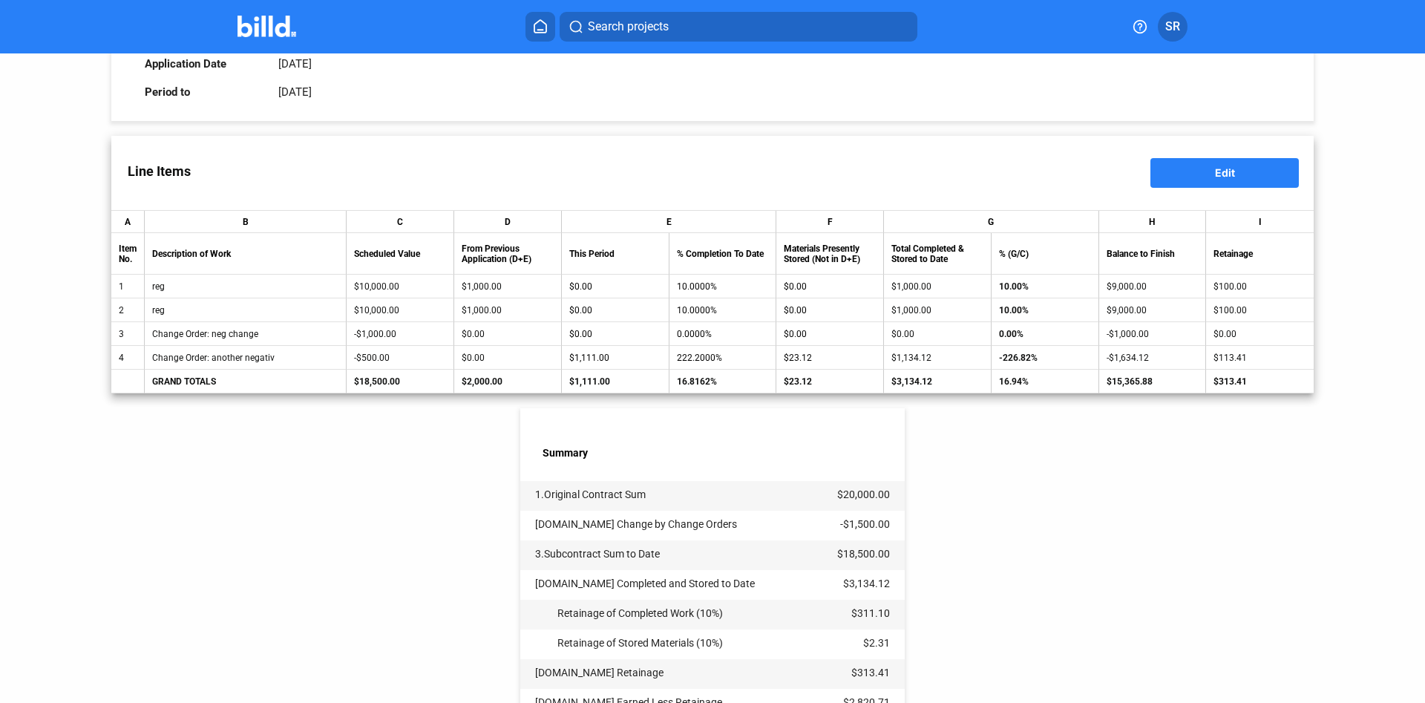
scroll to position [406, 0]
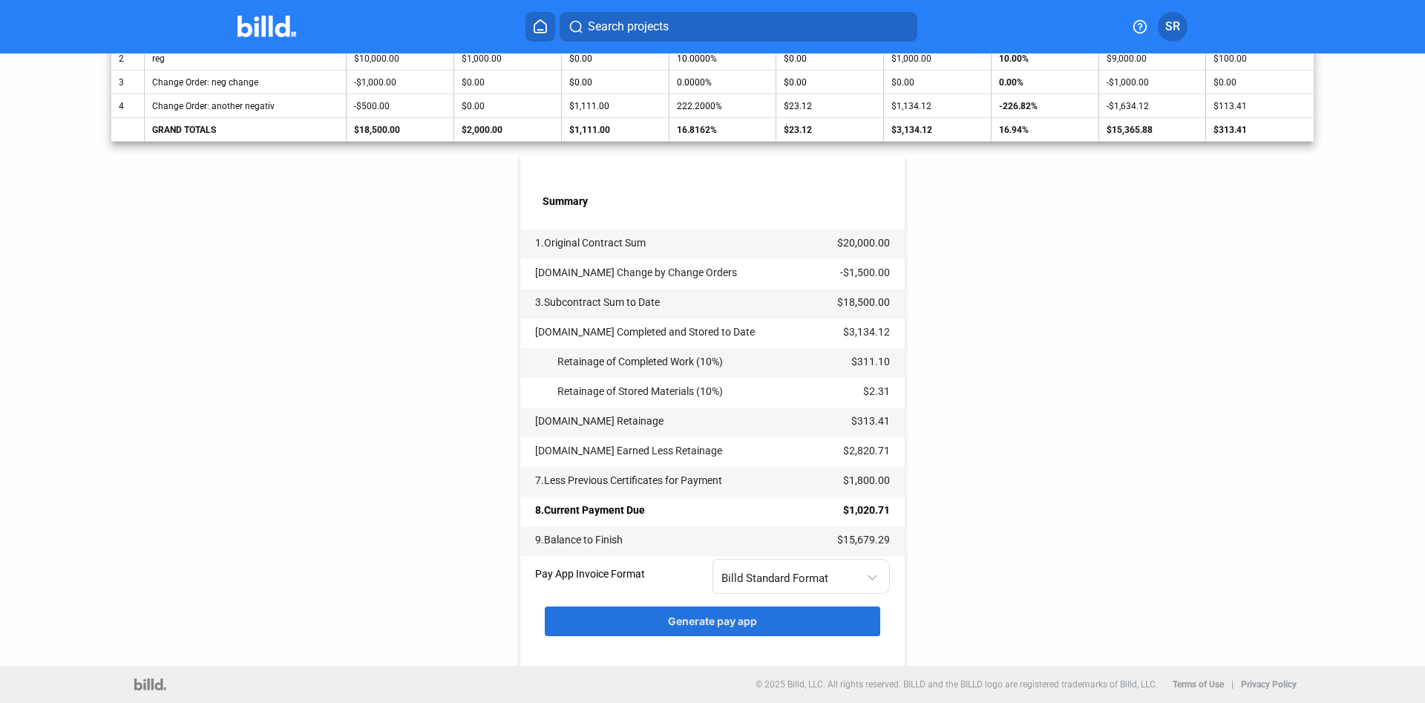
click at [719, 618] on span "Generate pay app" at bounding box center [712, 621] width 89 height 13
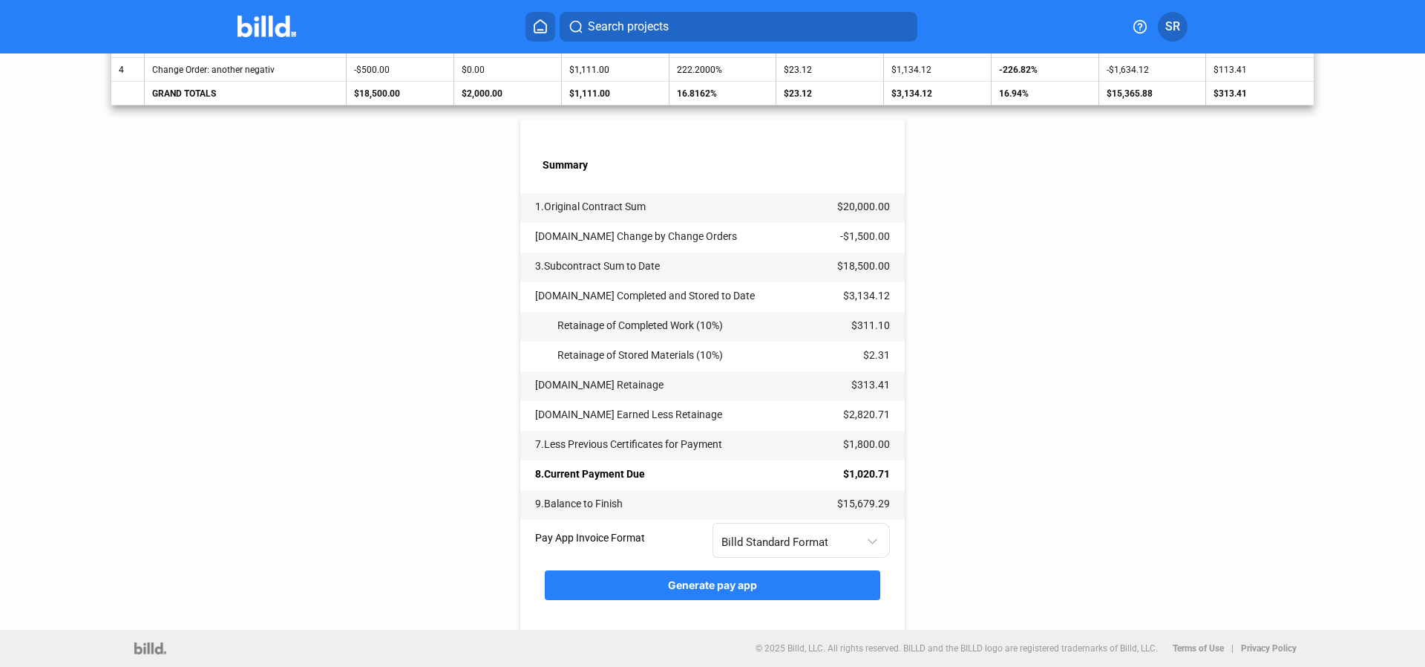
scroll to position [104, 0]
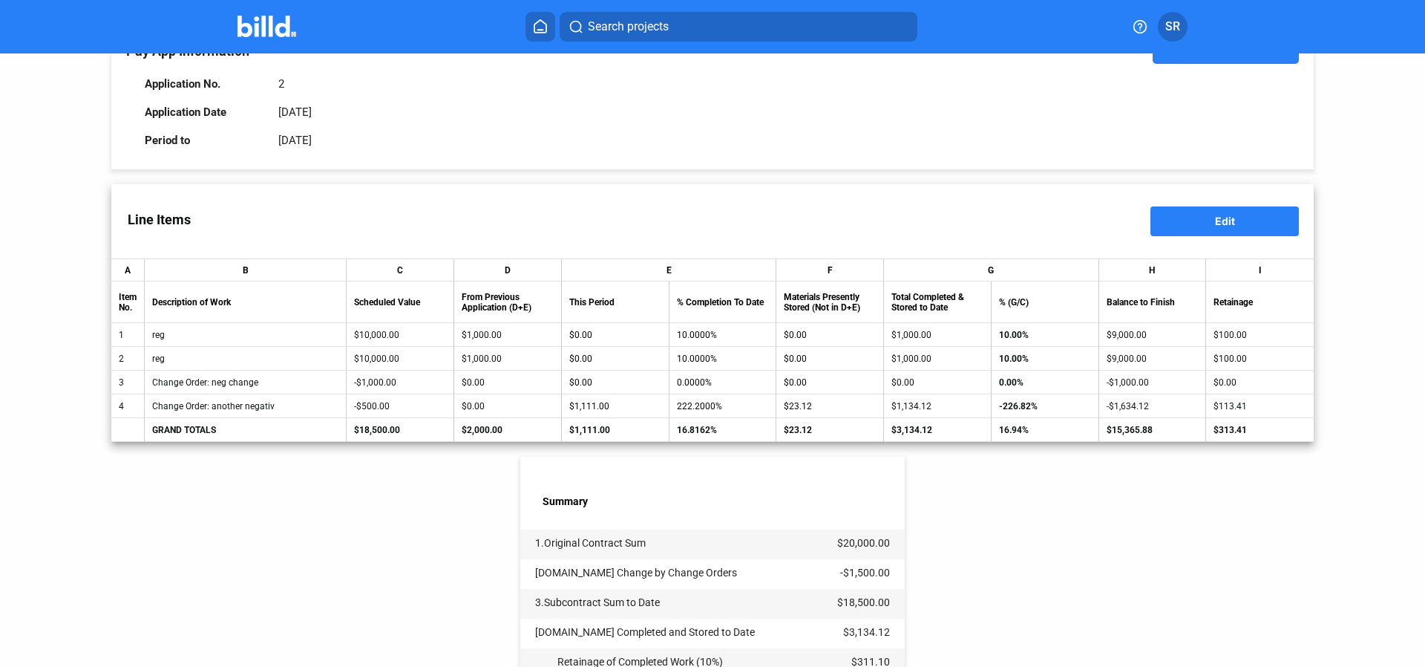
click at [207, 411] on div "Change Order: another negativ" at bounding box center [245, 406] width 186 height 10
click at [207, 410] on div "Change Order: another negativ" at bounding box center [245, 406] width 186 height 10
click at [207, 409] on div "Change Order: another negativ" at bounding box center [245, 406] width 186 height 10
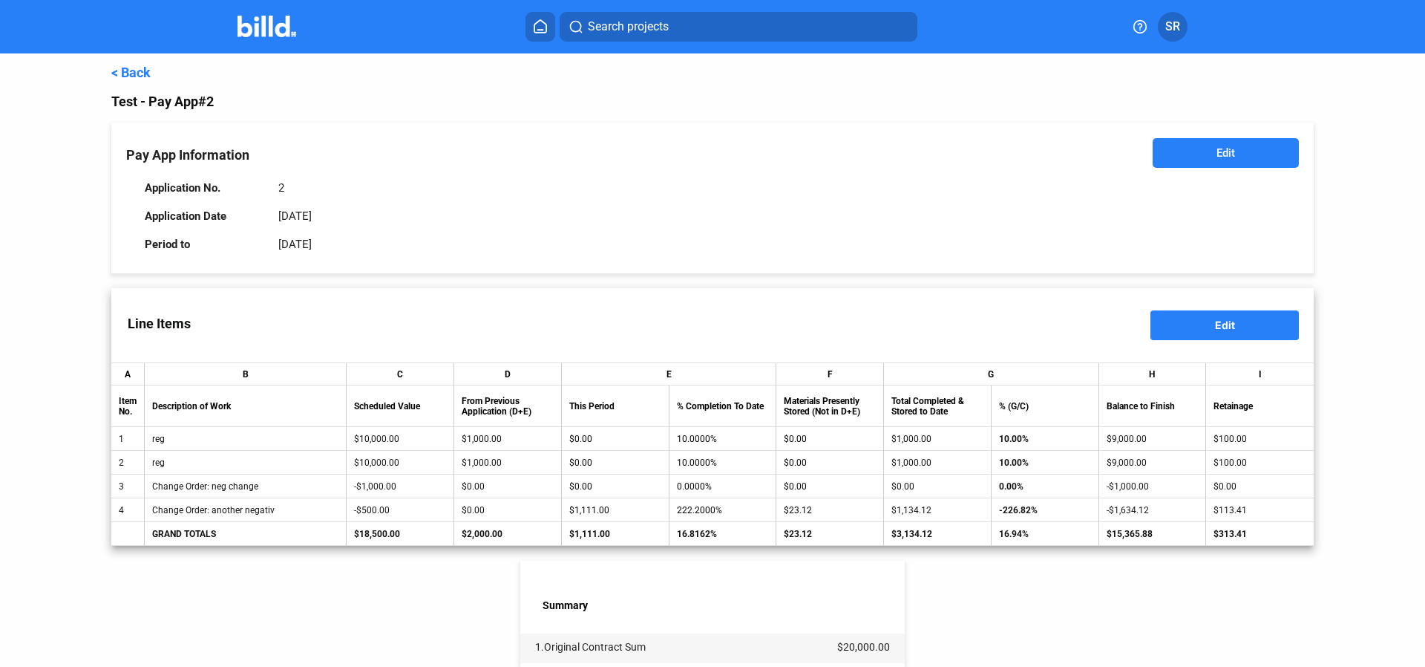
click at [119, 72] on link "< Back" at bounding box center [130, 73] width 39 height 16
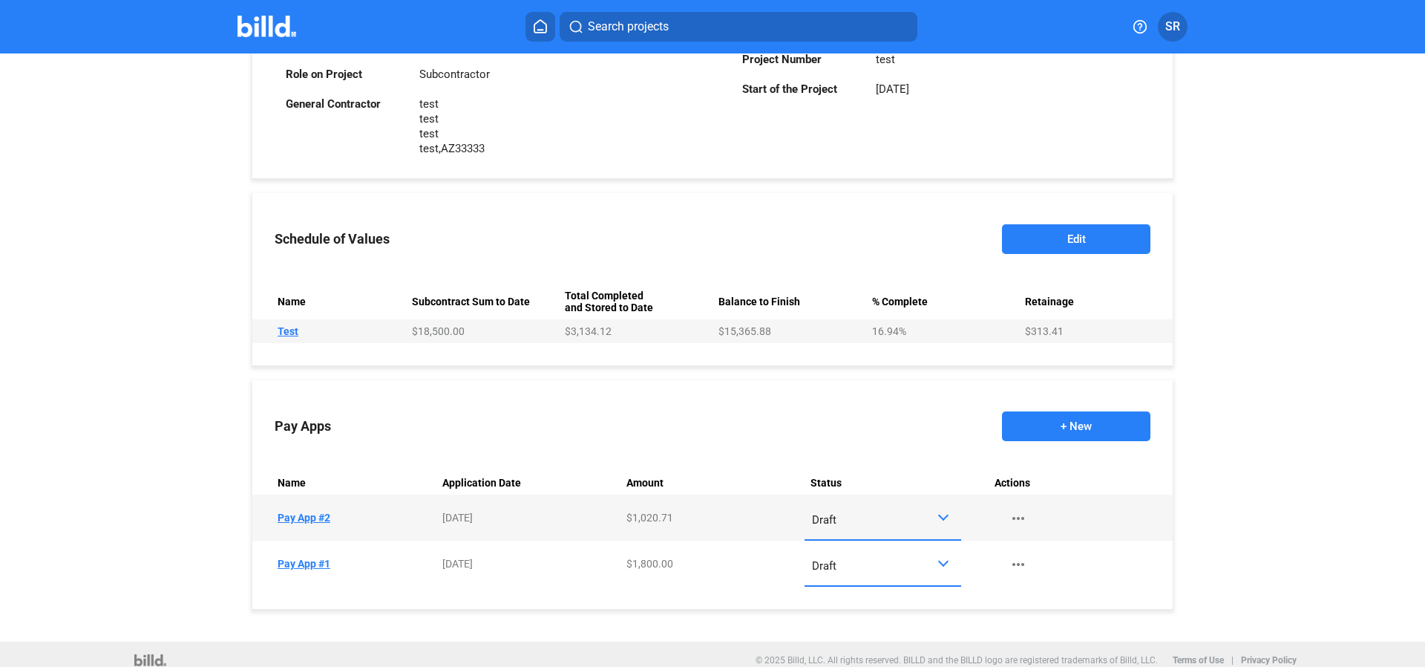
scroll to position [476, 0]
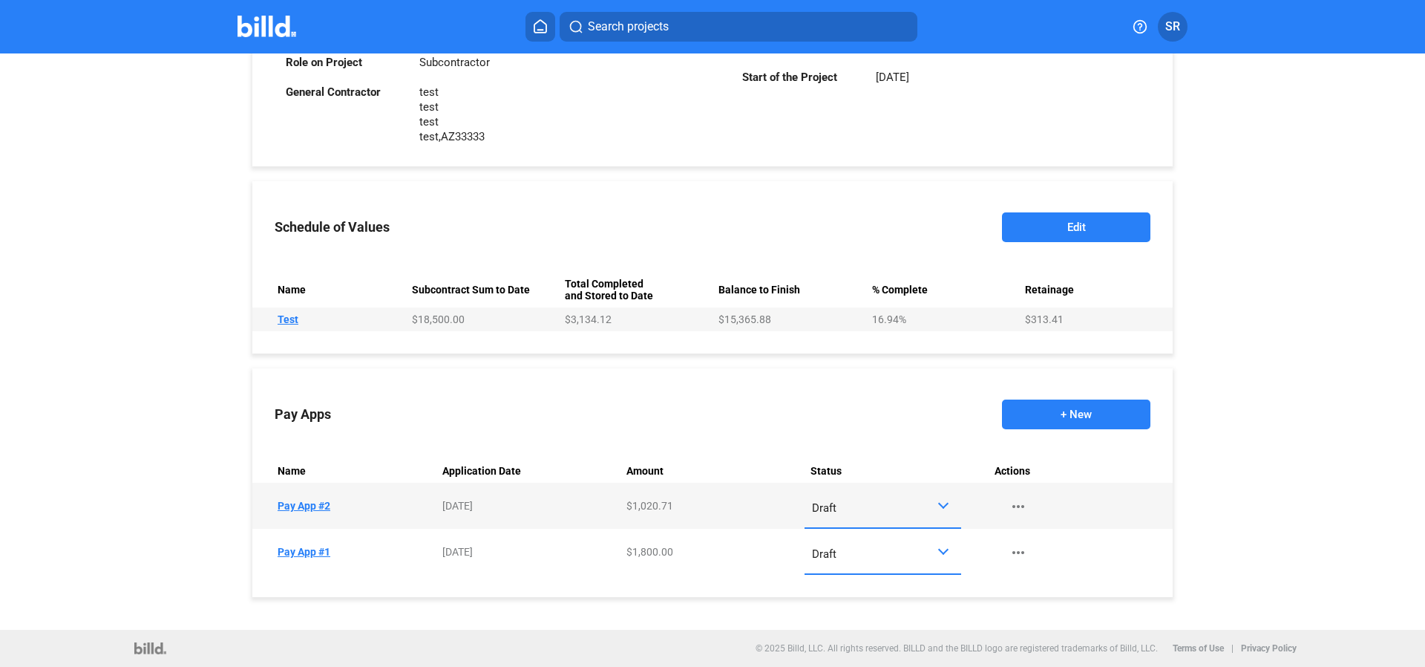
click at [937, 501] on div at bounding box center [945, 505] width 17 height 12
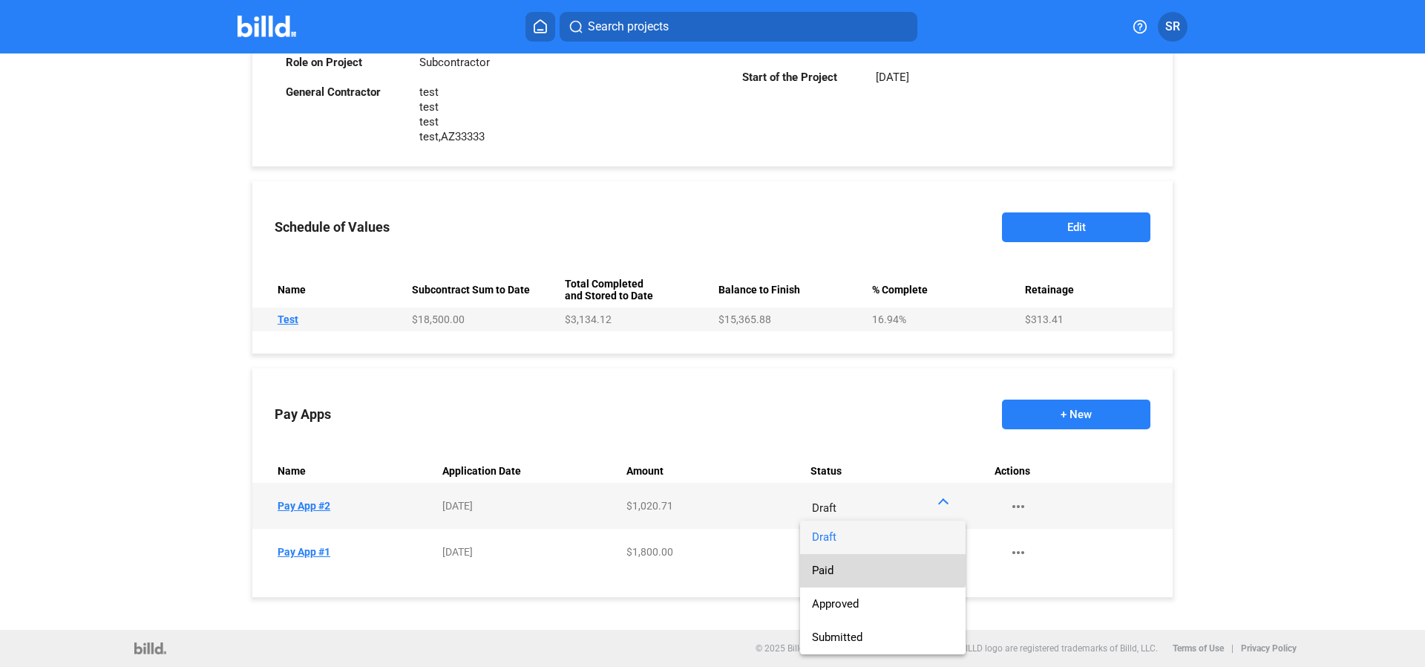
click at [848, 558] on span "Paid" at bounding box center [883, 570] width 142 height 33
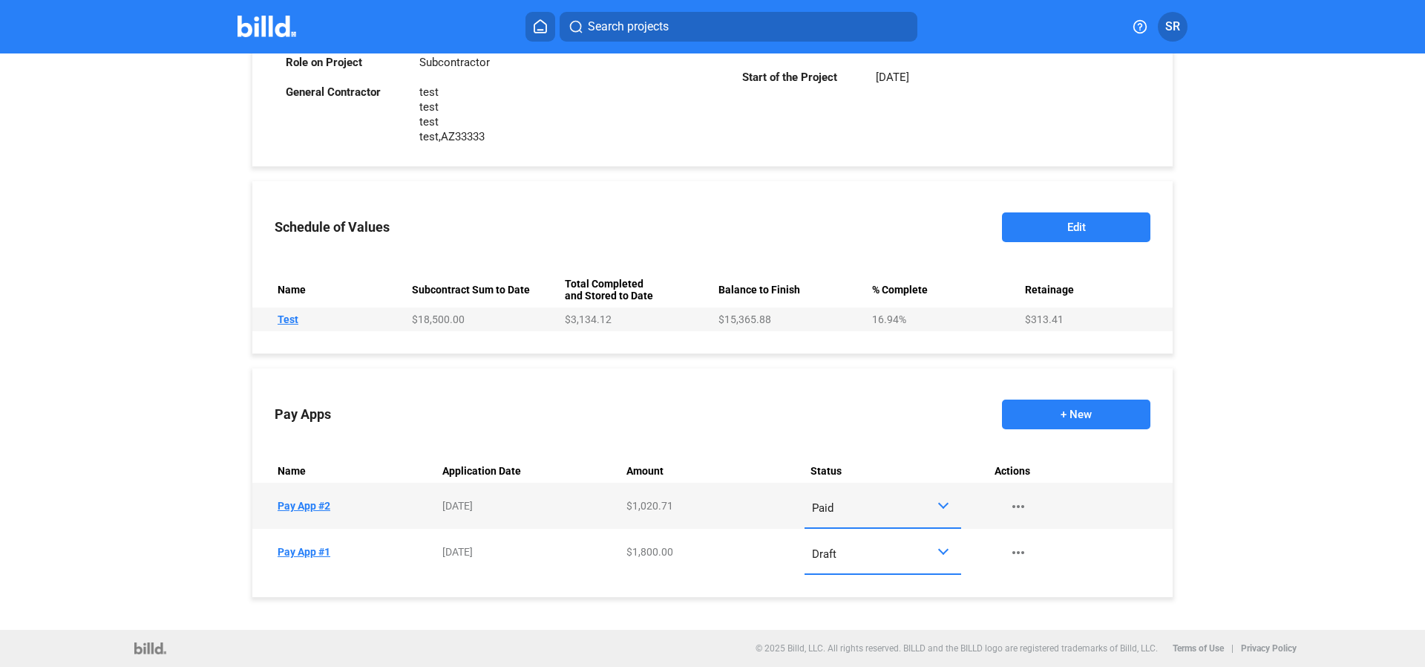
click at [1107, 497] on td "Actions more_horiz" at bounding box center [1081, 505] width 184 height 46
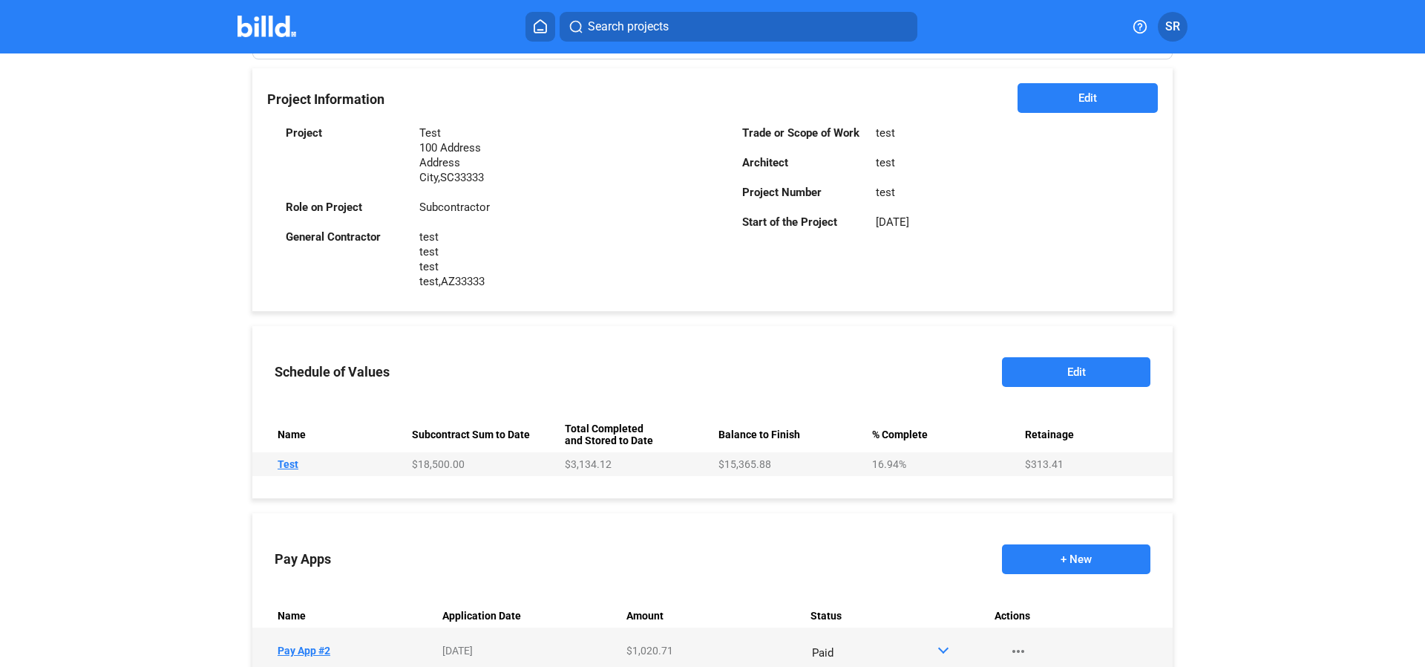
scroll to position [307, 0]
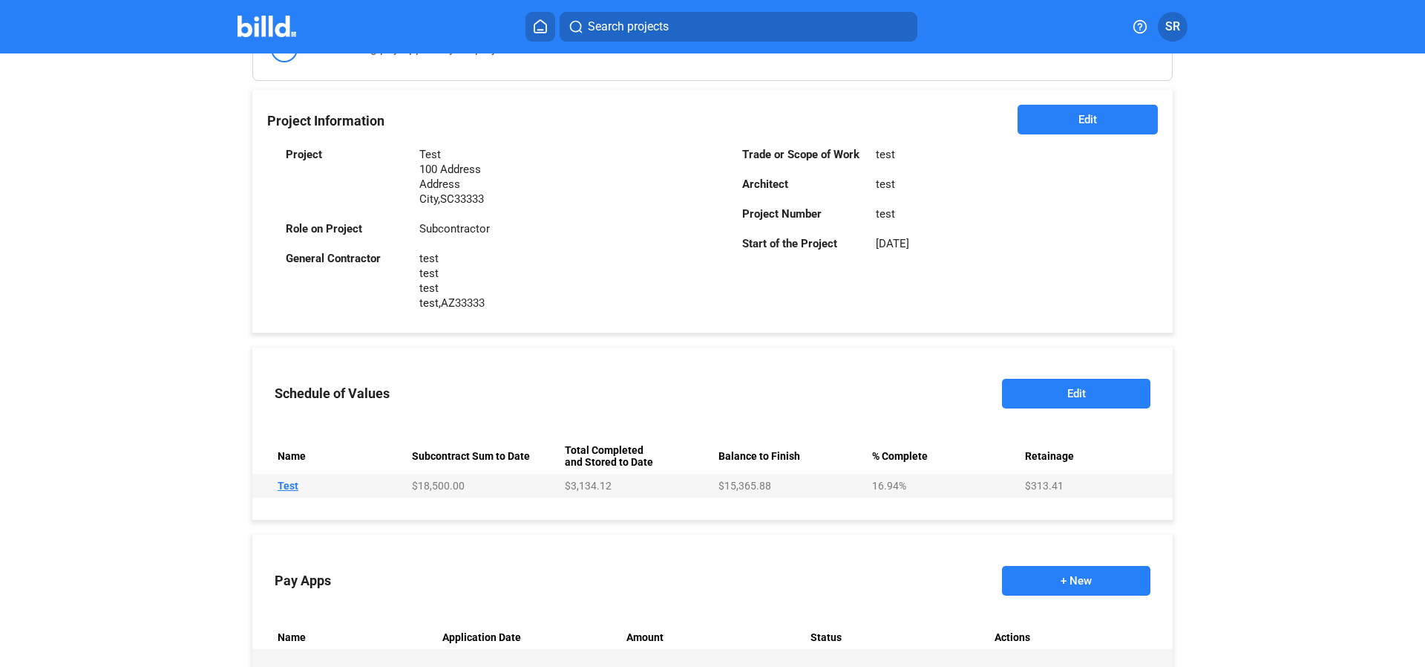
click at [1032, 390] on button "Edit" at bounding box center [1076, 394] width 148 height 30
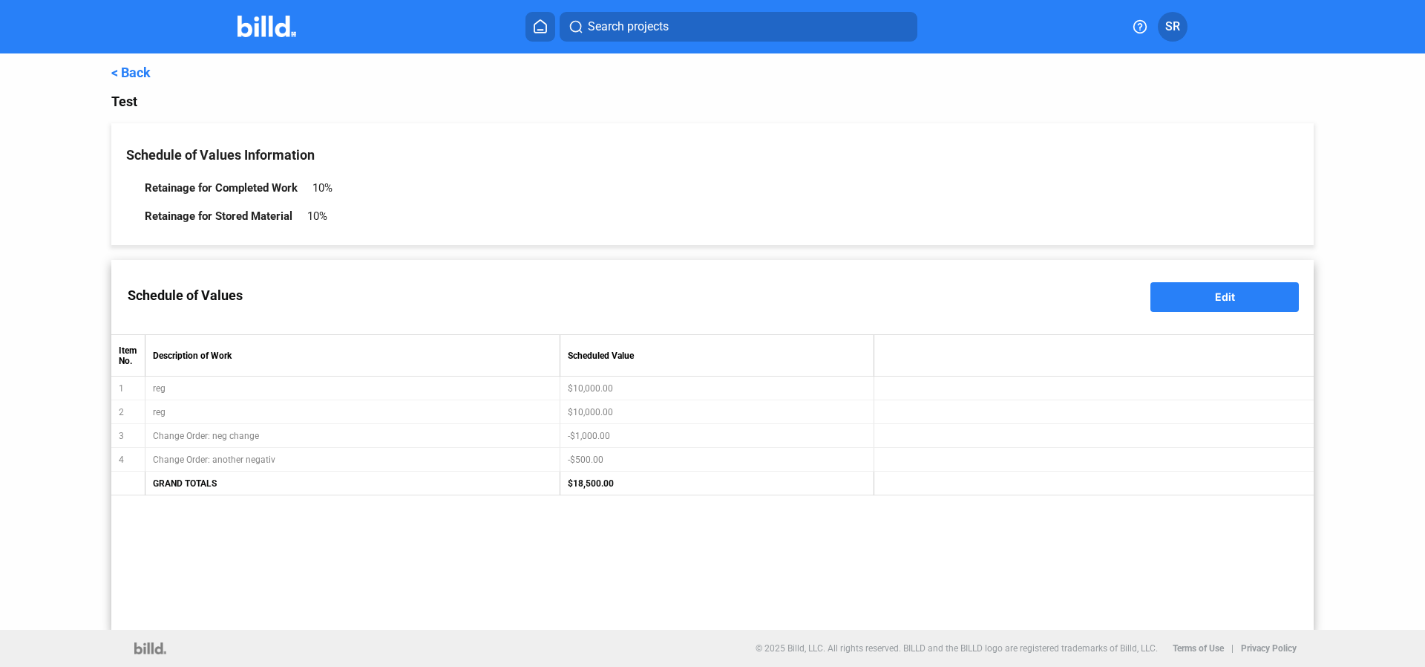
click at [247, 462] on table "Item No. Description of Work Scheduled Value 1 reg $10,000.00 2 reg $10,000.00 …" at bounding box center [712, 414] width 1202 height 161
click at [1222, 286] on button "Edit" at bounding box center [1224, 297] width 148 height 30
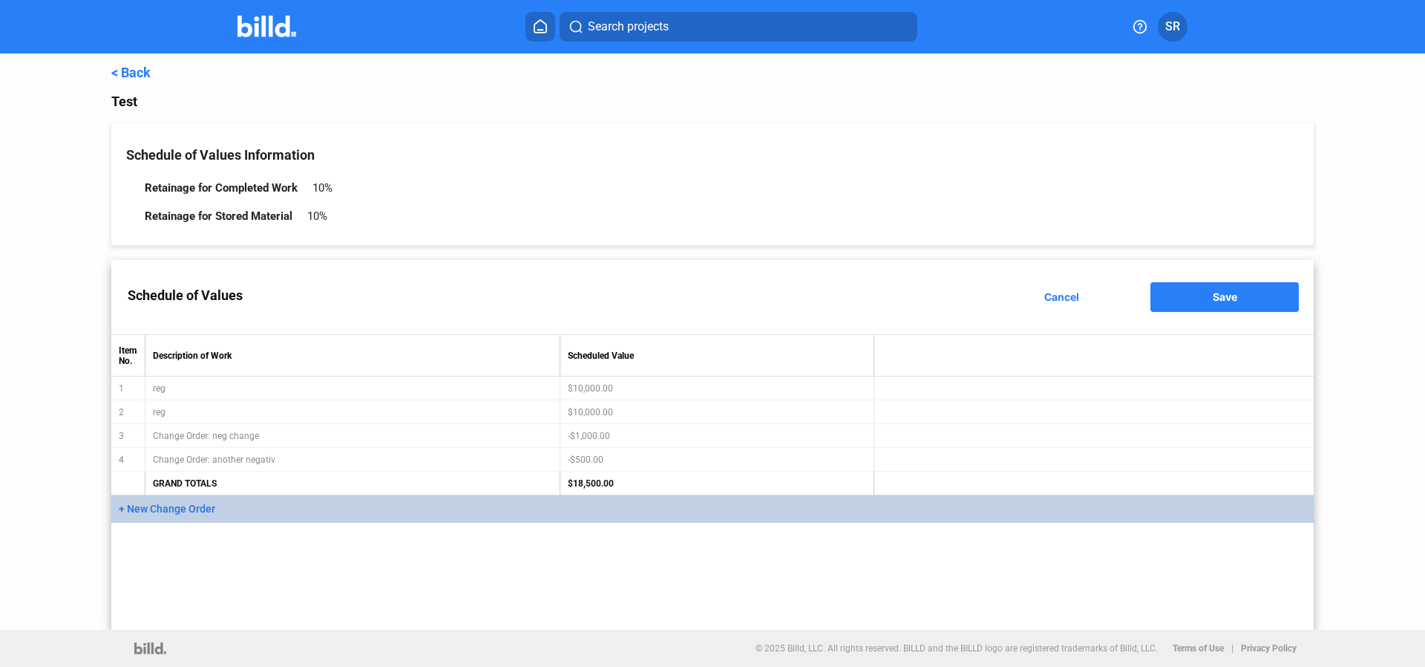
click at [168, 513] on span "+ New Change Order" at bounding box center [167, 508] width 96 height 12
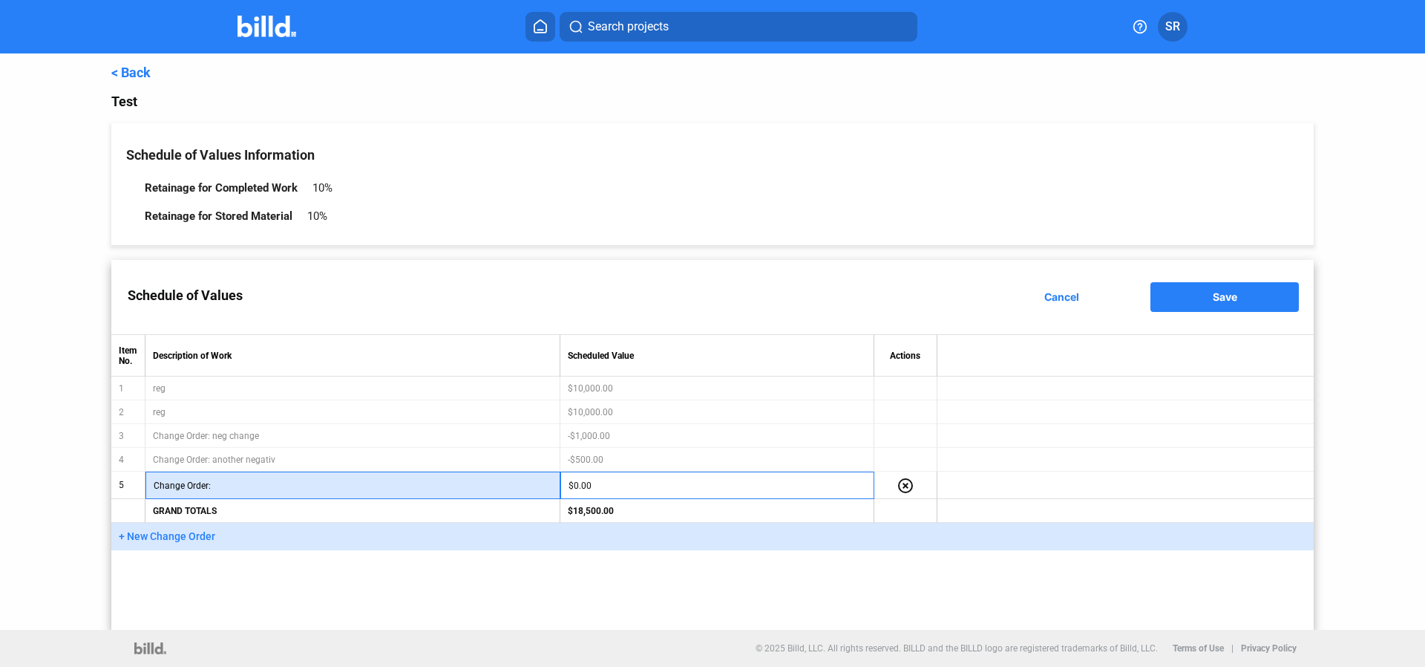
click at [312, 488] on input "text" at bounding box center [383, 485] width 338 height 22
type input "test"
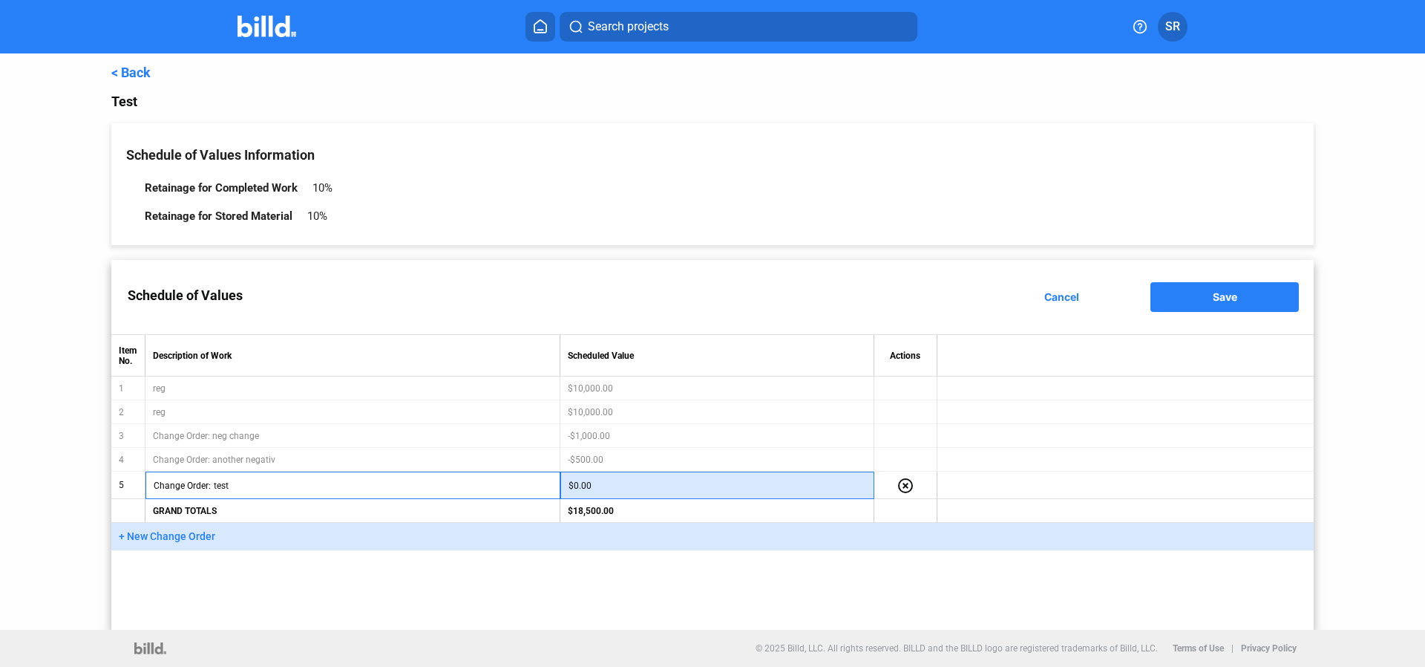
click at [631, 485] on input "$0.00" at bounding box center [718, 485] width 298 height 22
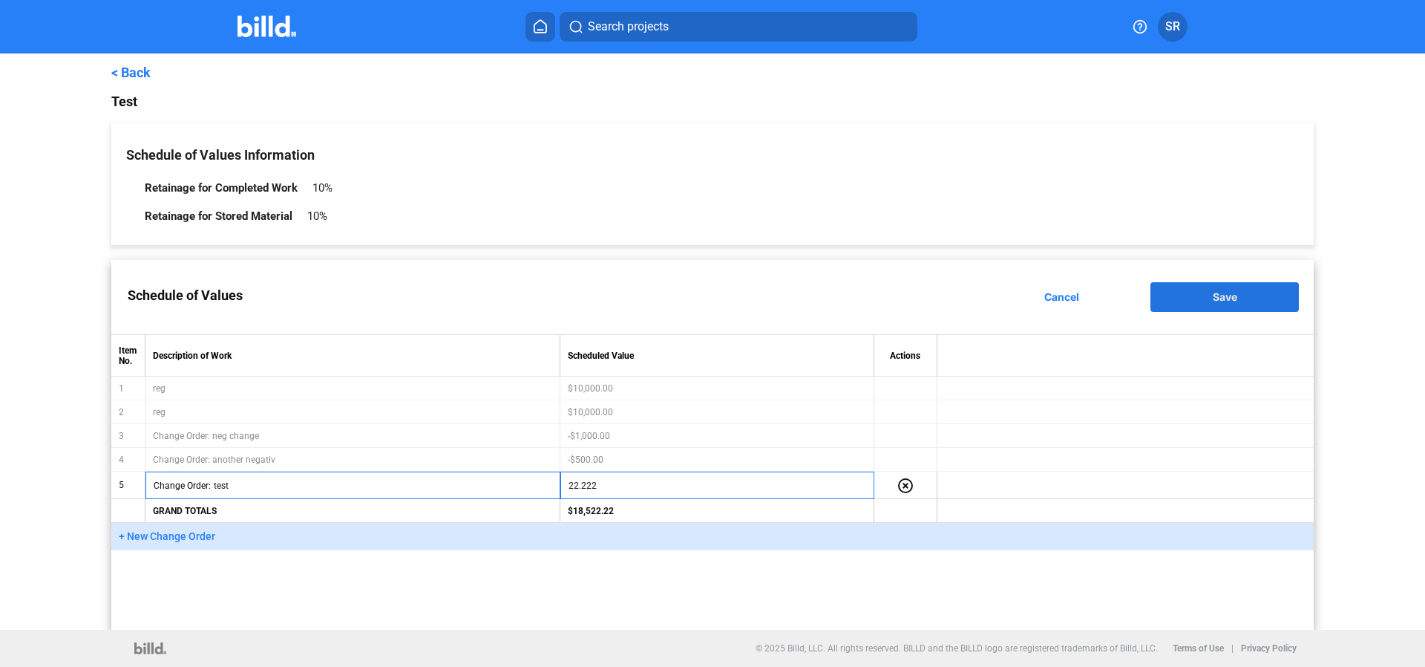
click at [1186, 302] on button "Save" at bounding box center [1224, 297] width 148 height 30
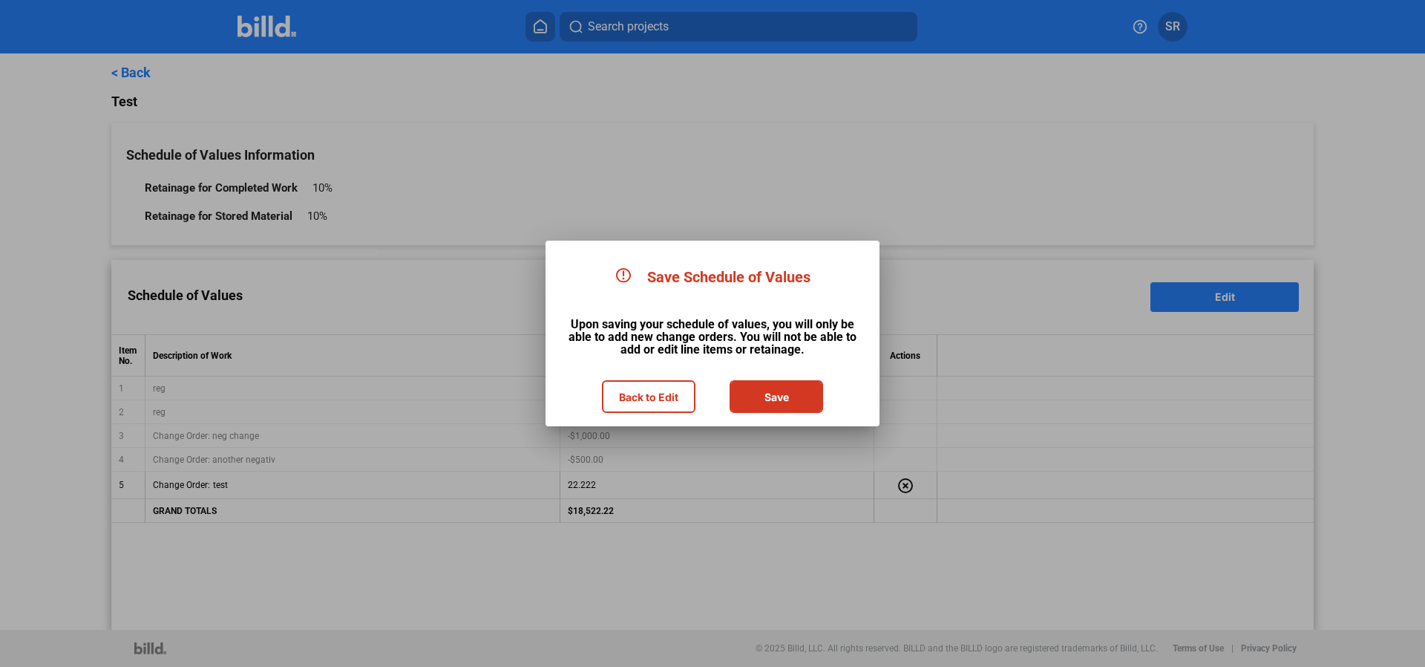
click at [678, 399] on button "Back to Edit" at bounding box center [648, 397] width 91 height 30
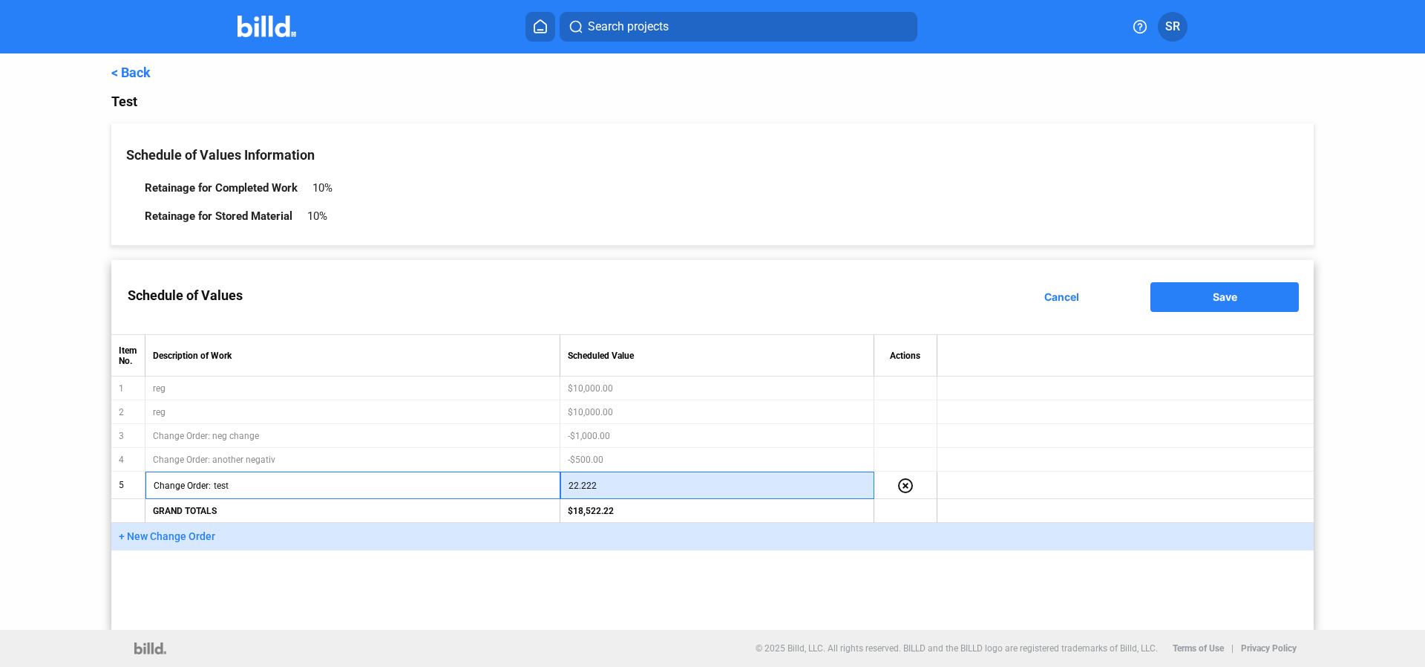
click at [603, 487] on input "22.222" at bounding box center [718, 485] width 298 height 22
type input "22.222"
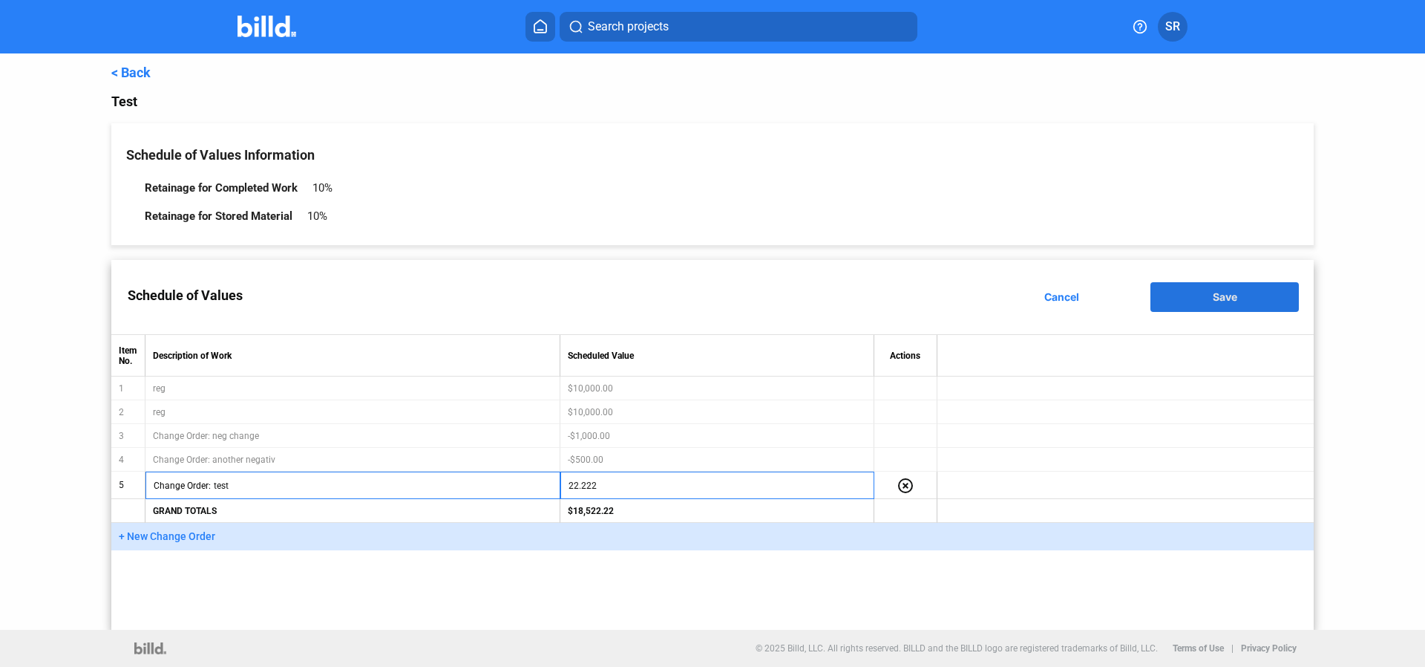
click at [1178, 304] on button "Save" at bounding box center [1224, 297] width 148 height 30
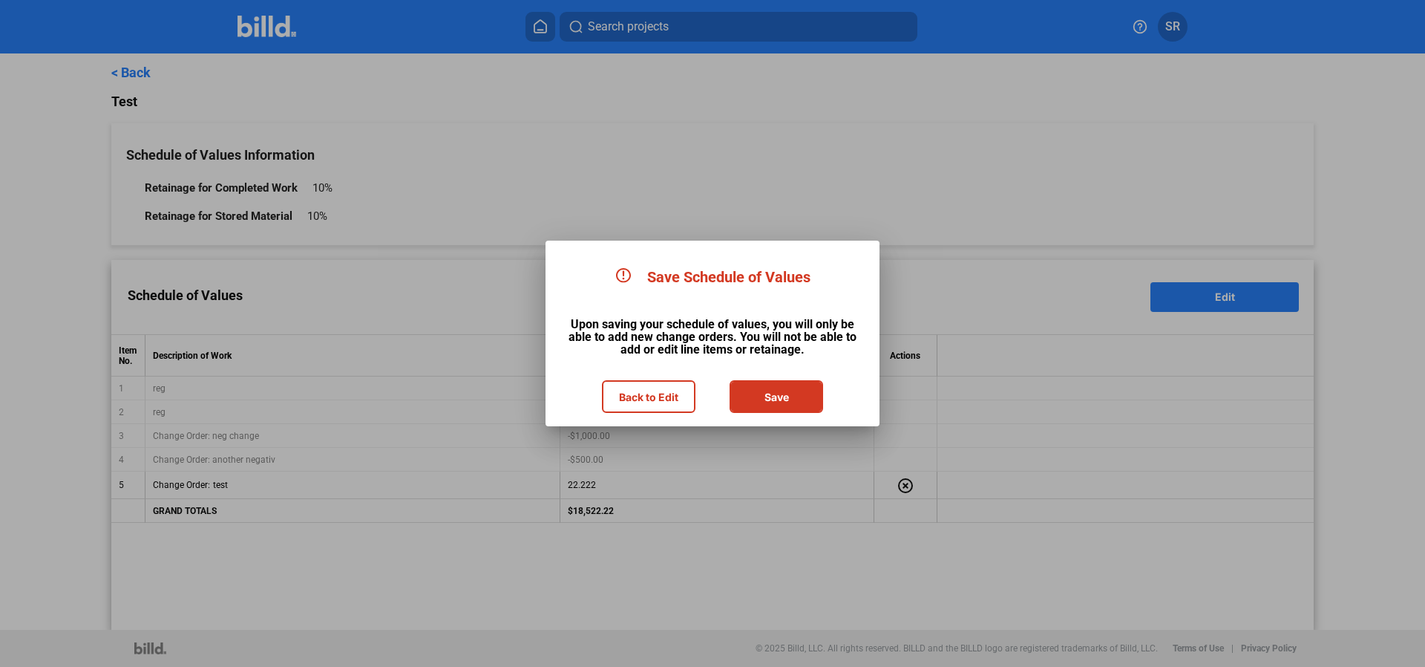
click at [754, 400] on button "Save" at bounding box center [776, 397] width 91 height 30
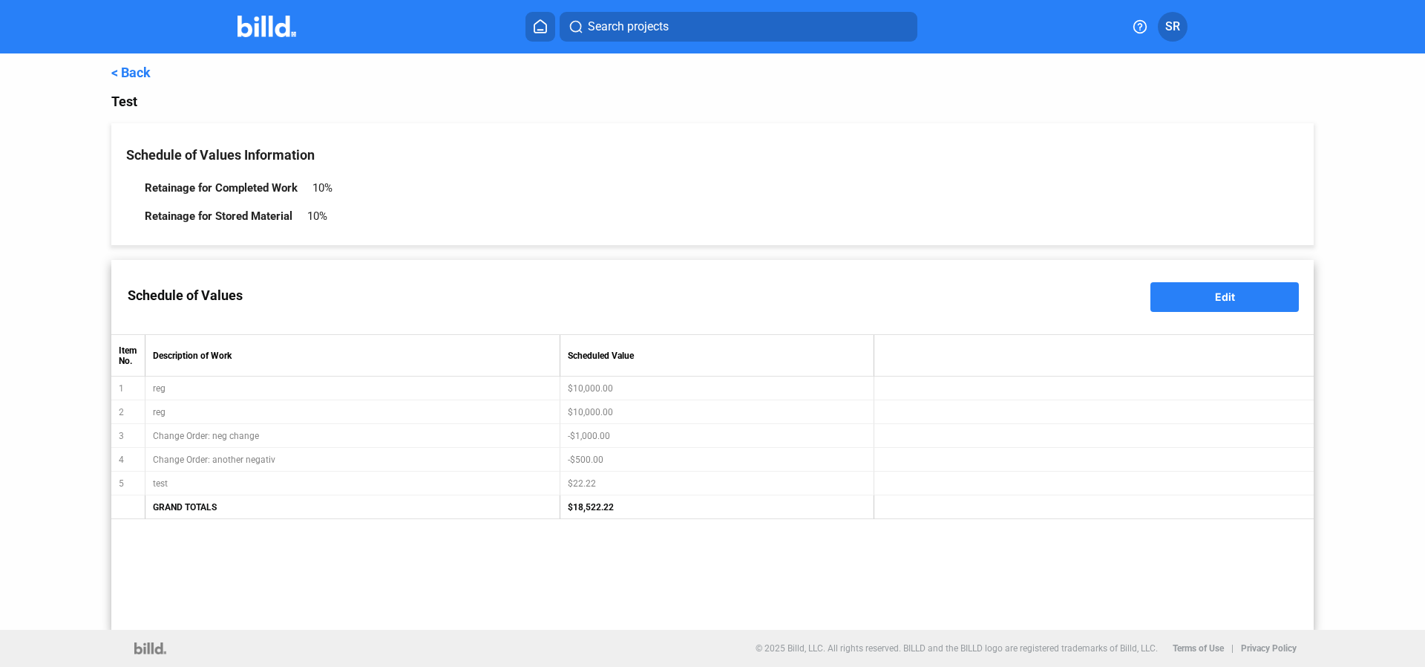
click at [144, 66] on link "< Back" at bounding box center [130, 73] width 39 height 16
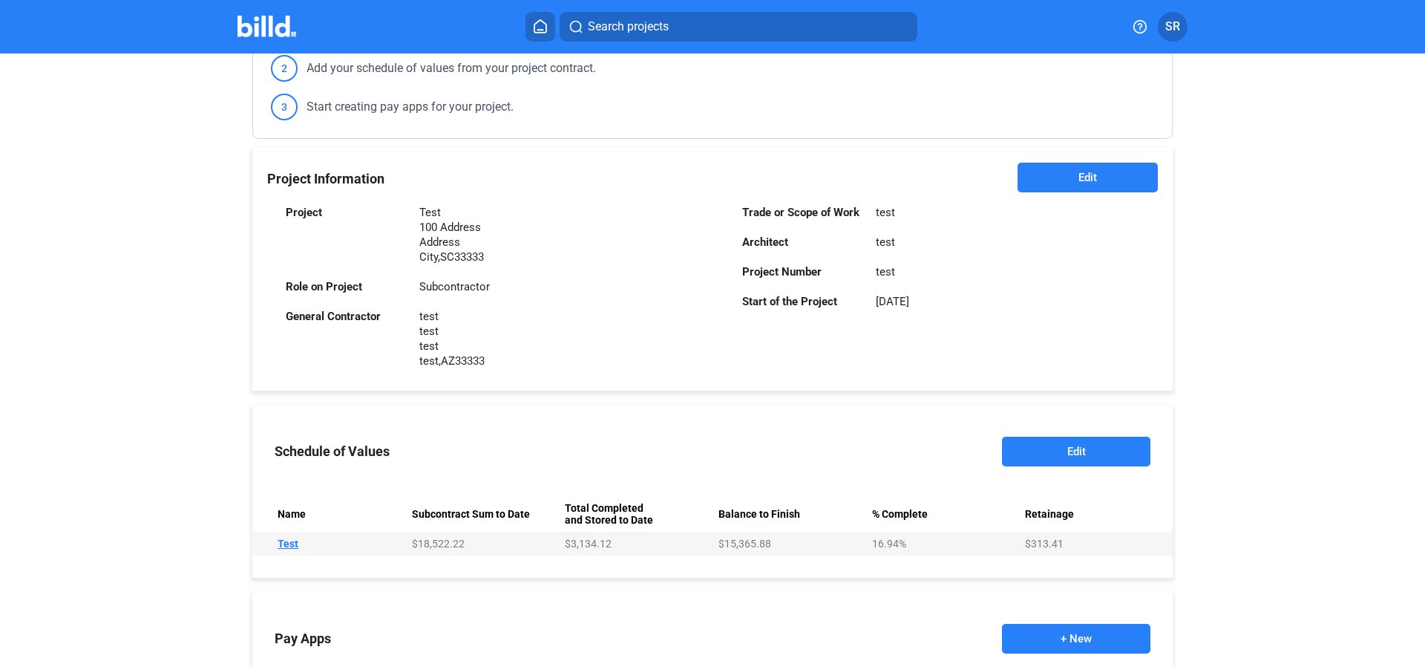
scroll to position [476, 0]
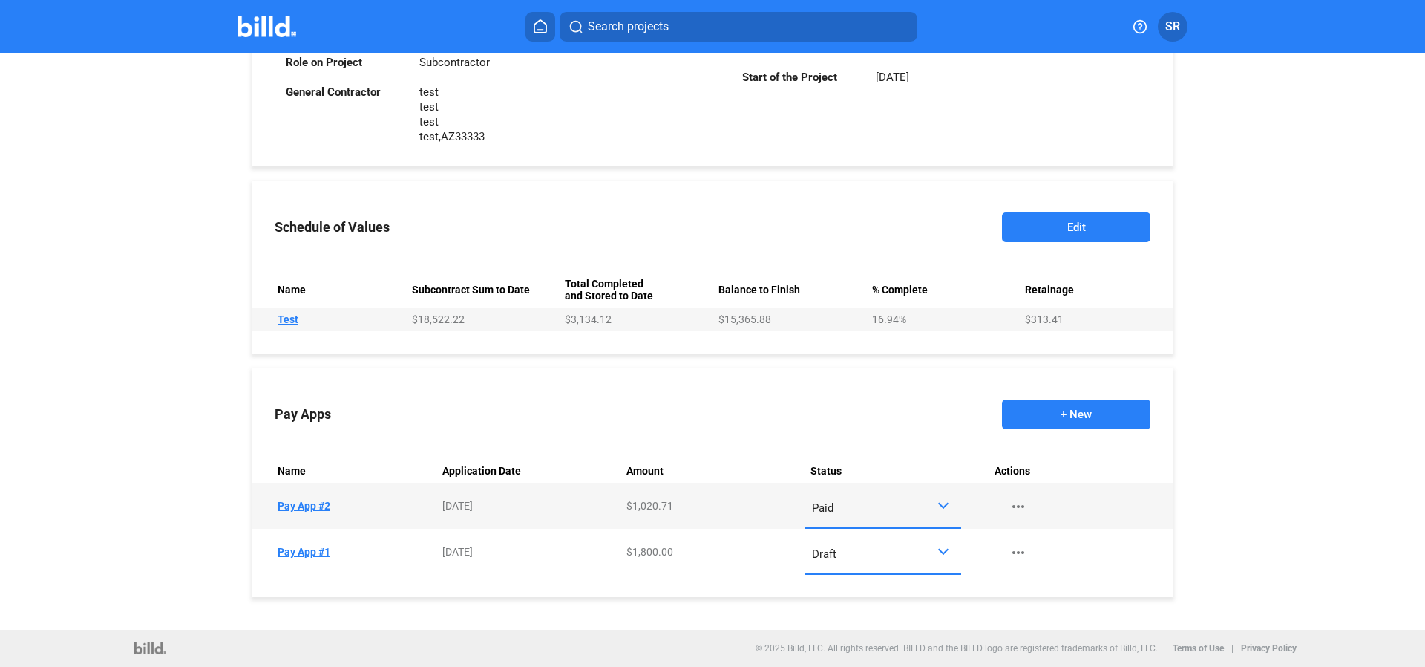
click at [1047, 419] on button "+ New" at bounding box center [1076, 414] width 148 height 30
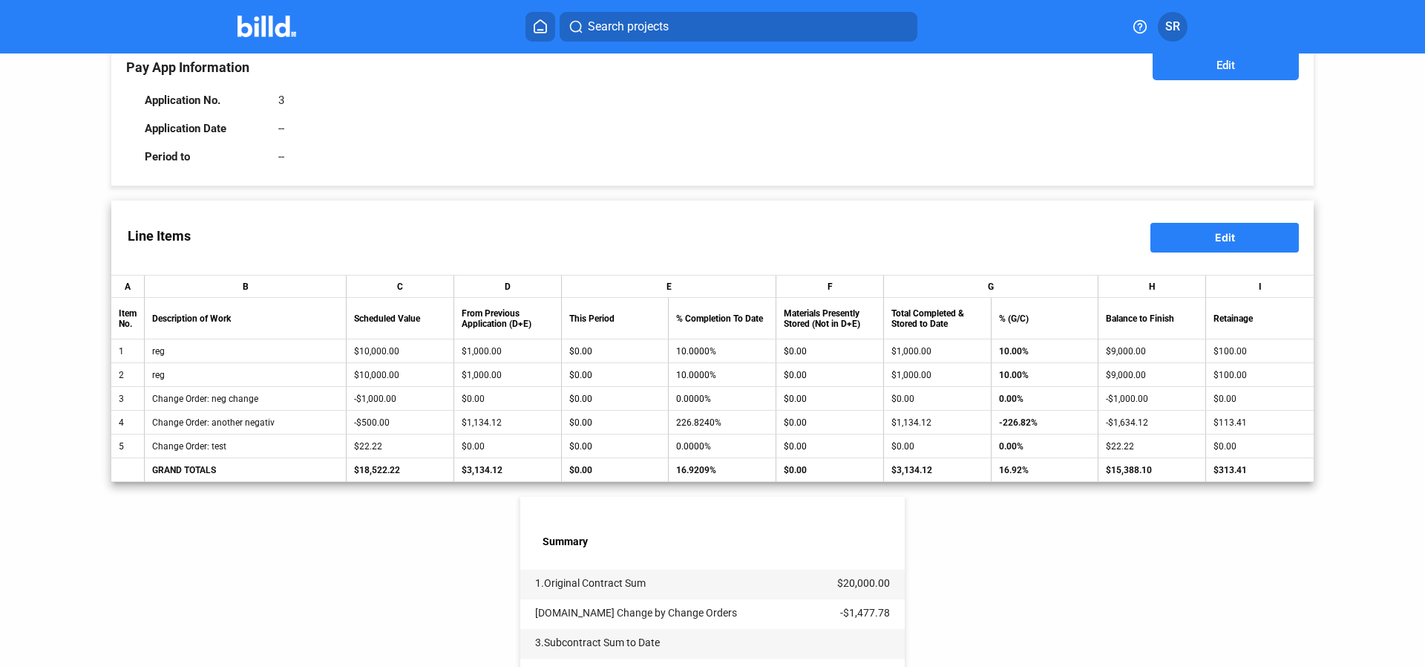
scroll to position [169, 0]
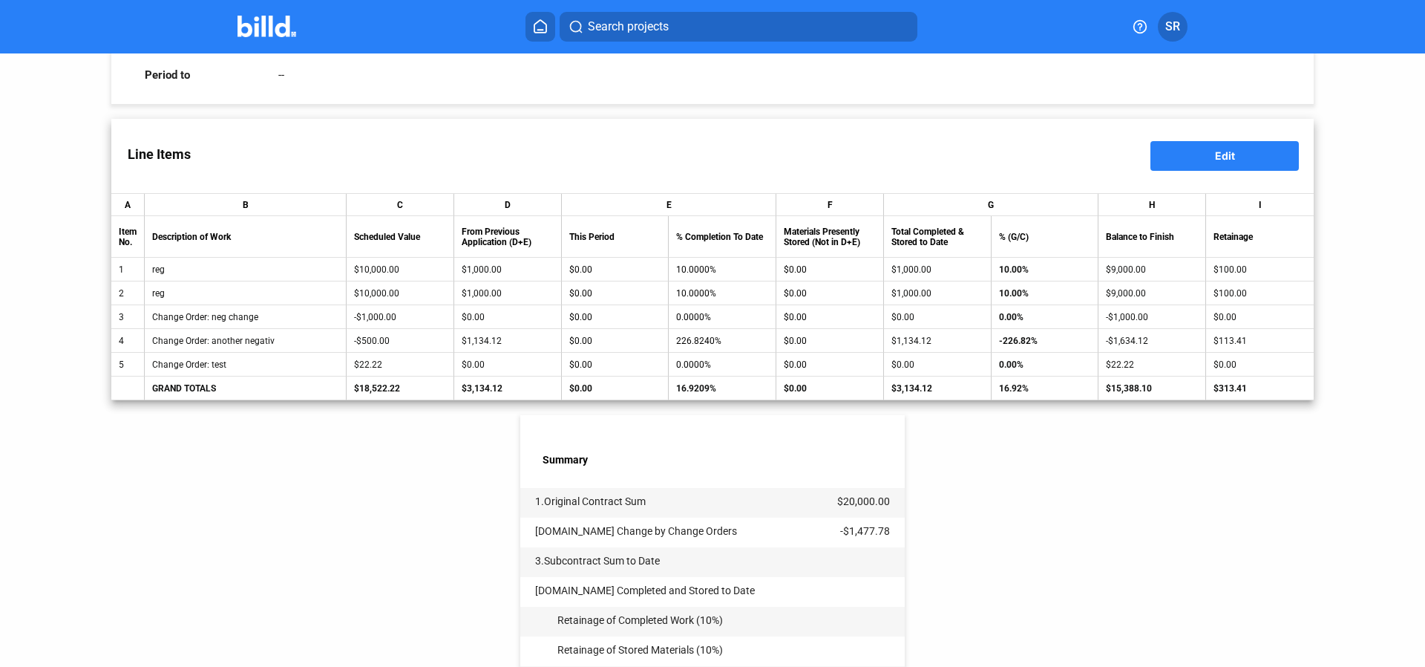
click at [383, 367] on div "$22.22" at bounding box center [400, 364] width 92 height 10
click at [390, 365] on div "$22.22" at bounding box center [400, 364] width 92 height 10
click at [1231, 156] on span "Edit" at bounding box center [1225, 155] width 20 height 13
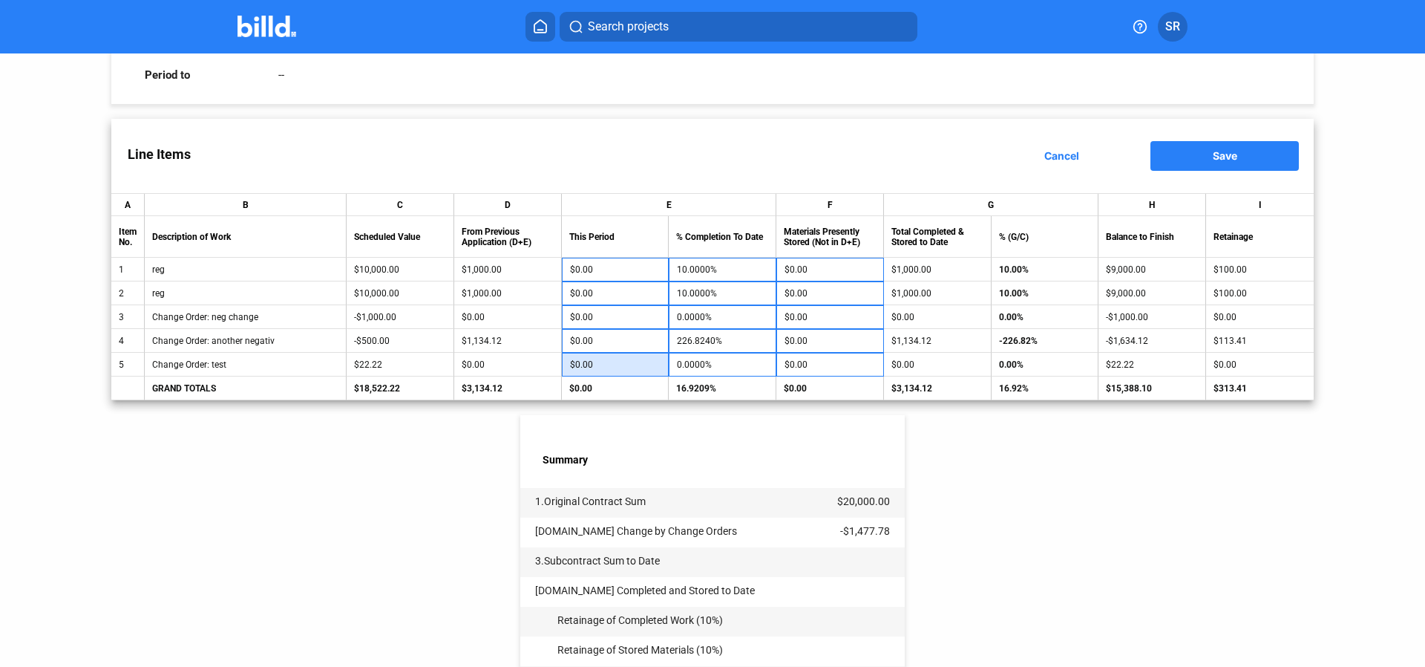
click at [609, 367] on input "$0.00" at bounding box center [615, 364] width 91 height 22
type input "2"
type input "10"
click at [811, 367] on input "$0.00" at bounding box center [830, 364] width 91 height 22
type input "12"
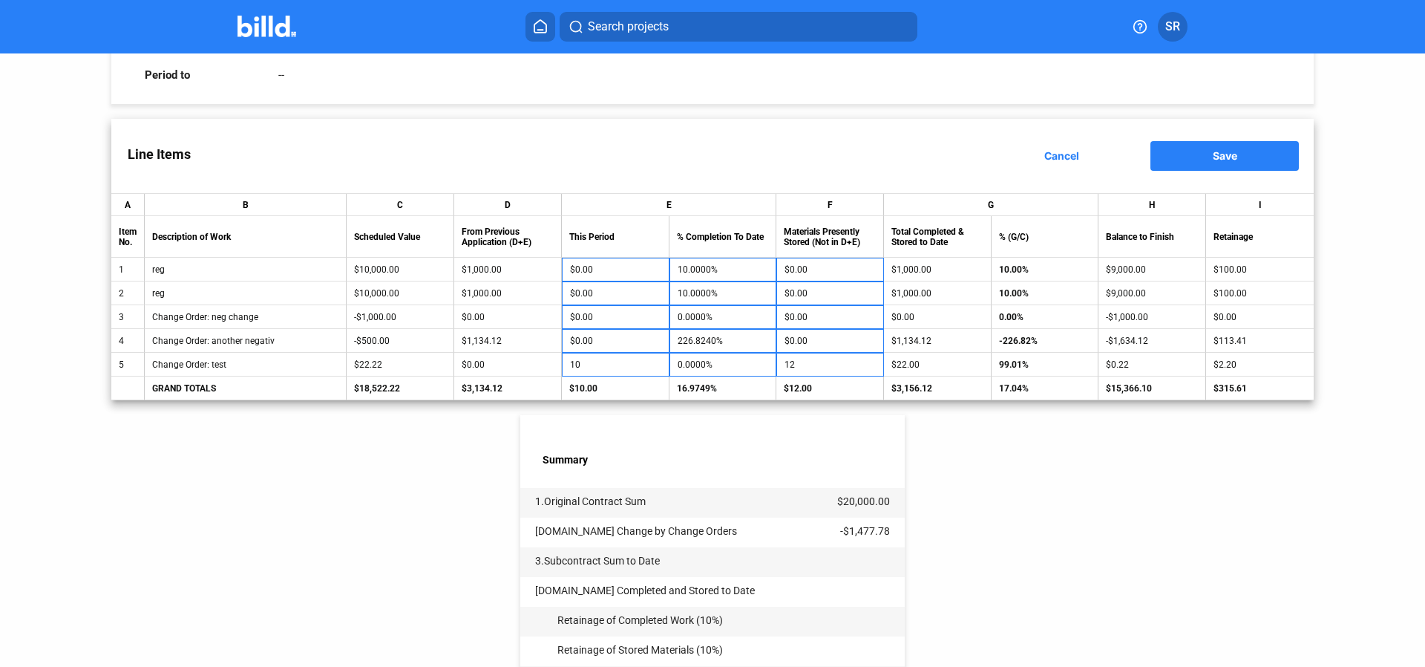
click at [957, 426] on div "< Back Test - Pay App #3 Pay App Information Edit Application No. 3 Application…" at bounding box center [712, 404] width 1202 height 1040
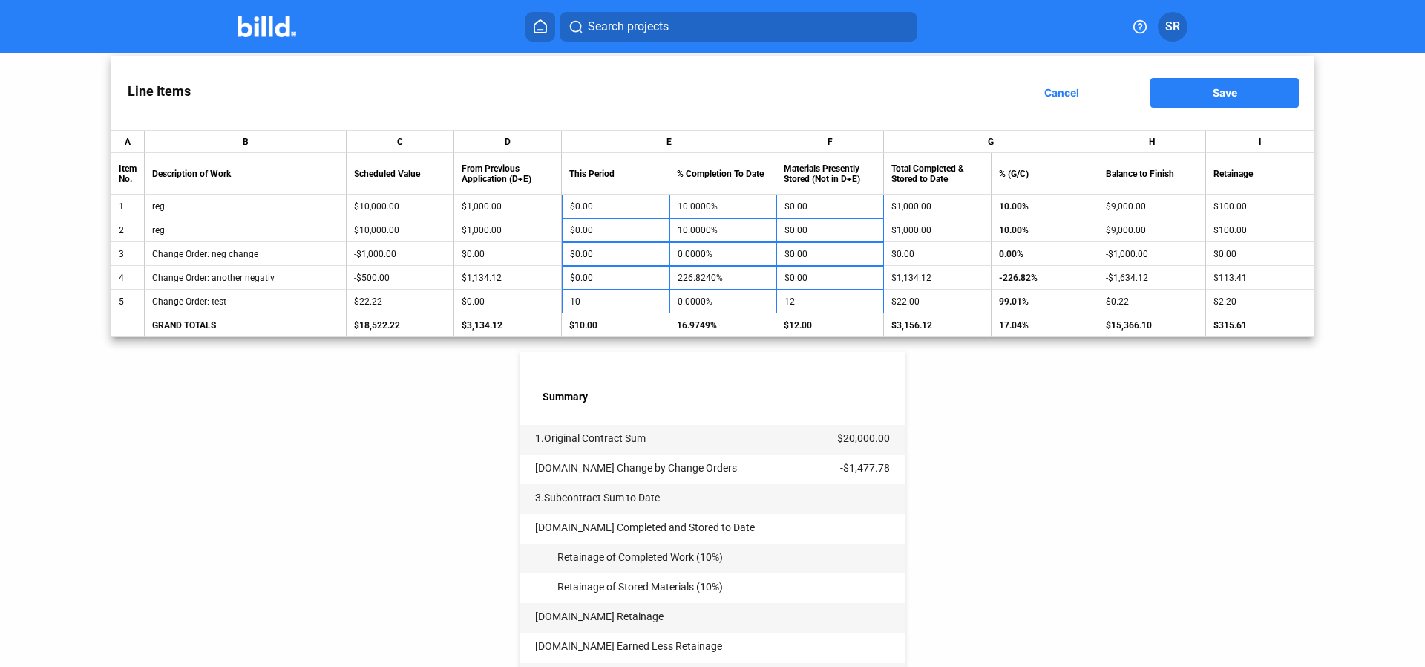
scroll to position [128, 0]
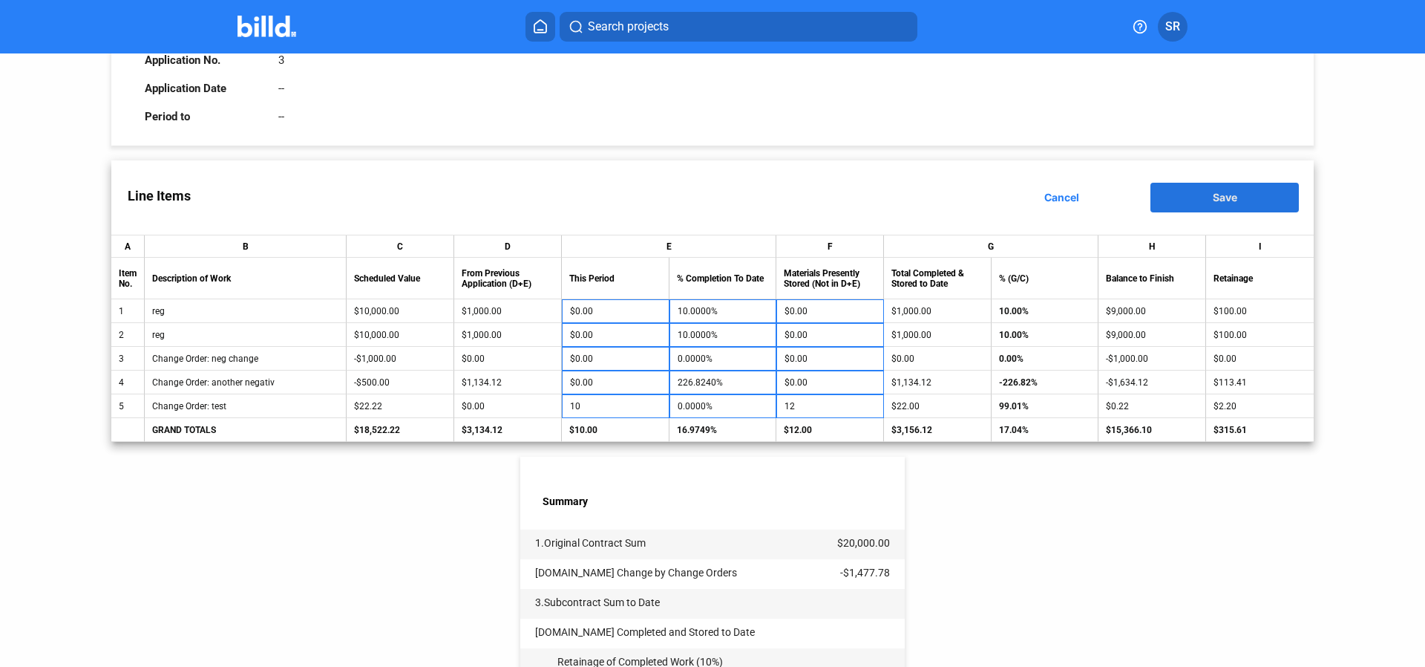
click at [1171, 200] on button "Save" at bounding box center [1224, 198] width 148 height 30
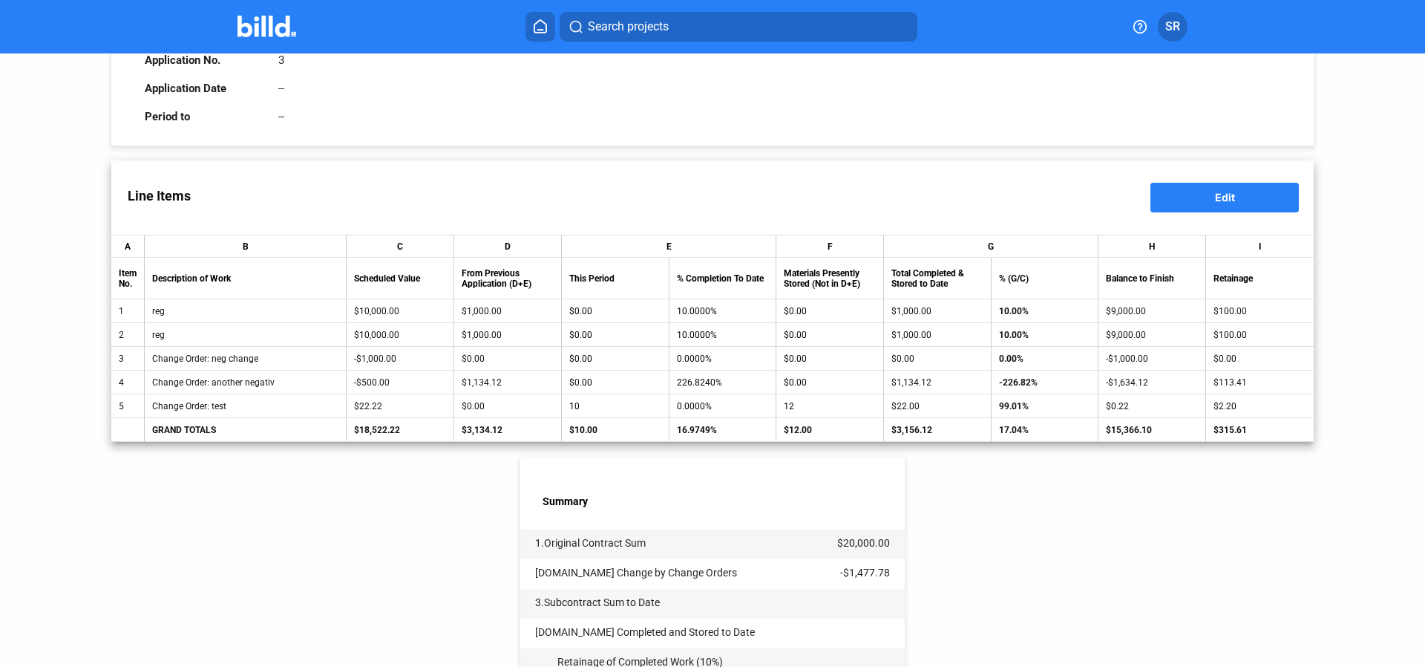
scroll to position [466, 0]
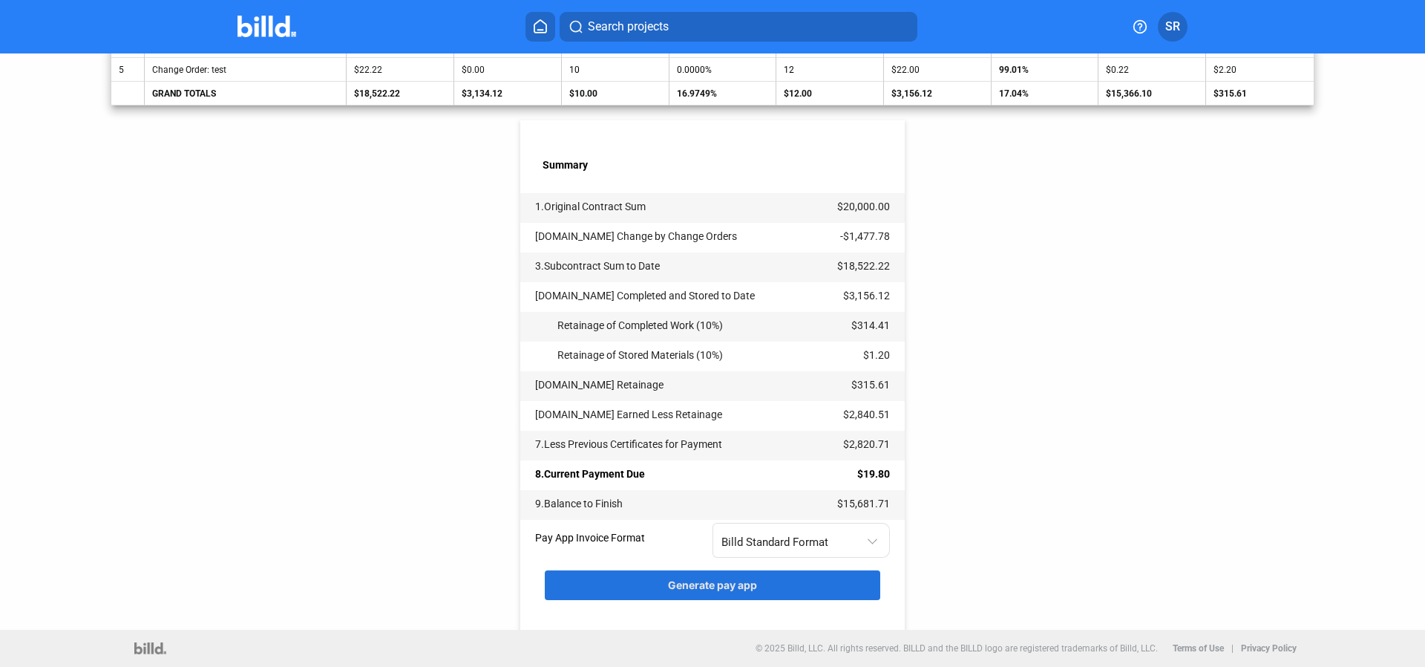
click at [749, 580] on span "Generate pay app" at bounding box center [712, 584] width 89 height 13
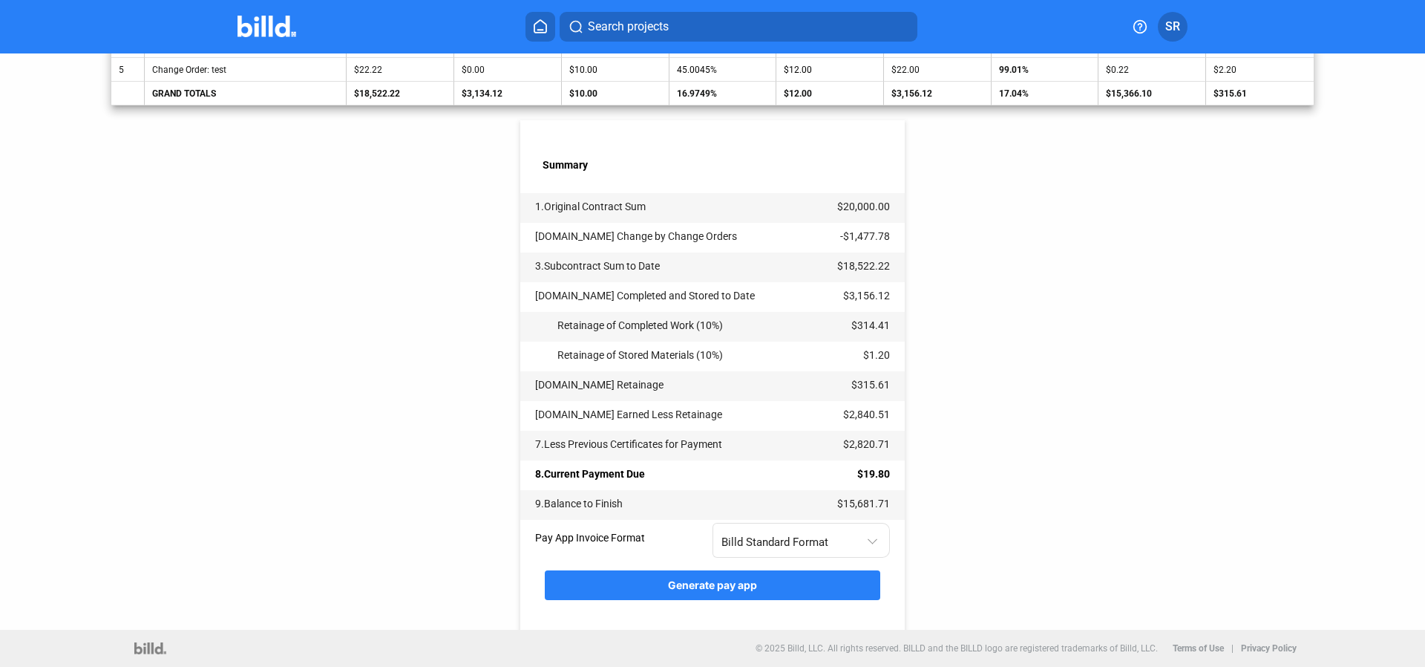
scroll to position [0, 0]
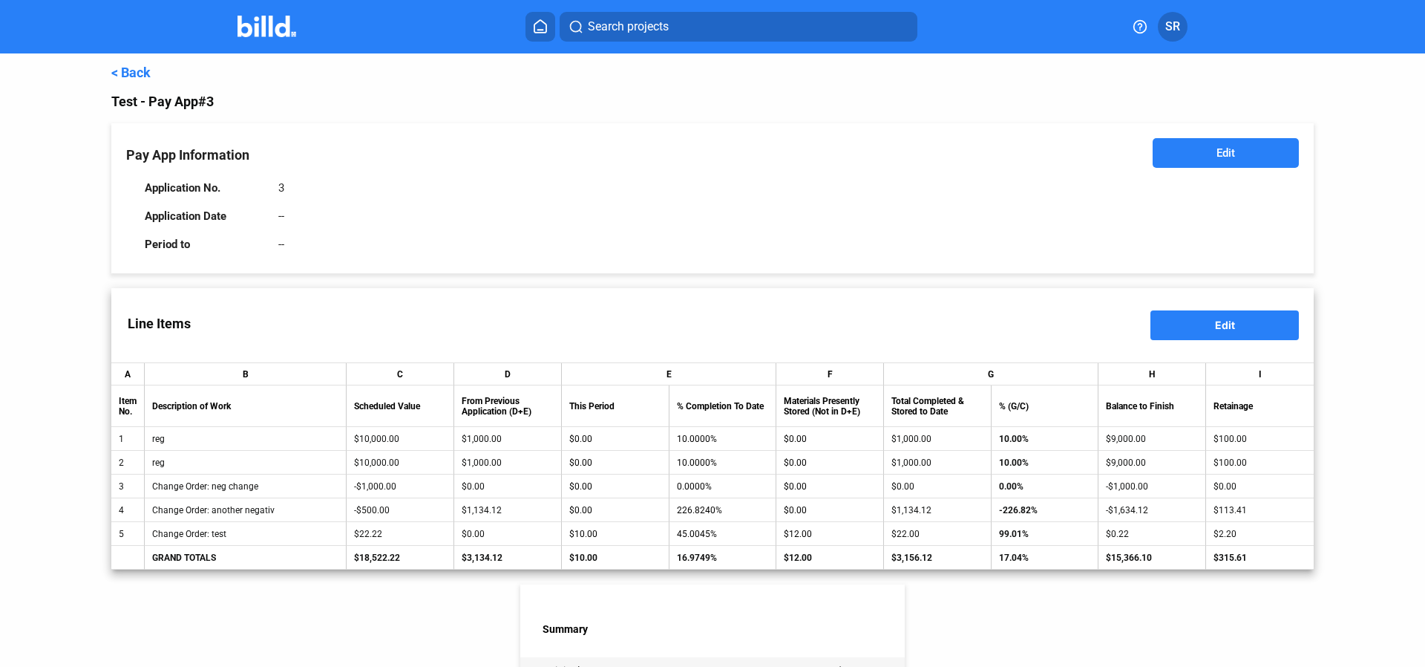
click at [143, 68] on link "< Back" at bounding box center [130, 73] width 39 height 16
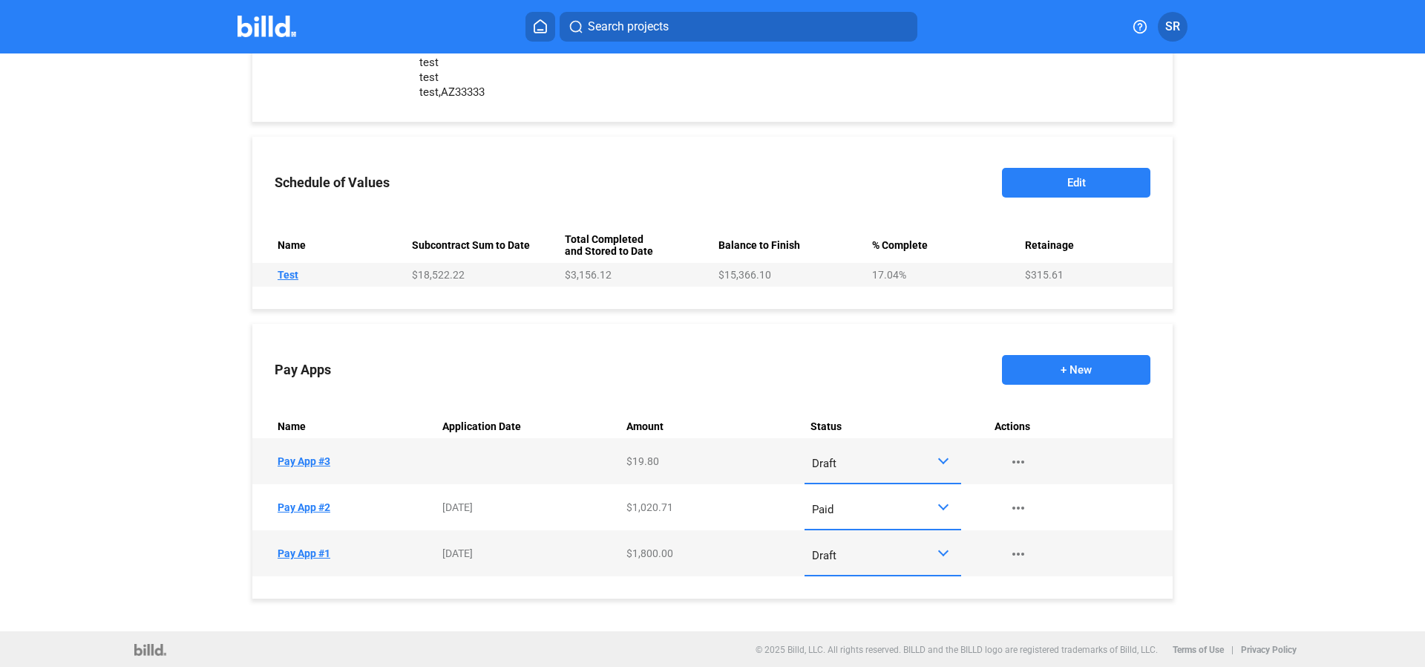
scroll to position [522, 0]
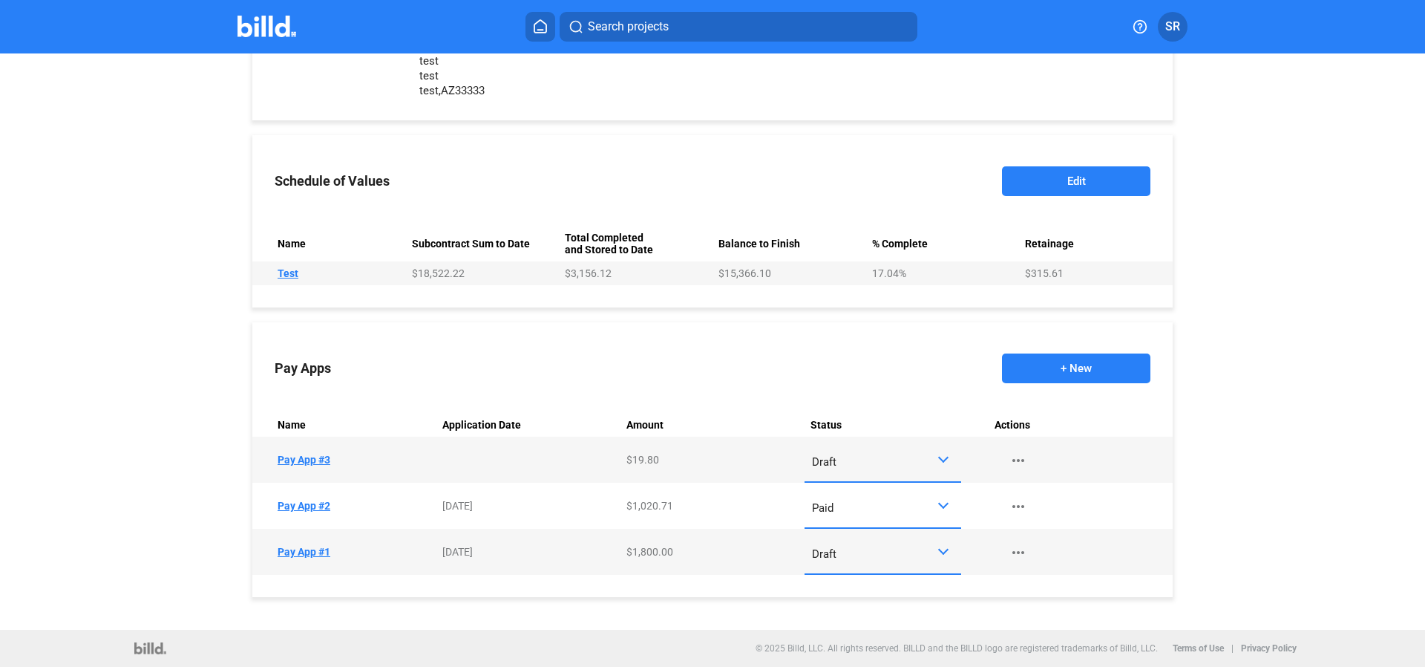
click at [1054, 173] on button "Edit" at bounding box center [1076, 181] width 148 height 30
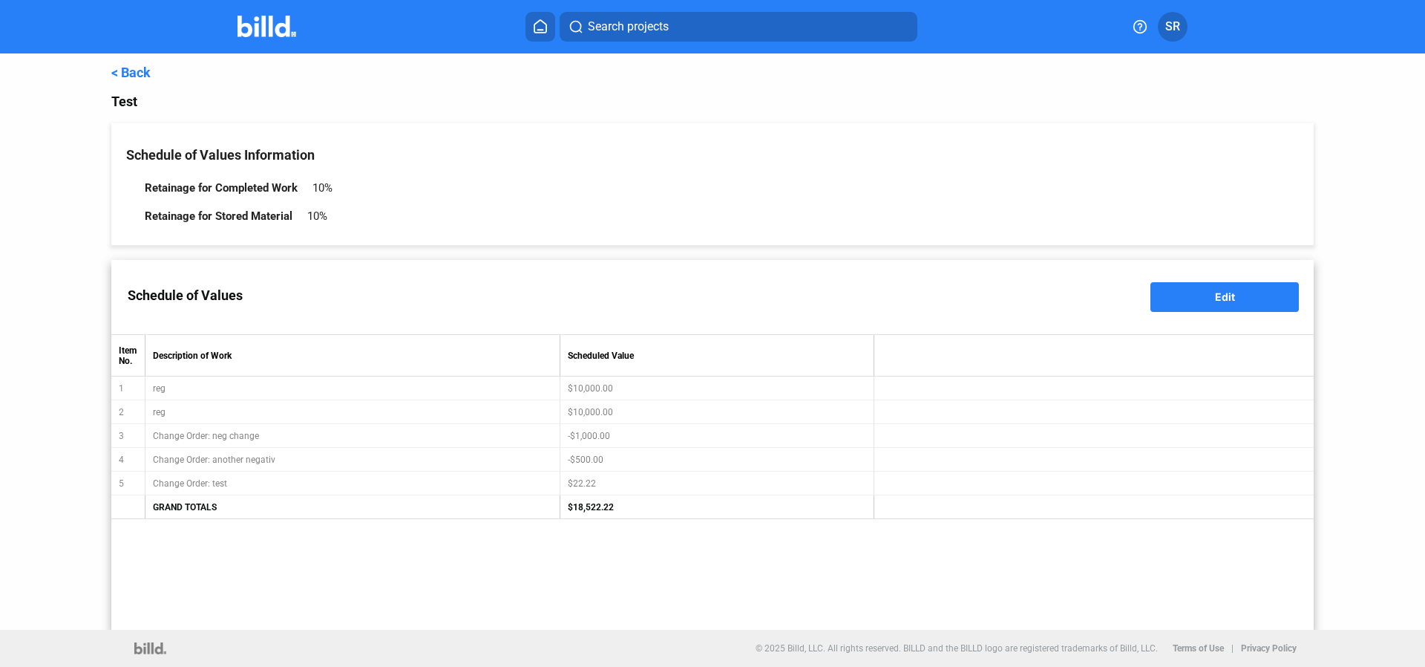
click at [1223, 297] on span "Edit" at bounding box center [1225, 296] width 20 height 13
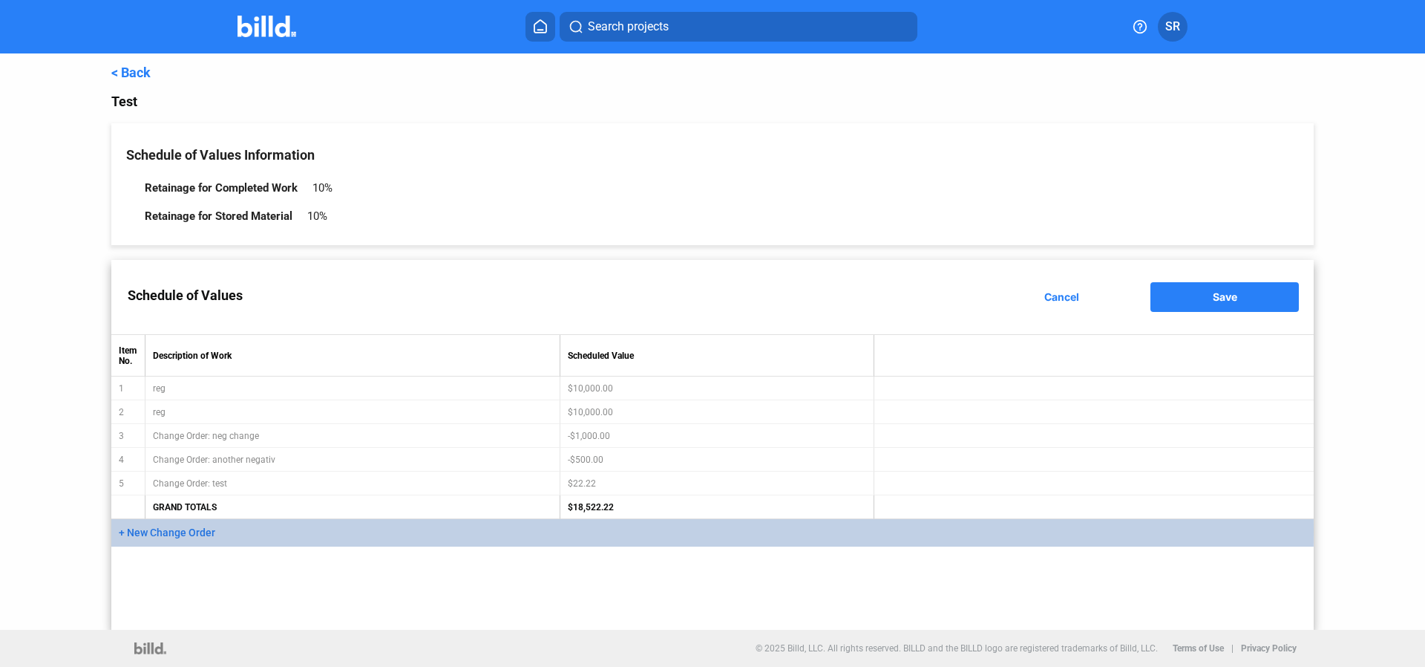
click at [143, 531] on span "+ New Change Order" at bounding box center [167, 532] width 96 height 12
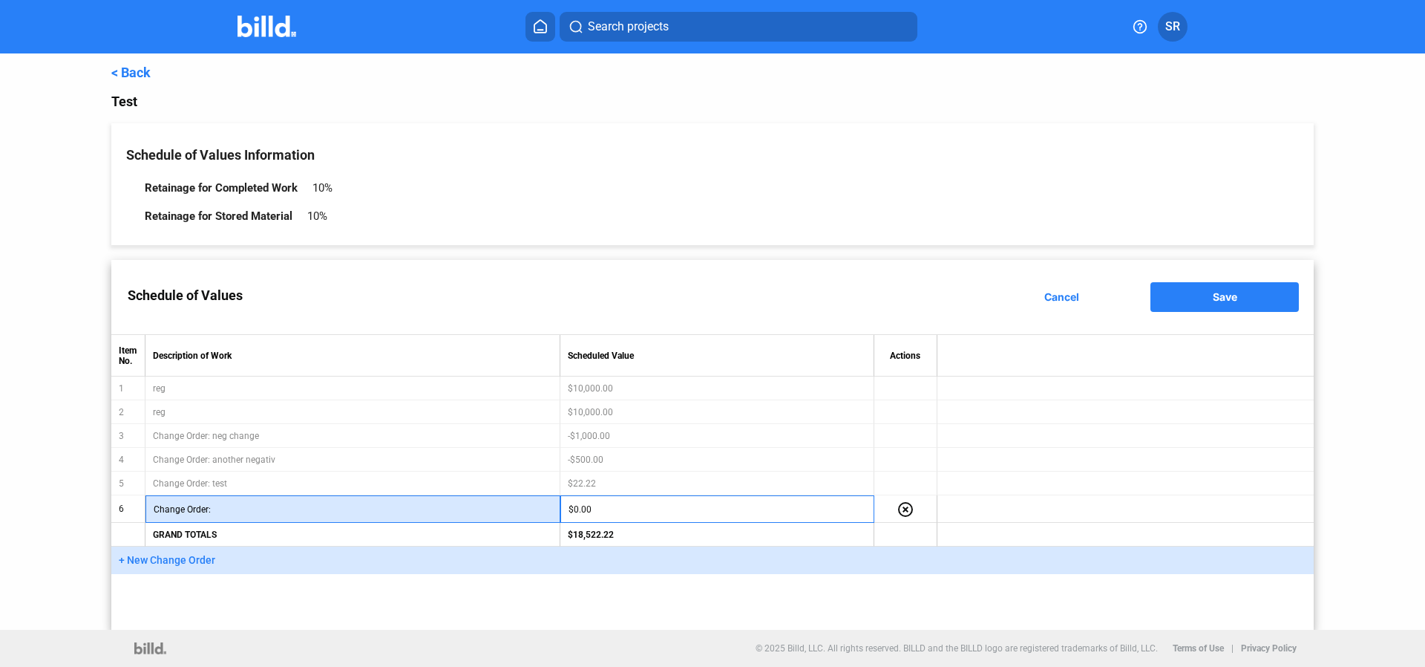
click at [275, 510] on input "text" at bounding box center [383, 509] width 338 height 22
type input "test2"
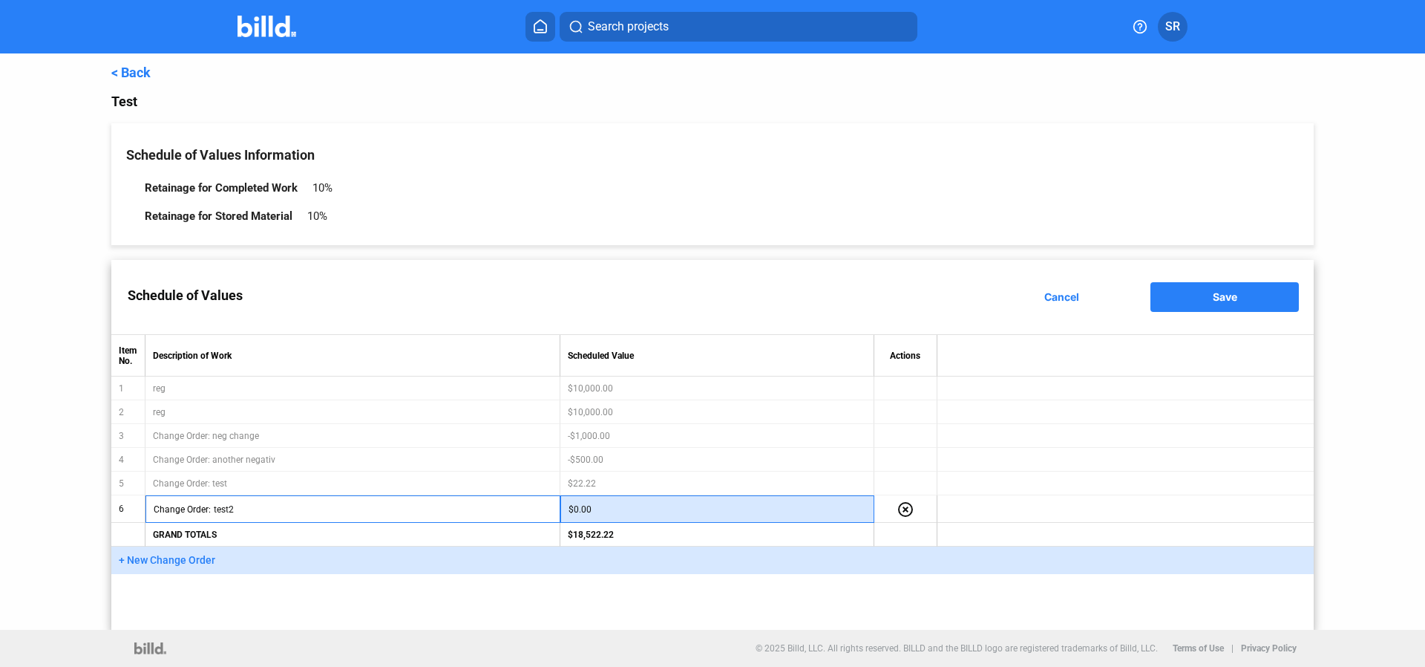
click at [612, 509] on input "$0.00" at bounding box center [718, 509] width 298 height 22
type input "100"
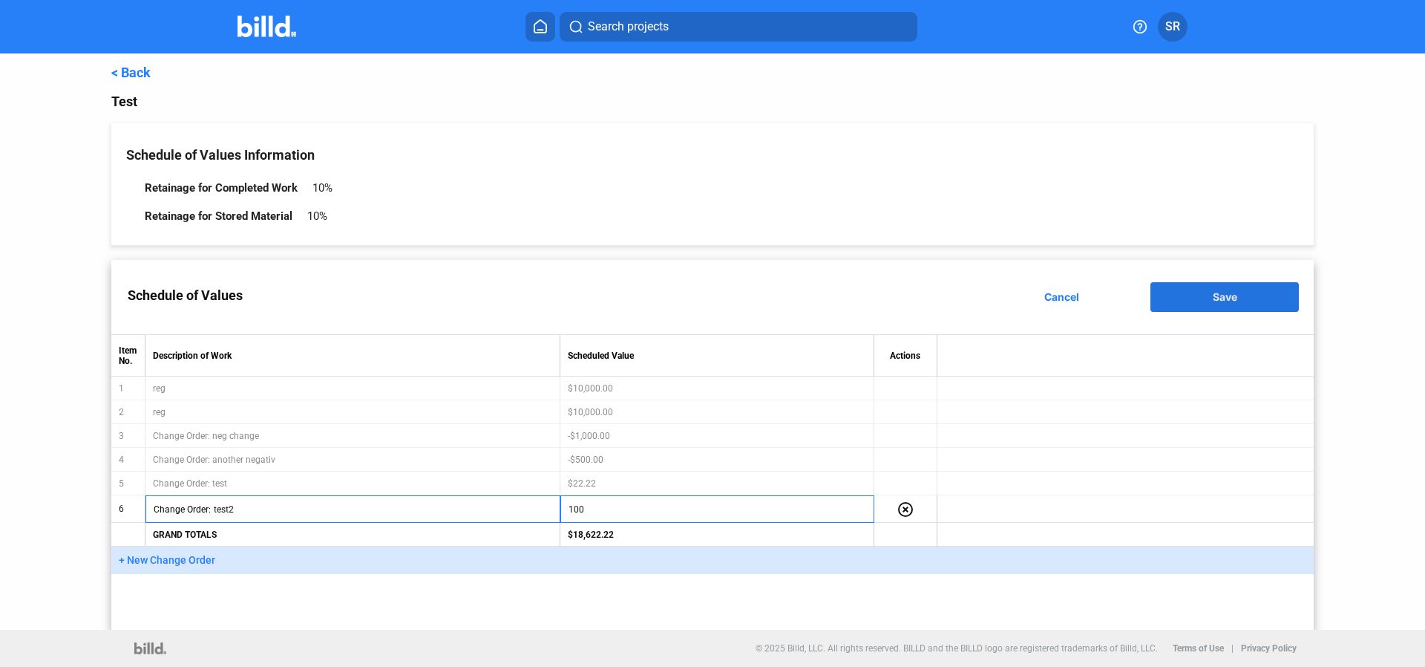
click at [1182, 304] on button "Save" at bounding box center [1224, 297] width 148 height 30
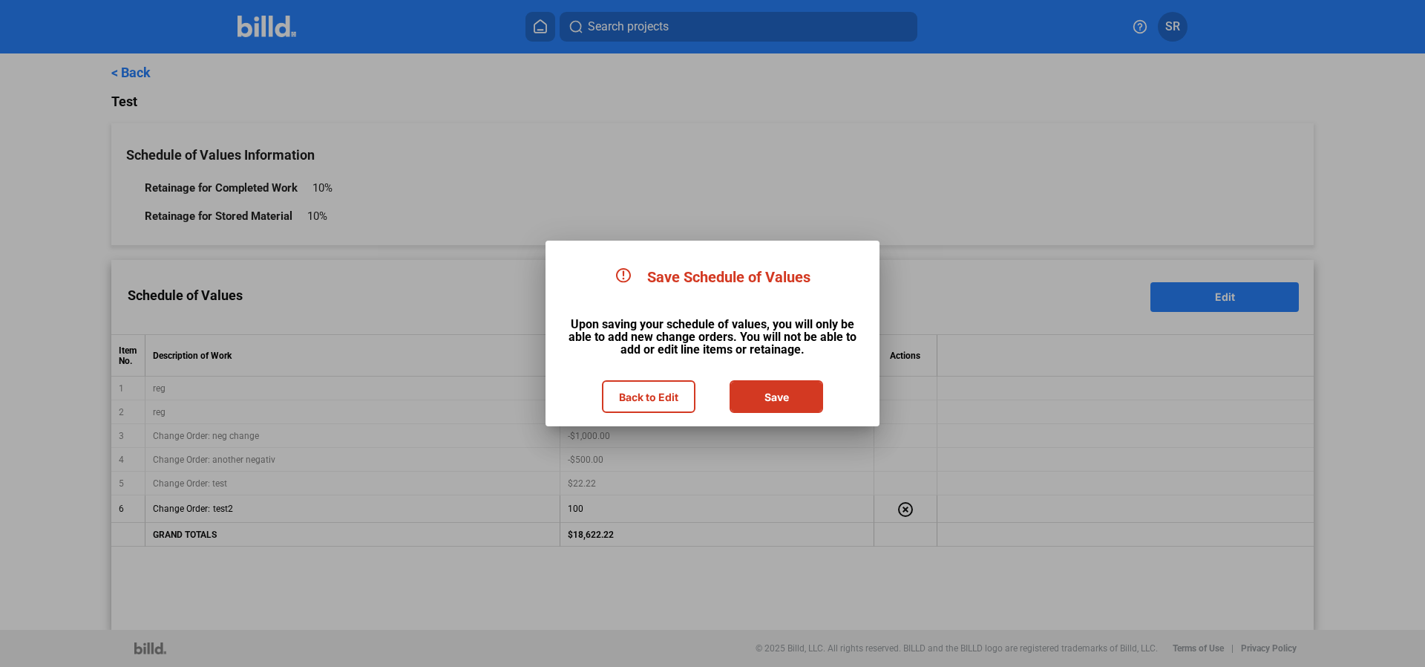
click at [798, 393] on button "Save" at bounding box center [776, 397] width 91 height 30
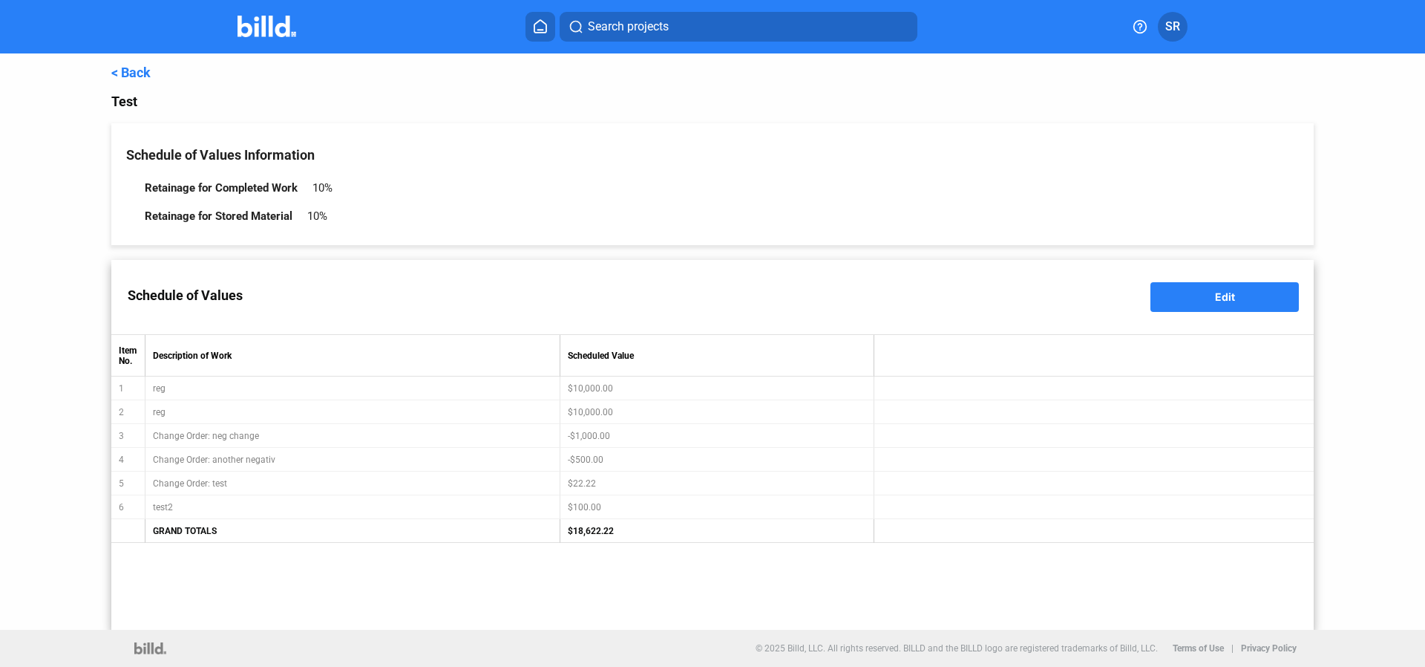
click at [130, 71] on link "< Back" at bounding box center [130, 73] width 39 height 16
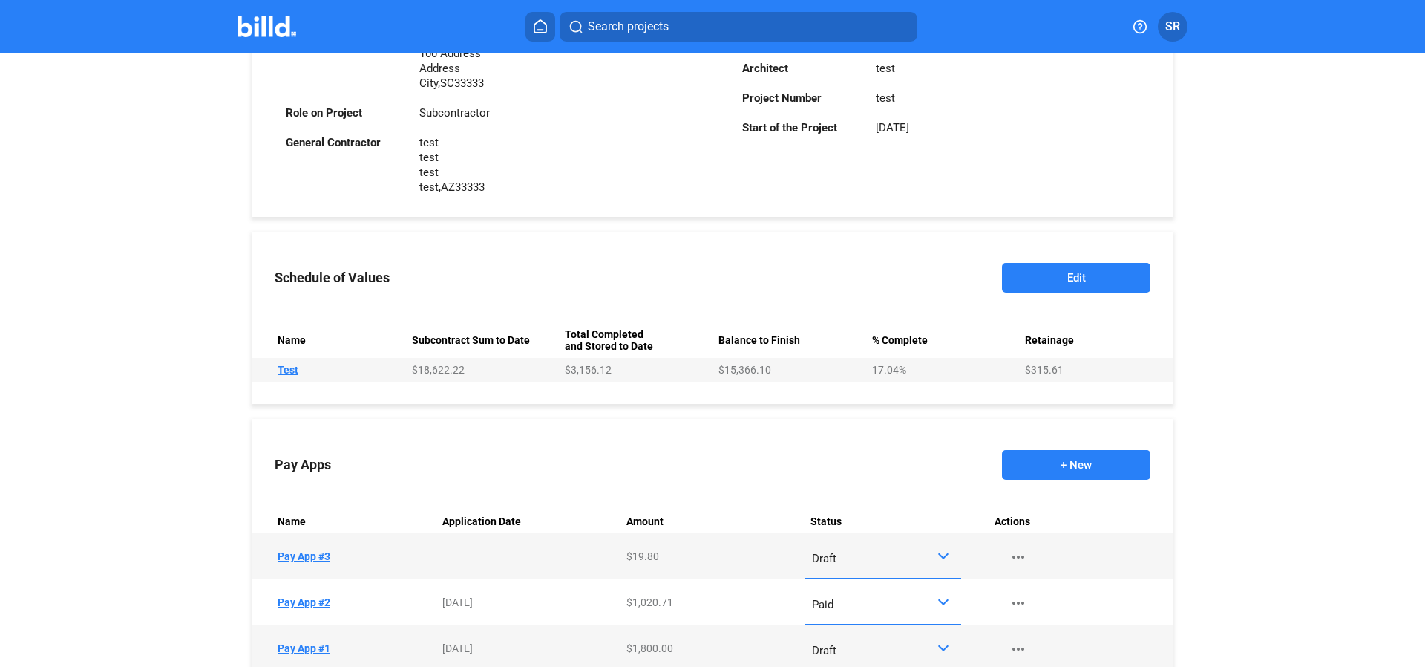
scroll to position [508, 0]
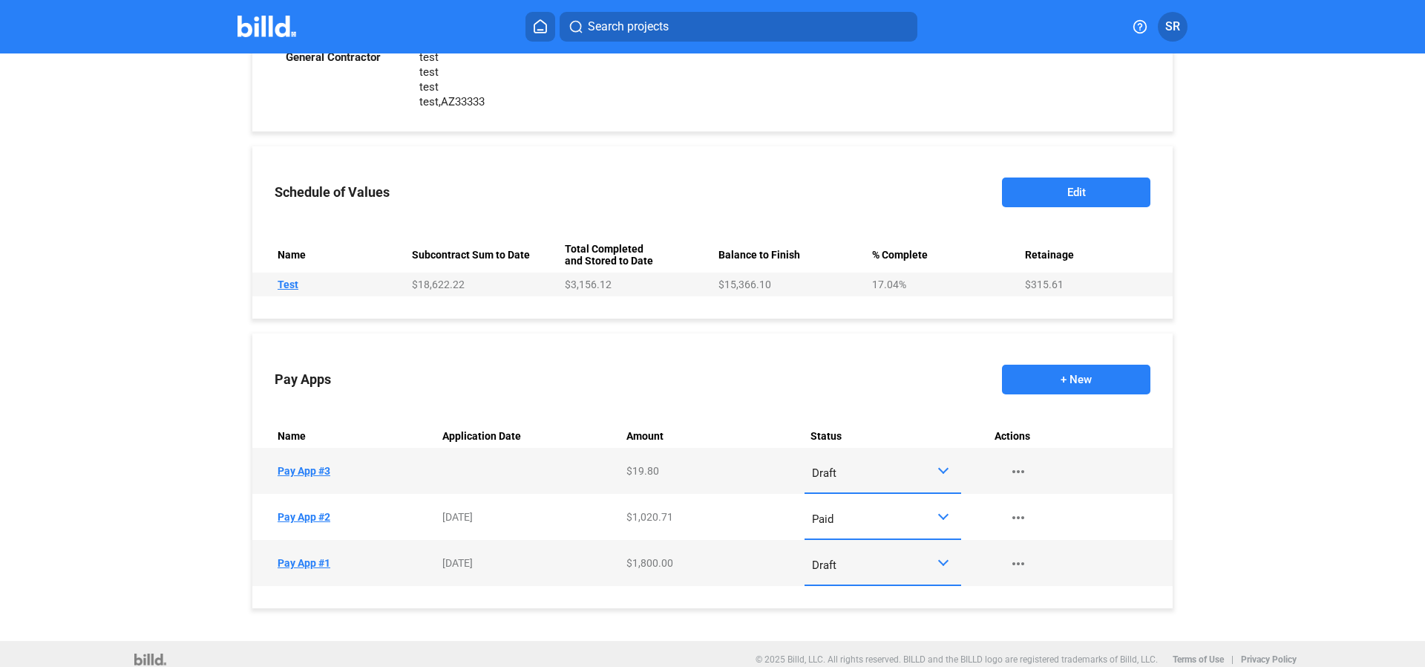
click at [1122, 379] on button "+ New" at bounding box center [1076, 379] width 148 height 30
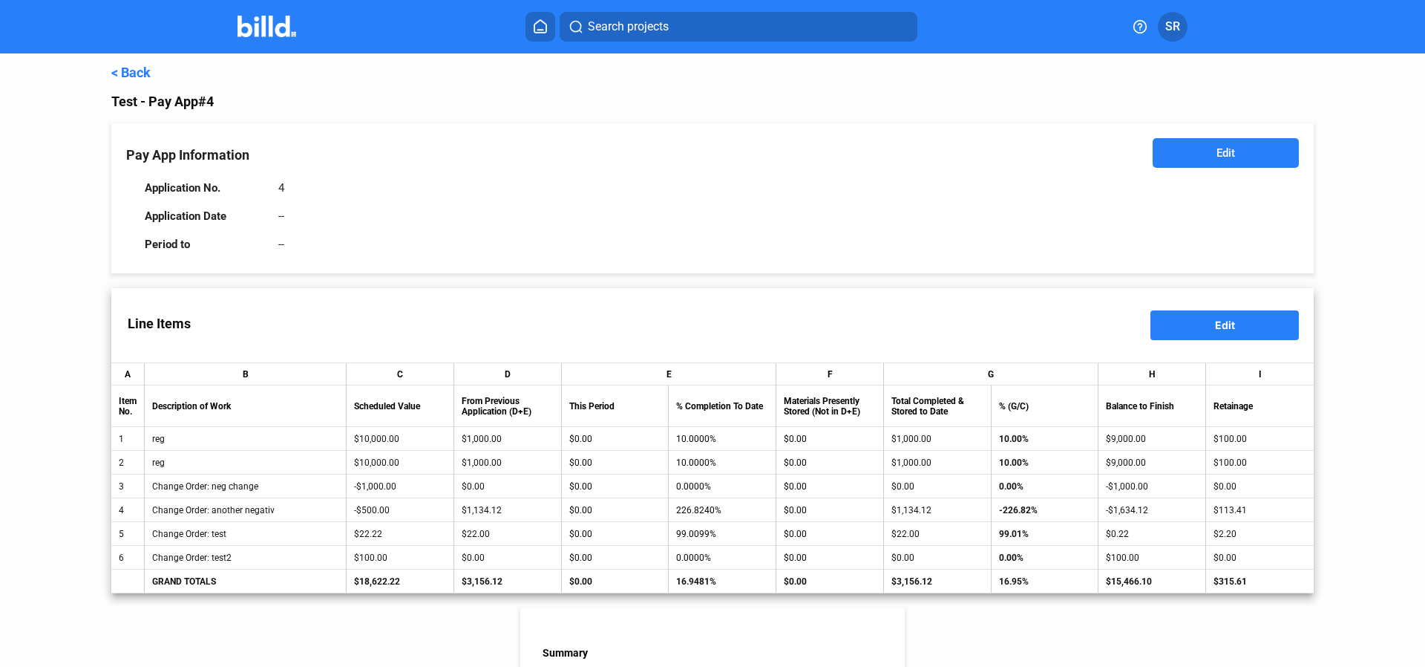
drag, startPoint x: 531, startPoint y: 551, endPoint x: 600, endPoint y: 549, distance: 68.3
click at [556, 550] on td "$0.00" at bounding box center [508, 558] width 108 height 24
click at [1222, 331] on span "Edit" at bounding box center [1225, 324] width 20 height 13
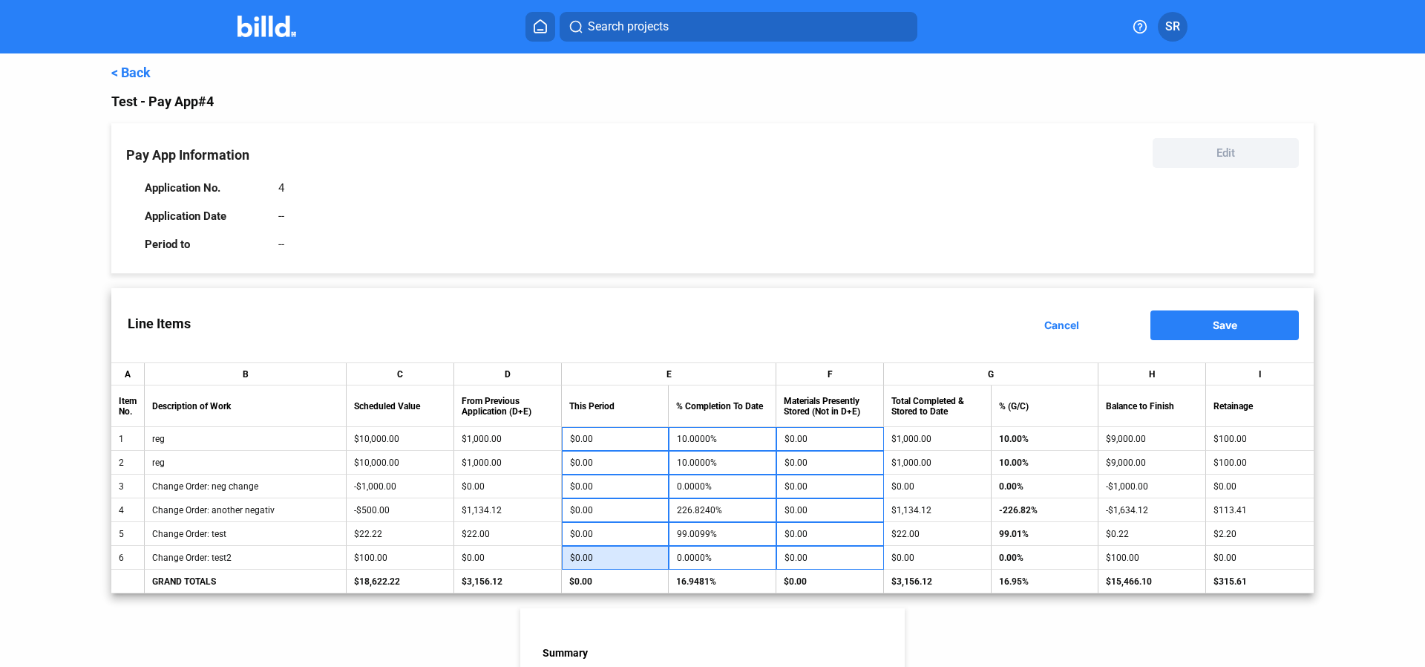
click at [634, 560] on input "$0.00" at bounding box center [615, 557] width 91 height 22
type input "2"
type input "5"
type input "25"
click at [853, 559] on input "$0.00" at bounding box center [830, 557] width 91 height 22
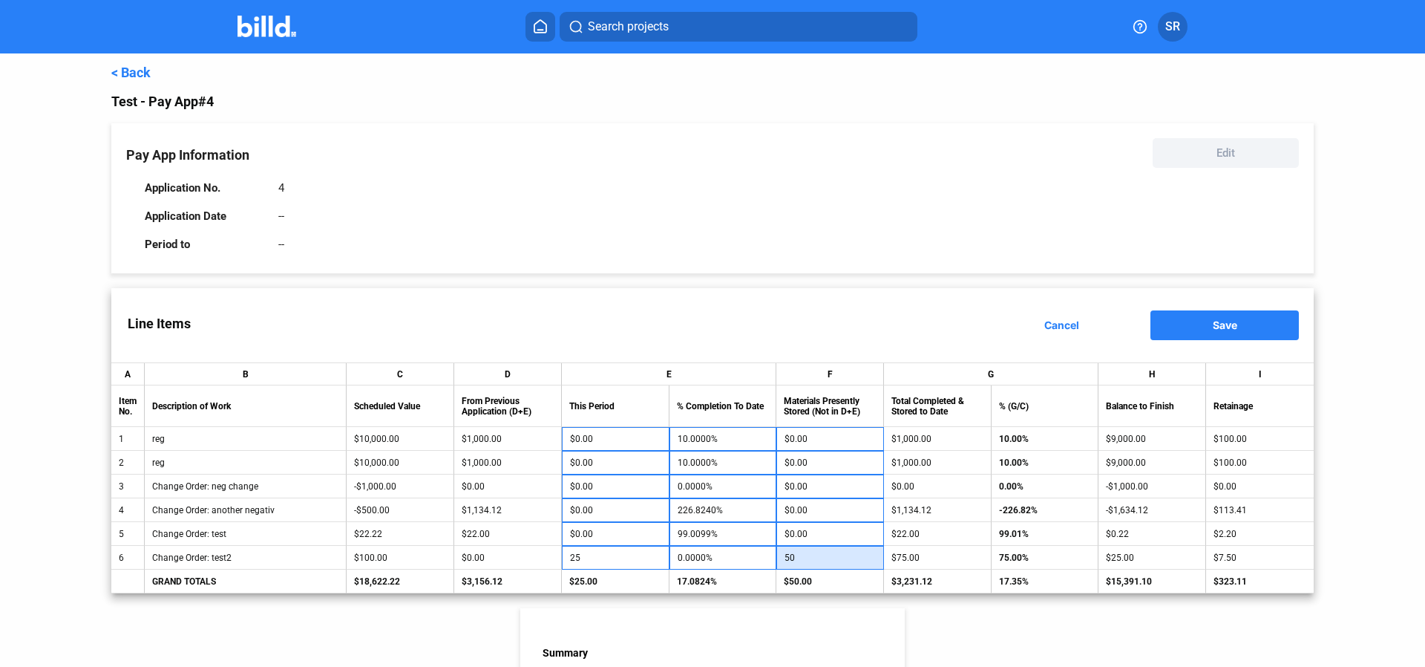
type input "50"
click at [1205, 312] on button "Save" at bounding box center [1224, 325] width 148 height 30
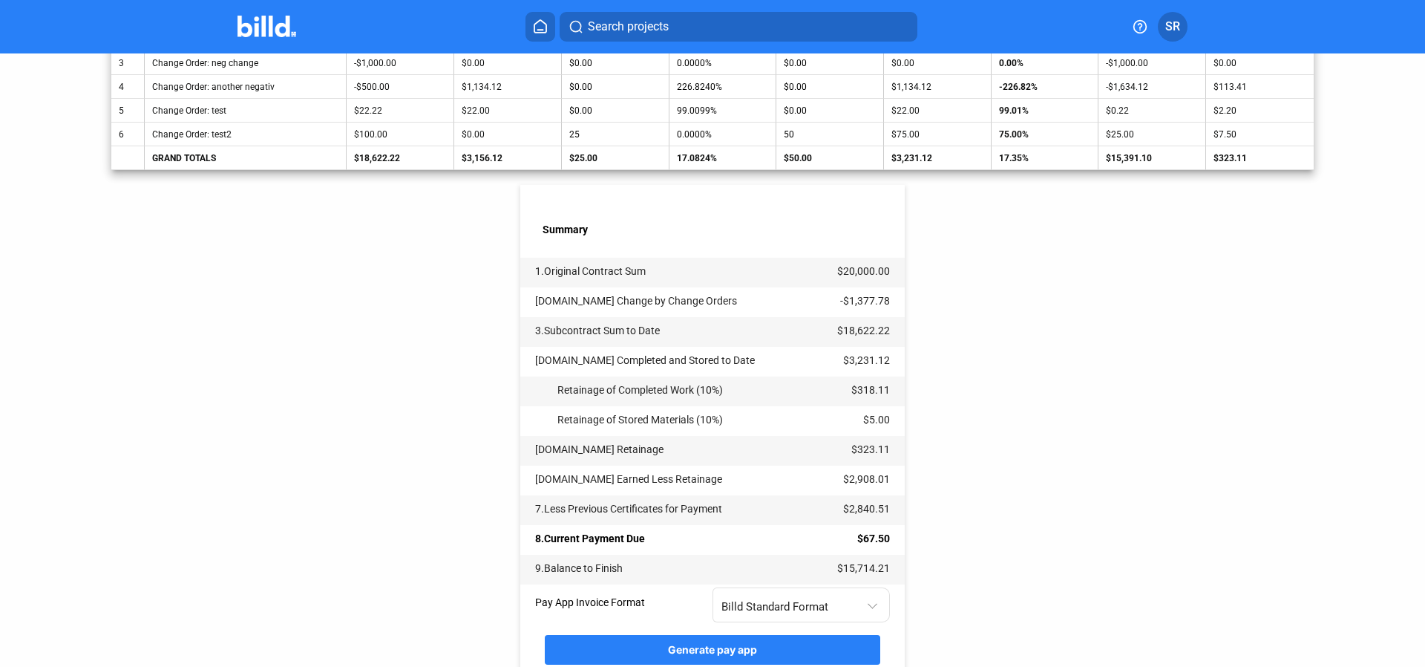
scroll to position [490, 0]
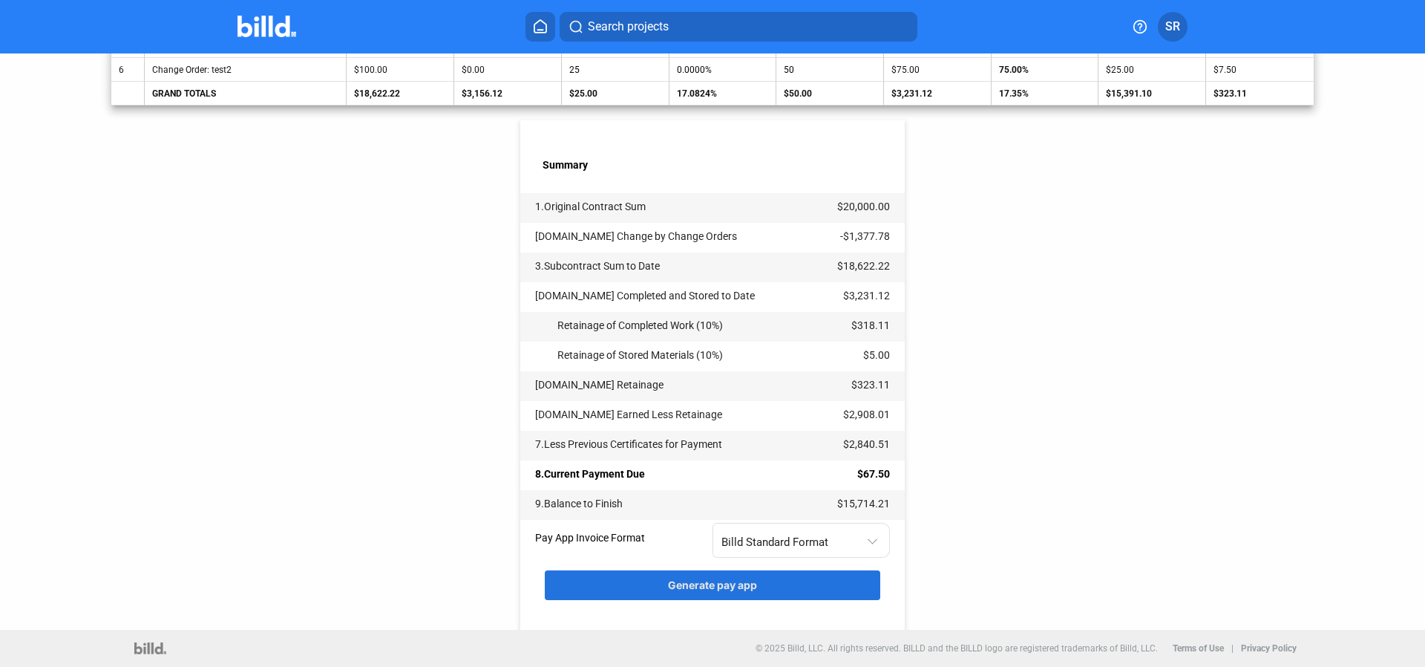
click at [753, 590] on span "Generate pay app" at bounding box center [712, 584] width 89 height 13
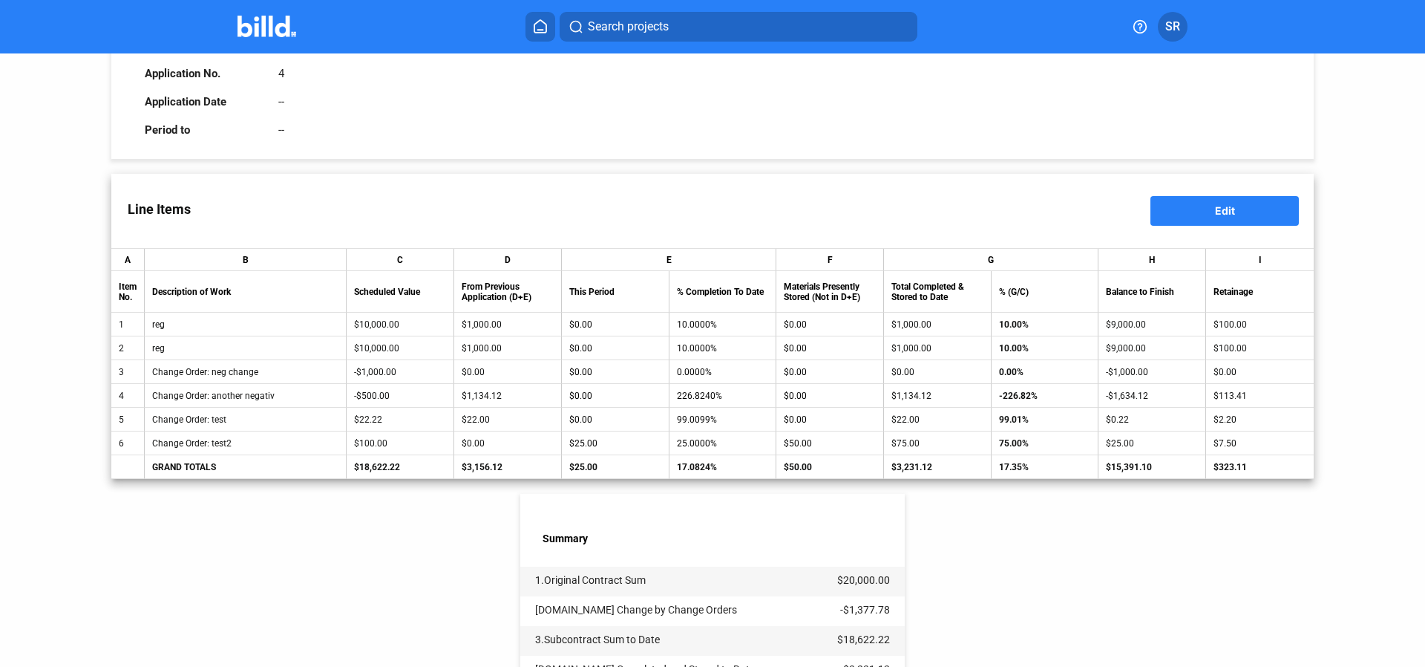
scroll to position [254, 0]
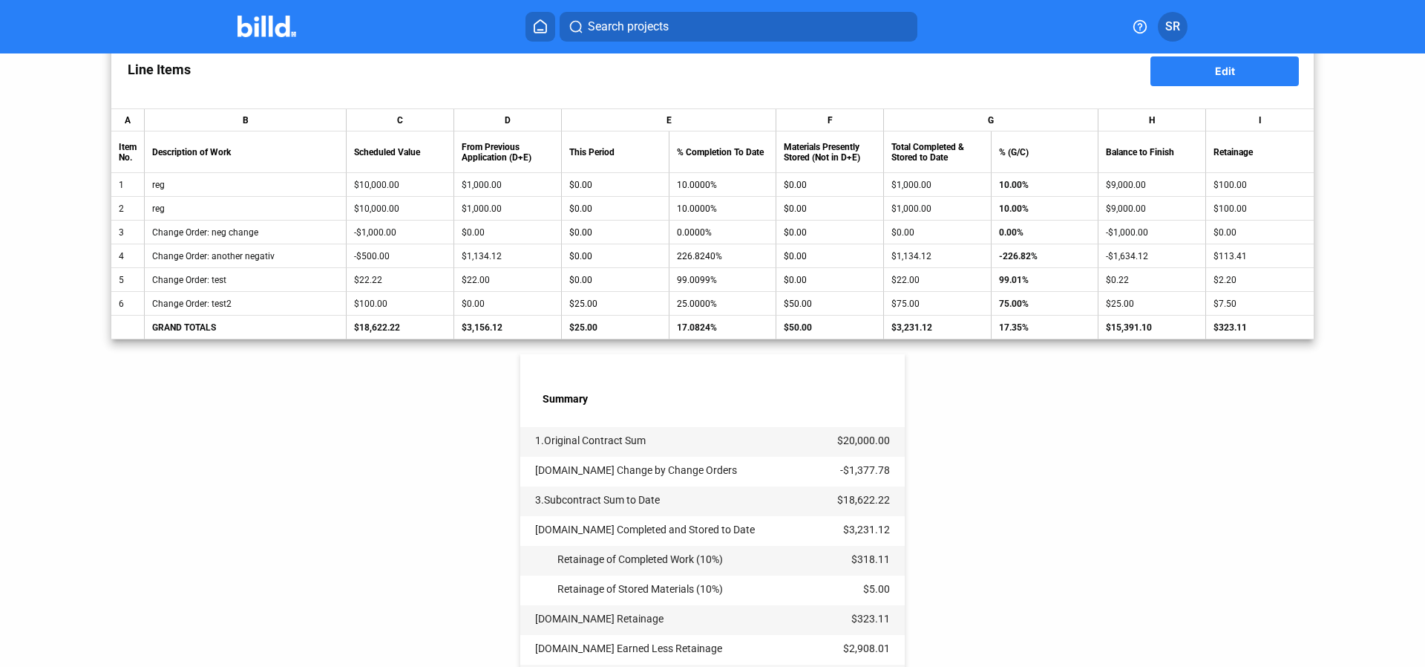
click at [503, 309] on div "$0.00" at bounding box center [508, 303] width 92 height 10
click at [1229, 62] on button "Edit" at bounding box center [1224, 71] width 148 height 30
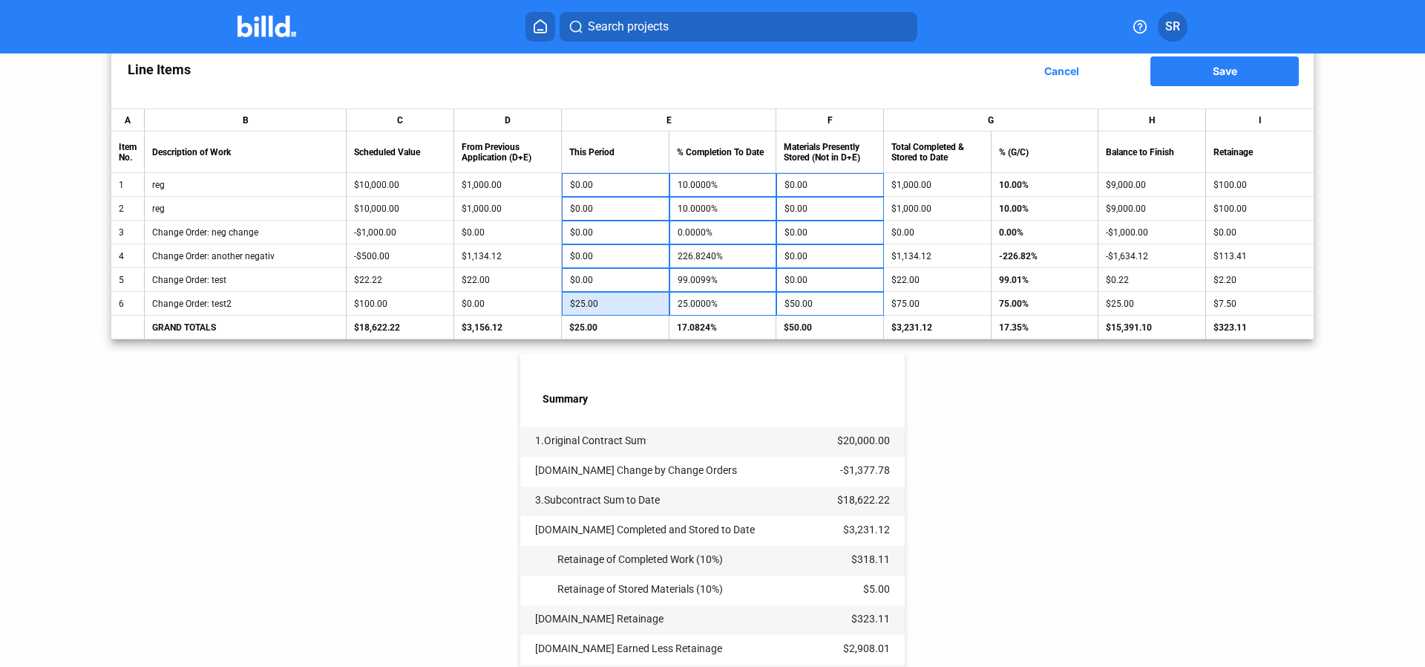
drag, startPoint x: 641, startPoint y: 301, endPoint x: 542, endPoint y: 306, distance: 99.6
click at [570, 306] on input "$25.00" at bounding box center [615, 303] width 91 height 22
click at [619, 297] on input "$25.00" at bounding box center [615, 303] width 91 height 22
type input "$"
type input "65"
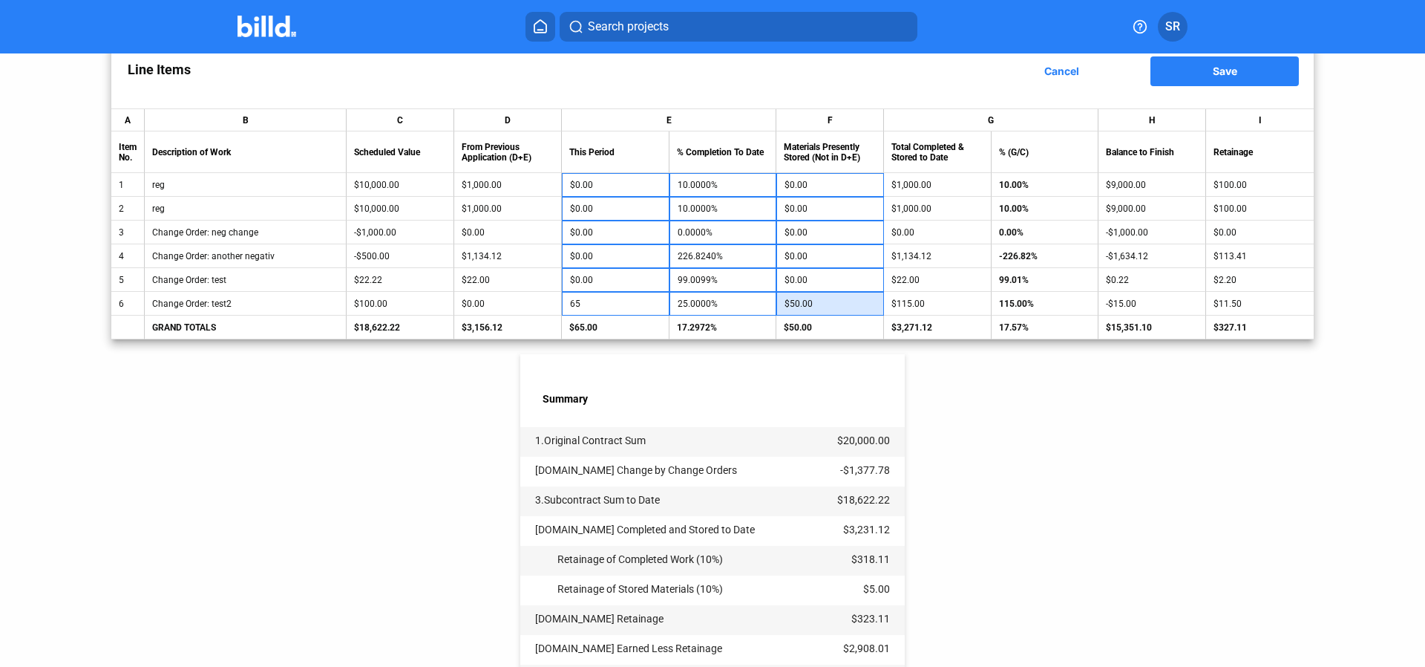
click at [823, 299] on input "$50.00" at bounding box center [830, 303] width 91 height 22
type input "35"
click at [1233, 82] on button "Save" at bounding box center [1224, 71] width 148 height 30
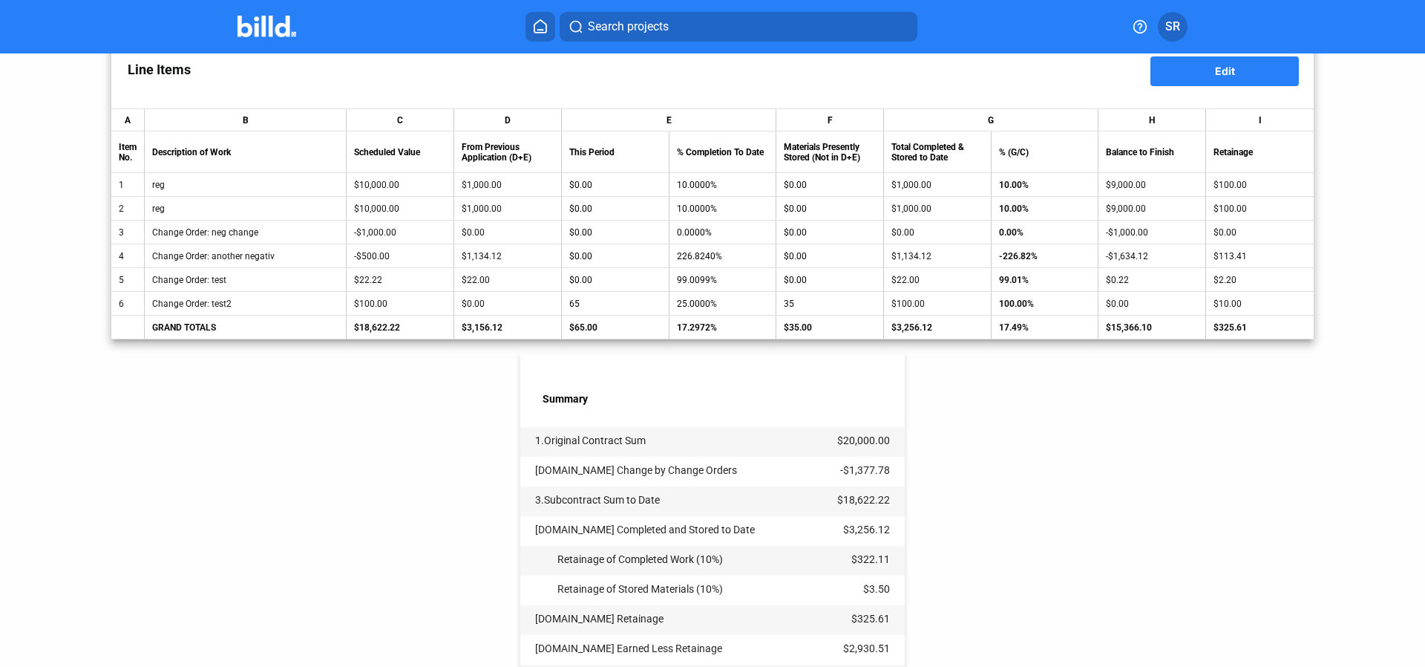
scroll to position [490, 0]
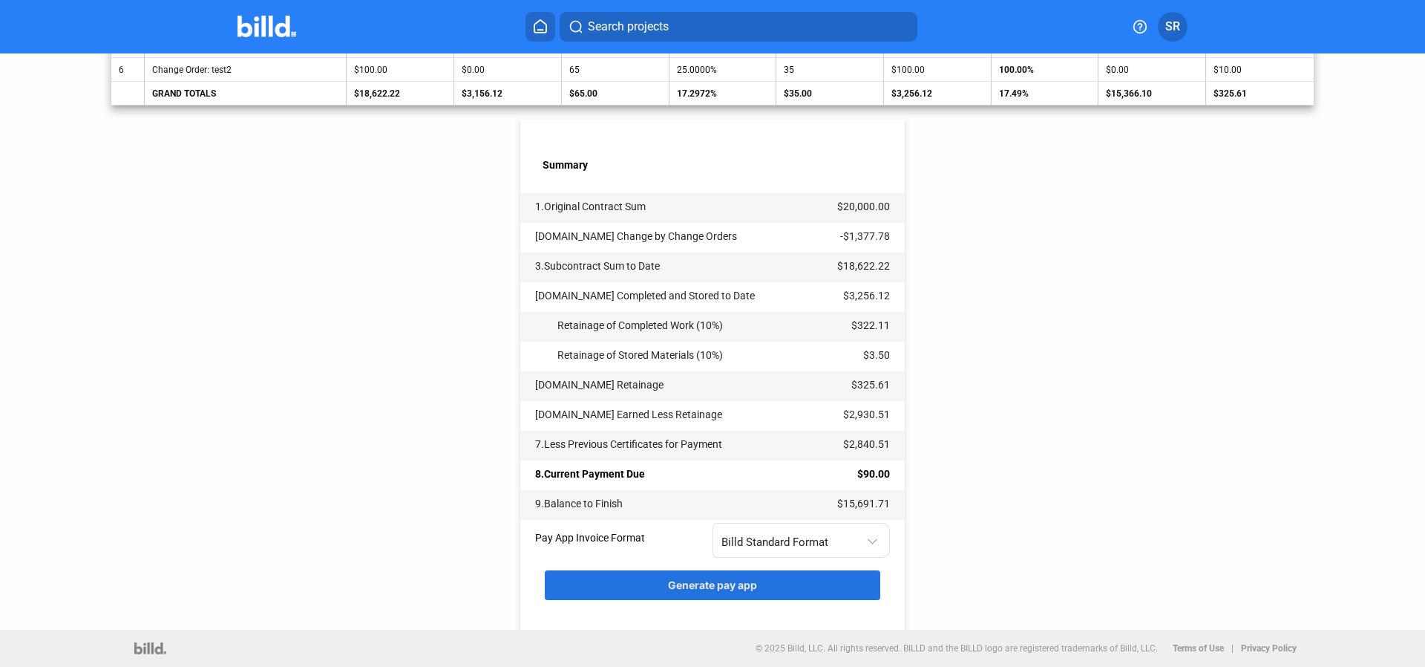
click at [690, 593] on button "Generate pay app" at bounding box center [712, 585] width 335 height 30
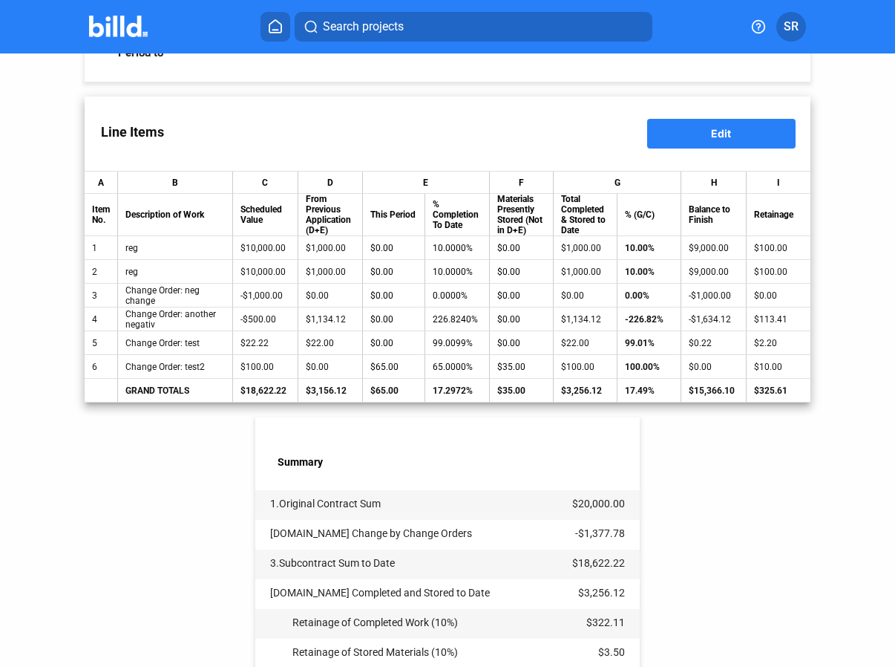
scroll to position [169, 0]
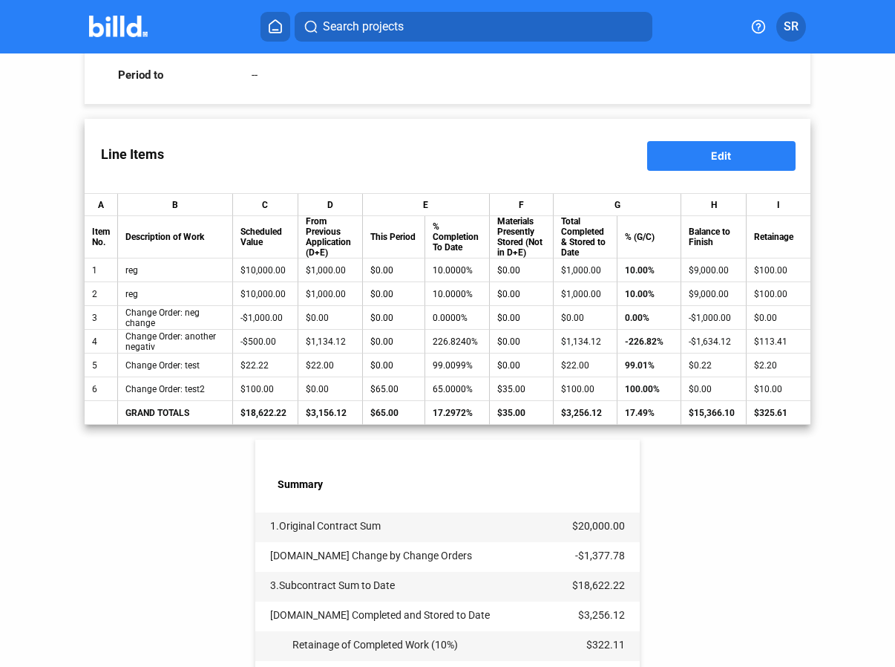
click at [700, 154] on button "Edit" at bounding box center [721, 156] width 148 height 30
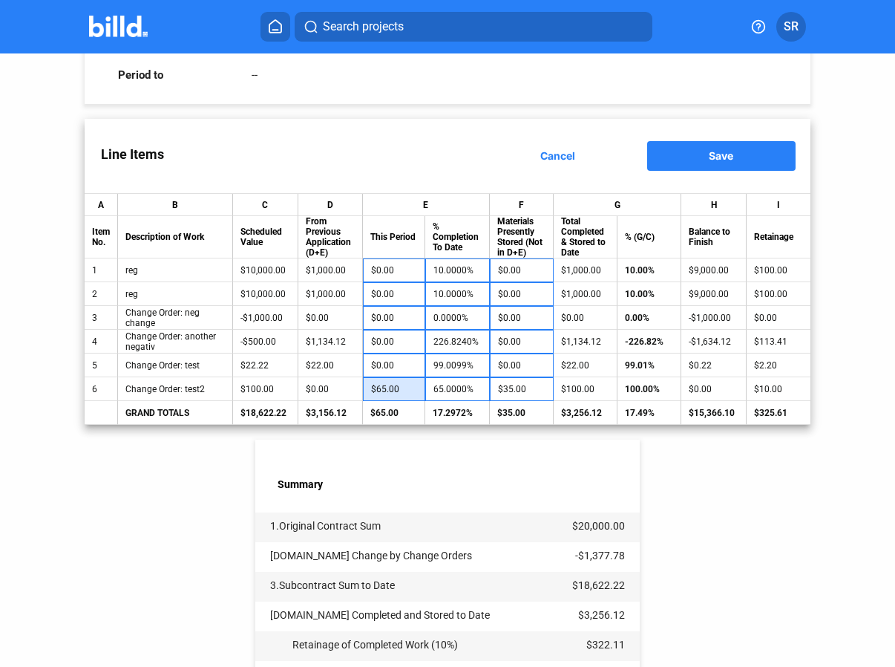
click at [392, 389] on input "$65.00" at bounding box center [394, 389] width 46 height 22
click at [387, 389] on input "$65.00" at bounding box center [394, 389] width 46 height 22
click at [384, 390] on input "$65.00" at bounding box center [394, 389] width 46 height 22
type input "53.00"
click at [721, 152] on span "Save" at bounding box center [721, 155] width 24 height 13
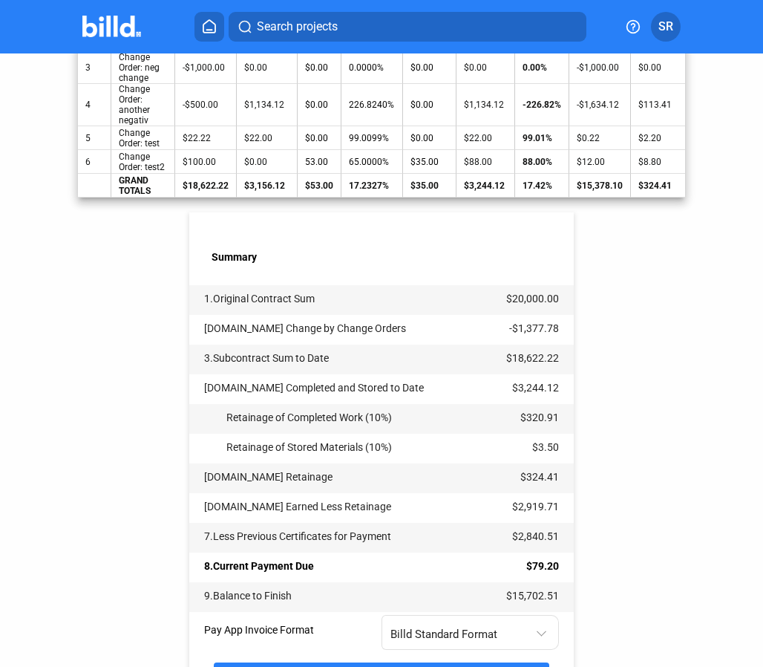
scroll to position [528, 0]
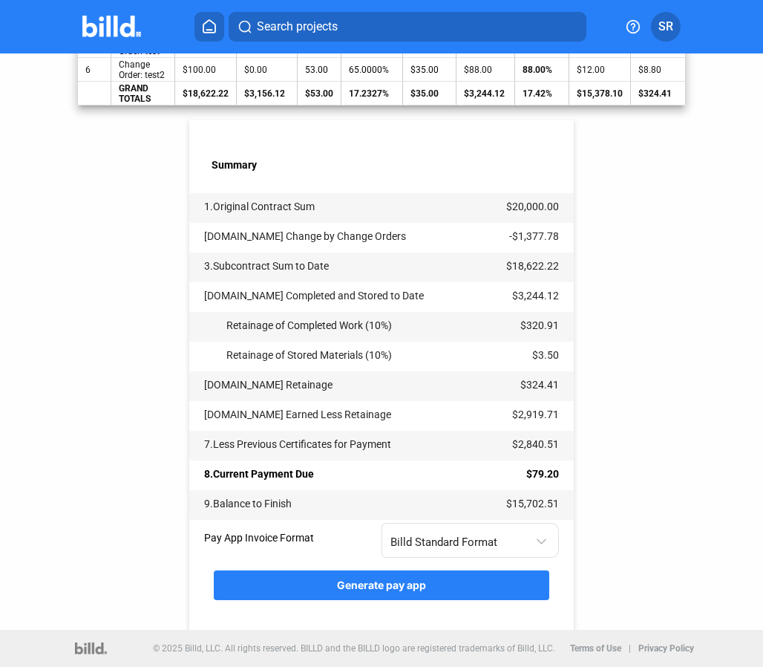
click at [356, 583] on span "Generate pay app" at bounding box center [381, 584] width 89 height 13
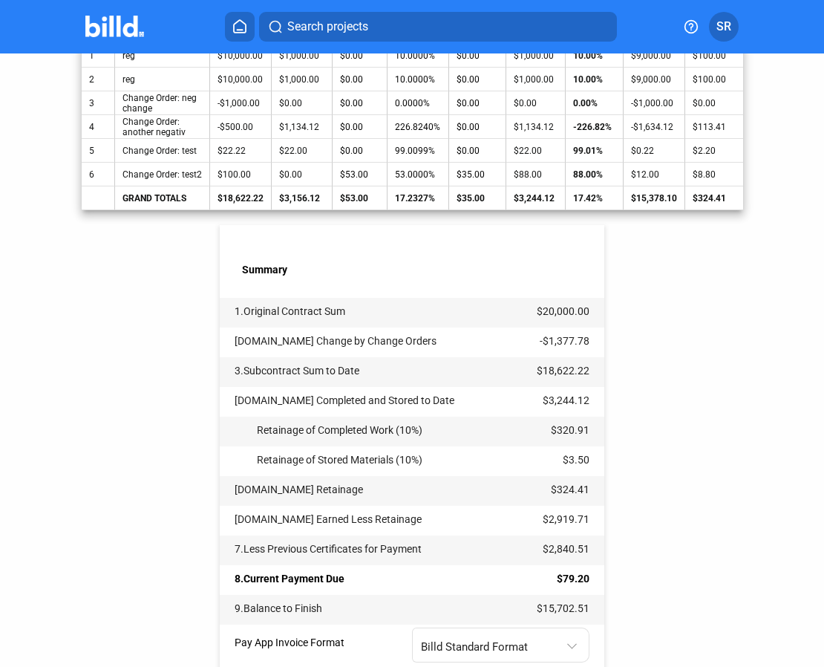
scroll to position [332, 0]
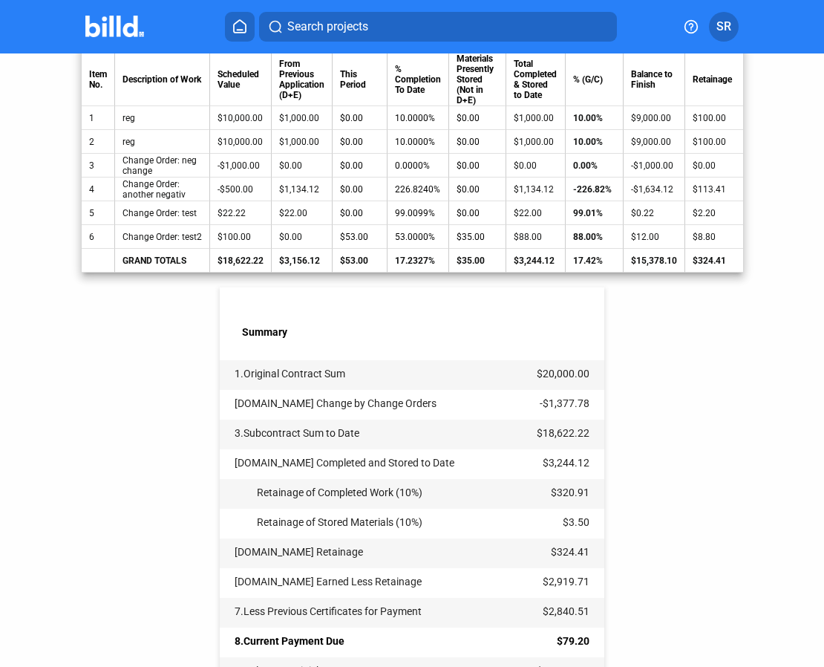
click at [298, 237] on div "$0.00" at bounding box center [301, 237] width 45 height 10
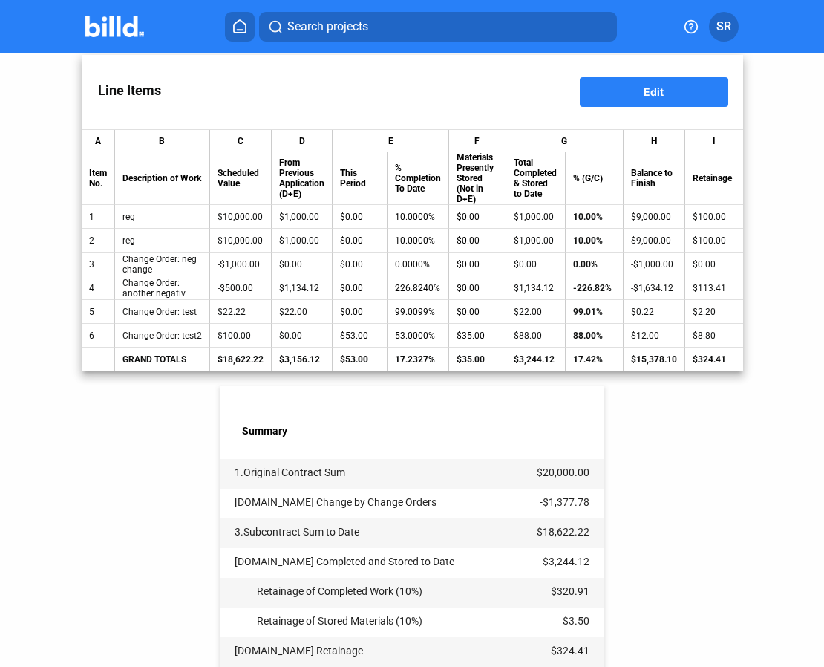
scroll to position [163, 0]
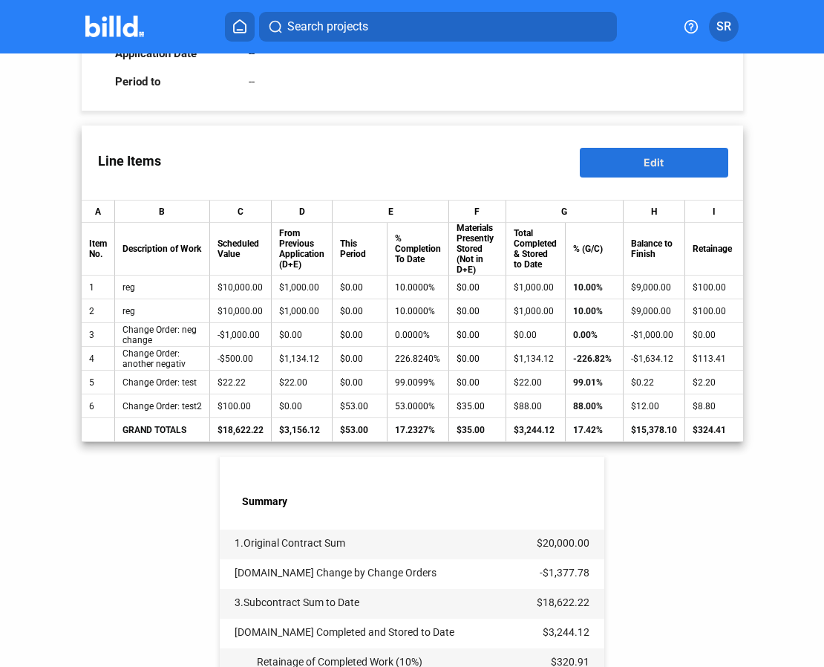
click at [644, 167] on span "Edit" at bounding box center [654, 162] width 20 height 13
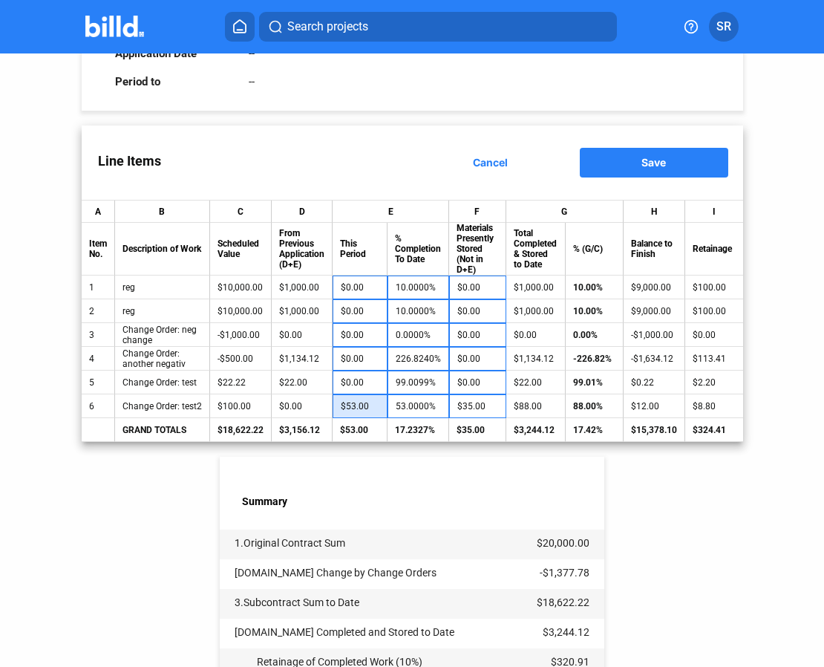
click at [365, 410] on input "$53.00" at bounding box center [360, 406] width 38 height 22
click at [375, 410] on input "$53.00" at bounding box center [360, 406] width 38 height 22
type input "50"
type input "50.0000%"
click at [487, 402] on input "$35.00" at bounding box center [477, 406] width 41 height 22
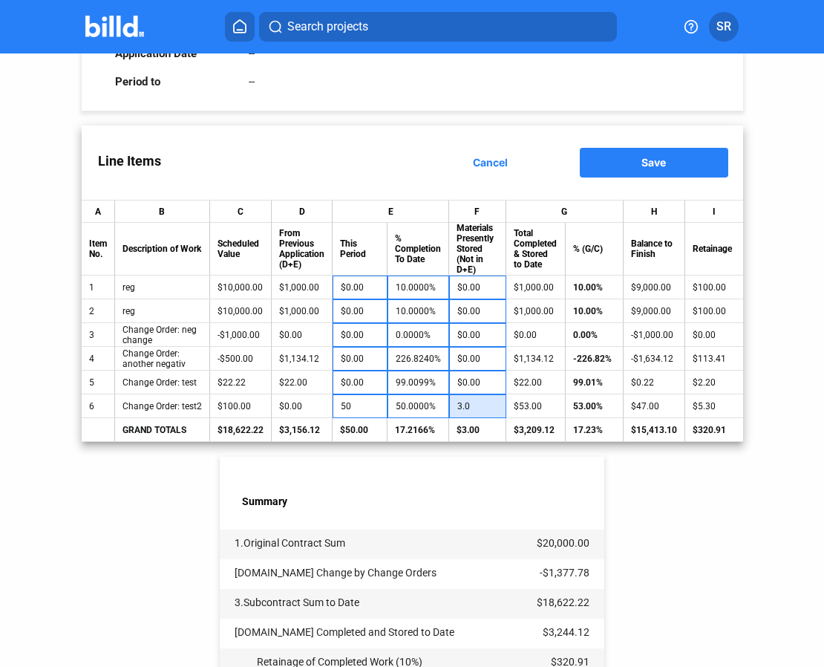
click at [472, 412] on input "3.0" at bounding box center [477, 406] width 41 height 22
click at [622, 173] on button "Save" at bounding box center [654, 163] width 148 height 30
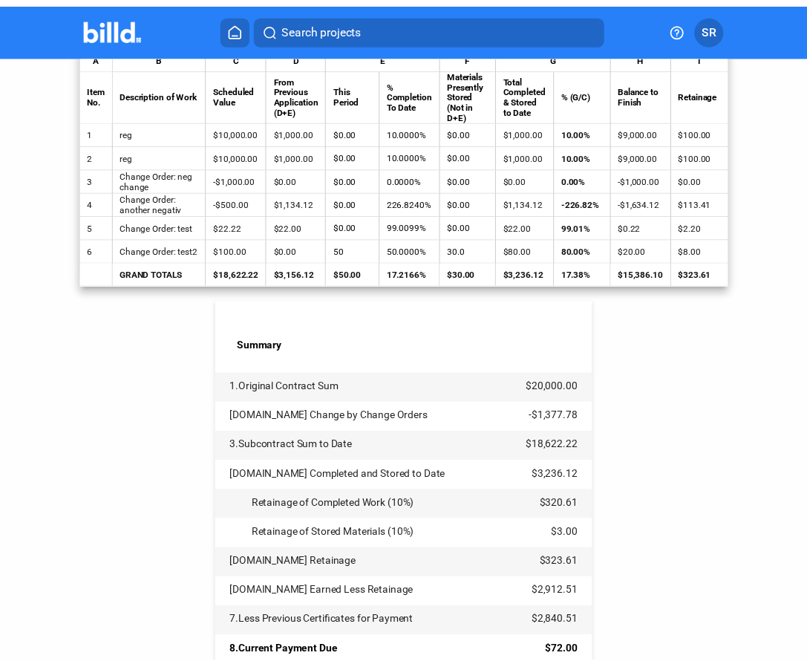
scroll to position [247, 0]
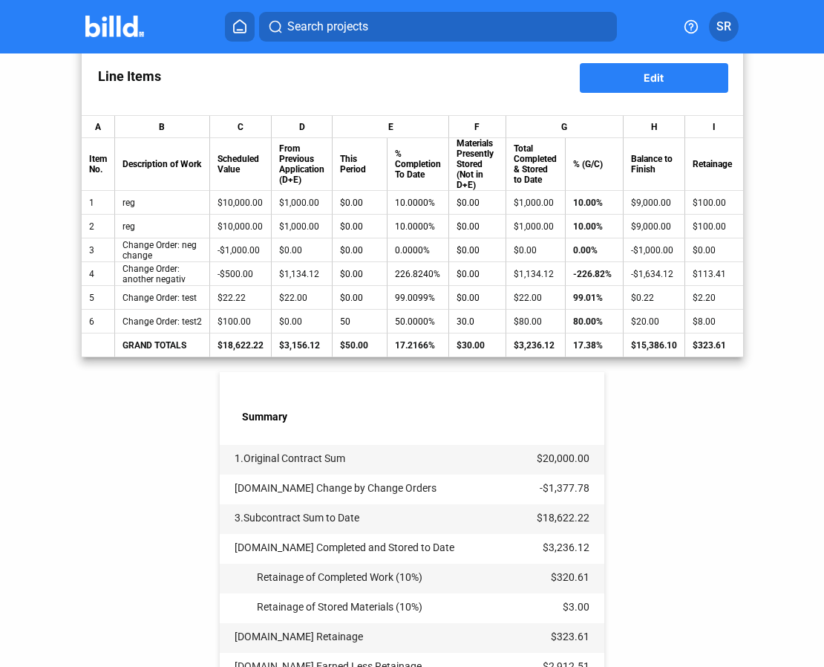
click at [525, 312] on td "$80.00" at bounding box center [535, 322] width 59 height 24
click at [540, 324] on div "$80.00" at bounding box center [536, 321] width 44 height 10
click at [671, 75] on button "Edit" at bounding box center [654, 78] width 148 height 30
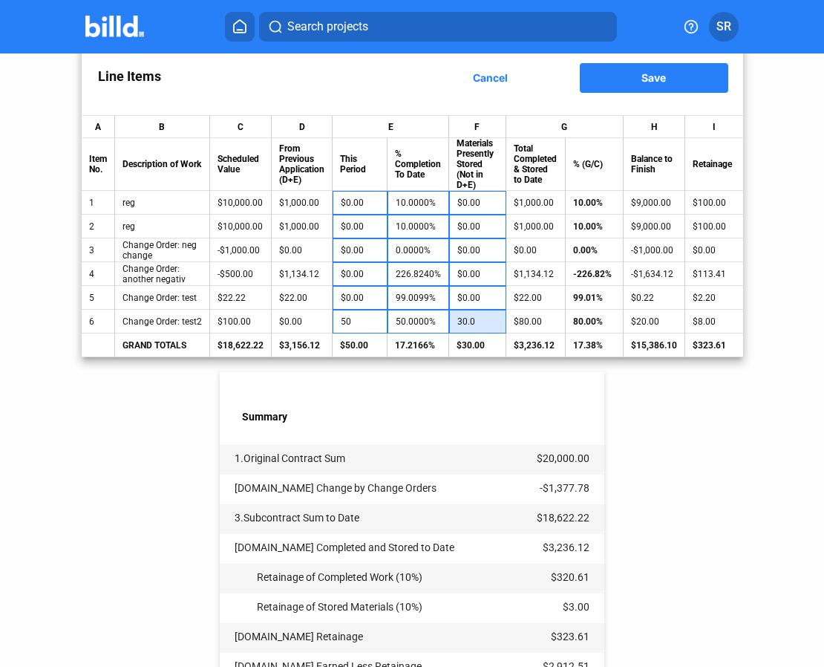
click at [469, 325] on input "30.0" at bounding box center [477, 321] width 41 height 22
type input "35.00"
click at [479, 317] on input "35.00" at bounding box center [477, 321] width 41 height 22
click at [498, 327] on input "35.00" at bounding box center [477, 321] width 41 height 22
click at [675, 73] on button "Save" at bounding box center [654, 78] width 148 height 30
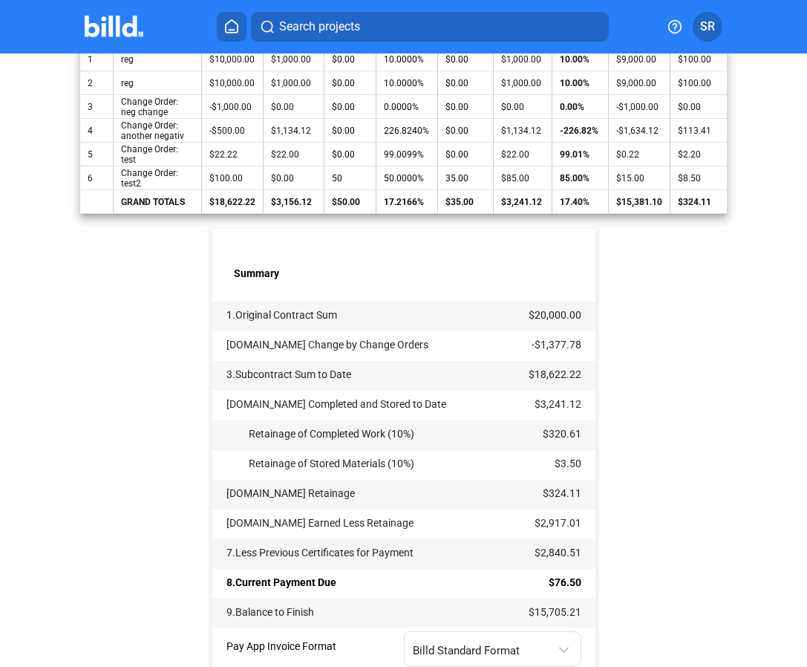
scroll to position [501, 0]
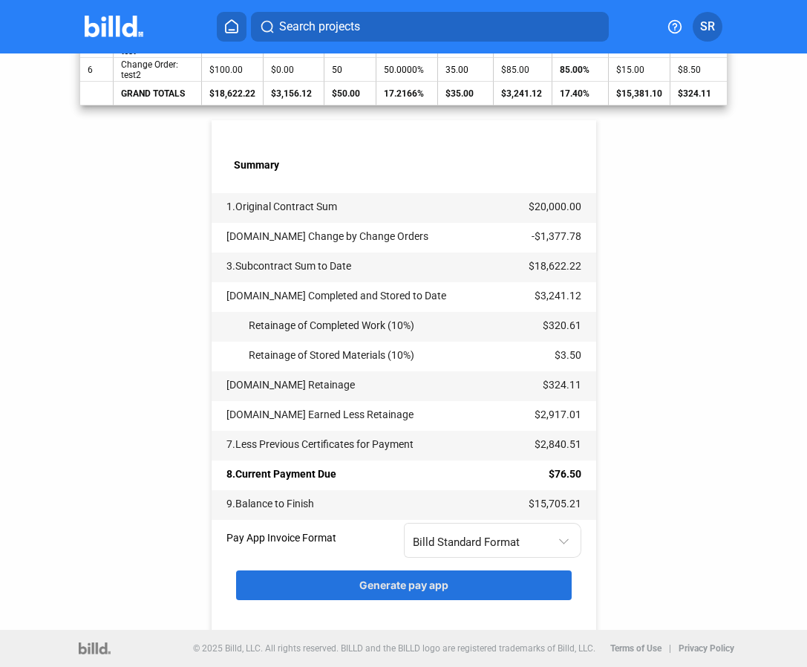
click at [387, 589] on span "Generate pay app" at bounding box center [403, 584] width 89 height 13
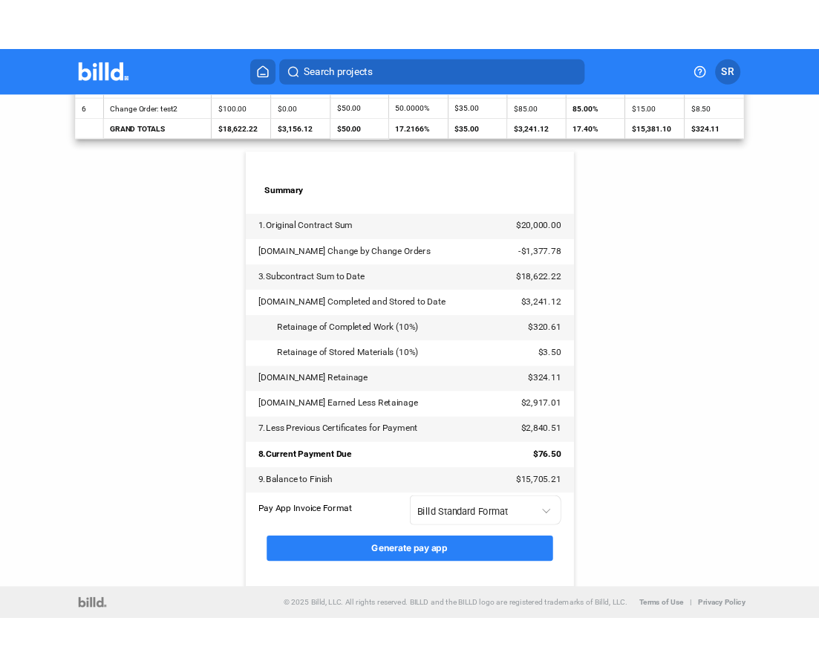
scroll to position [0, 0]
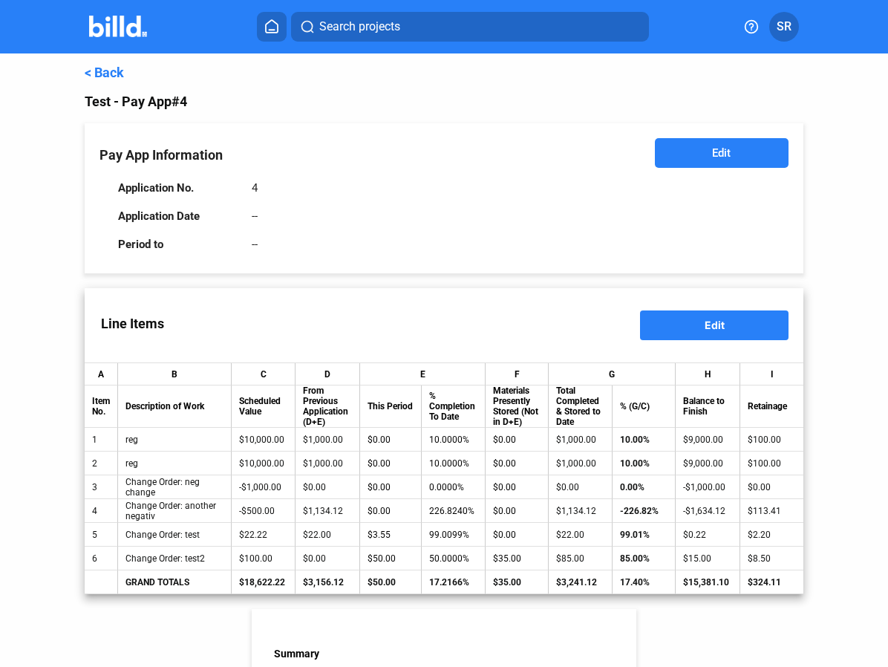
click at [717, 328] on span "Edit" at bounding box center [714, 324] width 20 height 13
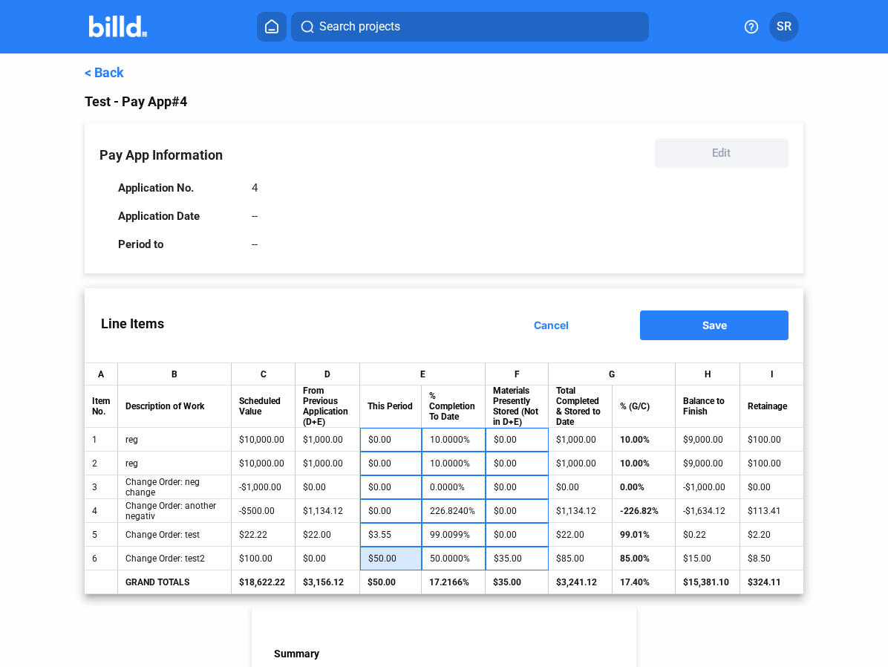
click at [405, 564] on input "$50.00" at bounding box center [390, 558] width 45 height 22
type input "55.00"
click at [690, 329] on button "Save" at bounding box center [714, 325] width 148 height 30
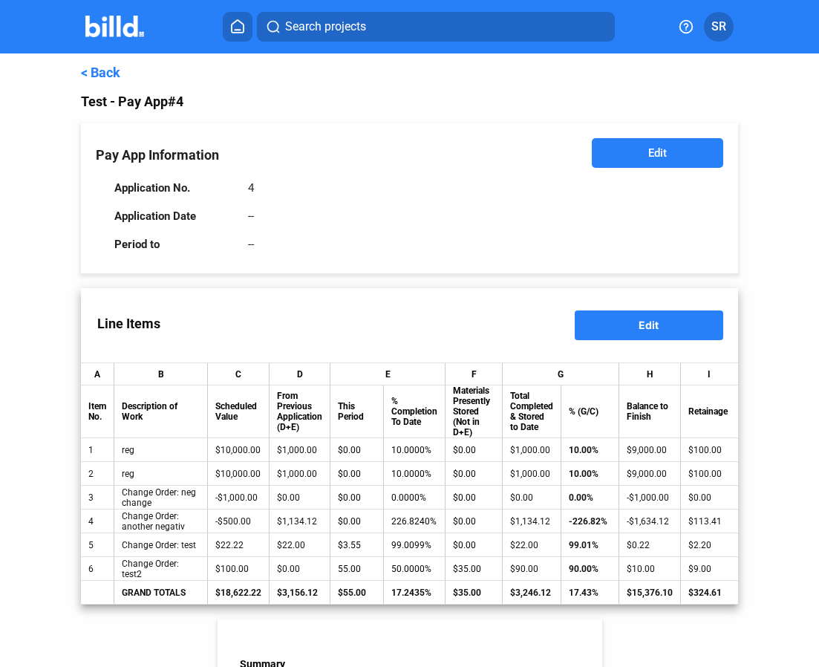
click at [85, 76] on link "< Back" at bounding box center [100, 73] width 39 height 16
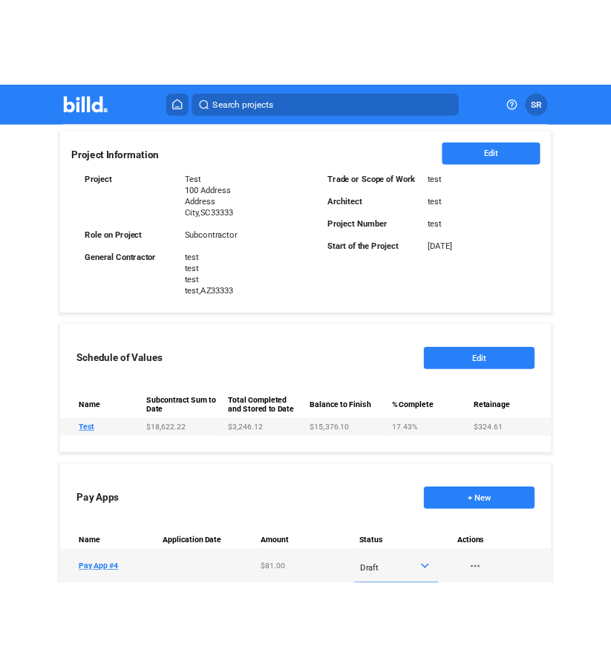
scroll to position [314, 0]
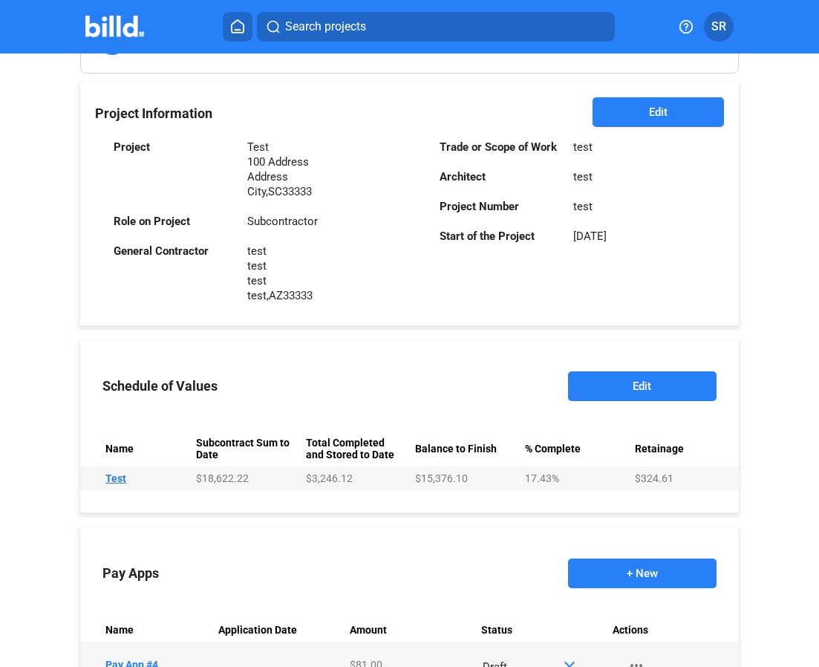
click at [614, 379] on button "Edit" at bounding box center [642, 386] width 148 height 30
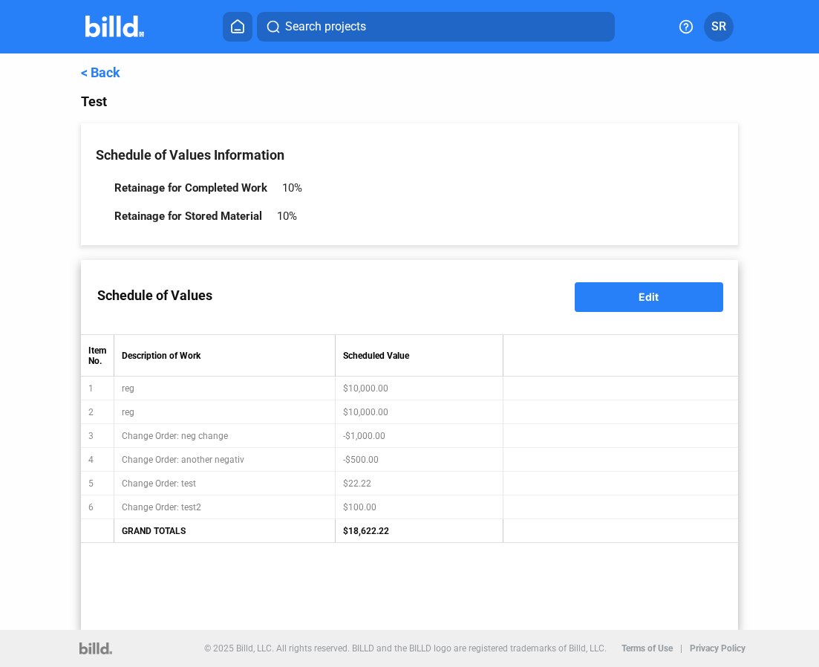
click at [639, 303] on span "Edit" at bounding box center [648, 296] width 20 height 13
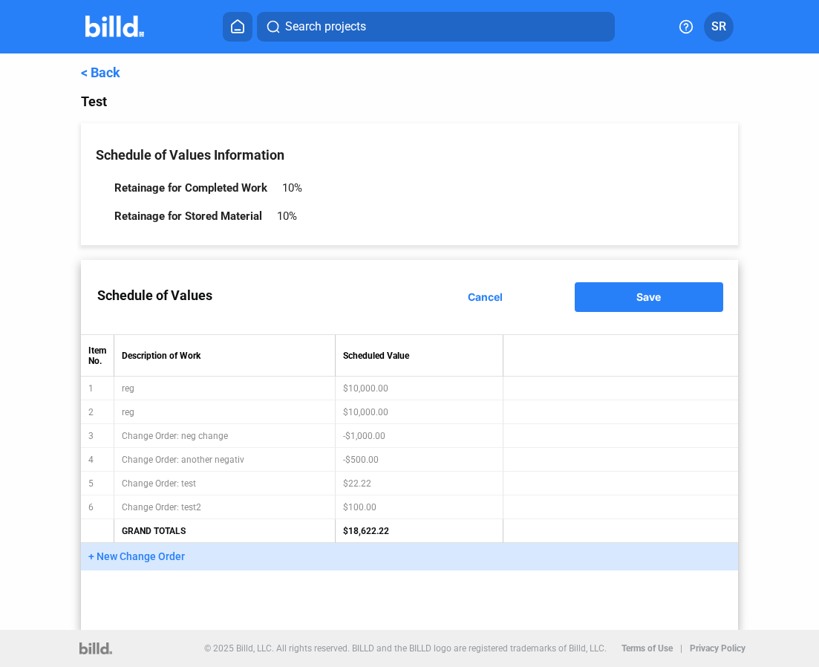
drag, startPoint x: 253, startPoint y: 516, endPoint x: 244, endPoint y: 523, distance: 11.6
click at [252, 517] on table "Item No. Description of Work Scheduled Value 1 reg $10,000.00 2 reg $10,000.00 …" at bounding box center [409, 438] width 657 height 209
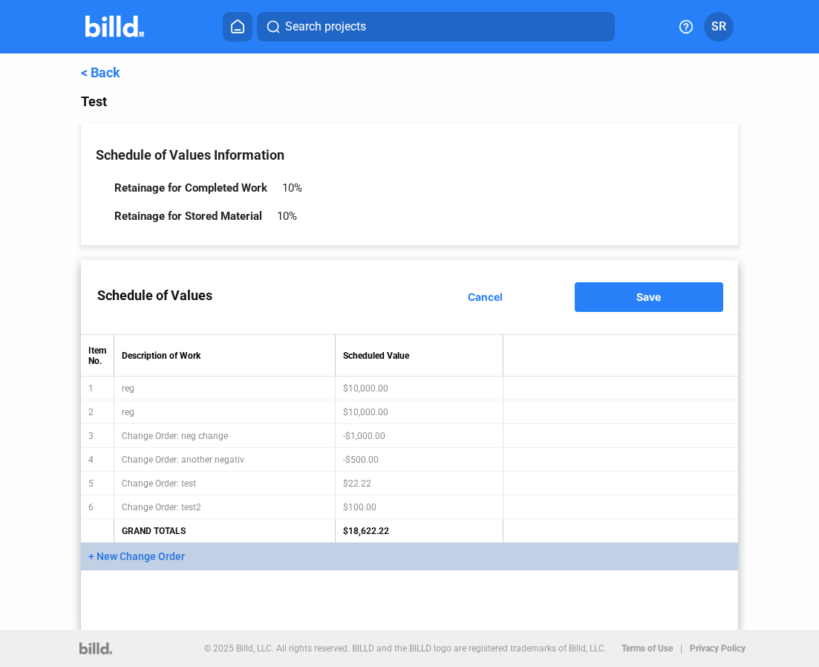
click at [160, 551] on span "+ New Change Order" at bounding box center [136, 556] width 96 height 12
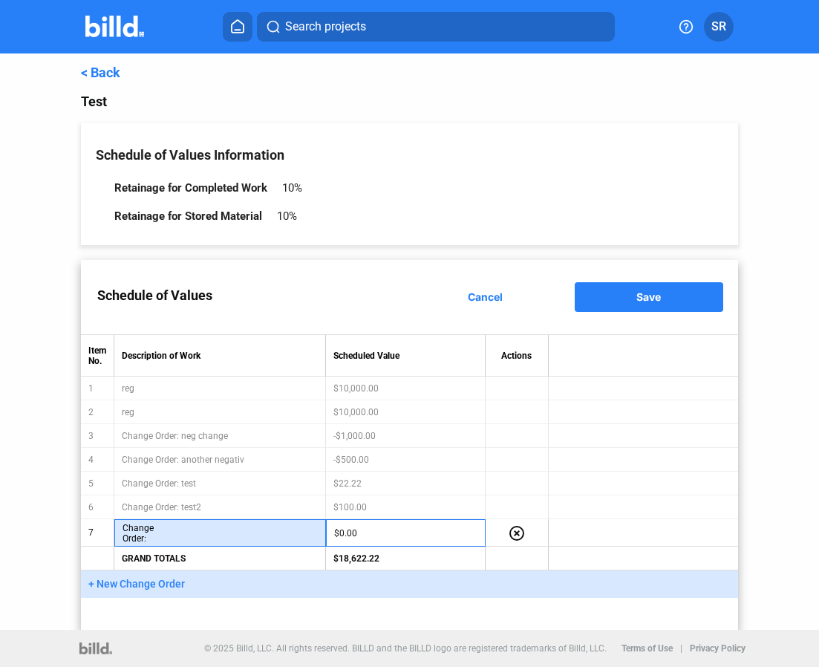
click at [232, 536] on input "text" at bounding box center [245, 533] width 143 height 22
type input "test3"
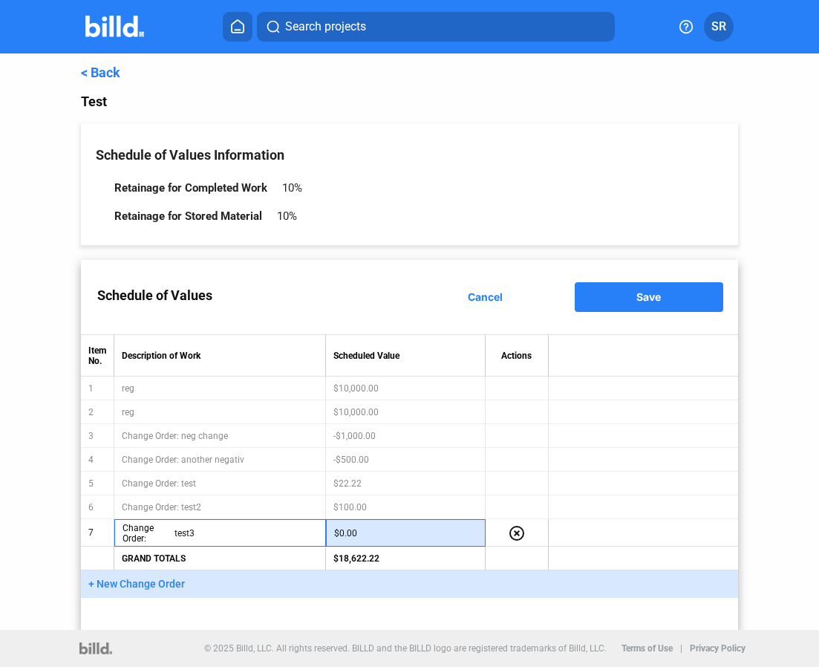
click at [423, 537] on input "$0.00" at bounding box center [405, 533] width 143 height 22
type input "50.00"
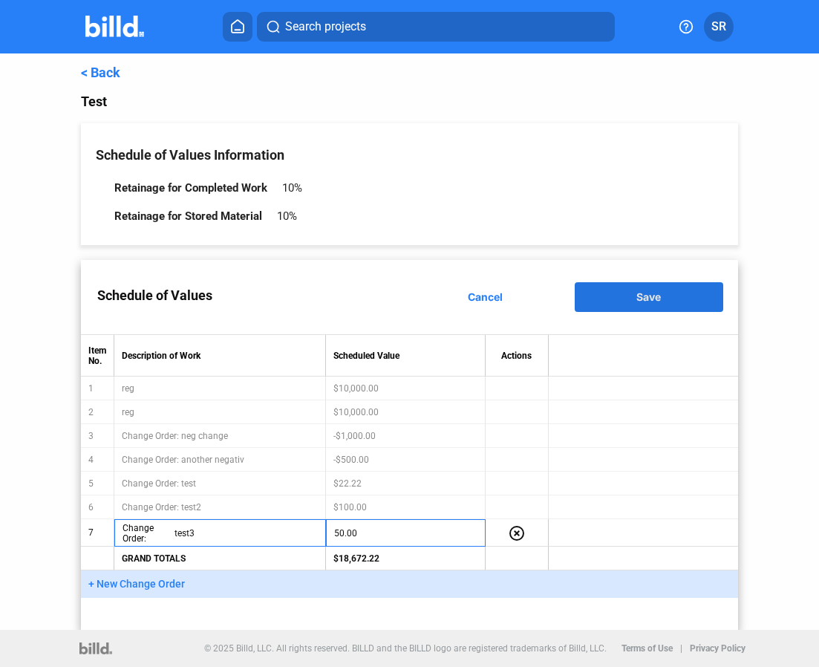
click at [660, 303] on span "Save" at bounding box center [648, 296] width 24 height 13
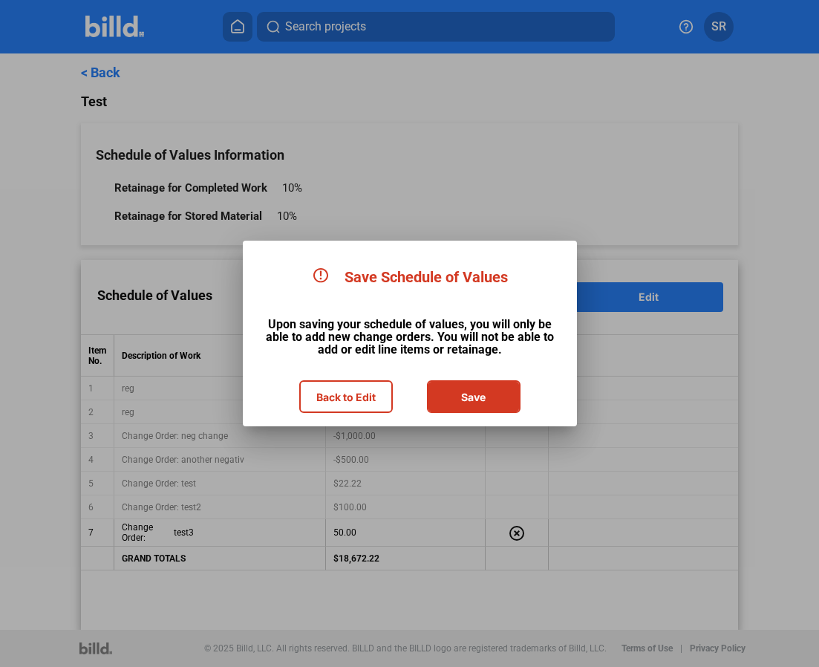
drag, startPoint x: 449, startPoint y: 405, endPoint x: 563, endPoint y: 396, distance: 114.0
click at [450, 406] on button "Save" at bounding box center [473, 397] width 91 height 30
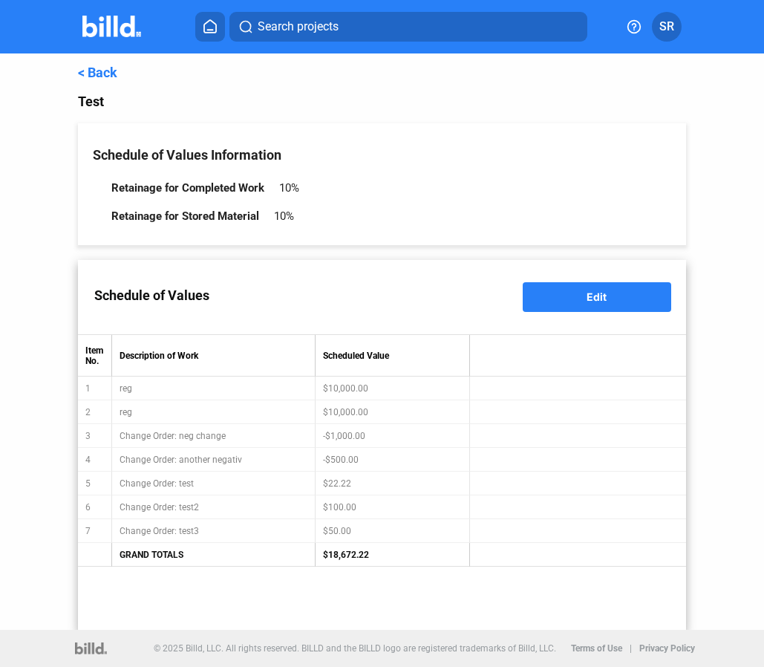
click at [96, 77] on link "< Back" at bounding box center [97, 73] width 39 height 16
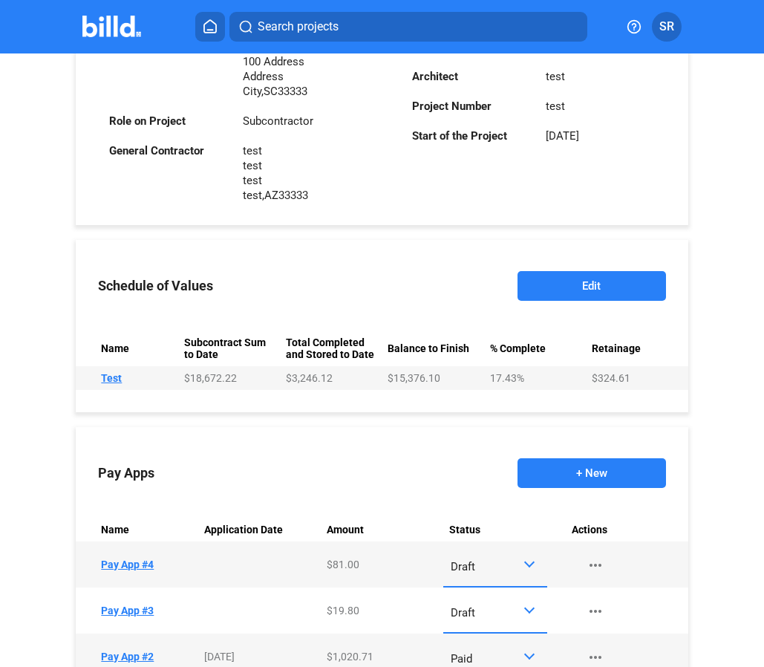
scroll to position [577, 0]
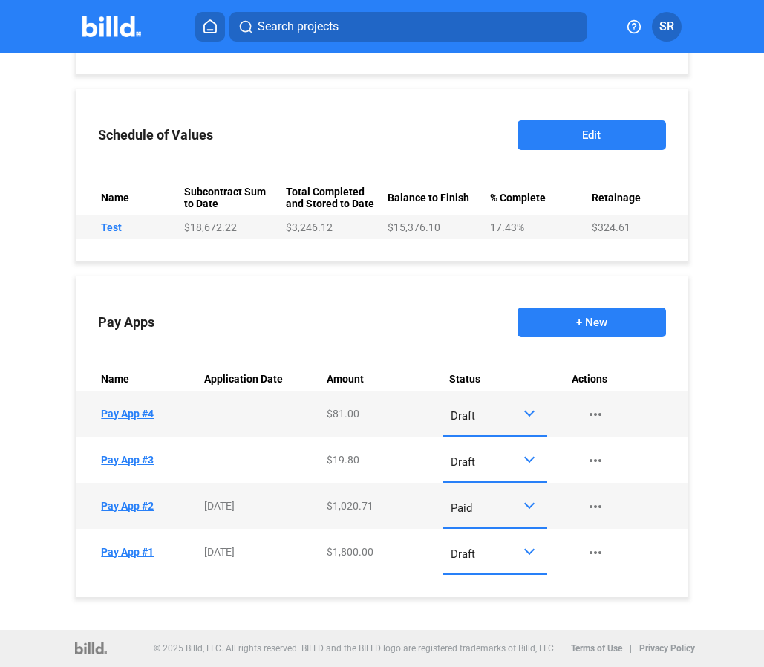
click at [604, 318] on button "+ New" at bounding box center [591, 322] width 148 height 30
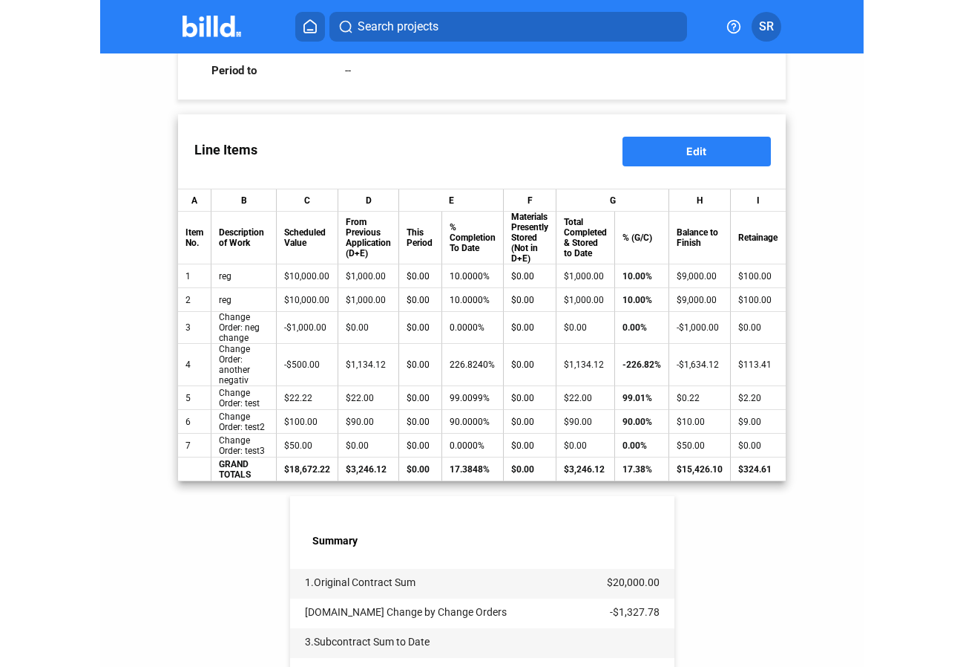
scroll to position [169, 0]
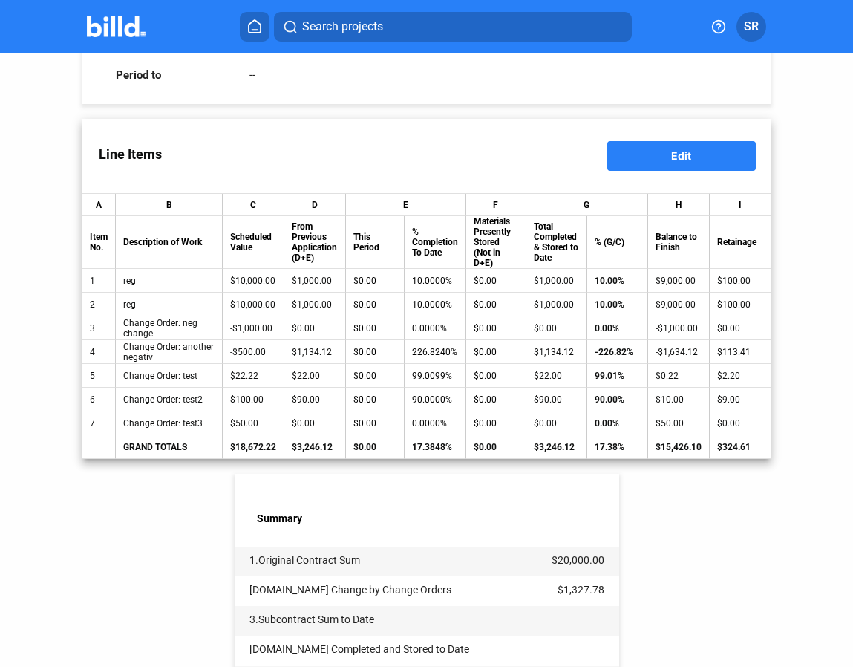
click at [694, 148] on button "Edit" at bounding box center [681, 156] width 148 height 30
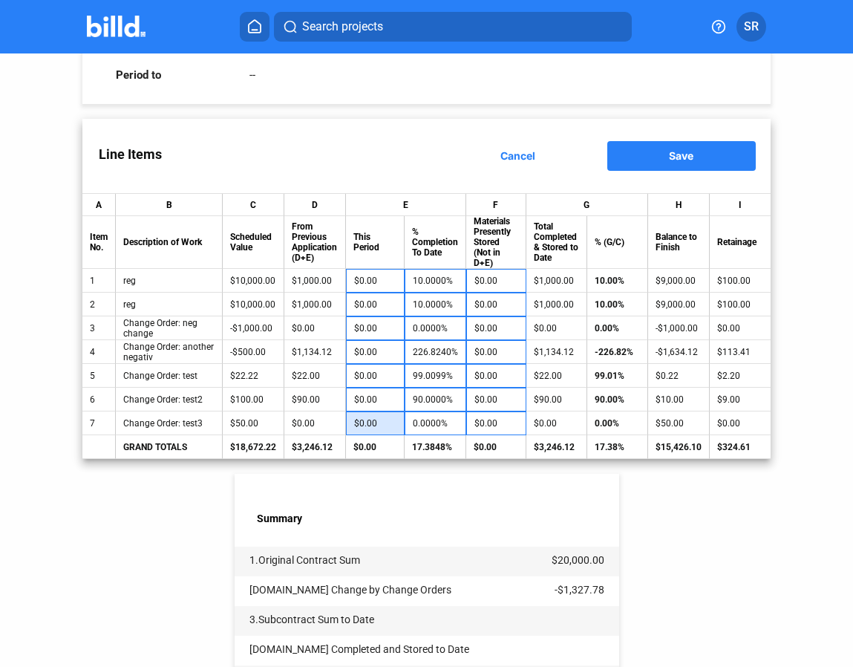
click at [384, 425] on input "$0.00" at bounding box center [375, 423] width 42 height 22
type input "30.00"
click at [497, 422] on input "$0.00" at bounding box center [496, 423] width 44 height 22
type input "2"
type input "3"
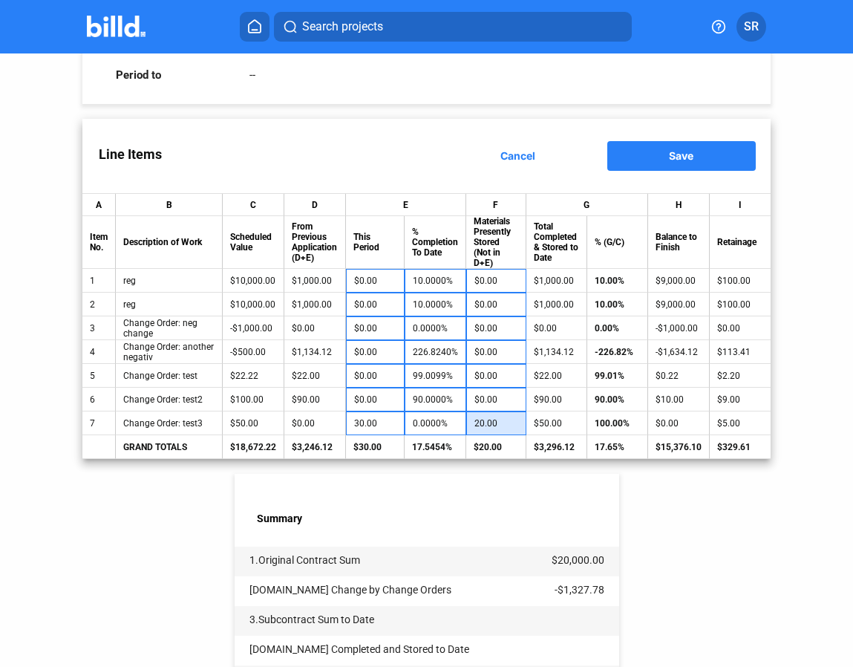
type input "20.00"
click at [708, 149] on button "Save" at bounding box center [681, 156] width 148 height 30
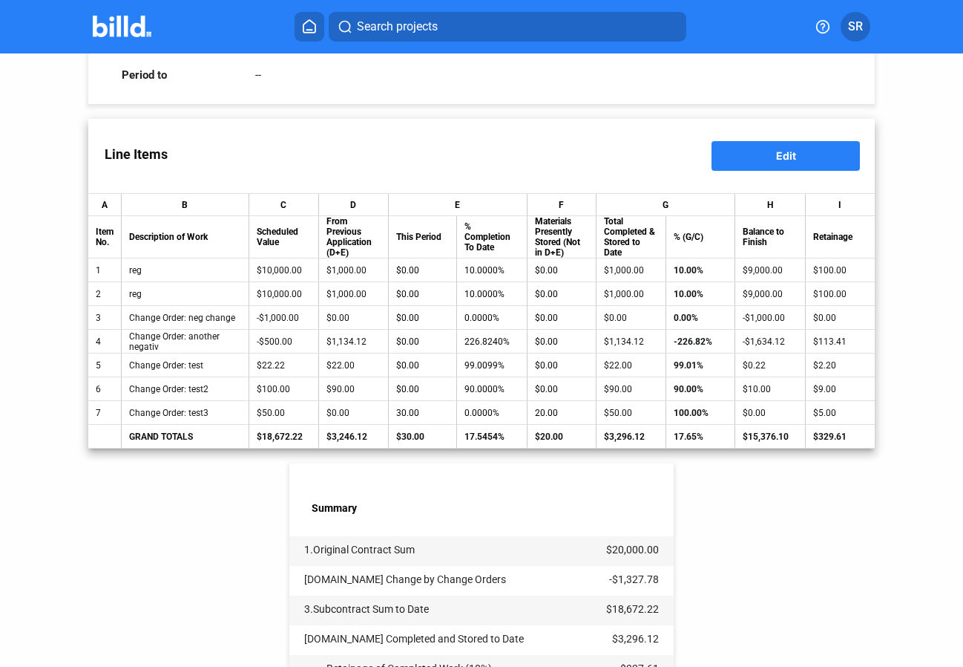
scroll to position [0, 0]
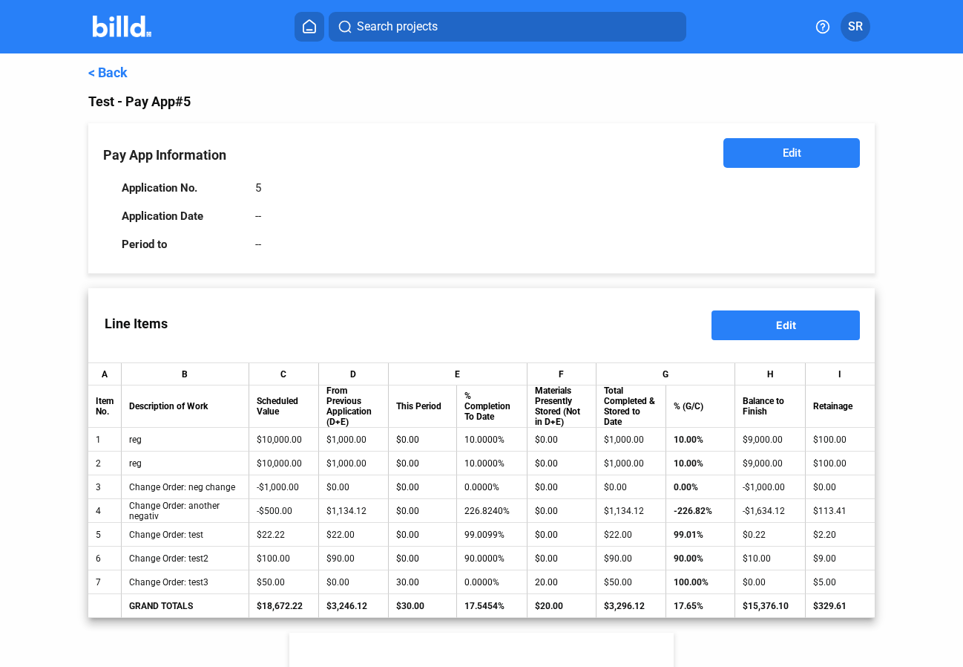
click at [130, 77] on div "< Back" at bounding box center [481, 73] width 787 height 16
click at [109, 76] on link "< Back" at bounding box center [107, 73] width 39 height 16
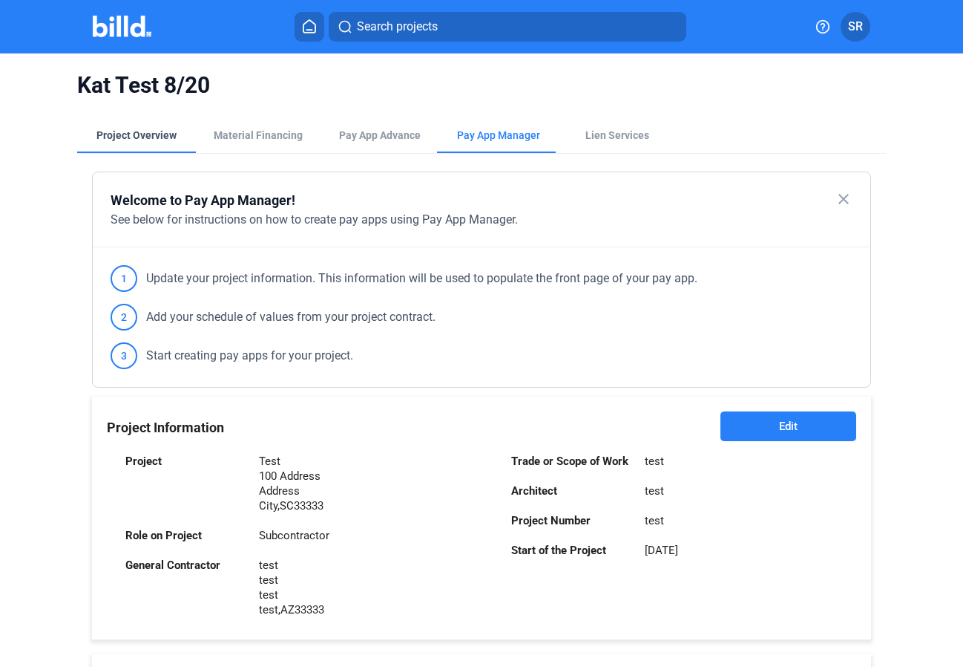
click at [151, 140] on div "Project Overview" at bounding box center [136, 135] width 80 height 15
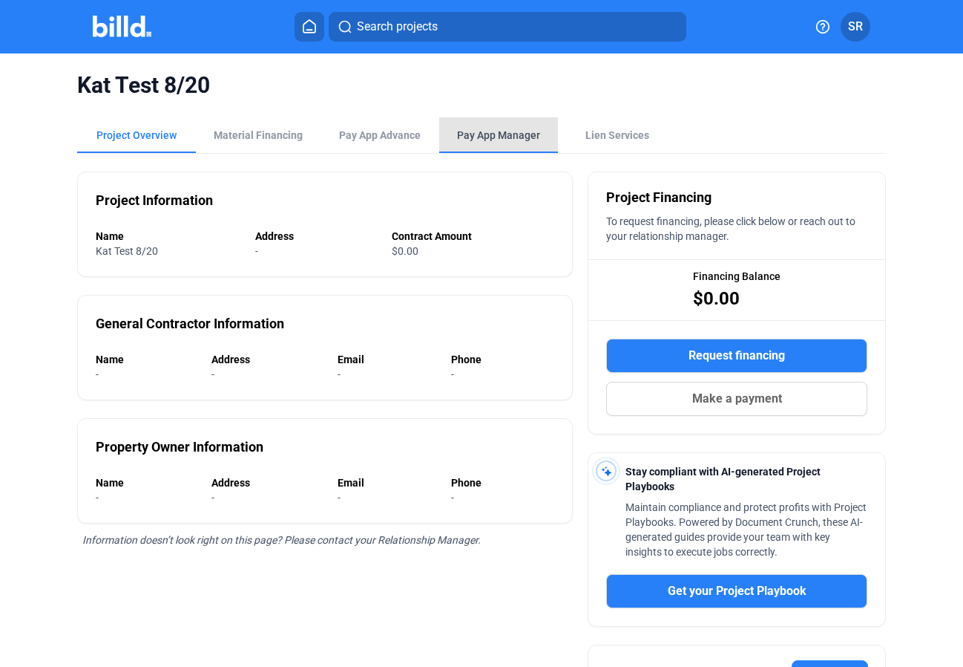
click at [499, 127] on div "Pay App Manager" at bounding box center [498, 135] width 119 height 36
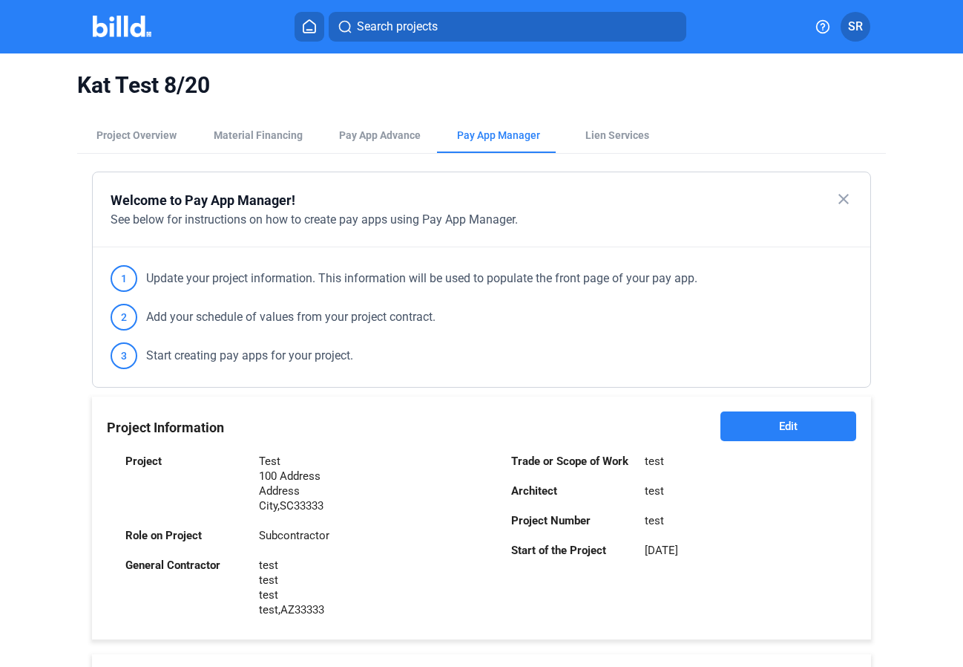
drag, startPoint x: 756, startPoint y: 433, endPoint x: 593, endPoint y: 523, distance: 186.4
click at [593, 523] on div "Project Information Edit Project Test 100 Address Address [GEOGRAPHIC_DATA] Rol…" at bounding box center [481, 517] width 779 height 243
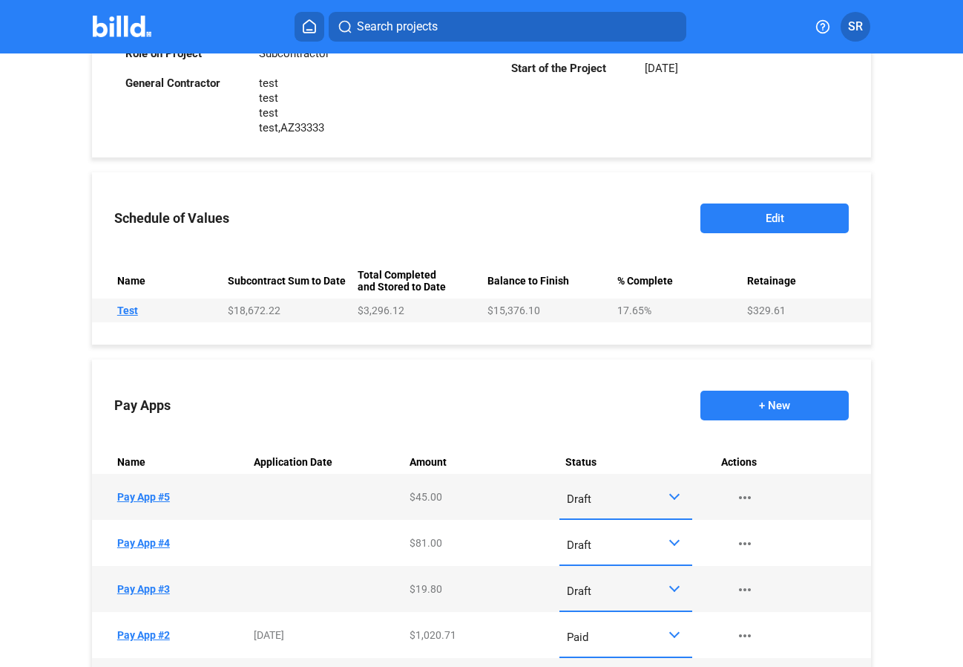
scroll to position [508, 0]
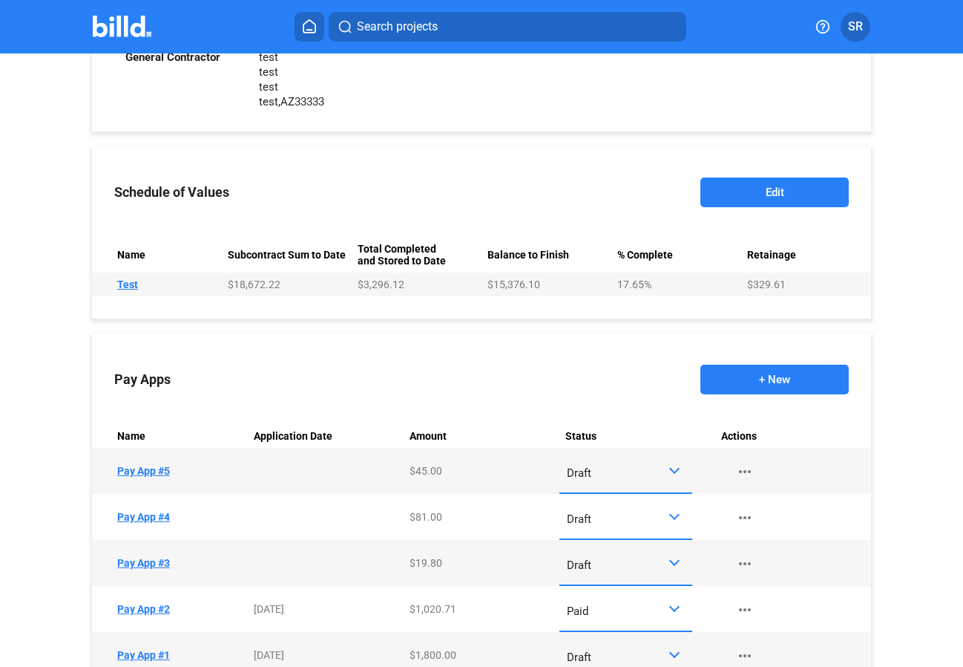
click at [783, 178] on button "Edit" at bounding box center [775, 192] width 148 height 30
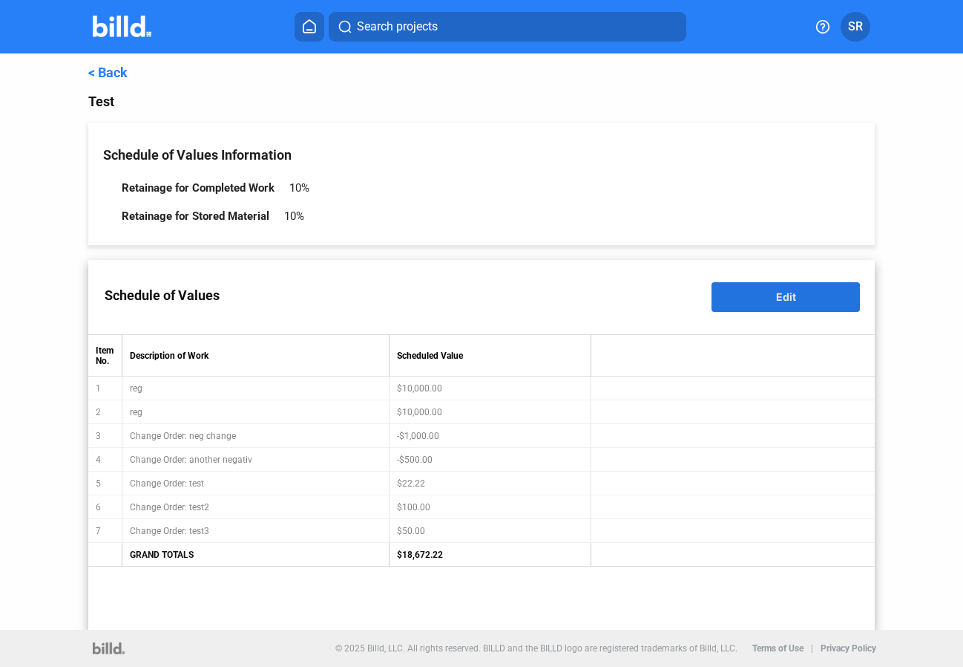
click at [792, 303] on span "Edit" at bounding box center [786, 296] width 20 height 13
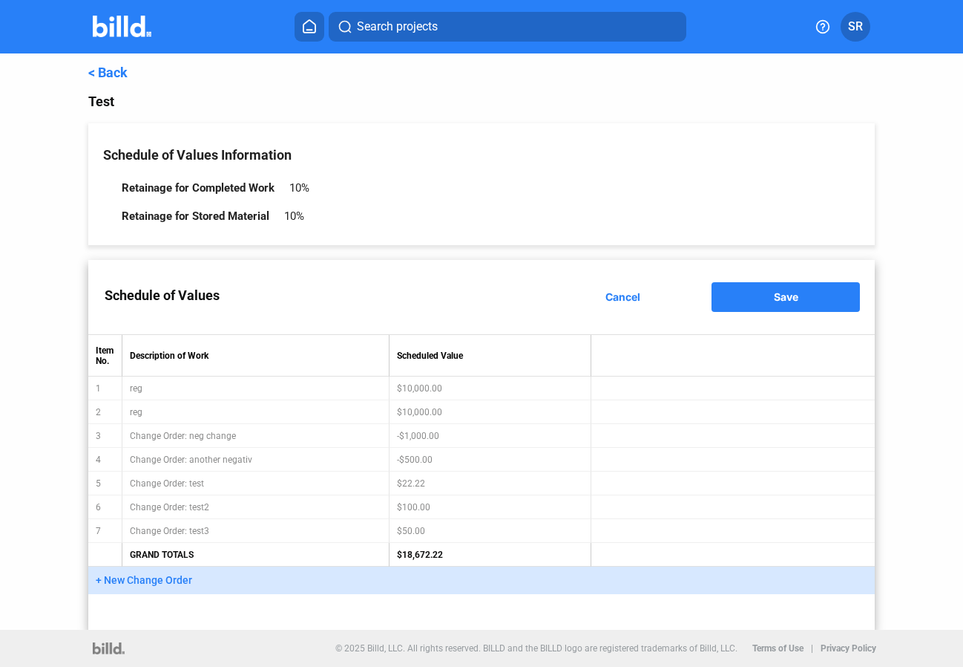
click at [125, 583] on span "+ New Change Order" at bounding box center [144, 580] width 96 height 12
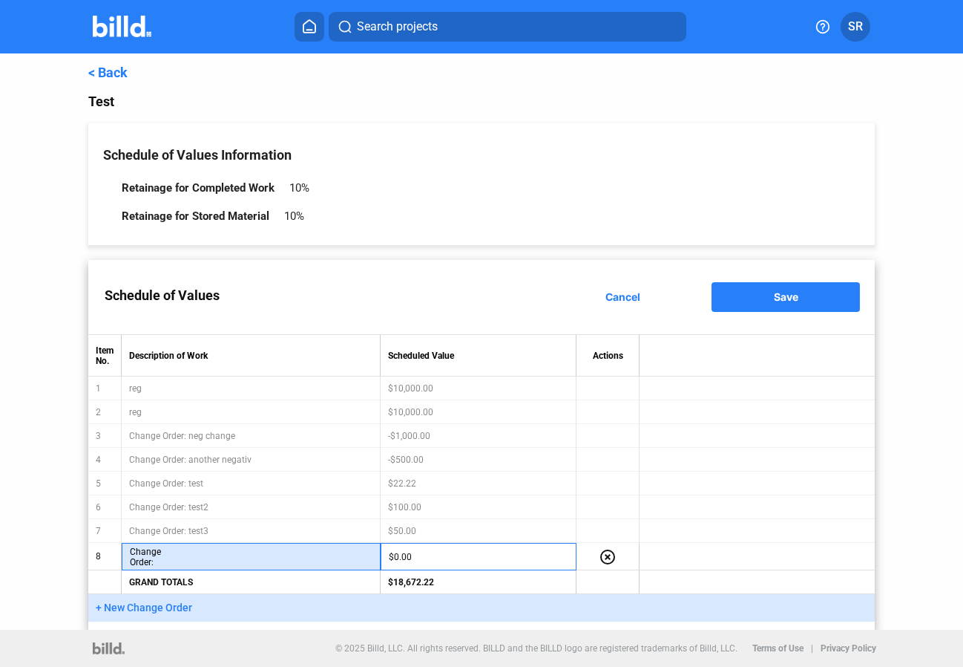
click at [189, 562] on input "text" at bounding box center [279, 557] width 188 height 22
type input "test4"
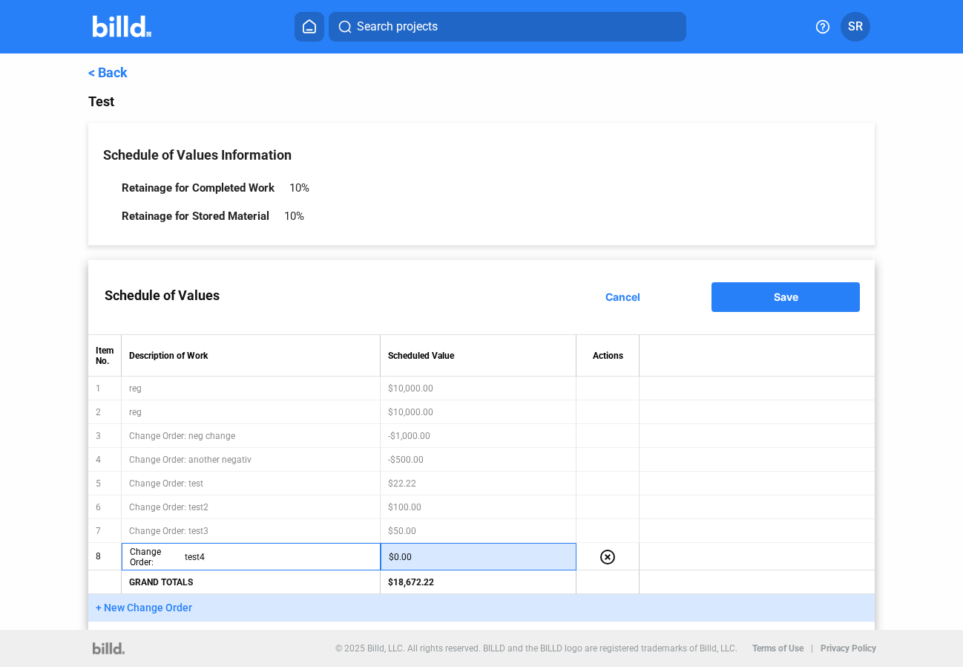
click at [430, 560] on input "$0.00" at bounding box center [479, 557] width 180 height 22
type input "50.00"
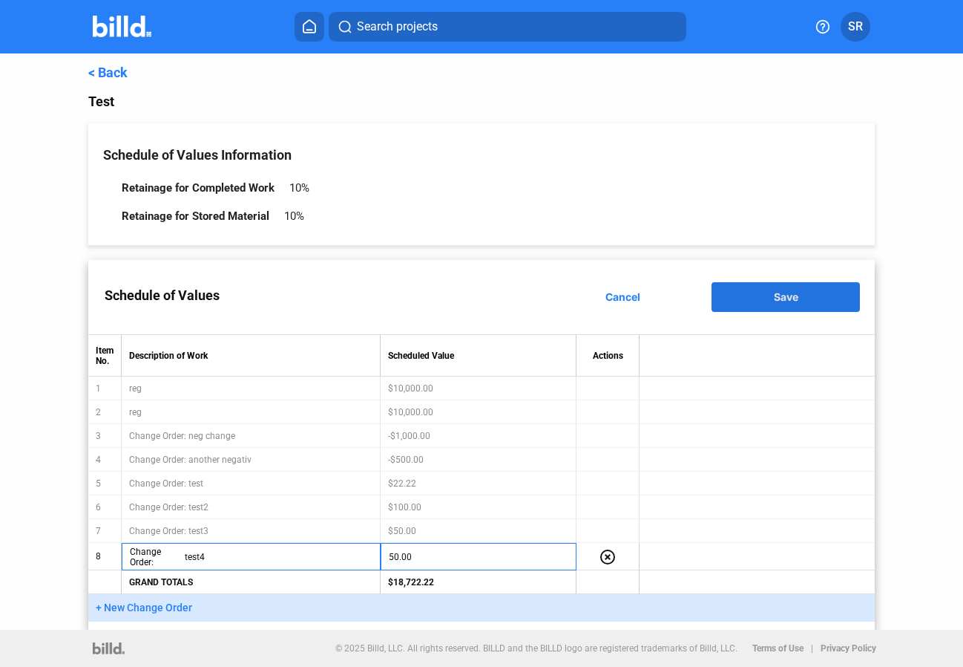
click at [774, 301] on span "Save" at bounding box center [786, 296] width 24 height 13
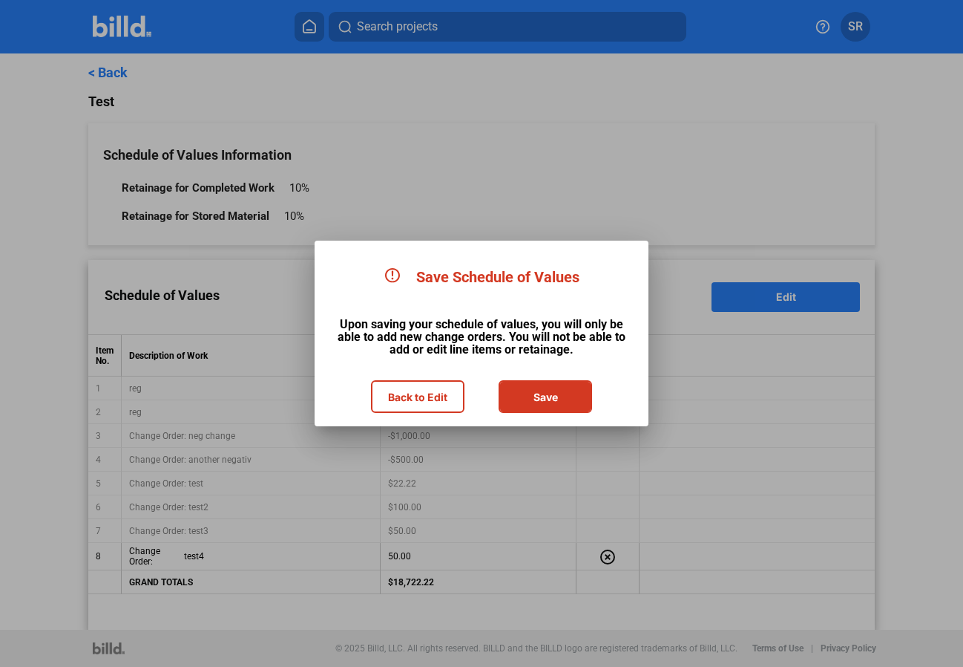
click at [554, 406] on button "Save" at bounding box center [545, 397] width 91 height 30
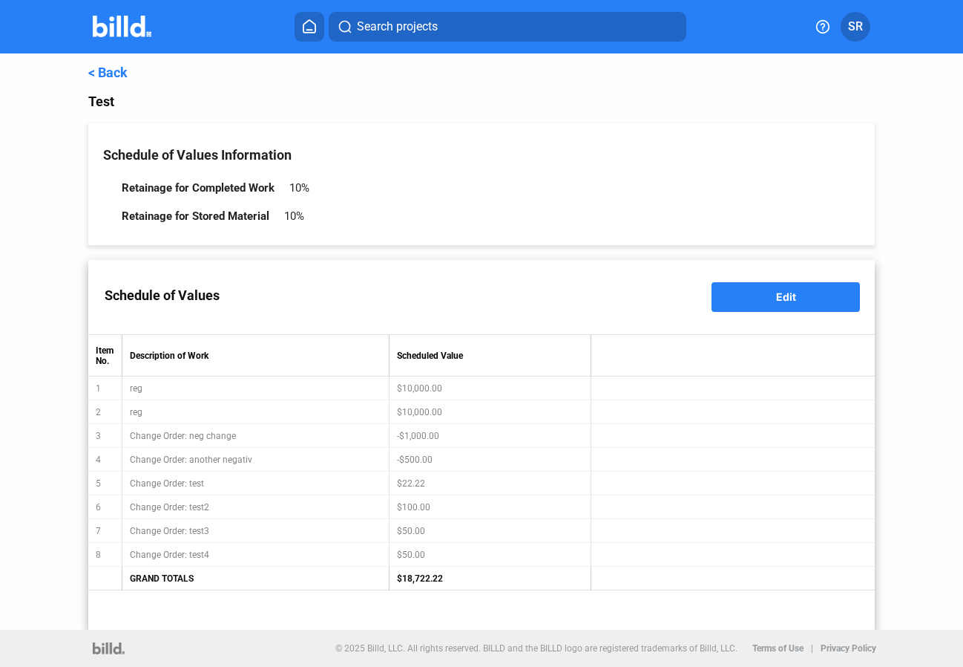
click at [87, 67] on div "< Back Test Schedule of Values Information Retainage for Completed Work 10% Ret…" at bounding box center [481, 341] width 867 height 576
click at [92, 71] on link "< Back" at bounding box center [107, 73] width 39 height 16
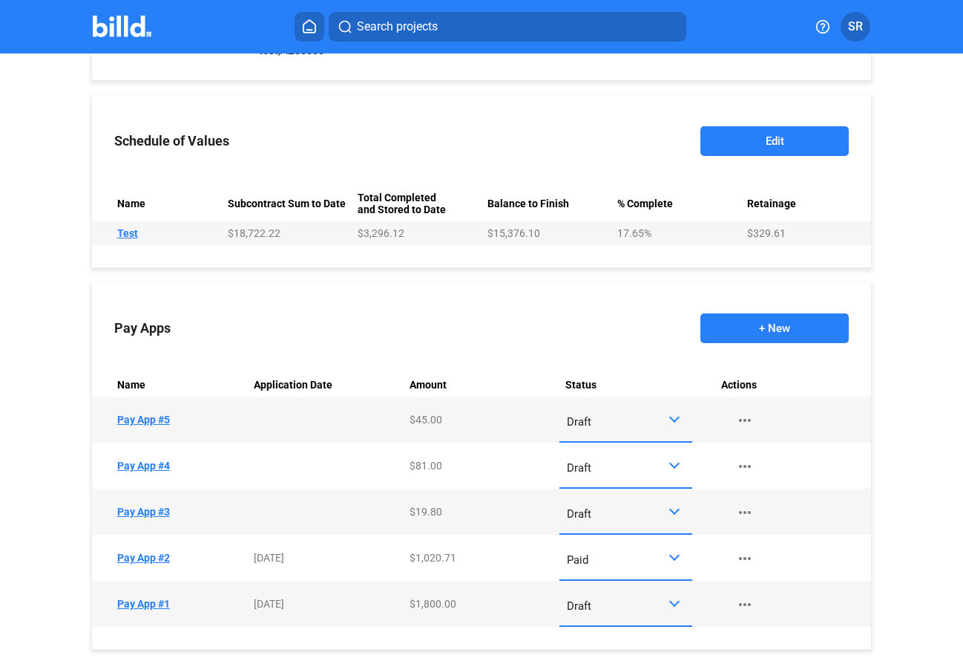
scroll to position [529, 0]
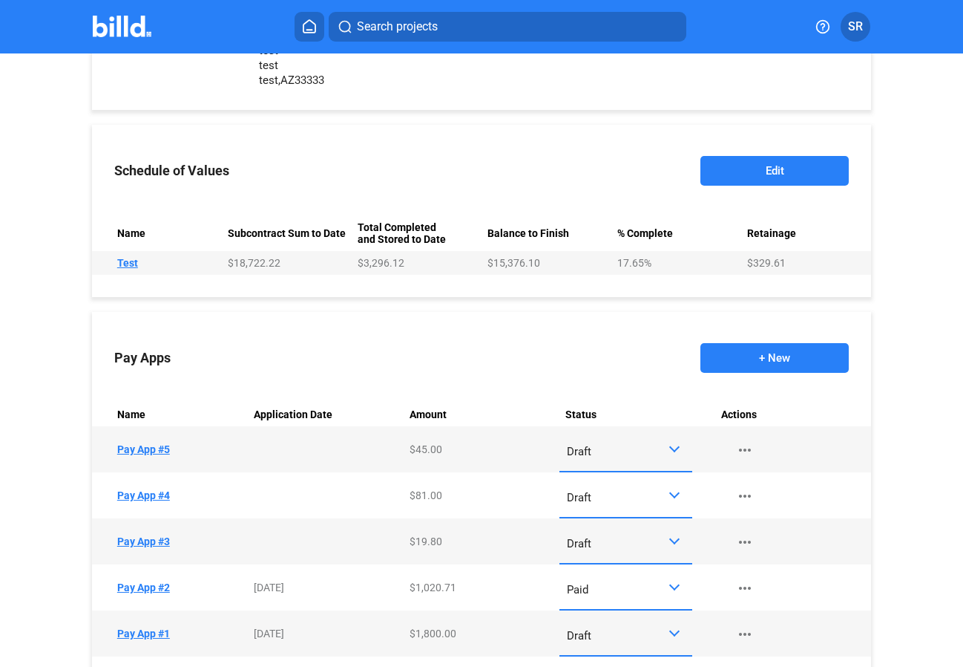
click at [766, 360] on button "+ New" at bounding box center [775, 358] width 148 height 30
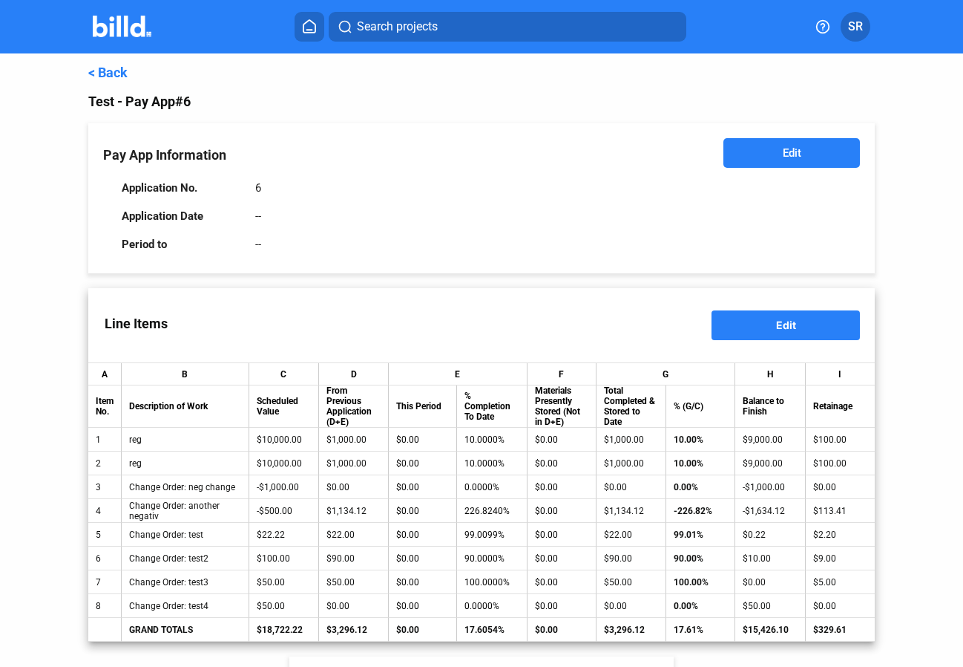
scroll to position [254, 0]
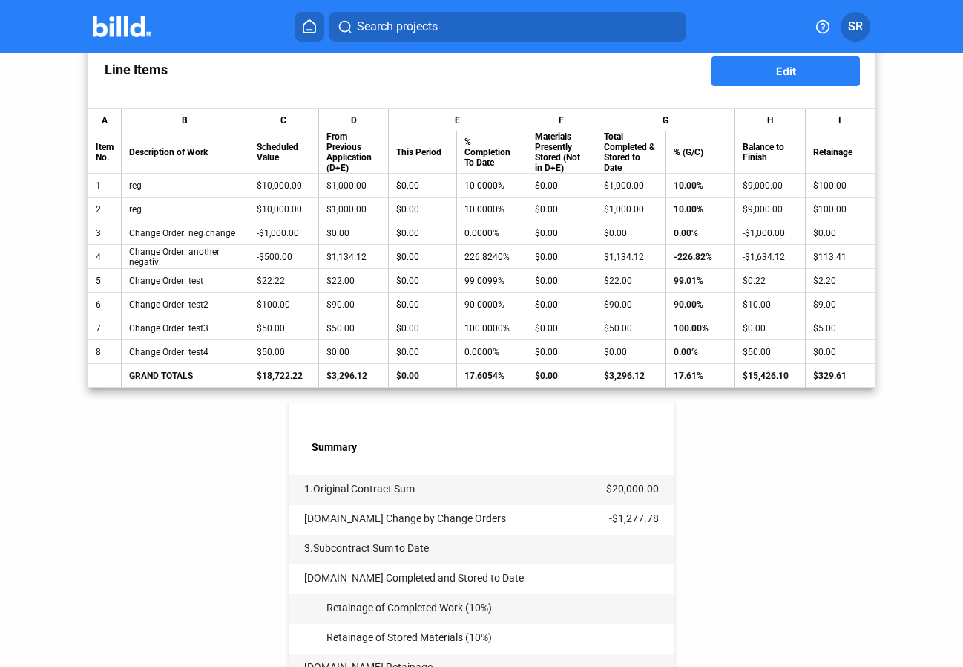
click at [755, 84] on button "Edit" at bounding box center [786, 71] width 148 height 30
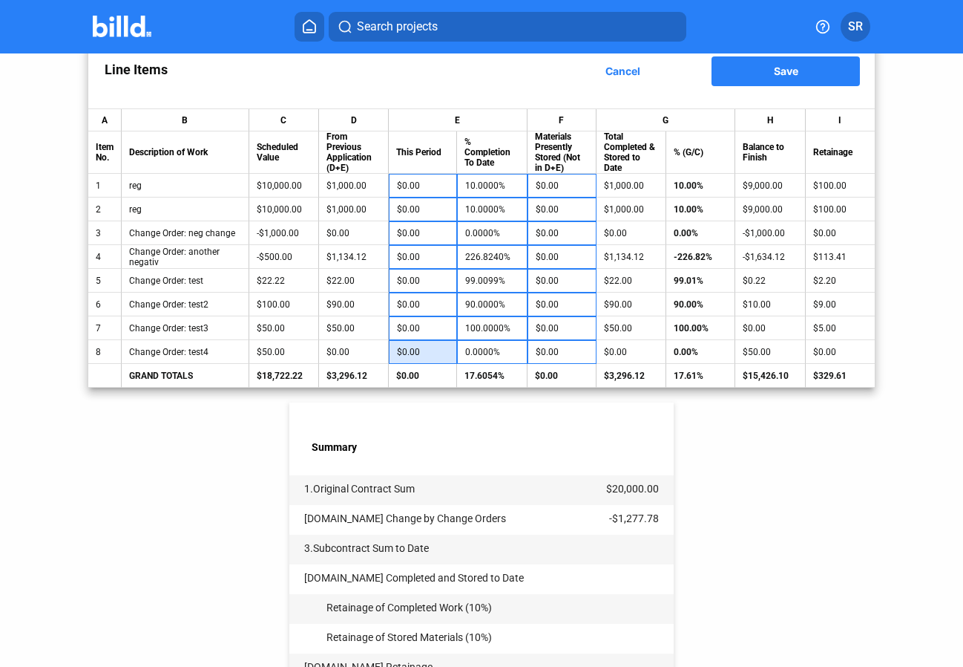
click at [428, 355] on input "$0.00" at bounding box center [423, 352] width 52 height 22
click at [354, 355] on div "$0.00" at bounding box center [354, 352] width 54 height 10
click at [426, 348] on input "$0.00" at bounding box center [423, 352] width 52 height 22
type input "5"
type input "25.00"
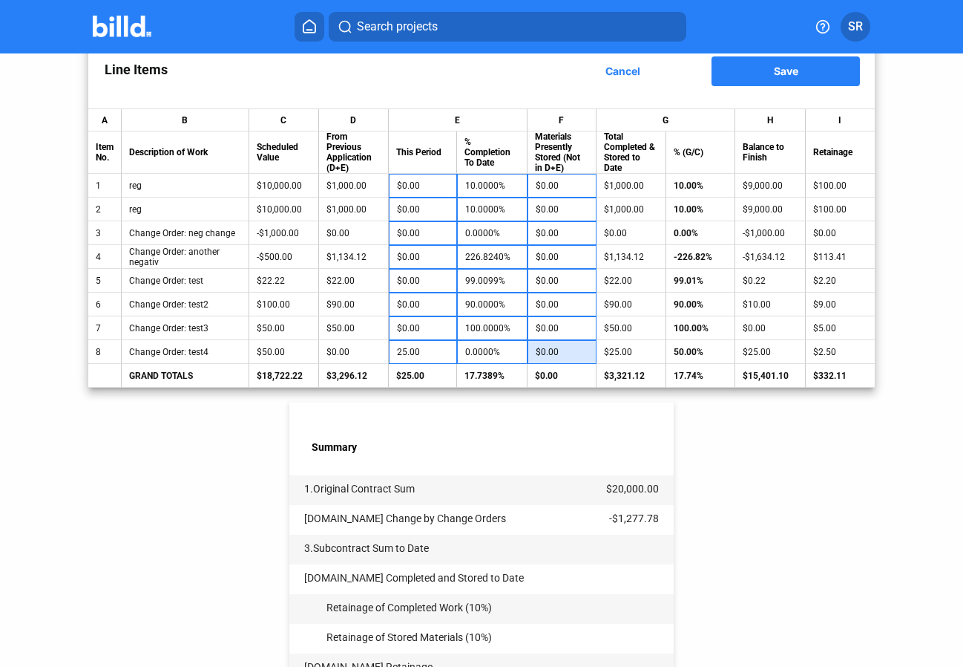
click at [551, 363] on input "$0.00" at bounding box center [562, 352] width 53 height 22
click at [547, 355] on input "$0.00" at bounding box center [562, 352] width 53 height 22
type input "10.00"
click at [795, 83] on button "Save" at bounding box center [786, 71] width 148 height 30
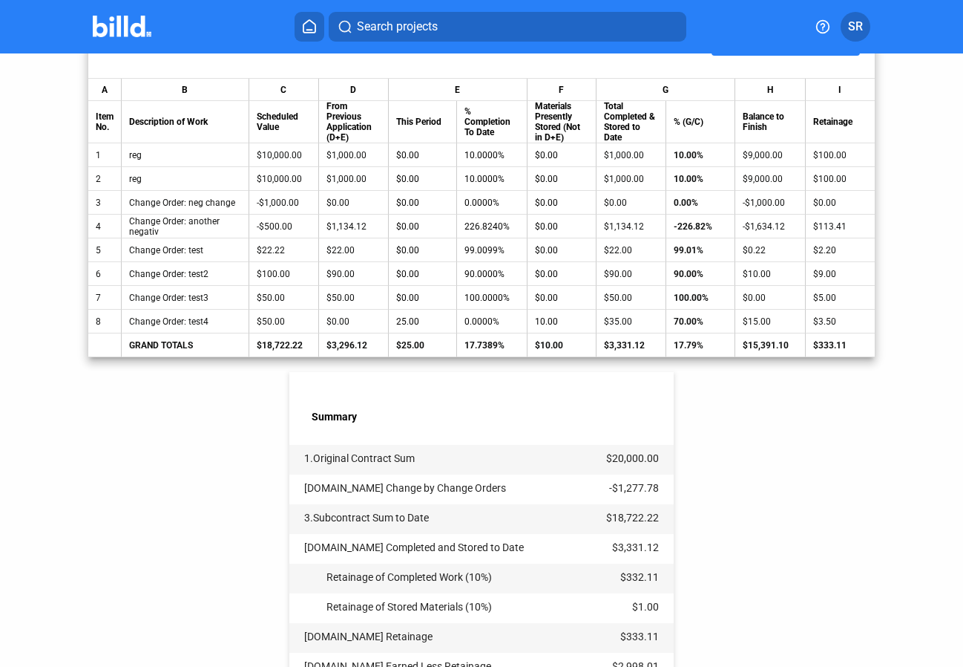
scroll to position [538, 0]
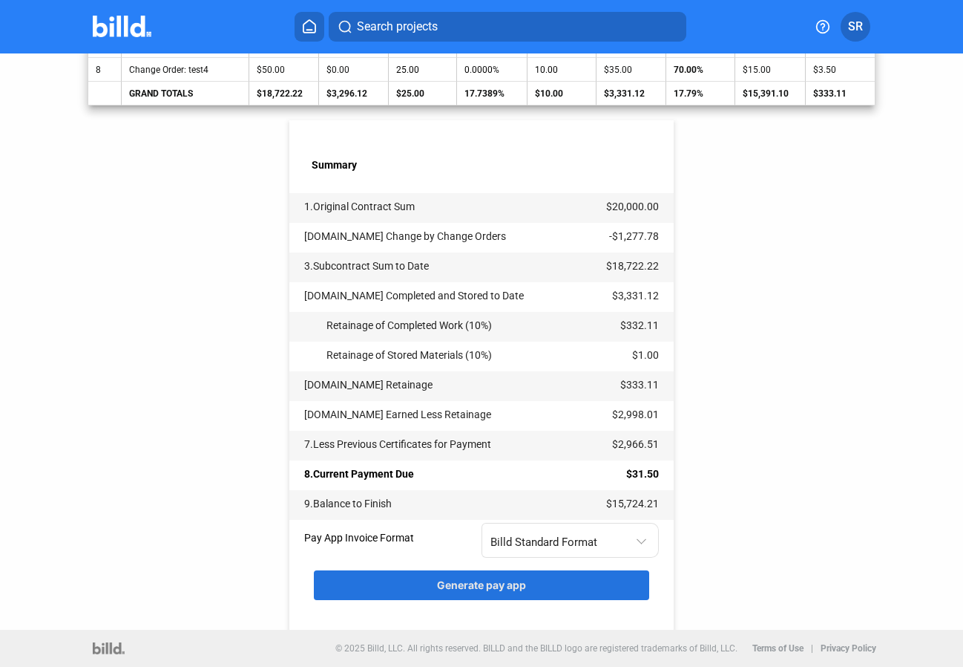
click at [502, 581] on span "Generate pay app" at bounding box center [481, 584] width 89 height 13
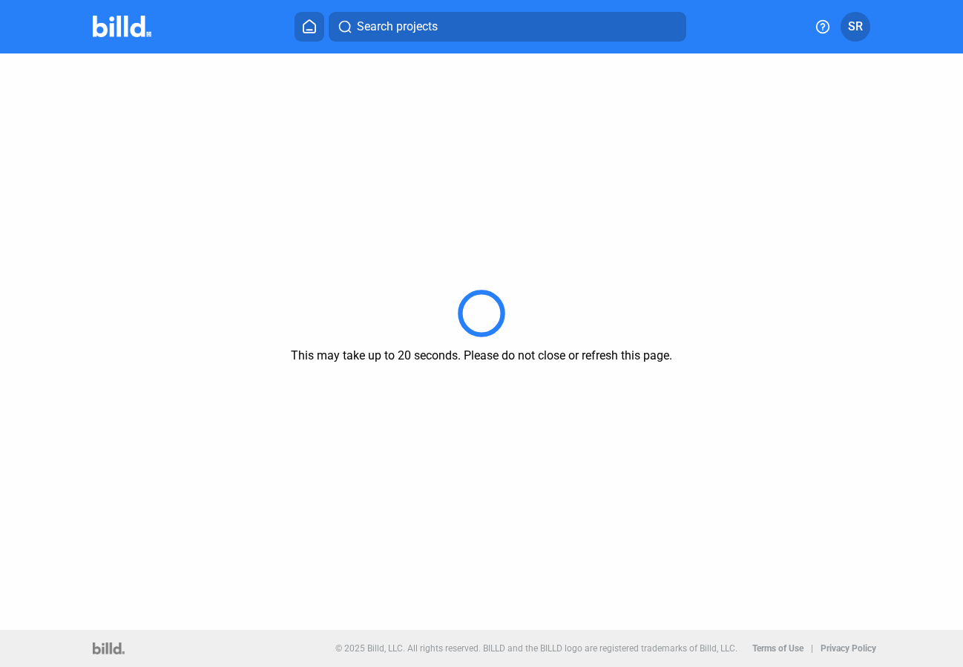
scroll to position [0, 0]
